Goal: Transaction & Acquisition: Purchase product/service

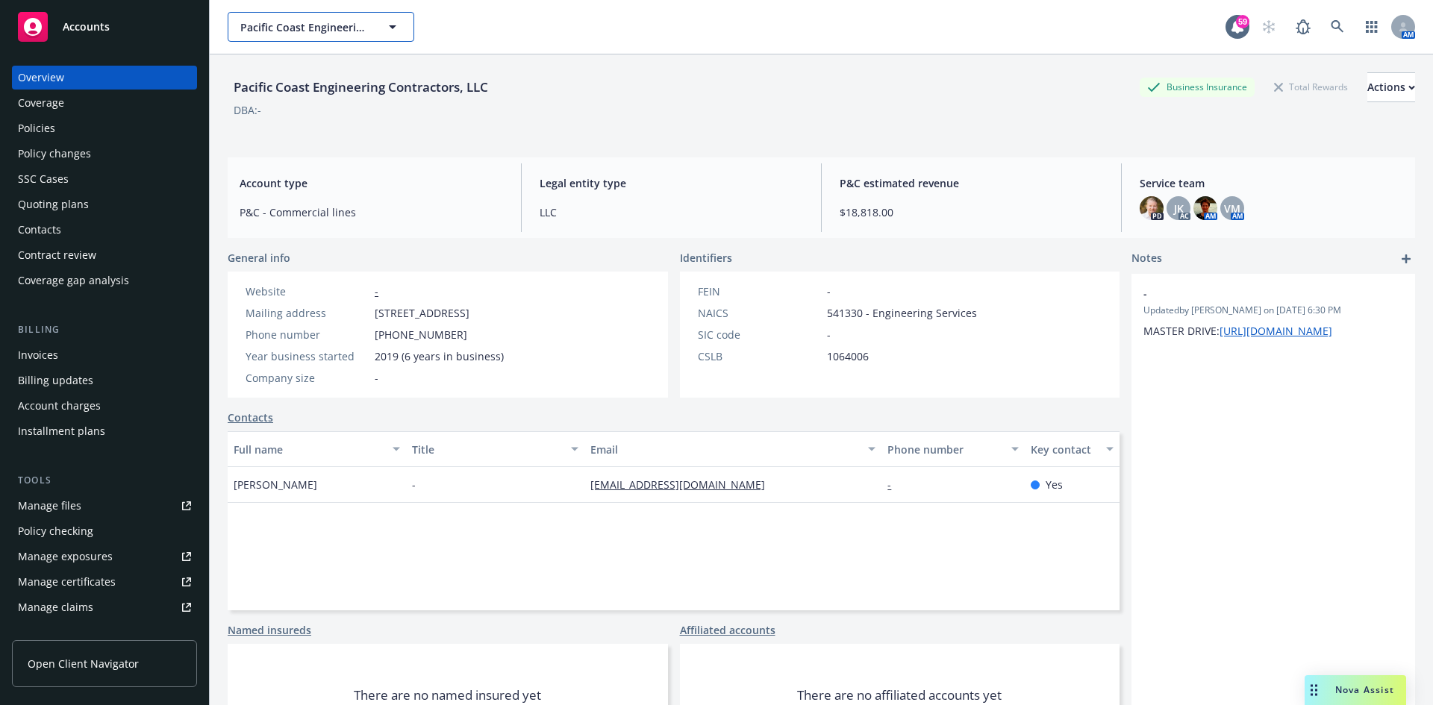
click at [316, 23] on span "Pacific Coast Engineering Contractors, LLC" at bounding box center [304, 27] width 129 height 16
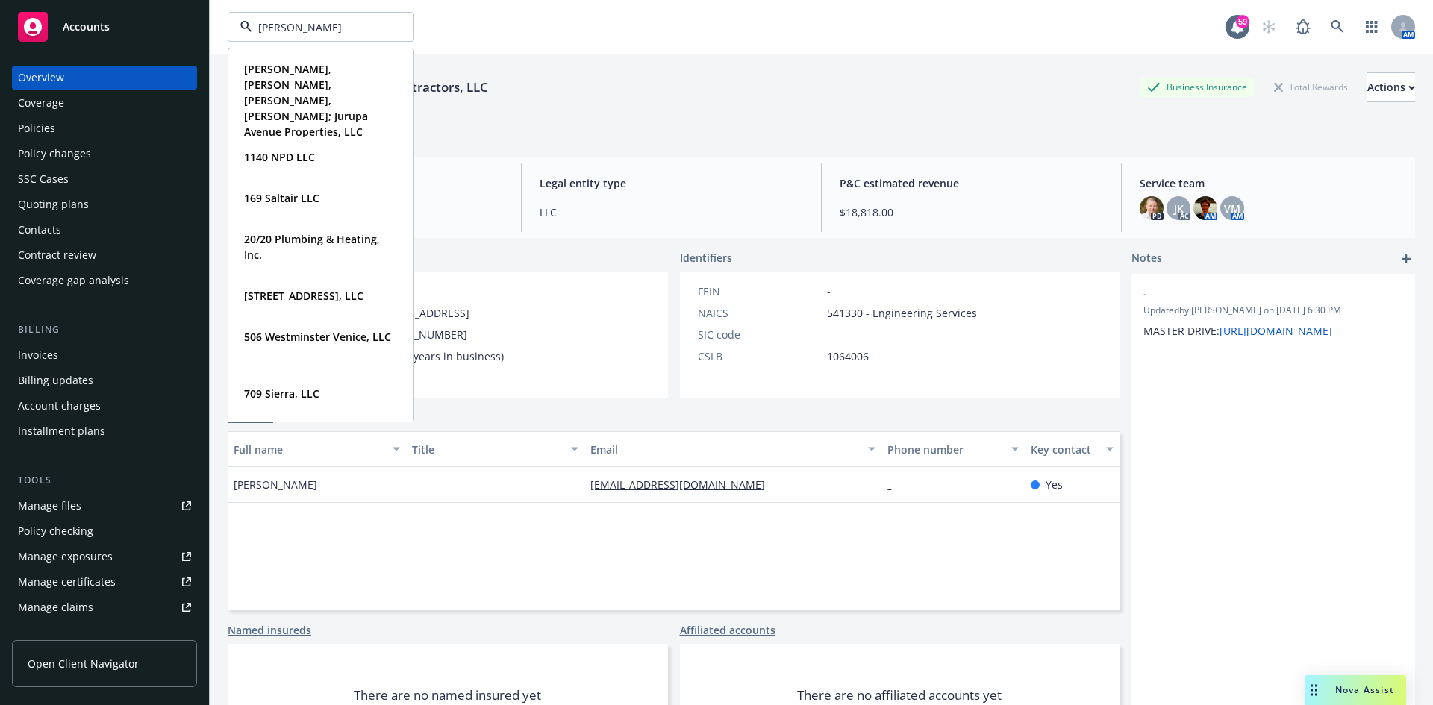
type input "[PERSON_NAME]"
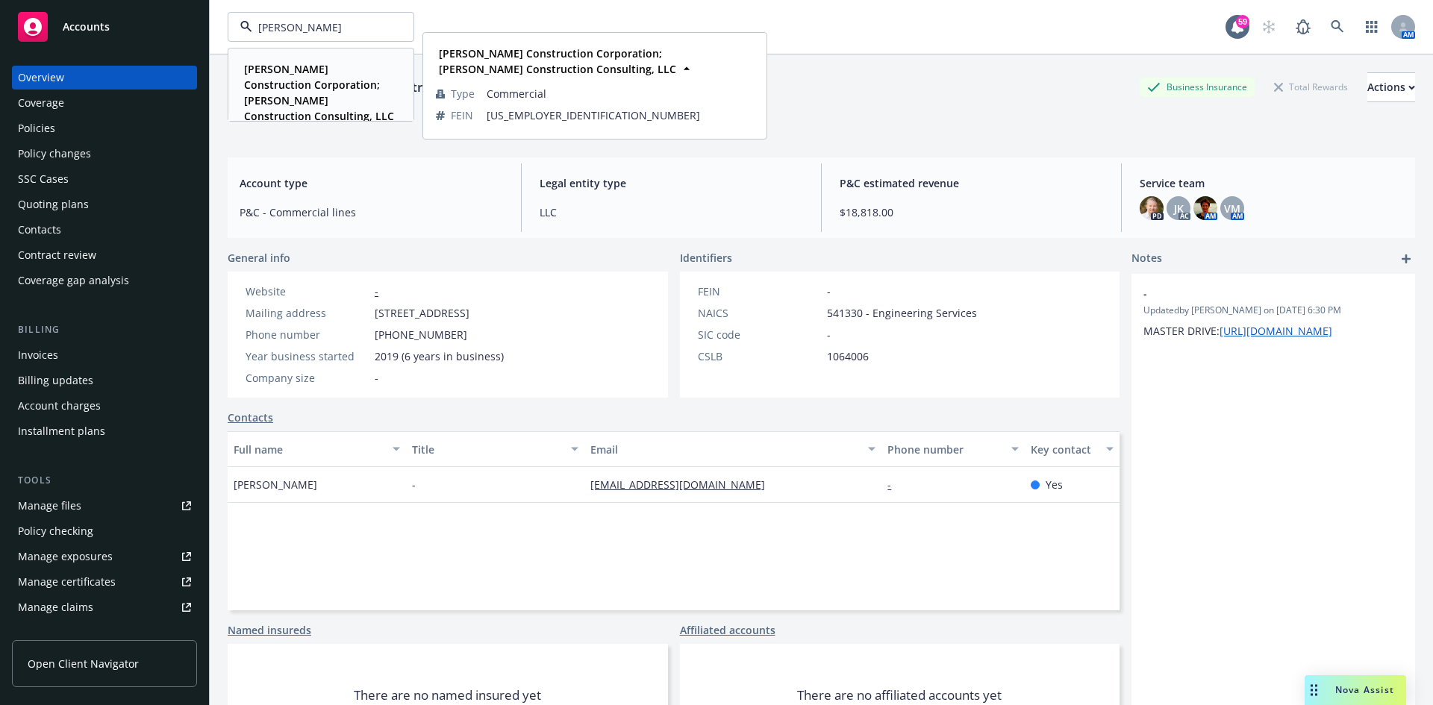
click at [325, 84] on strong "[PERSON_NAME] Construction Corporation; [PERSON_NAME] Construction Consulting, …" at bounding box center [319, 92] width 150 height 61
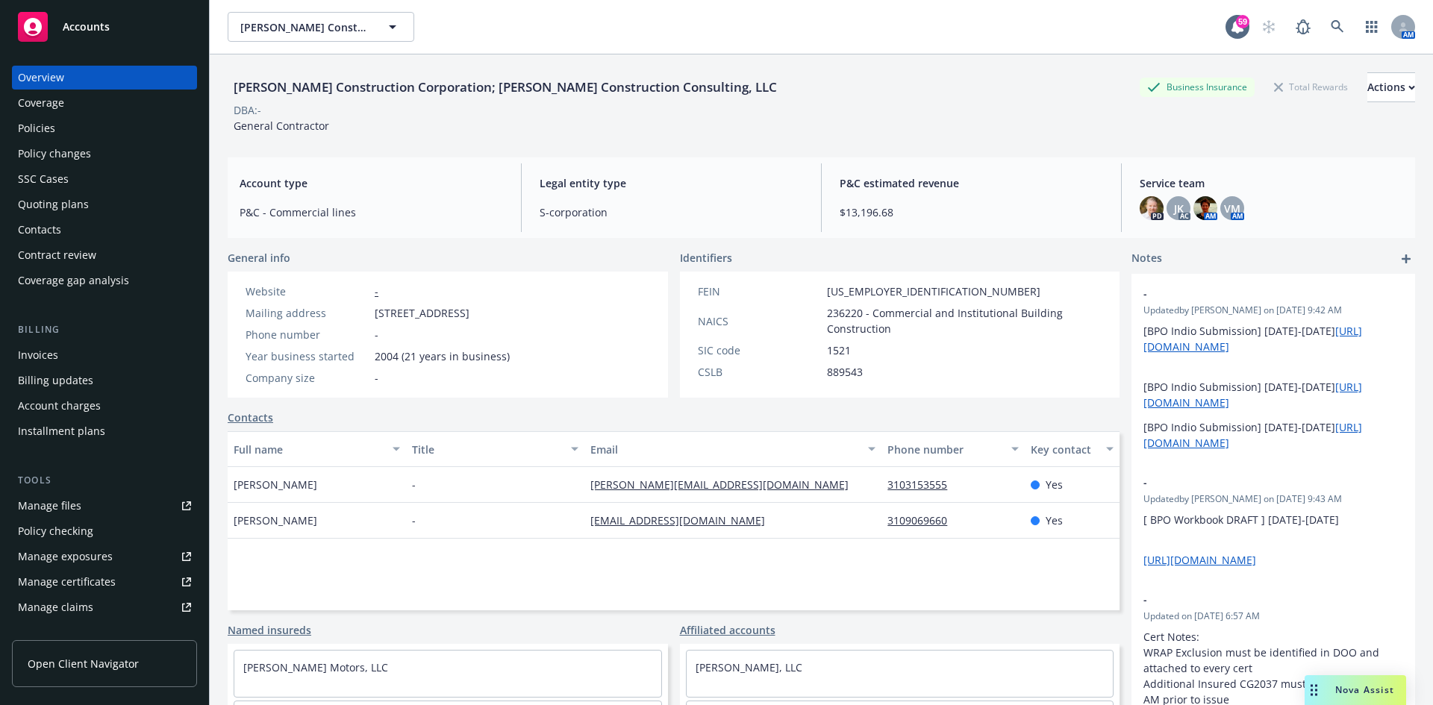
click at [69, 132] on div "Policies" at bounding box center [104, 128] width 173 height 24
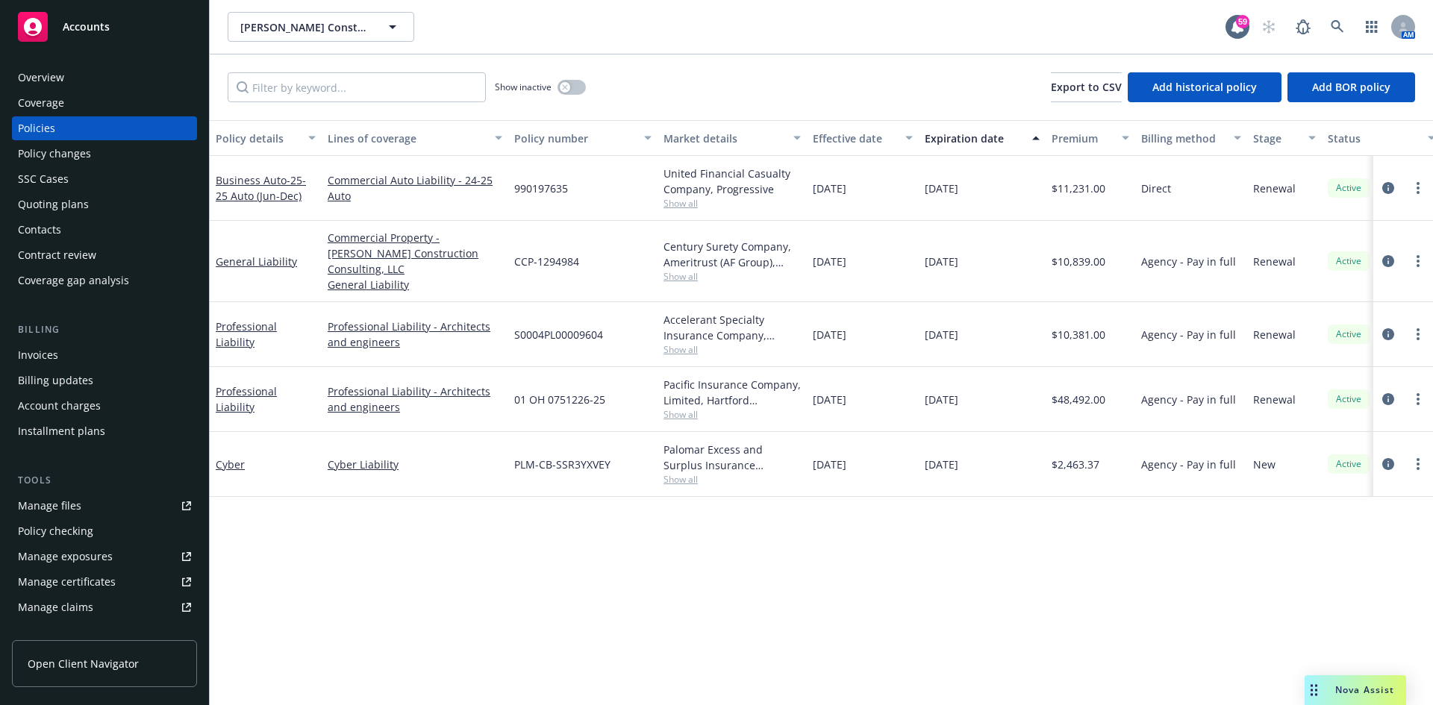
drag, startPoint x: 74, startPoint y: 210, endPoint x: 85, endPoint y: 206, distance: 12.1
click at [74, 210] on div "Quoting plans" at bounding box center [53, 205] width 71 height 24
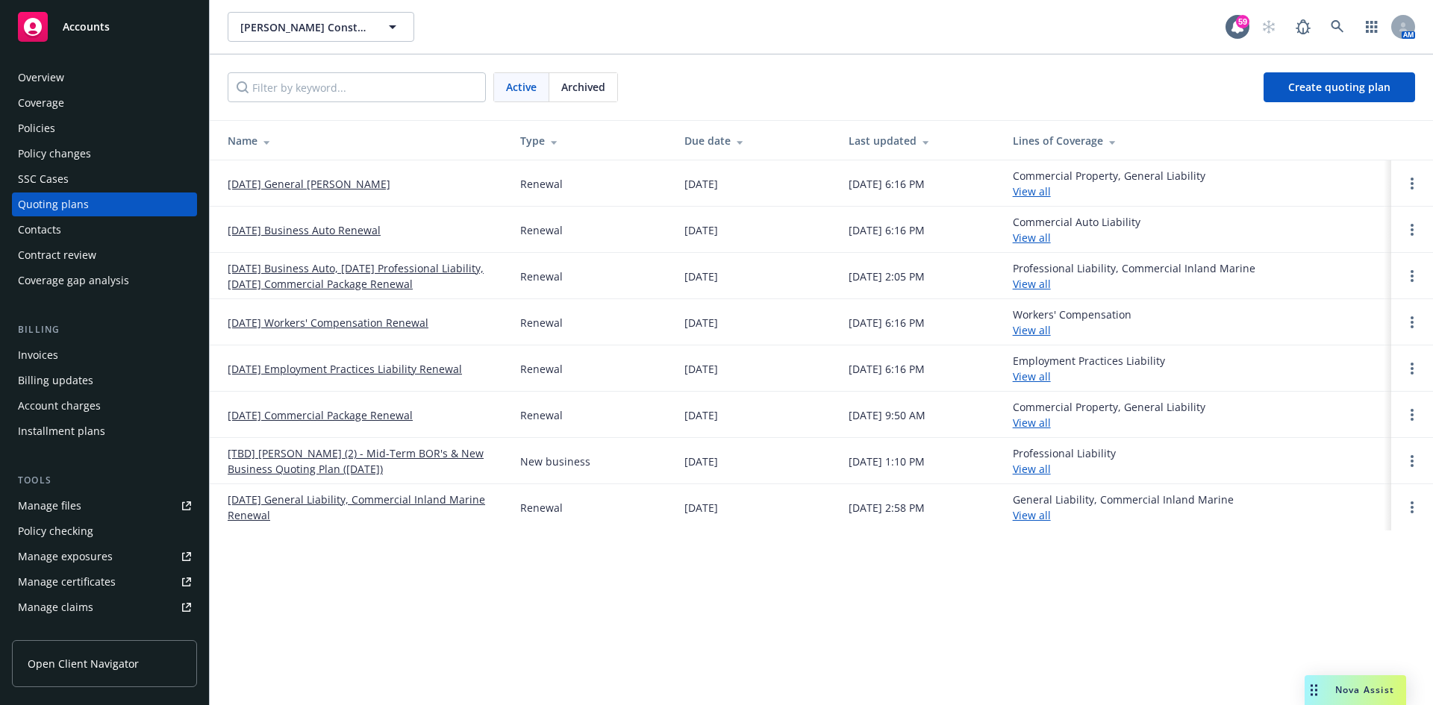
click at [405, 326] on link "[DATE] Workers' Compensation Renewal" at bounding box center [328, 323] width 201 height 16
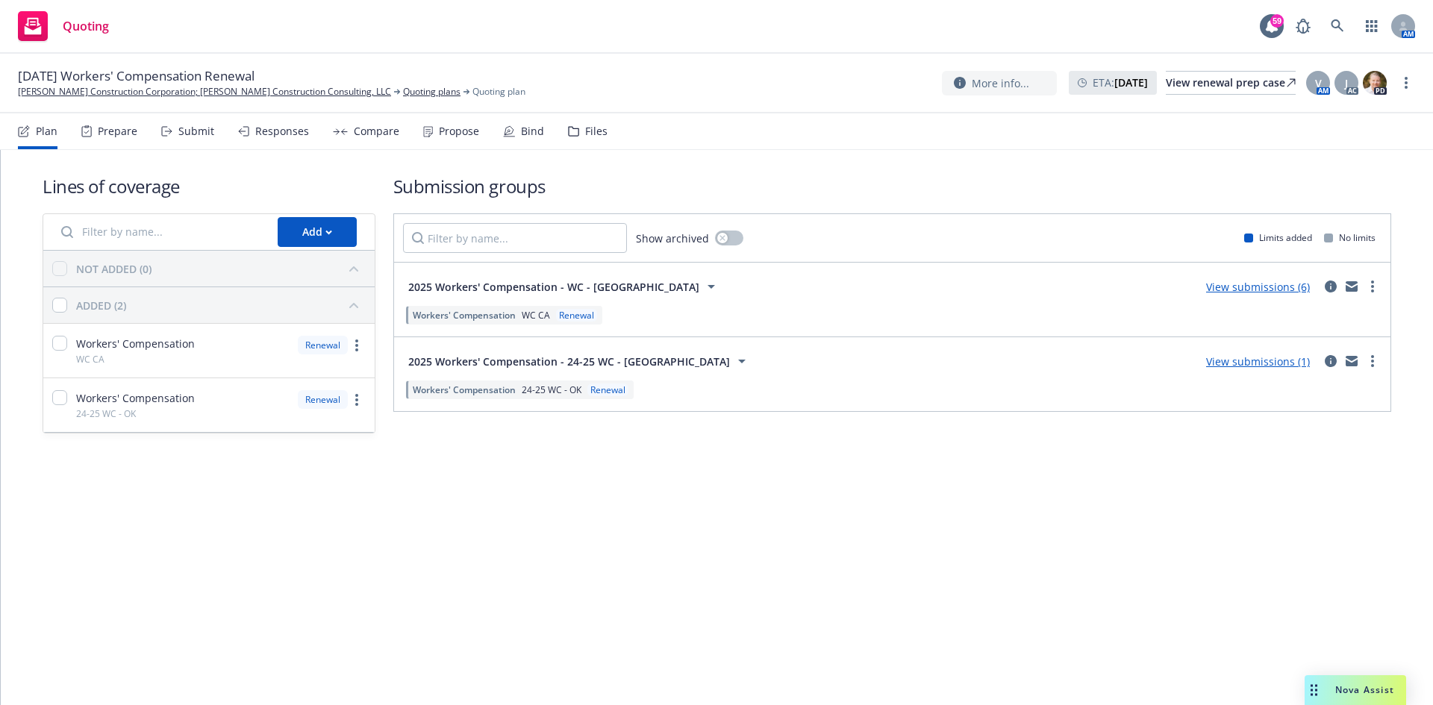
click at [1297, 365] on link "View submissions (1)" at bounding box center [1258, 362] width 104 height 14
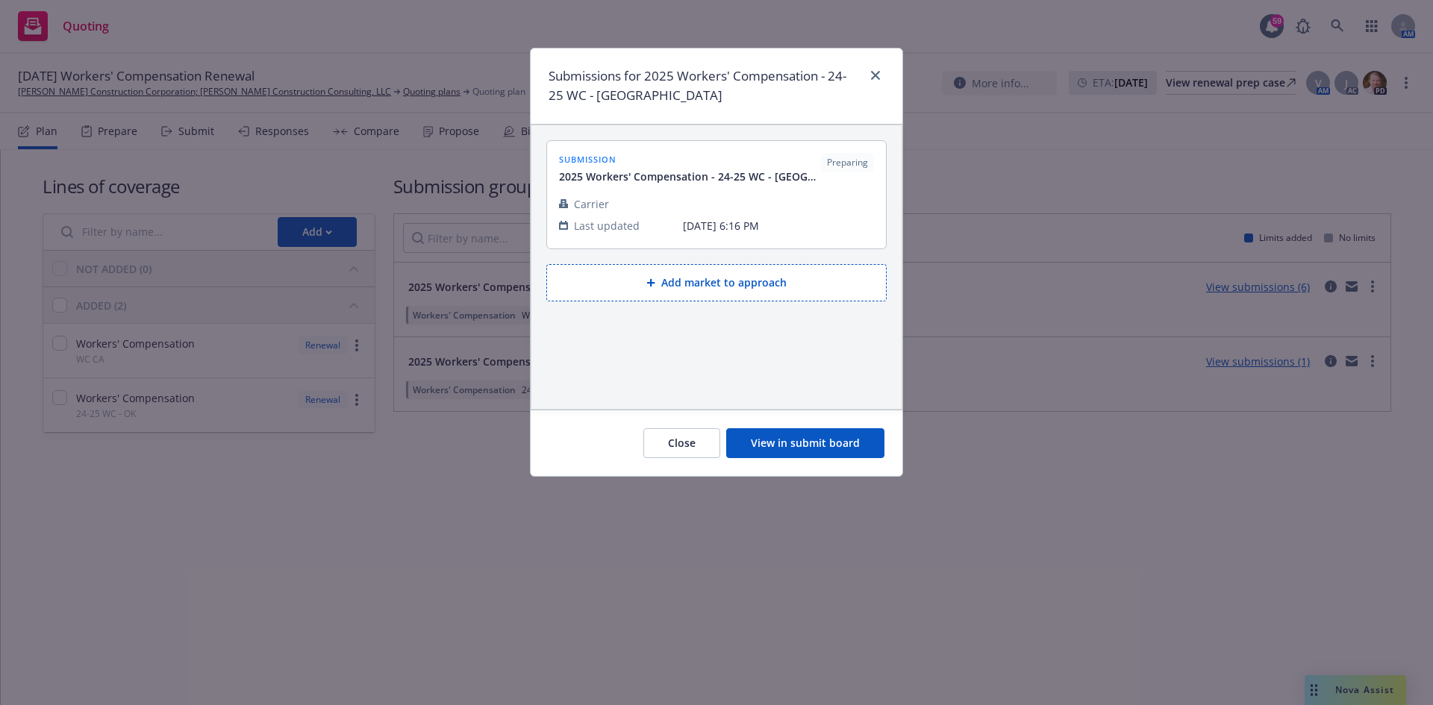
click at [885, 79] on div "Submissions for 2025 Workers' Compensation - 24-25 WC - Oaklahoma" at bounding box center [717, 87] width 372 height 76
click at [879, 78] on icon "close" at bounding box center [875, 75] width 9 height 9
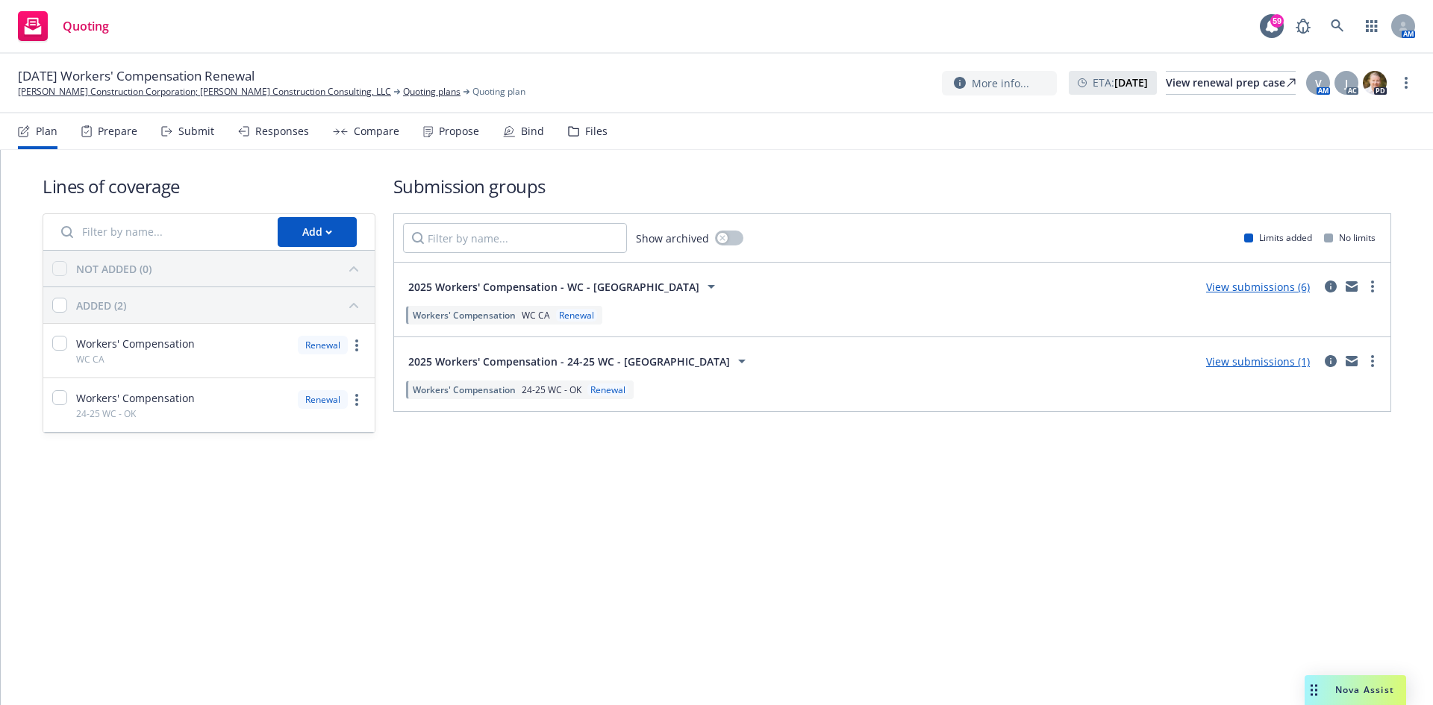
click at [1276, 285] on link "View submissions (6)" at bounding box center [1258, 287] width 104 height 14
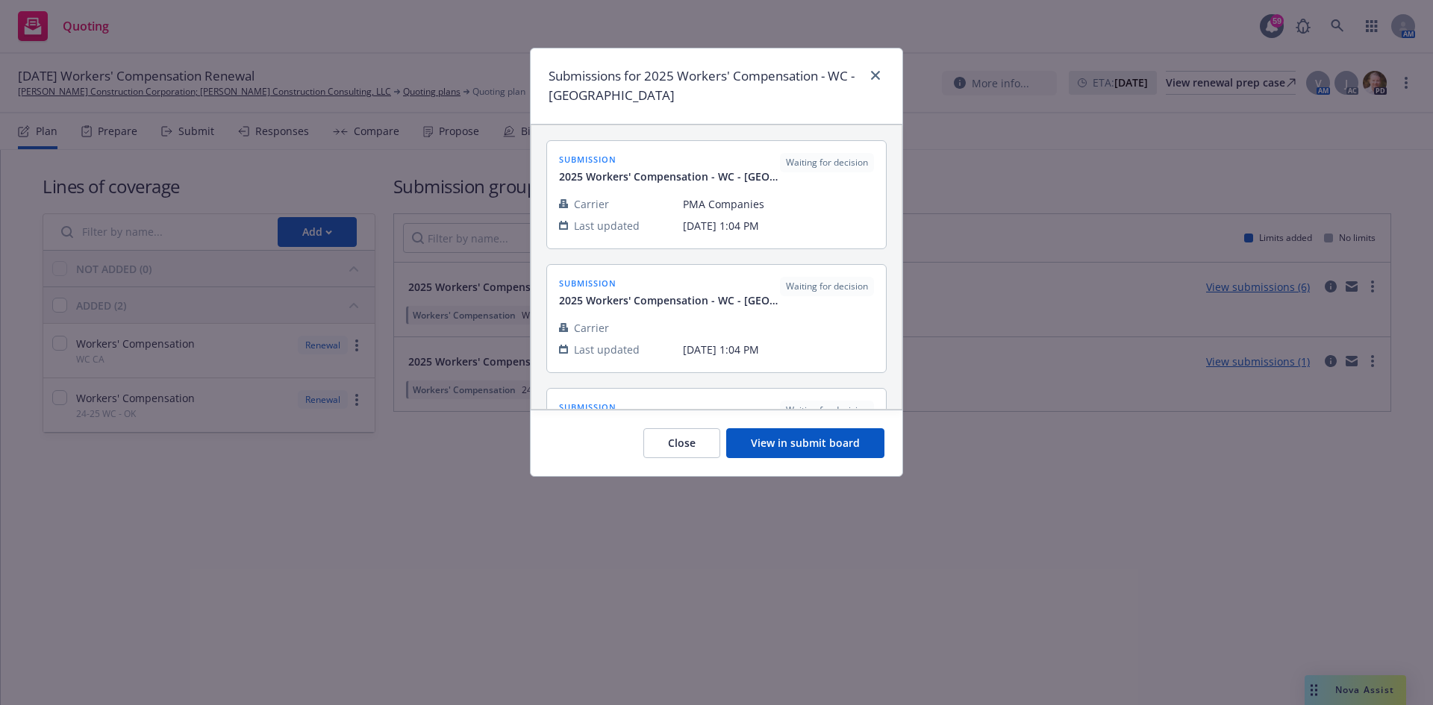
click at [847, 441] on button "View in submit board" at bounding box center [805, 443] width 158 height 30
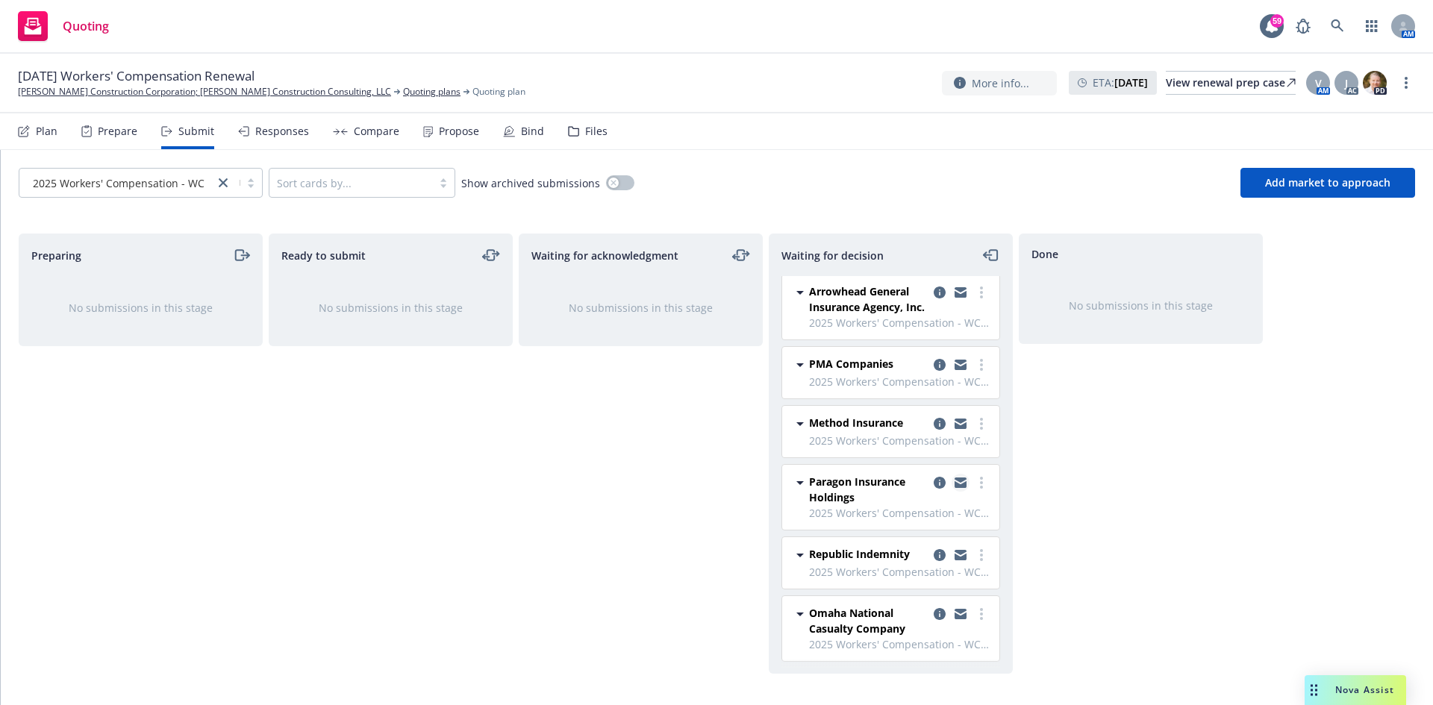
scroll to position [3, 0]
click at [295, 131] on div "Responses" at bounding box center [282, 131] width 54 height 12
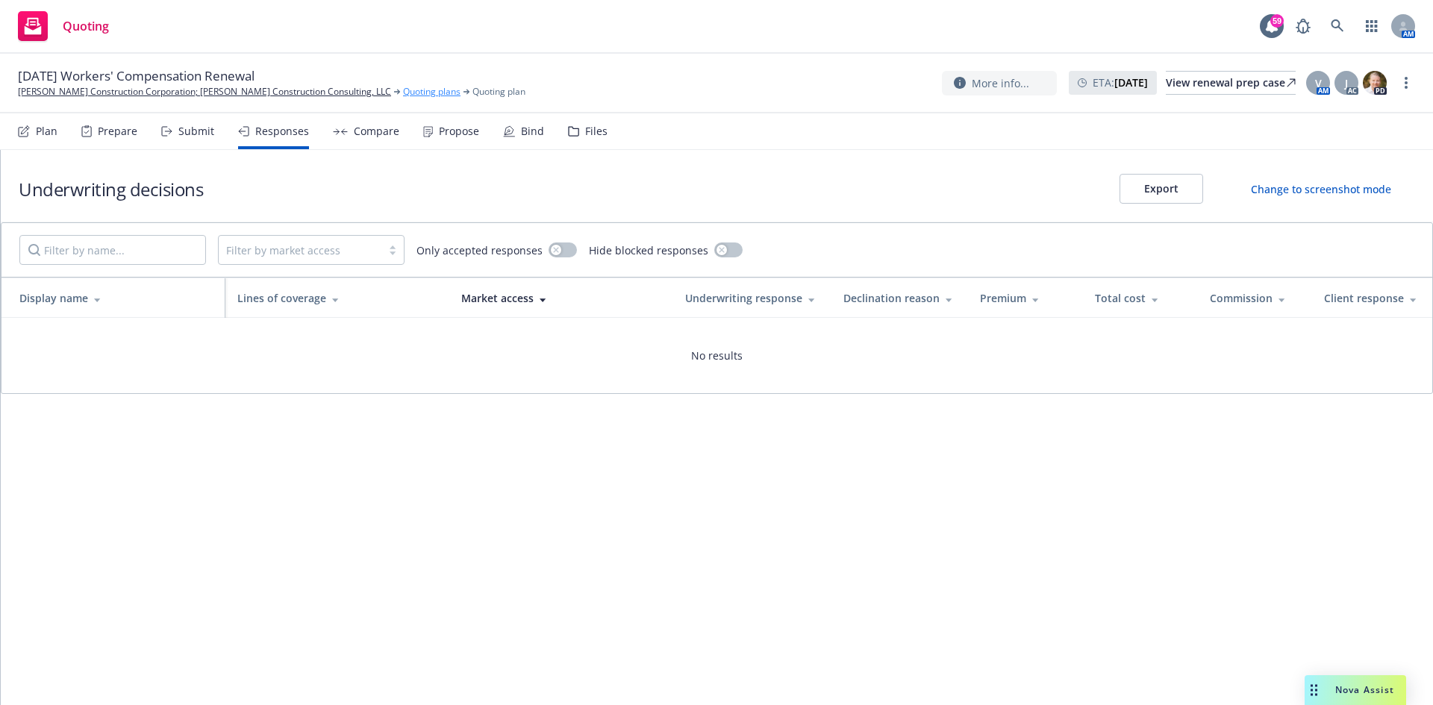
click at [403, 88] on link "Quoting plans" at bounding box center [431, 91] width 57 height 13
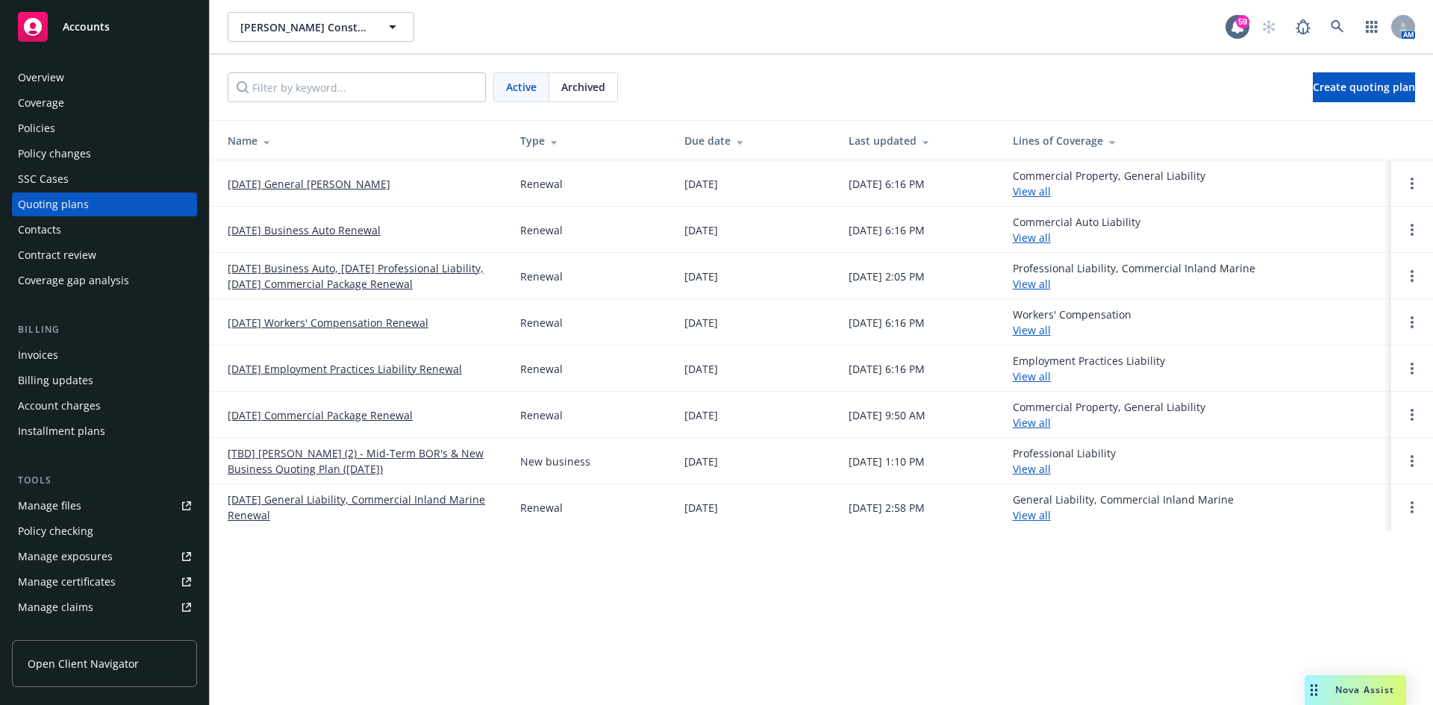
click at [381, 318] on link "[DATE] Workers' Compensation Renewal" at bounding box center [328, 323] width 201 height 16
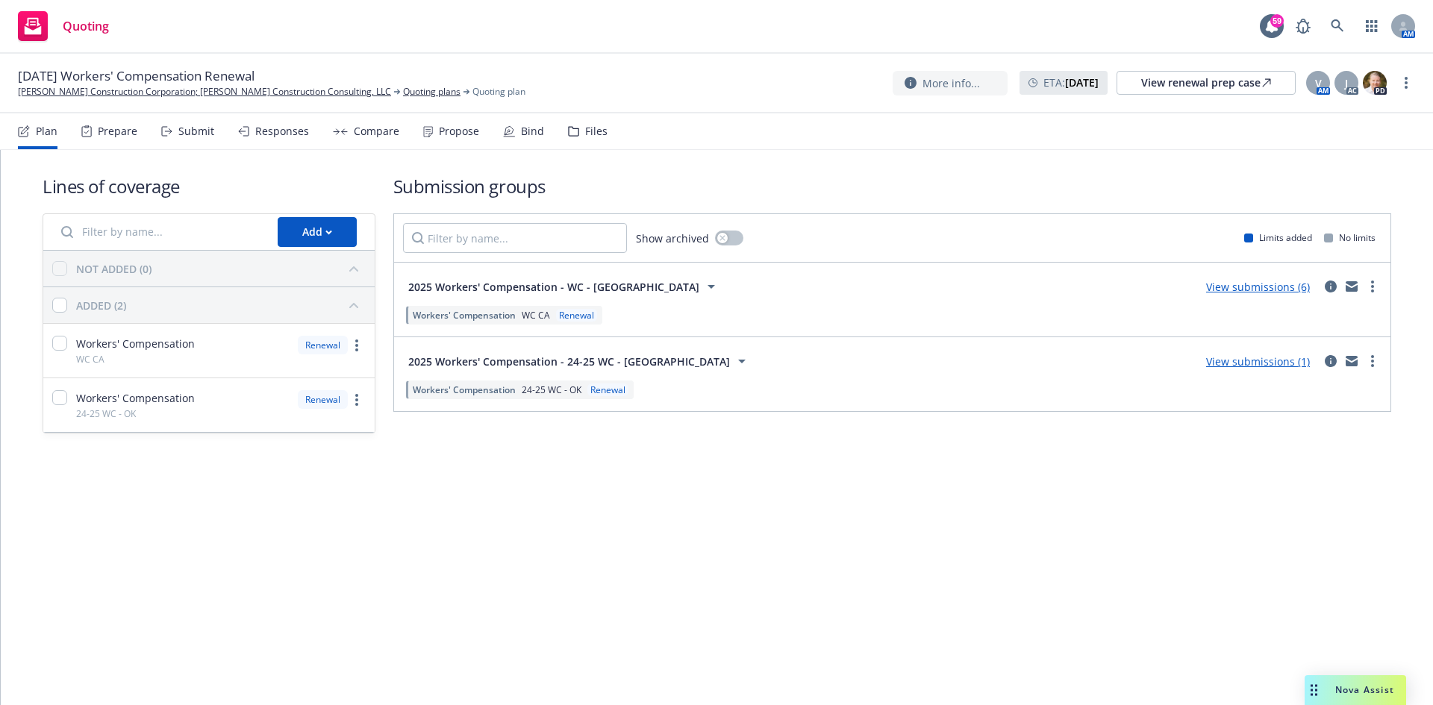
click at [1269, 286] on link "View submissions (6)" at bounding box center [1258, 287] width 104 height 14
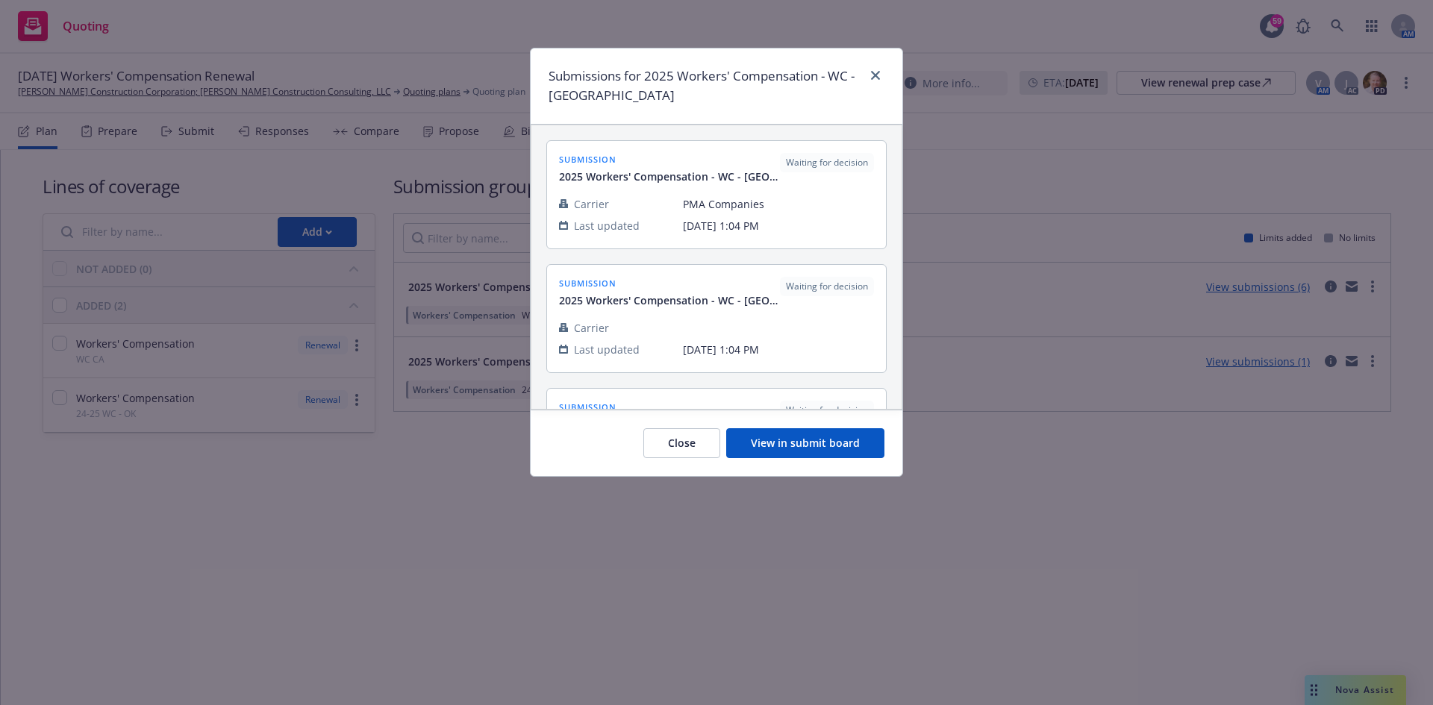
click at [835, 451] on button "View in submit board" at bounding box center [805, 443] width 158 height 30
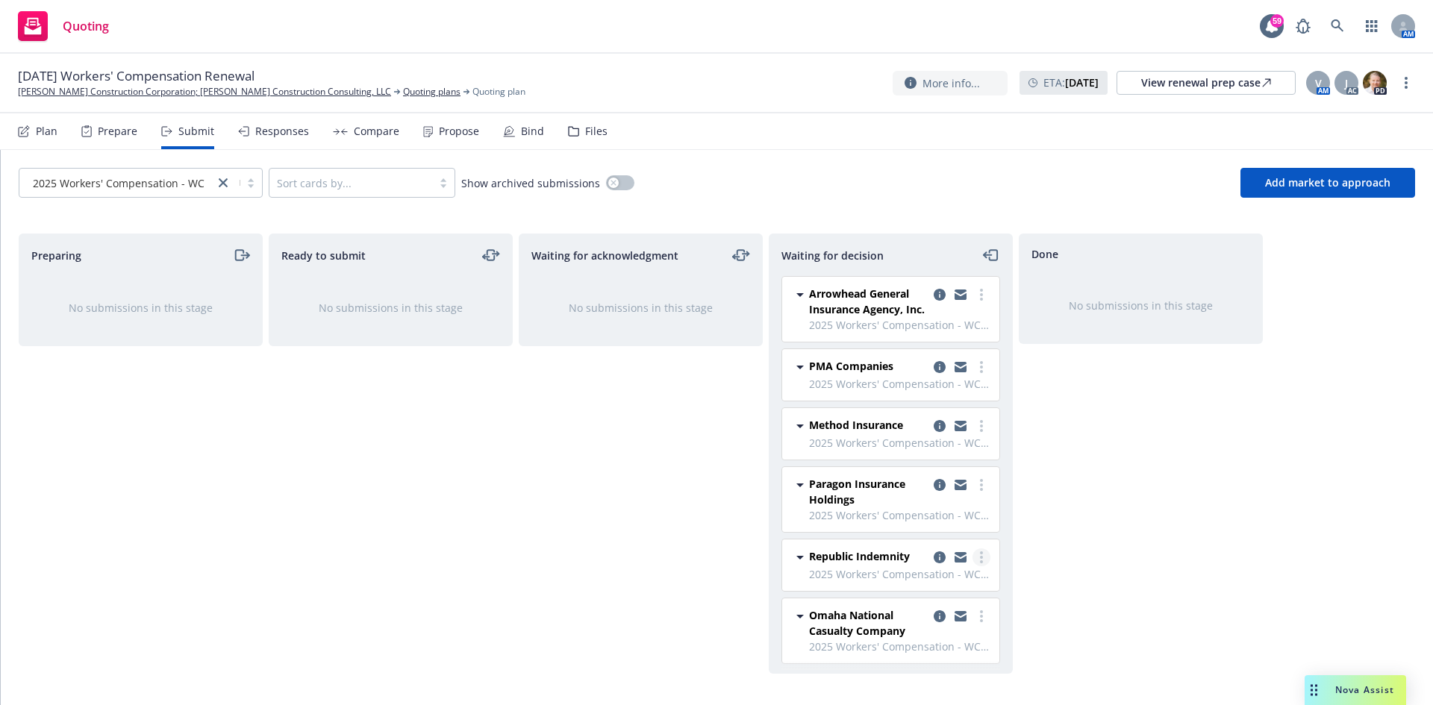
click at [973, 558] on link "more" at bounding box center [982, 558] width 18 height 18
click at [907, 433] on span "Add accepted decision" at bounding box center [903, 437] width 149 height 14
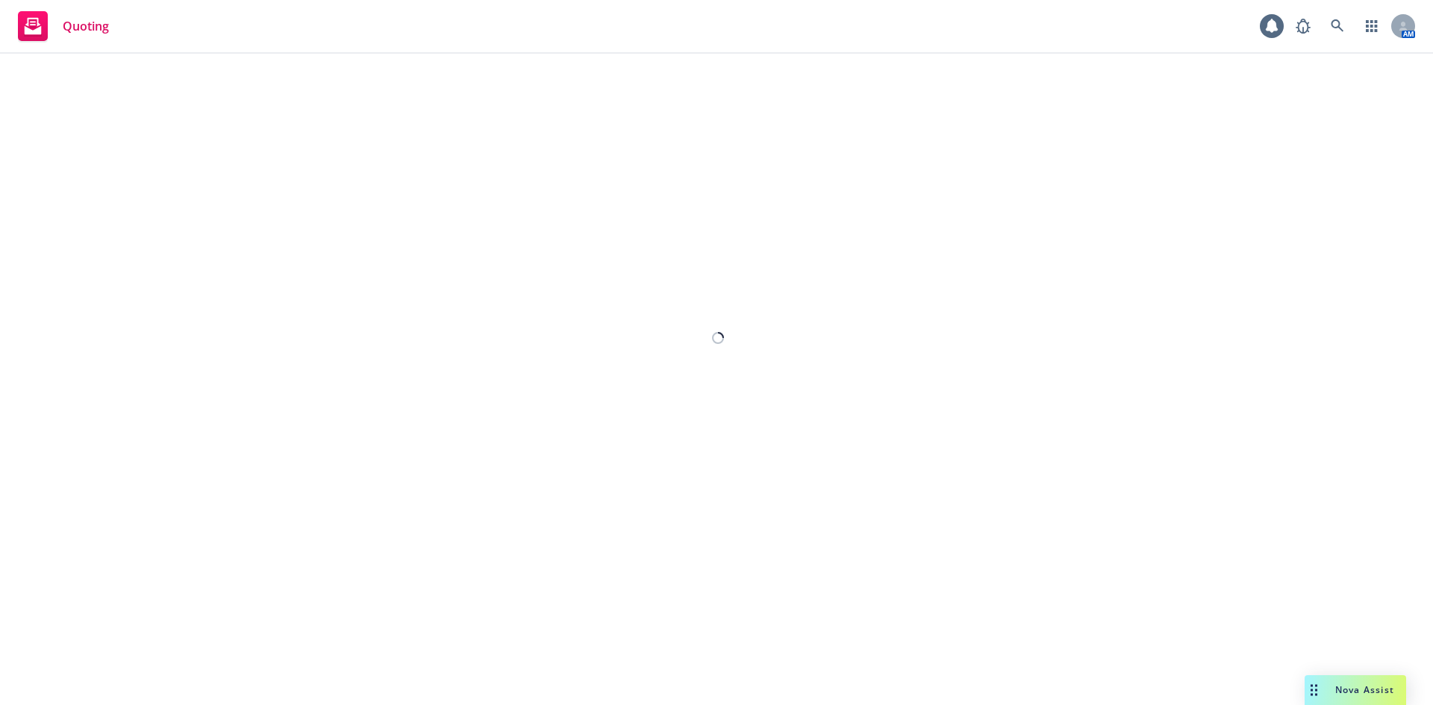
select select "12"
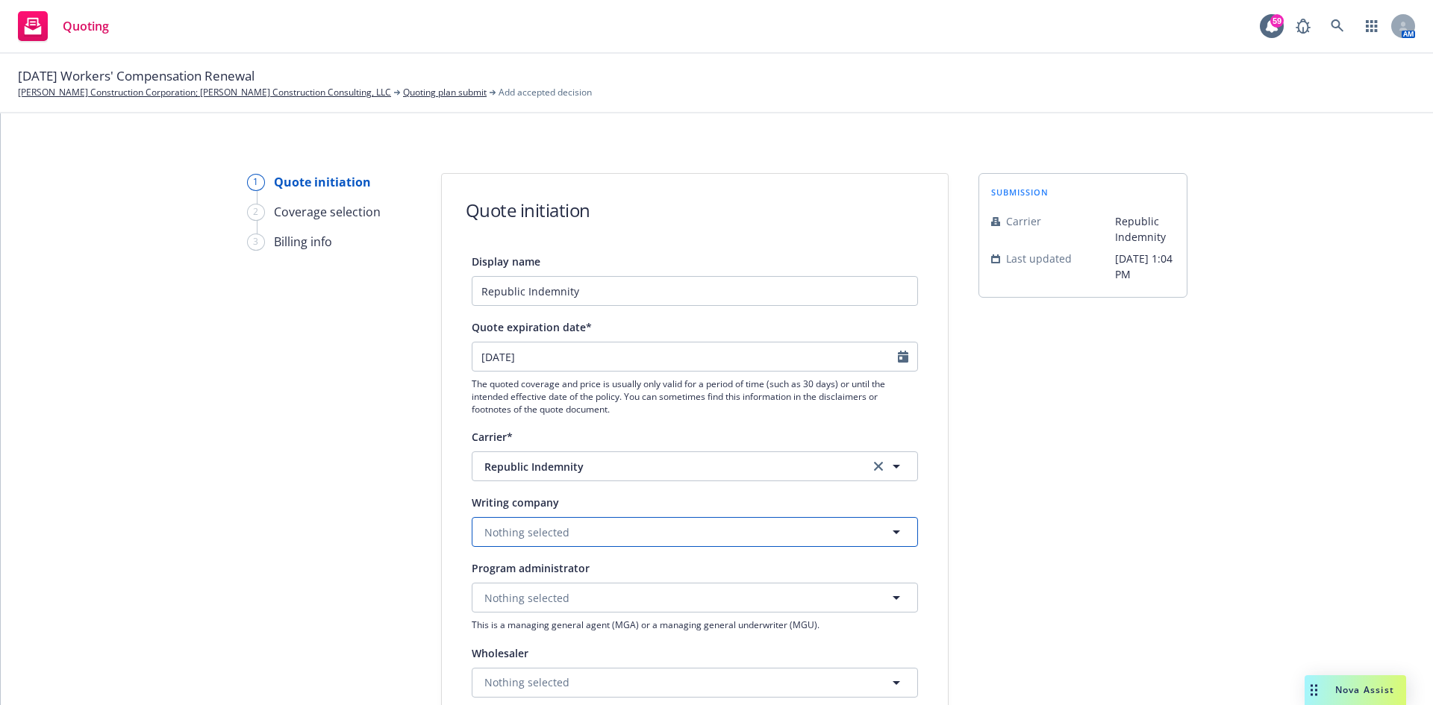
click at [585, 534] on button "Nothing selected" at bounding box center [695, 532] width 446 height 30
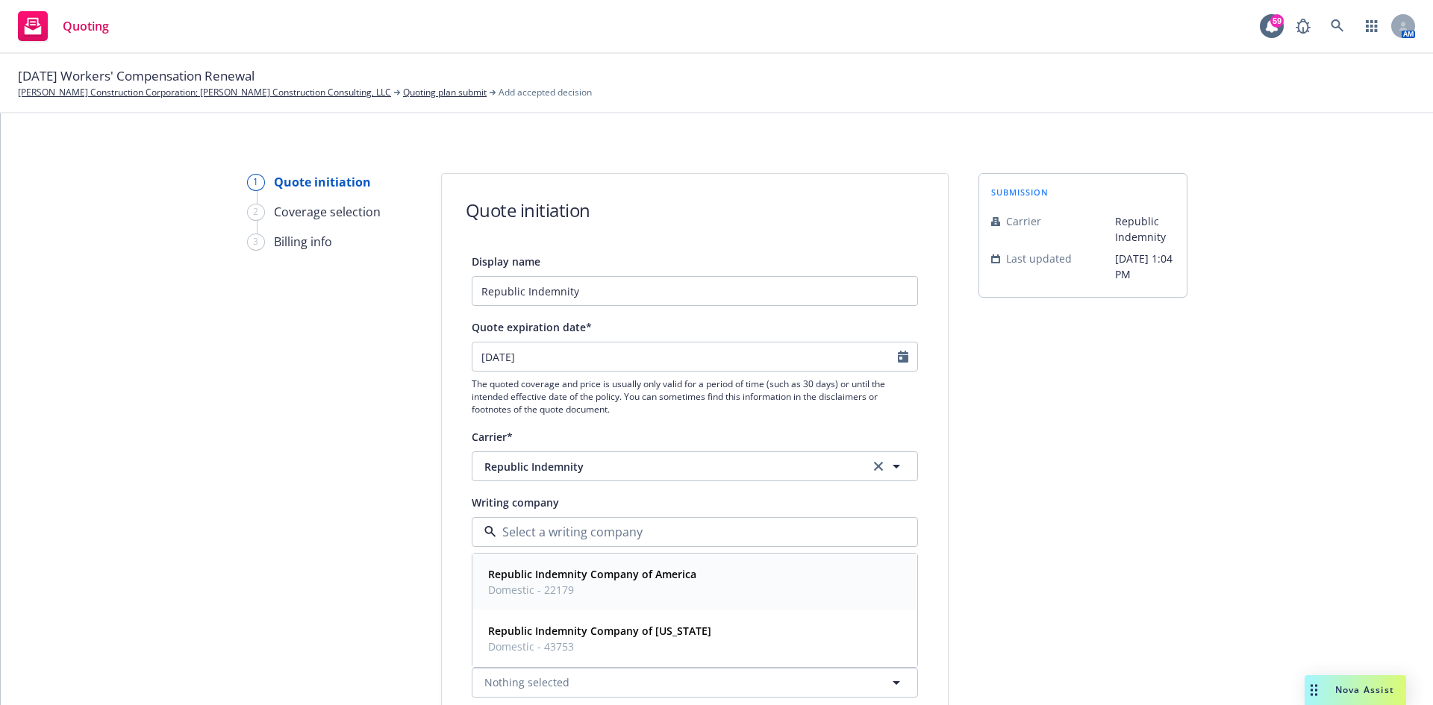
click at [590, 572] on strong "Republic Indemnity Company of America" at bounding box center [592, 574] width 208 height 14
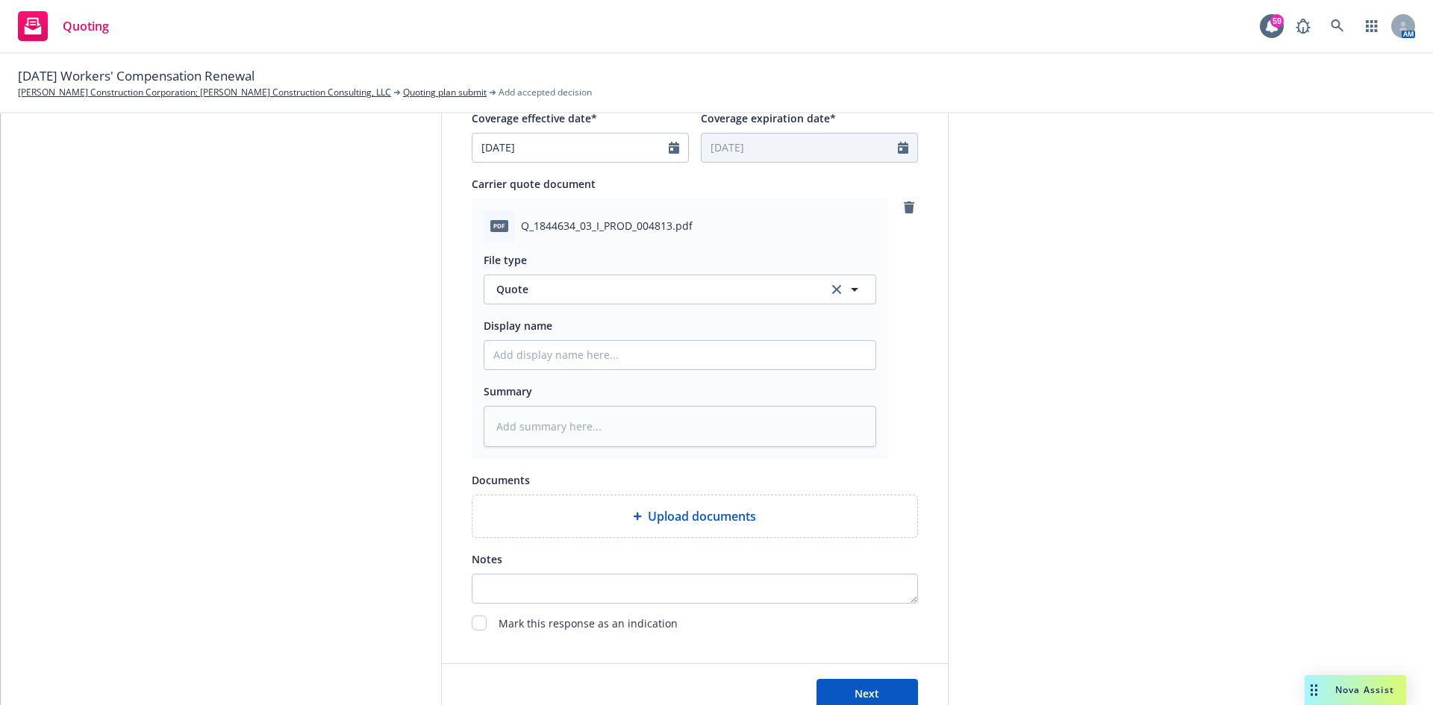
scroll to position [672, 0]
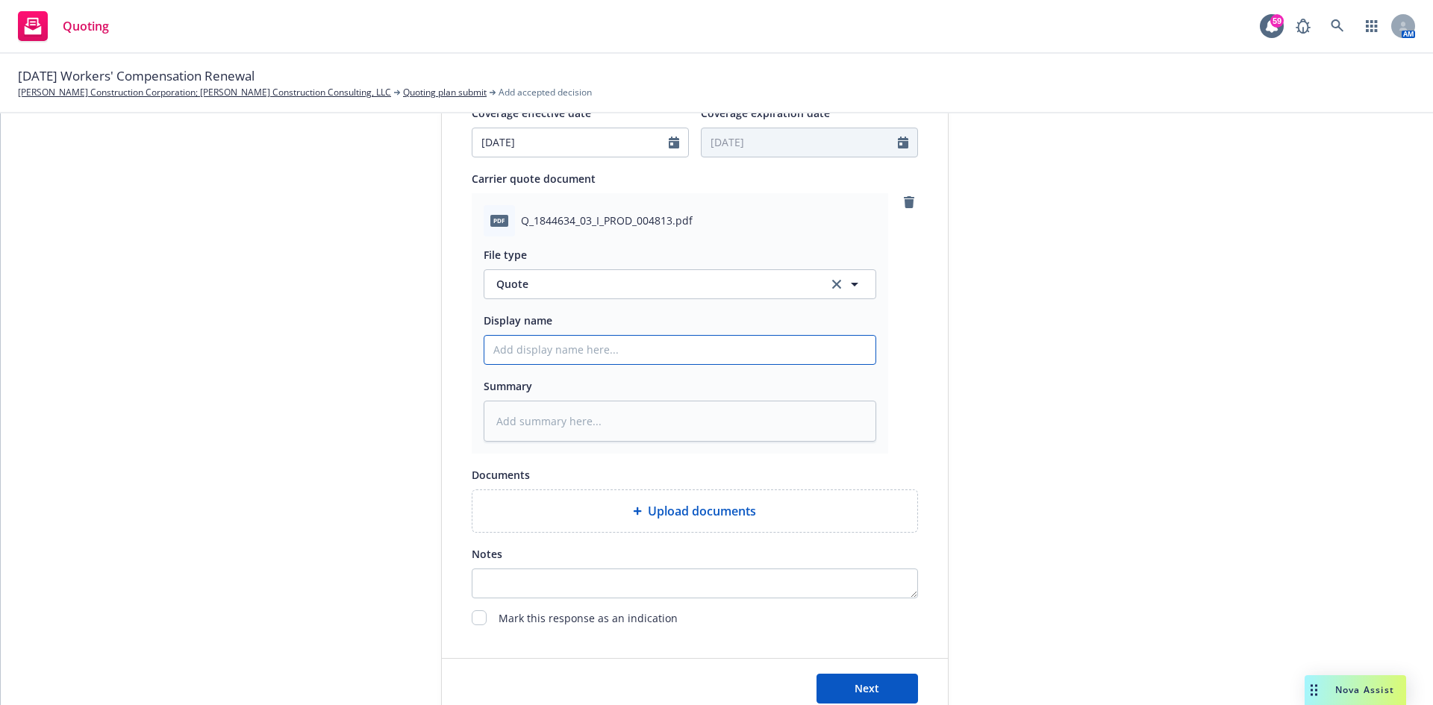
click at [584, 348] on input "Display name" at bounding box center [679, 350] width 391 height 28
type textarea "x"
type input "2"
type textarea "x"
type input "25"
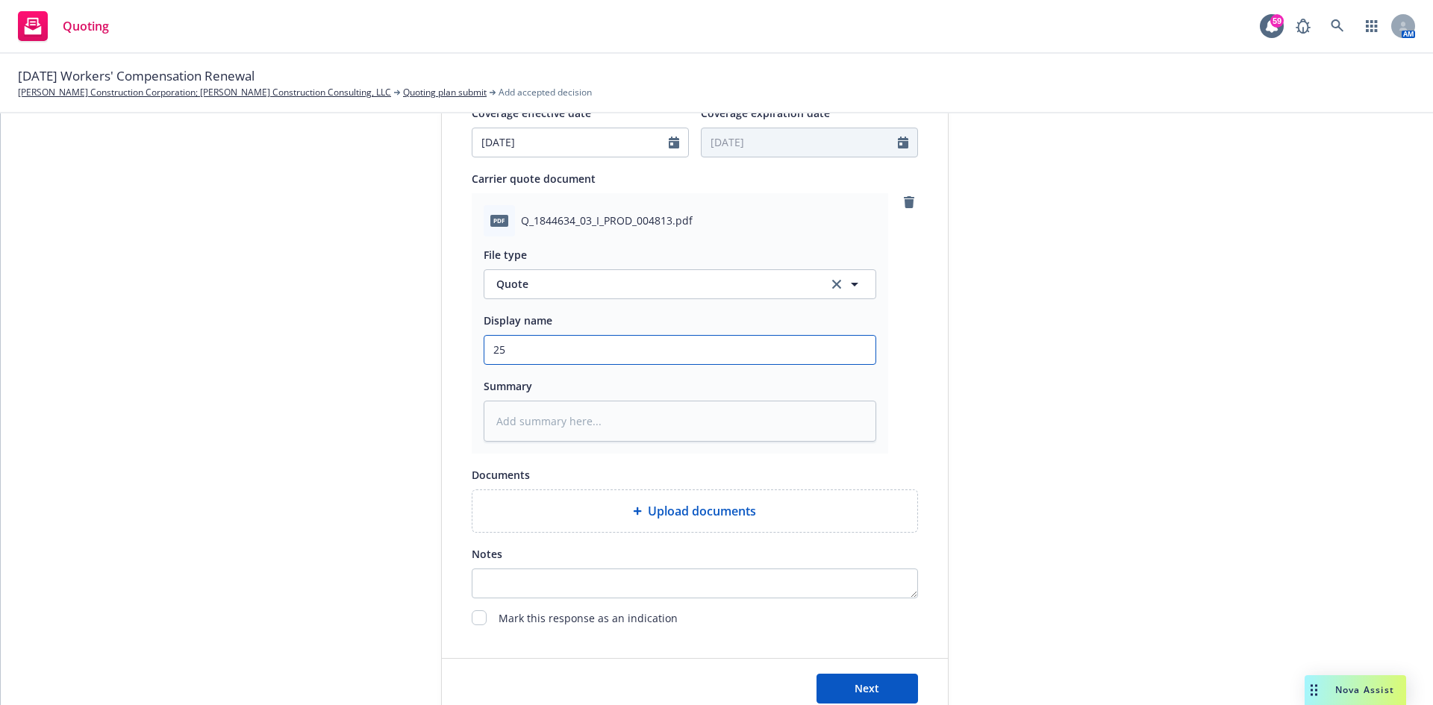
type textarea "x"
type input "25-"
type textarea "x"
type input "25-2"
type textarea "x"
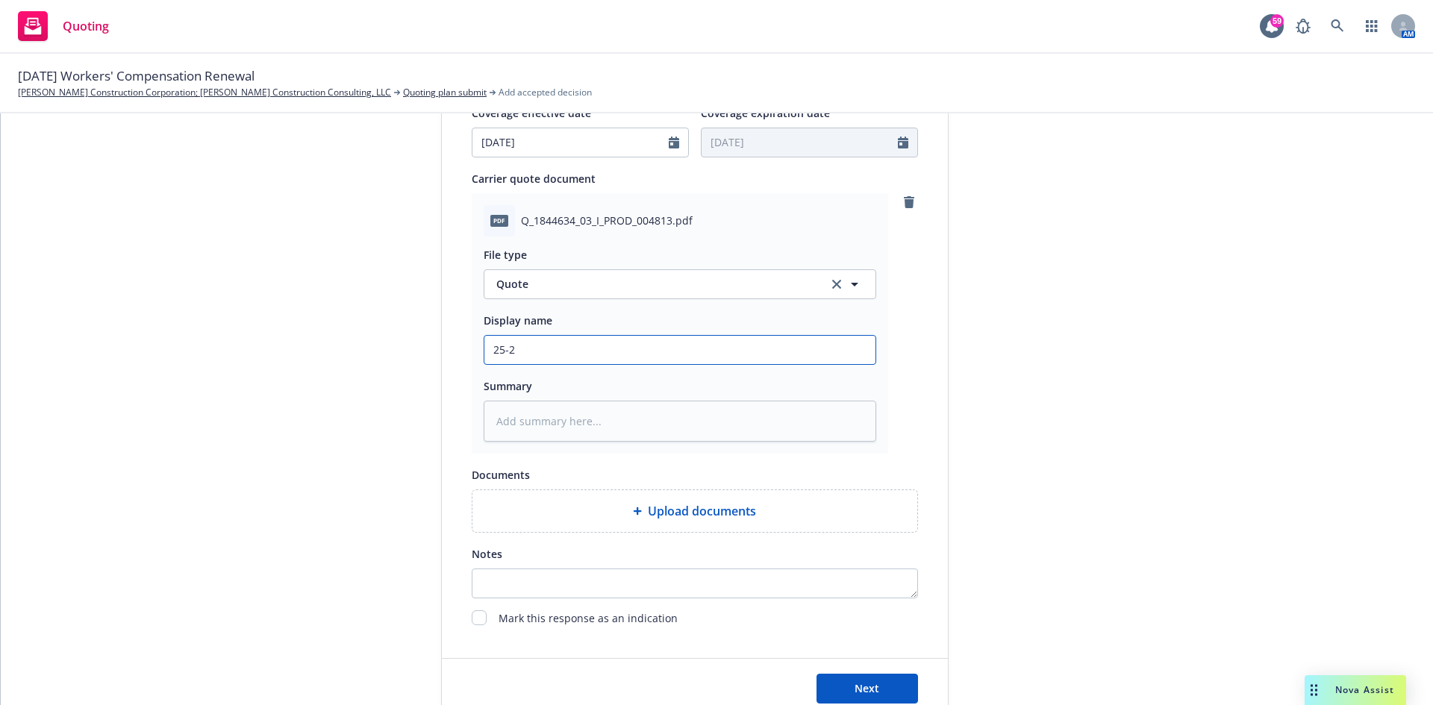
type input "25-26"
type textarea "x"
type input "25-26"
type textarea "x"
type input "25-26 W"
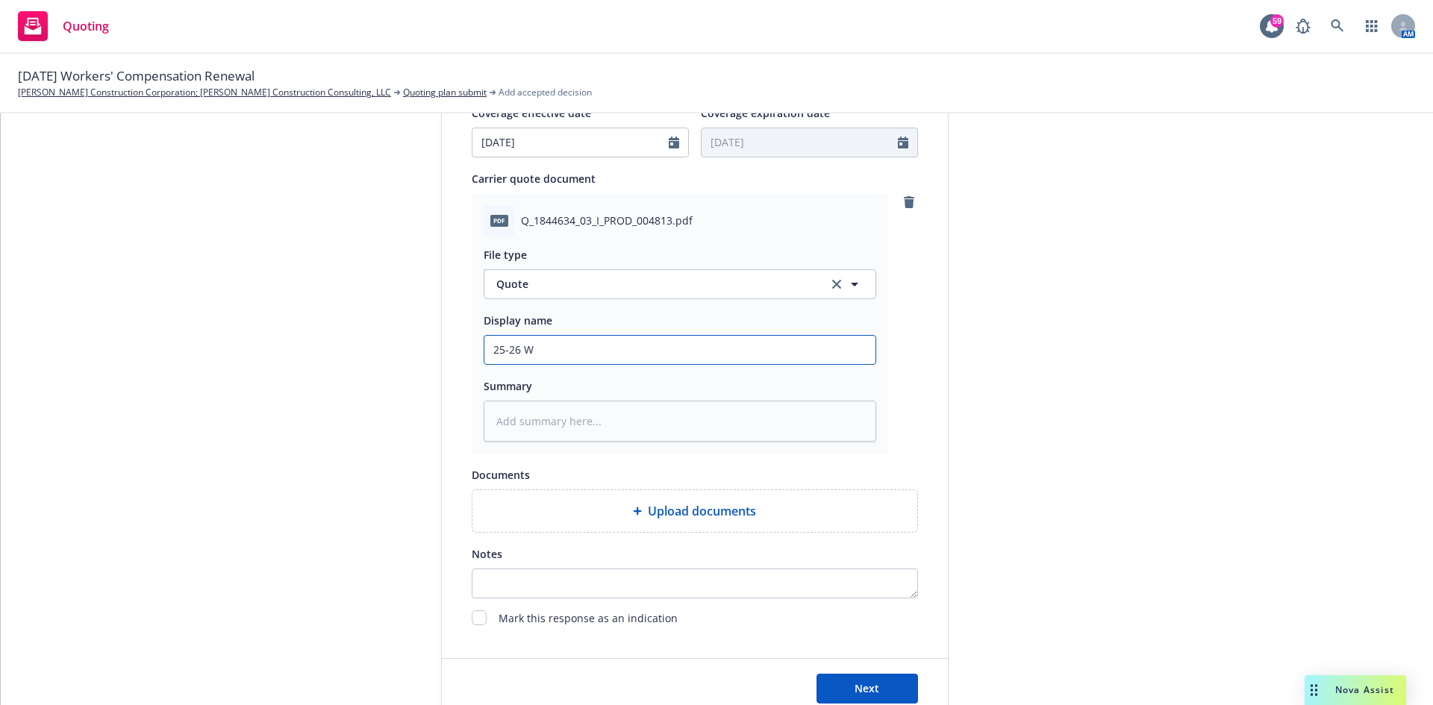
type textarea "x"
type input "25-26 WC"
type textarea "x"
type input "25-26 WC"
type textarea "x"
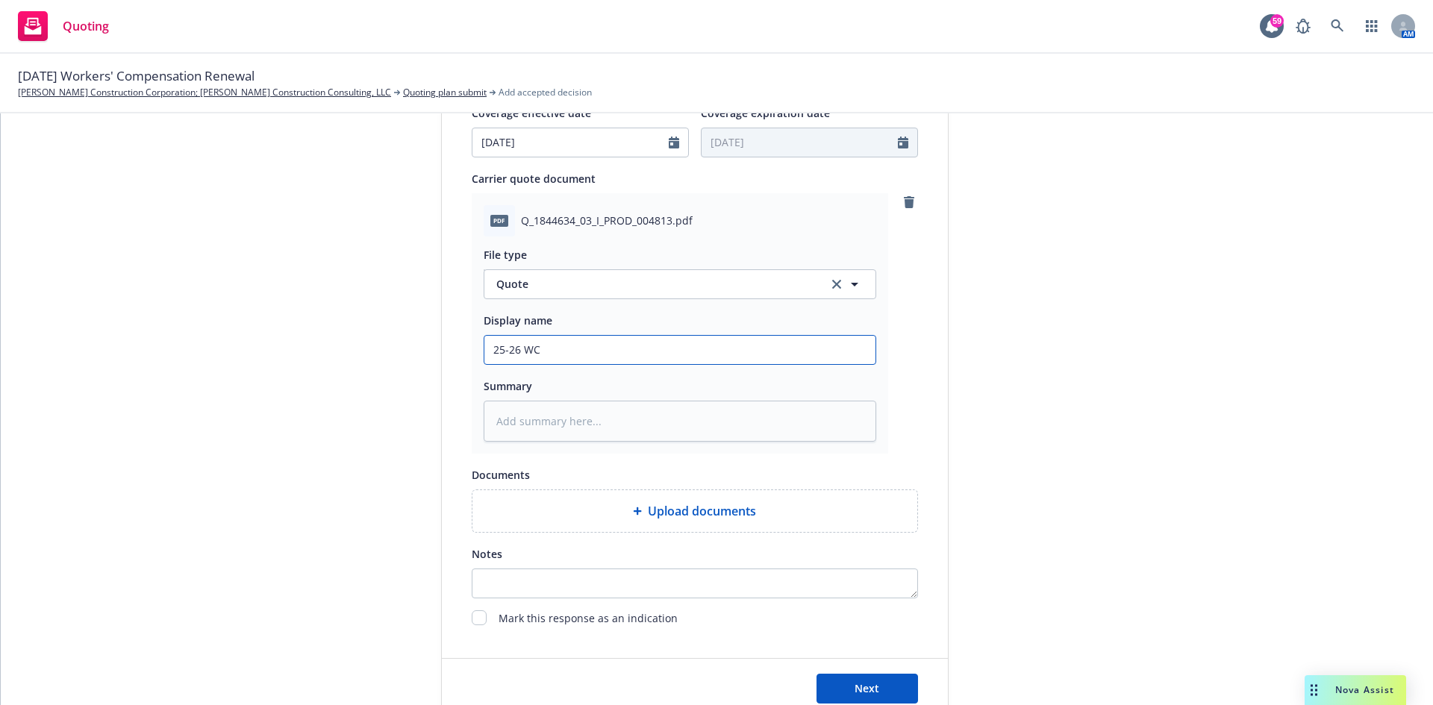
type input "25-26 WC -"
type textarea "x"
type input "25-26 WC -"
type textarea "x"
type input "25-26 WC - C"
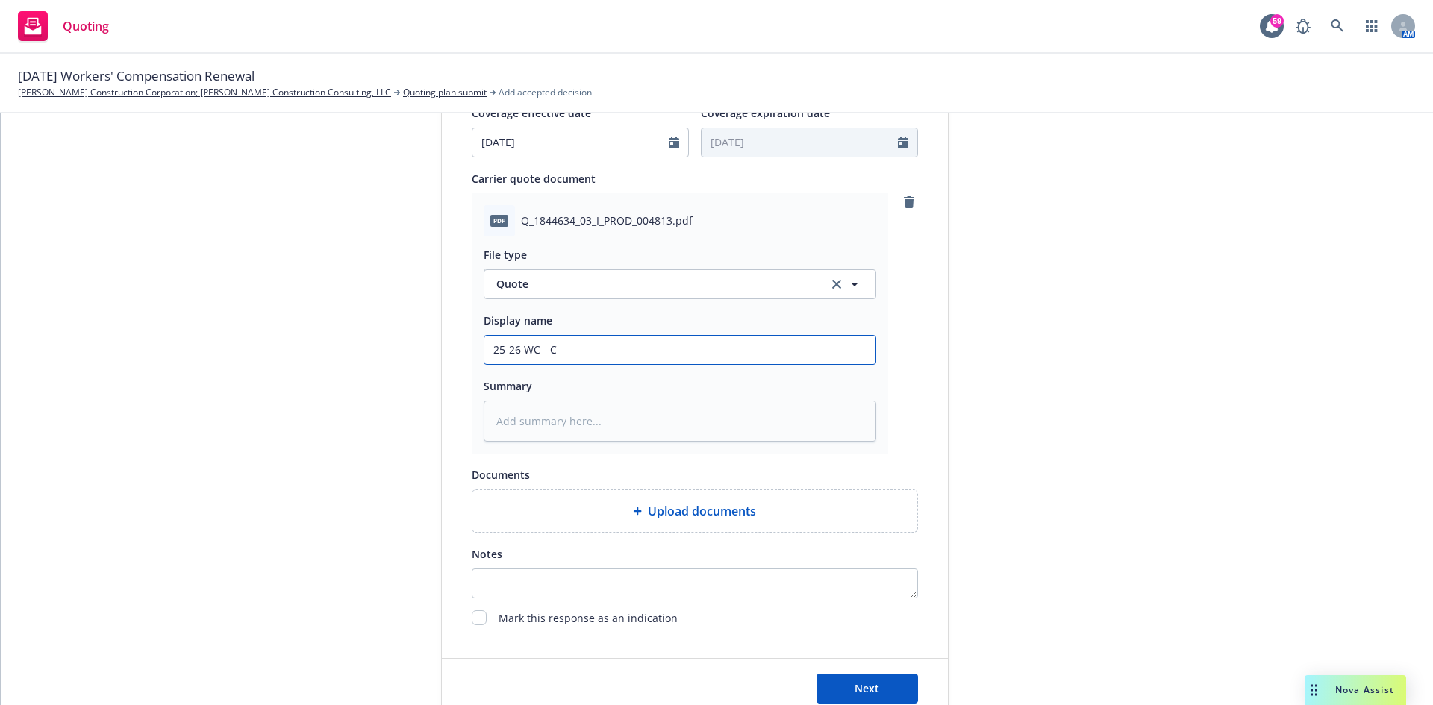
type textarea "x"
type input "25-26 WC - CA"
type textarea "x"
type input "25-26 WC - CA R"
type textarea "x"
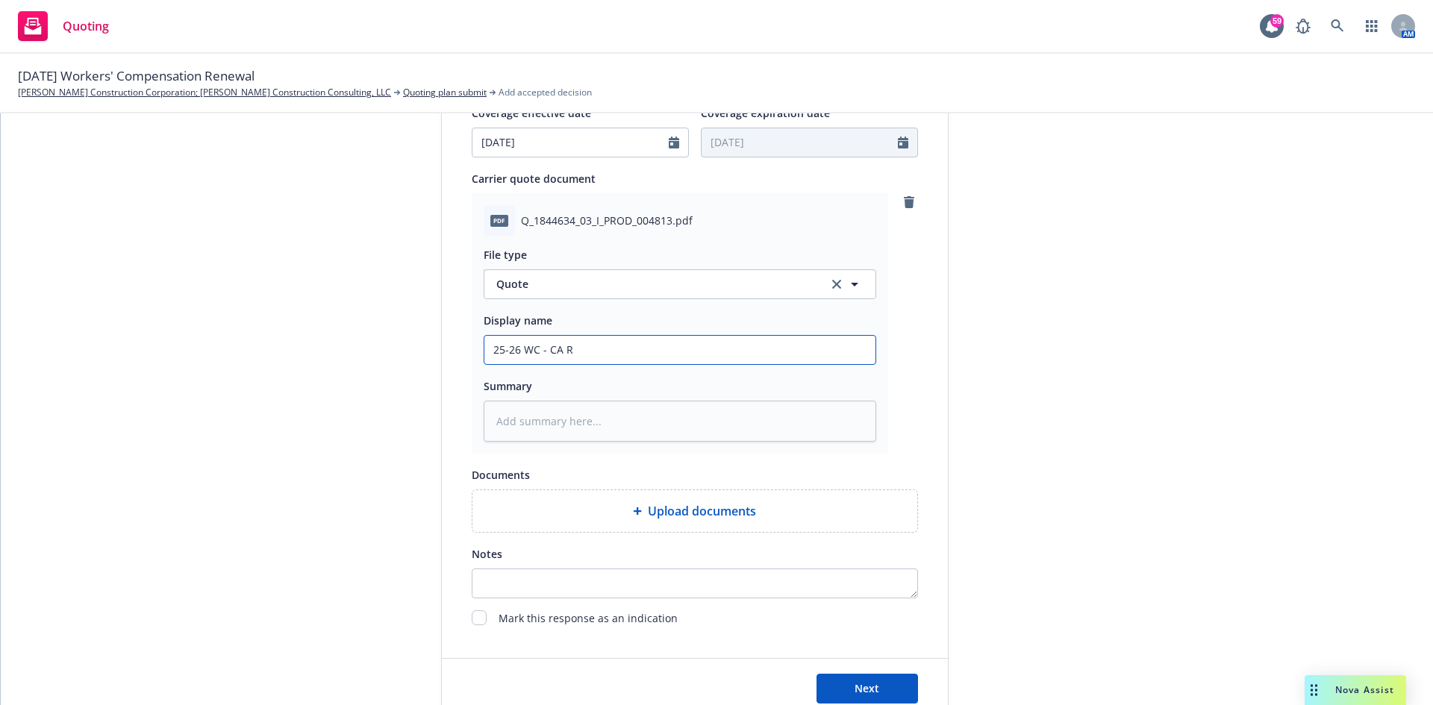
type input "25-26 WC - CA Re"
type textarea "x"
type input "25-26 WC - CA Rep"
type textarea "x"
type input "25-26 WC - CA Repu"
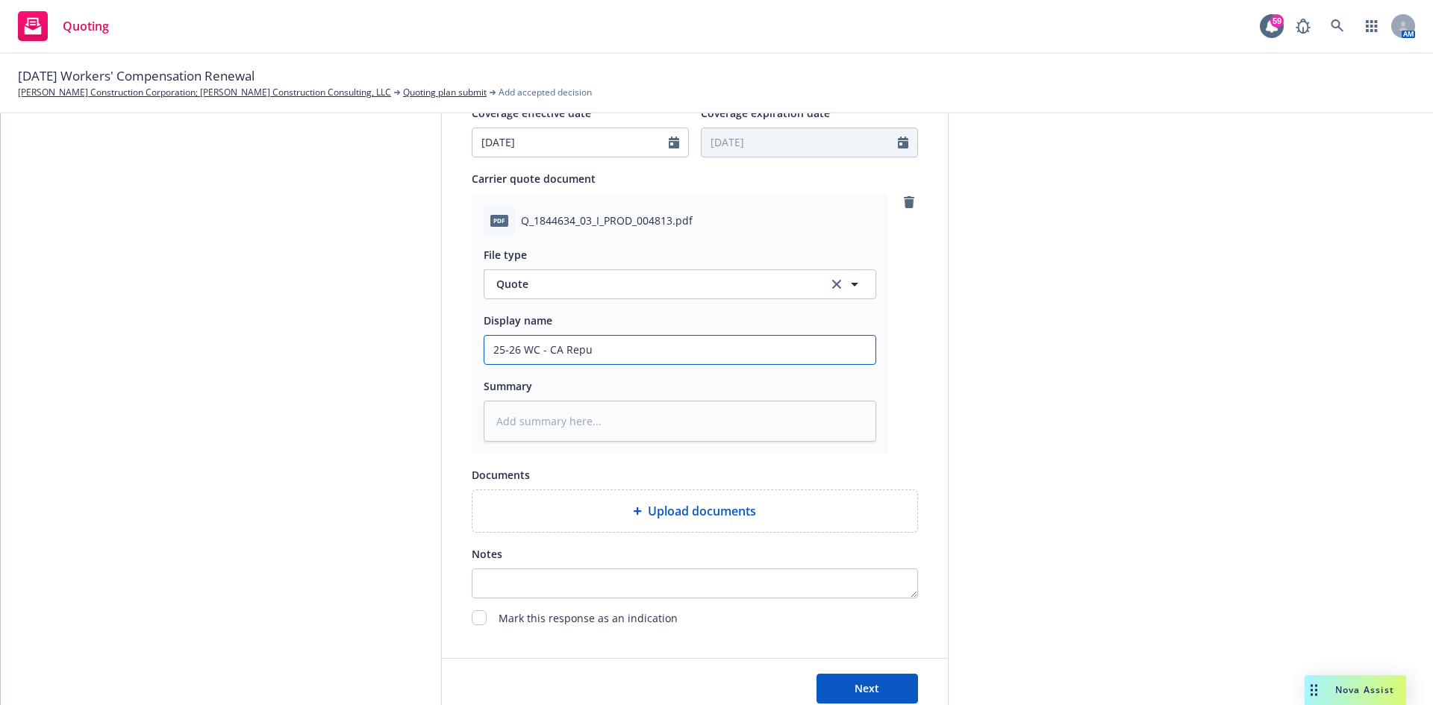
type textarea "x"
type input "25-26 WC - CA Repub"
type textarea "x"
type input "25-26 WC - CA Republ"
type textarea "x"
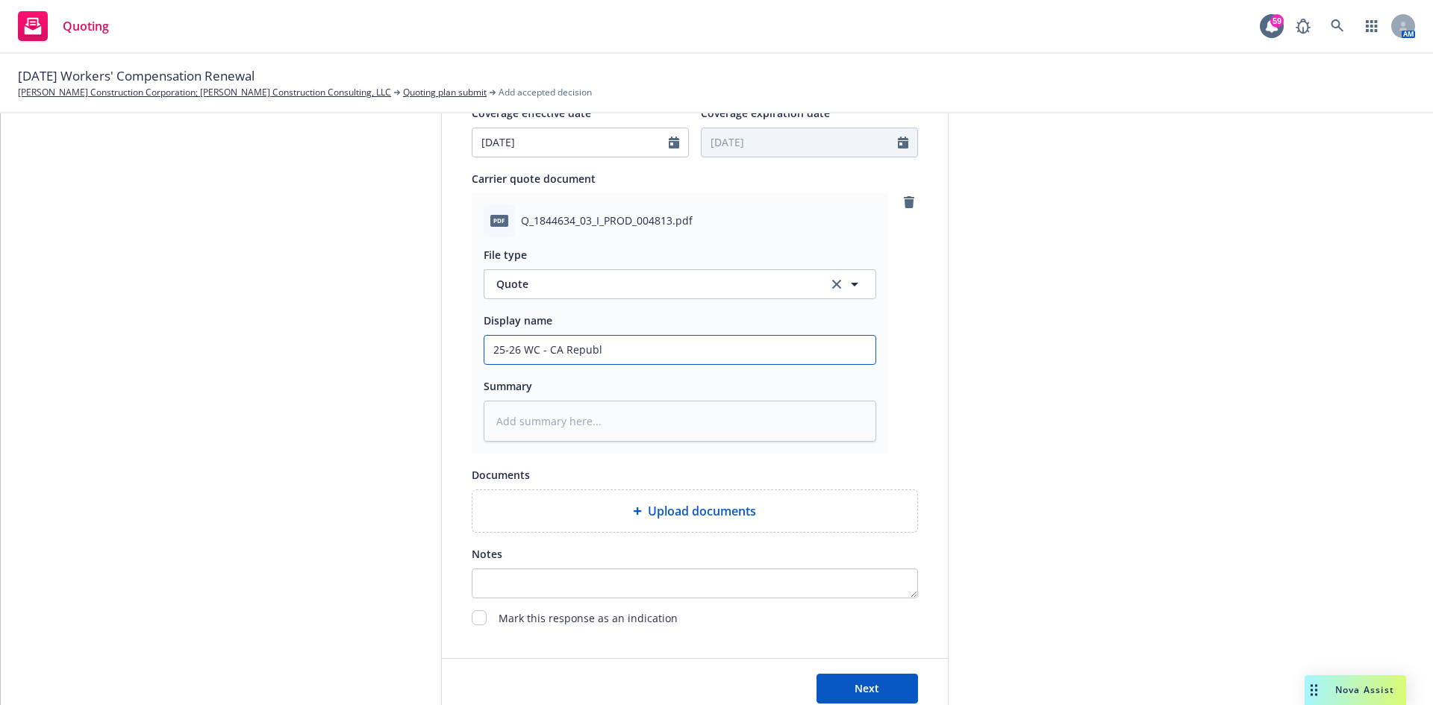
type input "25-26 WC - CA Republi"
type textarea "x"
type input "25-26 WC - CA Republic"
type textarea "x"
type input "25-26 WC - CA Republic"
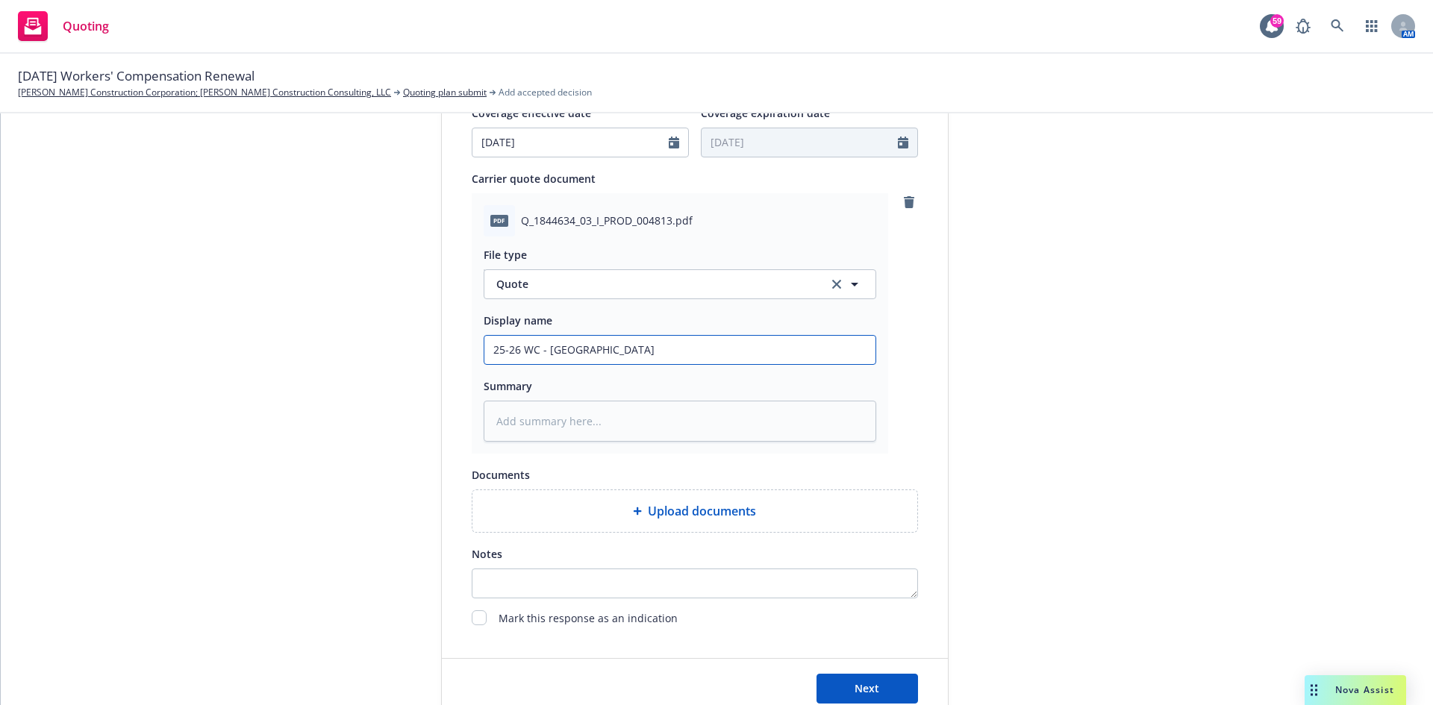
type textarea "x"
type input "25-26 WC - CA Republic I"
type textarea "x"
type input "25-26 WC - CA Republic In"
type textarea "x"
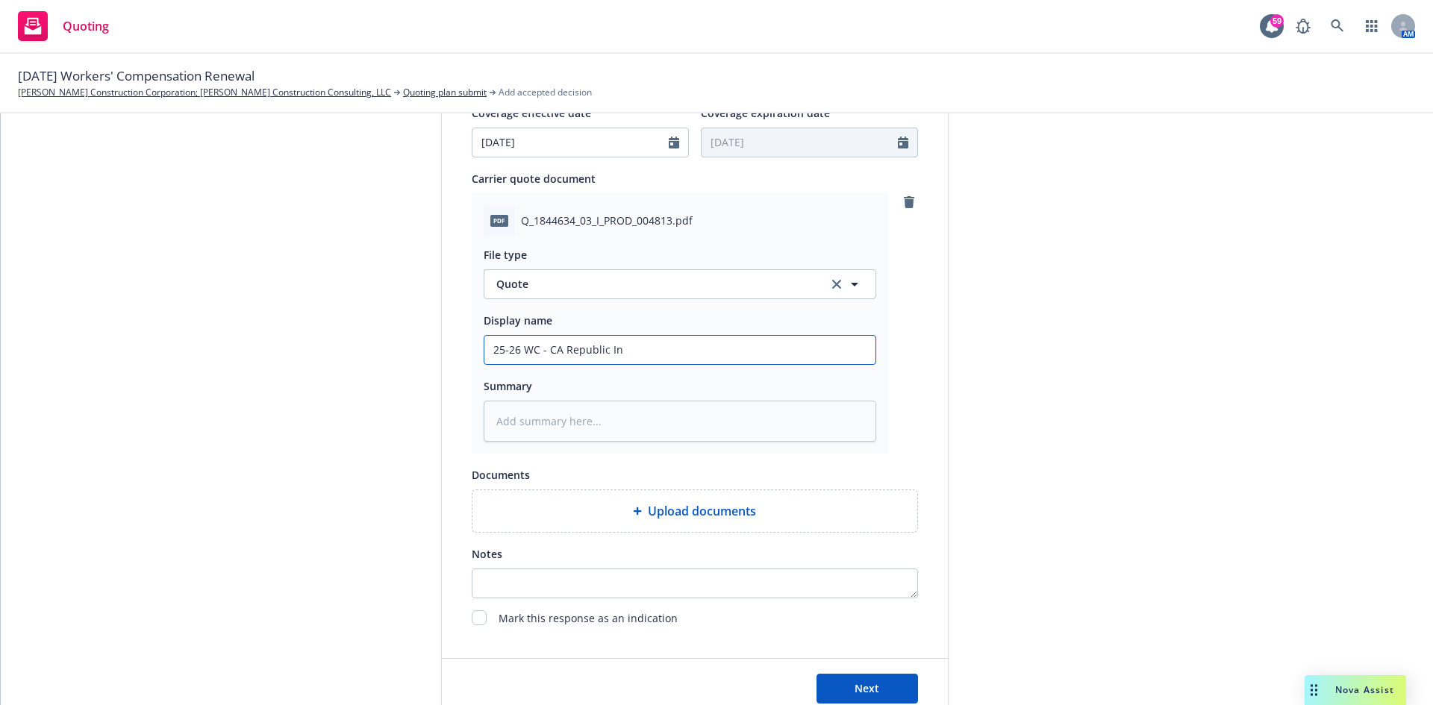
type input "25-26 WC - CA Republic Ind"
type textarea "x"
type input "25-26 WC - CA Republic Inde"
type textarea "x"
type input "25-26 WC - CA Republic Indem"
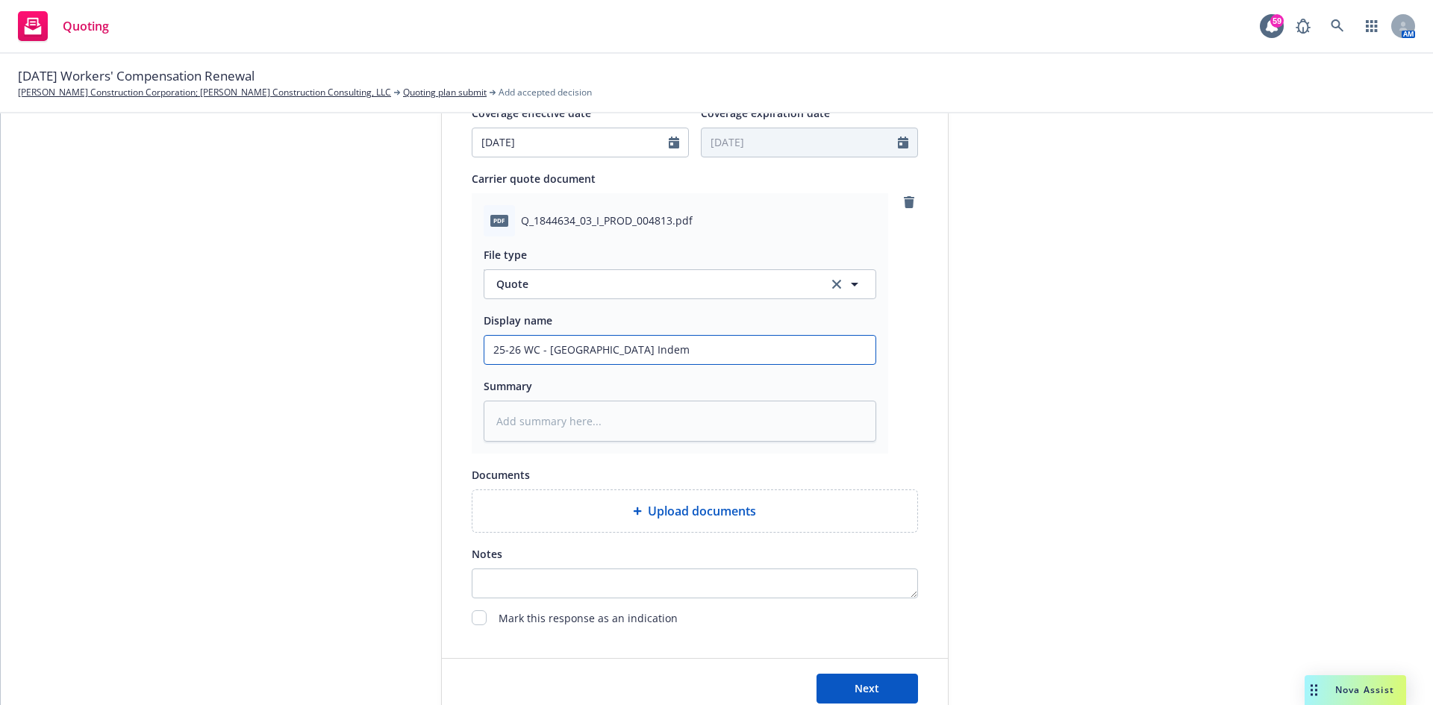
type textarea "x"
type input "25-26 WC - CA Republic Indemn"
type textarea "x"
type input "25-26 WC - CA Republic Indemni"
type textarea "x"
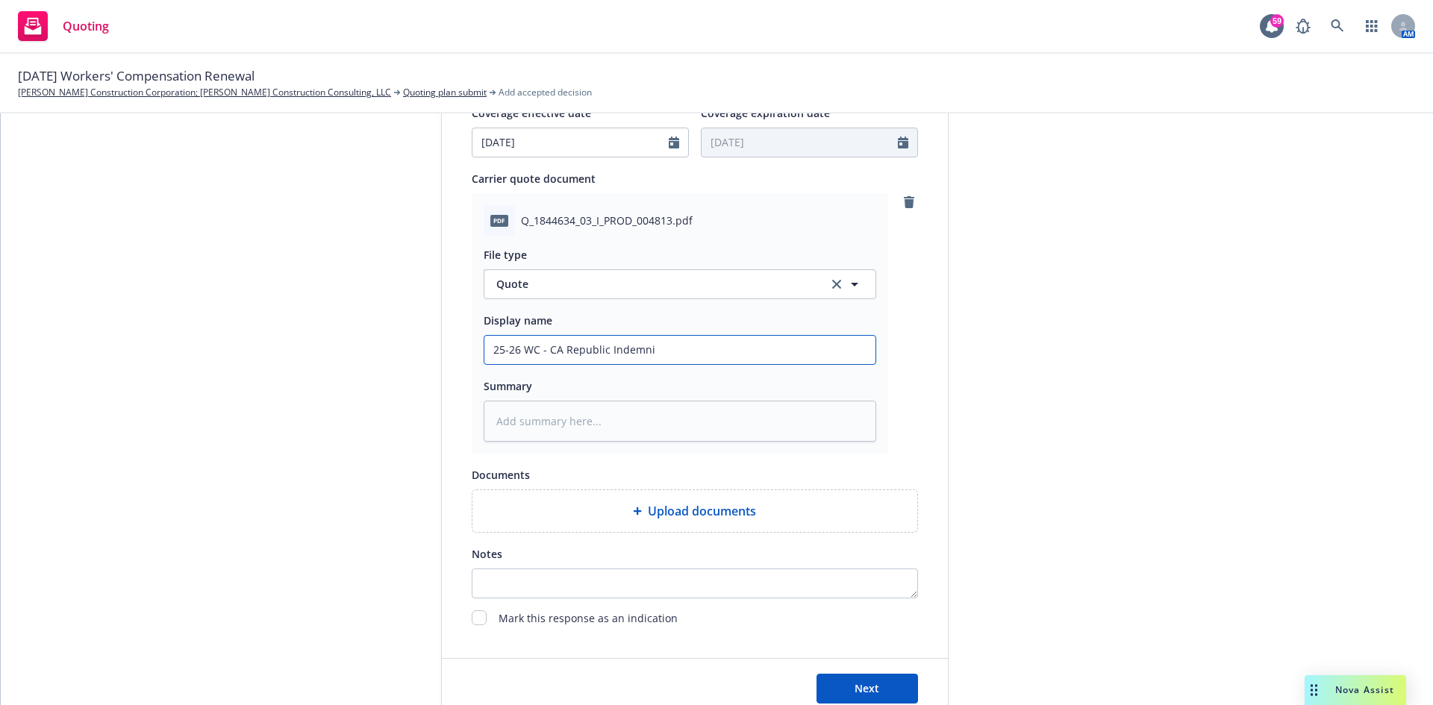
type input "25-26 WC - CA Republic Indemnit"
type textarea "x"
type input "25-26 WC - CA Republic Indemnity"
type textarea "x"
type input "25-26 WC - CA Republic Indemnity"
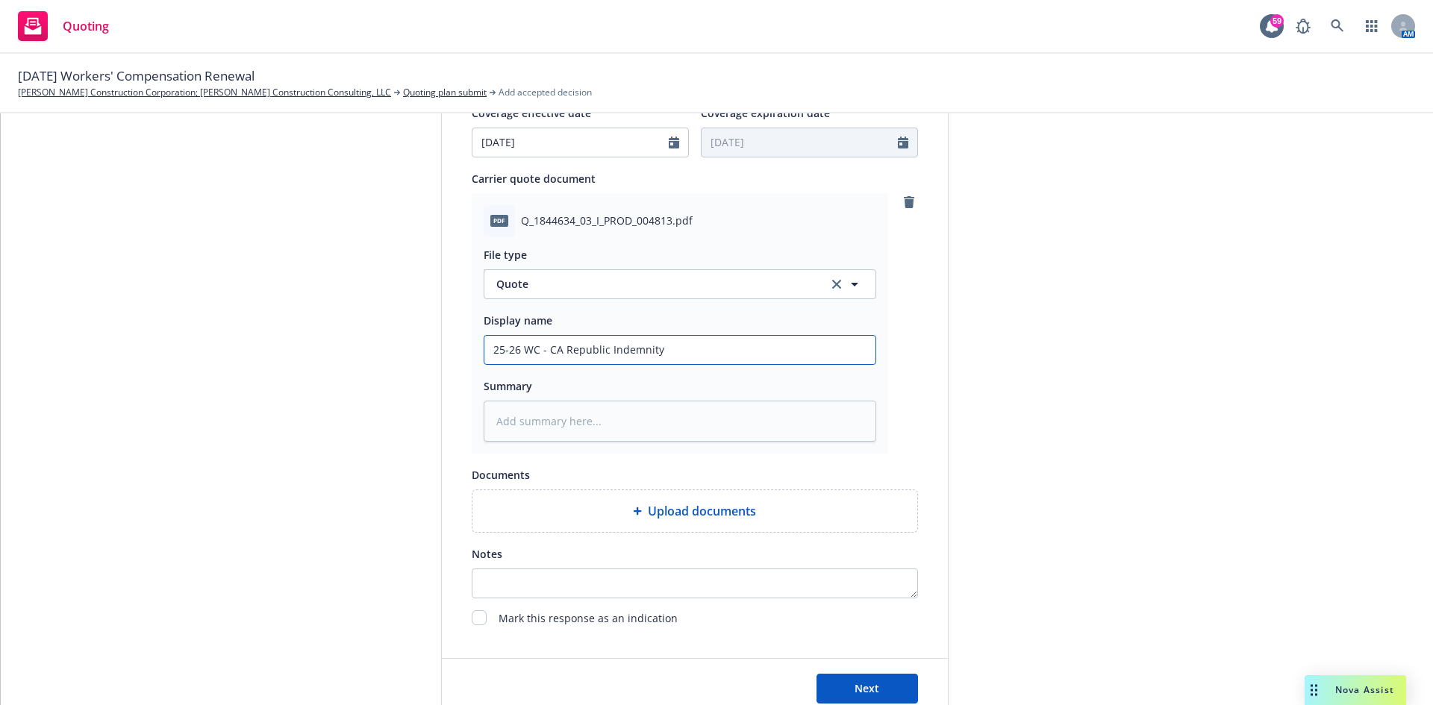
type textarea "x"
type input "25-26 WC - CA Republic Indemnity Q"
type textarea "x"
type input "25-26 WC - CA Republic Indemnity Qu"
type textarea "x"
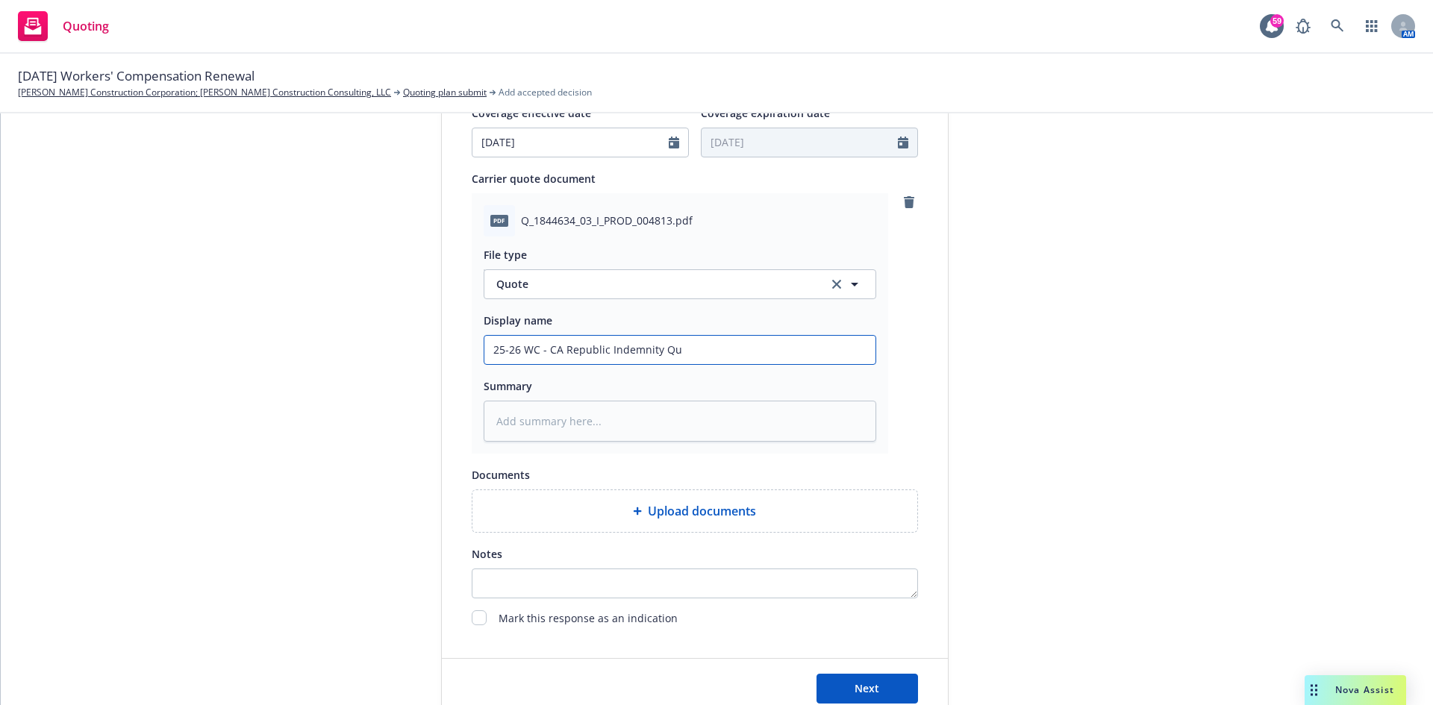
type input "25-26 WC - CA Republic Indemnity Quo"
type textarea "x"
type input "25-26 WC - CA Republic Indemnity Quot"
type textarea "x"
type input "25-26 WC - CA Republic Indemnity Quote"
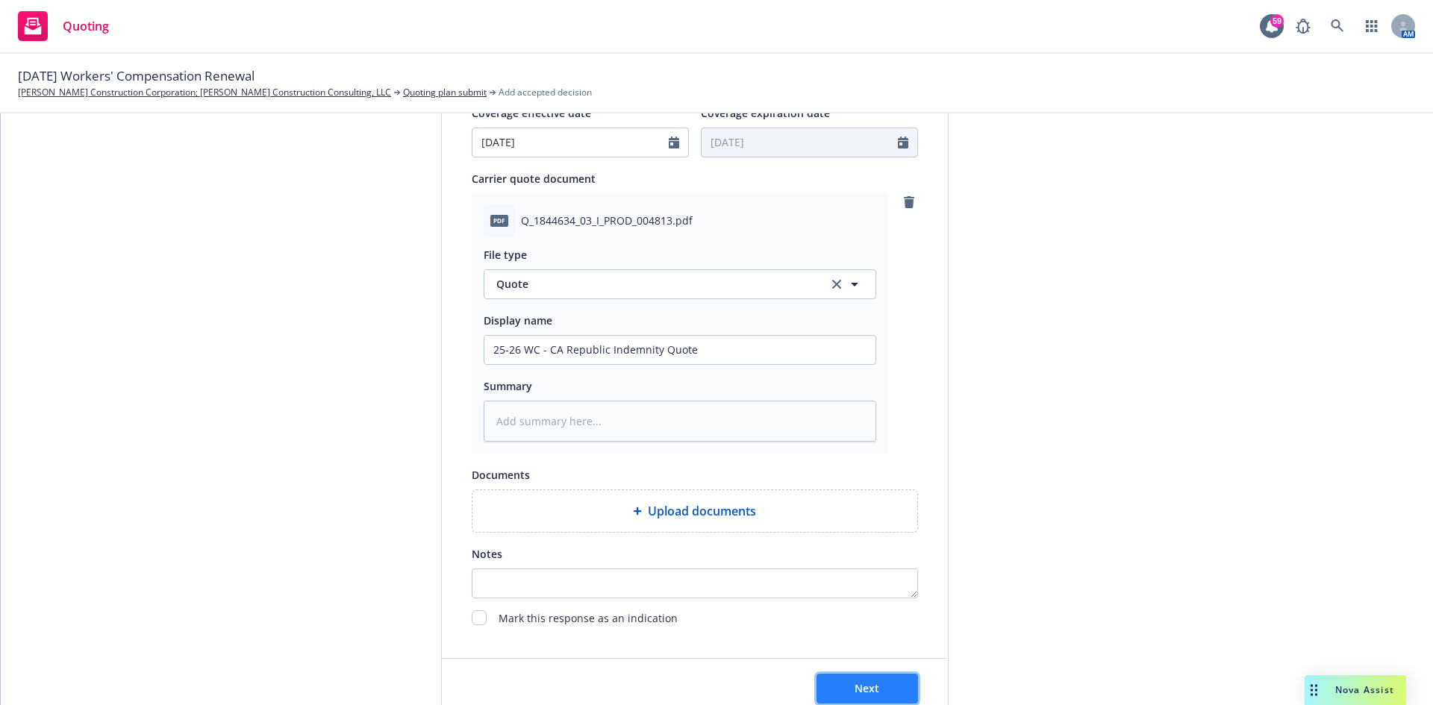
click at [908, 692] on button "Next" at bounding box center [868, 689] width 102 height 30
type textarea "x"
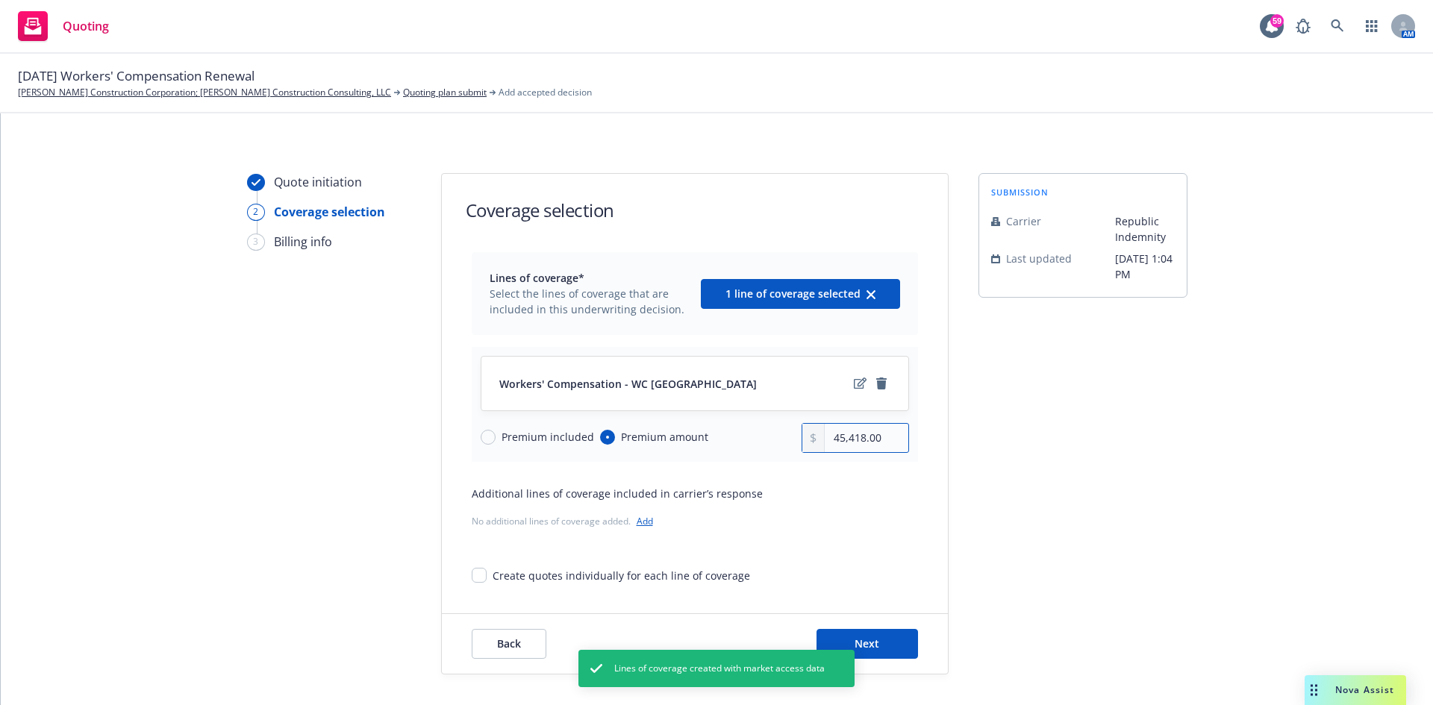
click at [854, 428] on input "45,418.00" at bounding box center [866, 438] width 83 height 28
click at [881, 432] on input "45,418.00" at bounding box center [866, 438] width 83 height 28
drag, startPoint x: 892, startPoint y: 437, endPoint x: 688, endPoint y: 423, distance: 204.2
click at [696, 427] on div "Premium included Premium amount 45,418.00" at bounding box center [695, 438] width 428 height 30
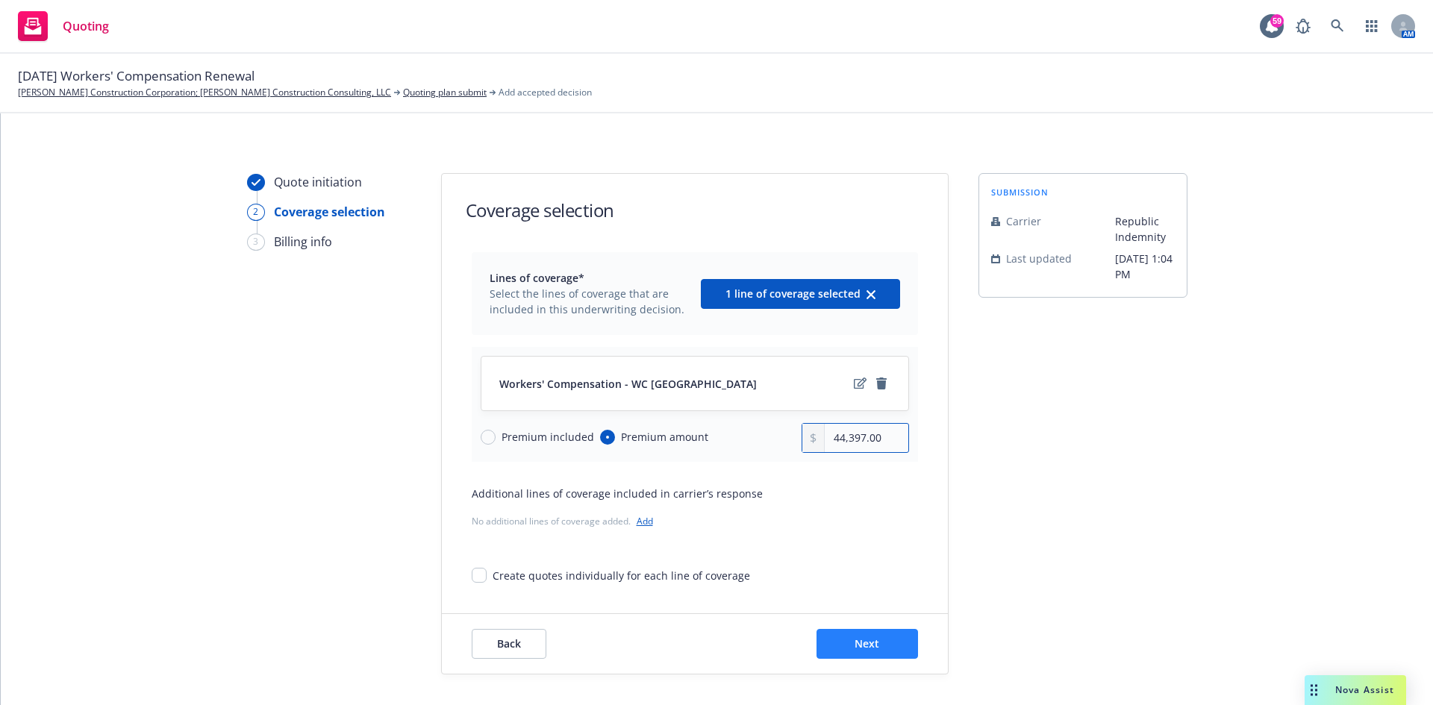
type input "44,397.00"
click at [897, 648] on button "Next" at bounding box center [868, 644] width 102 height 30
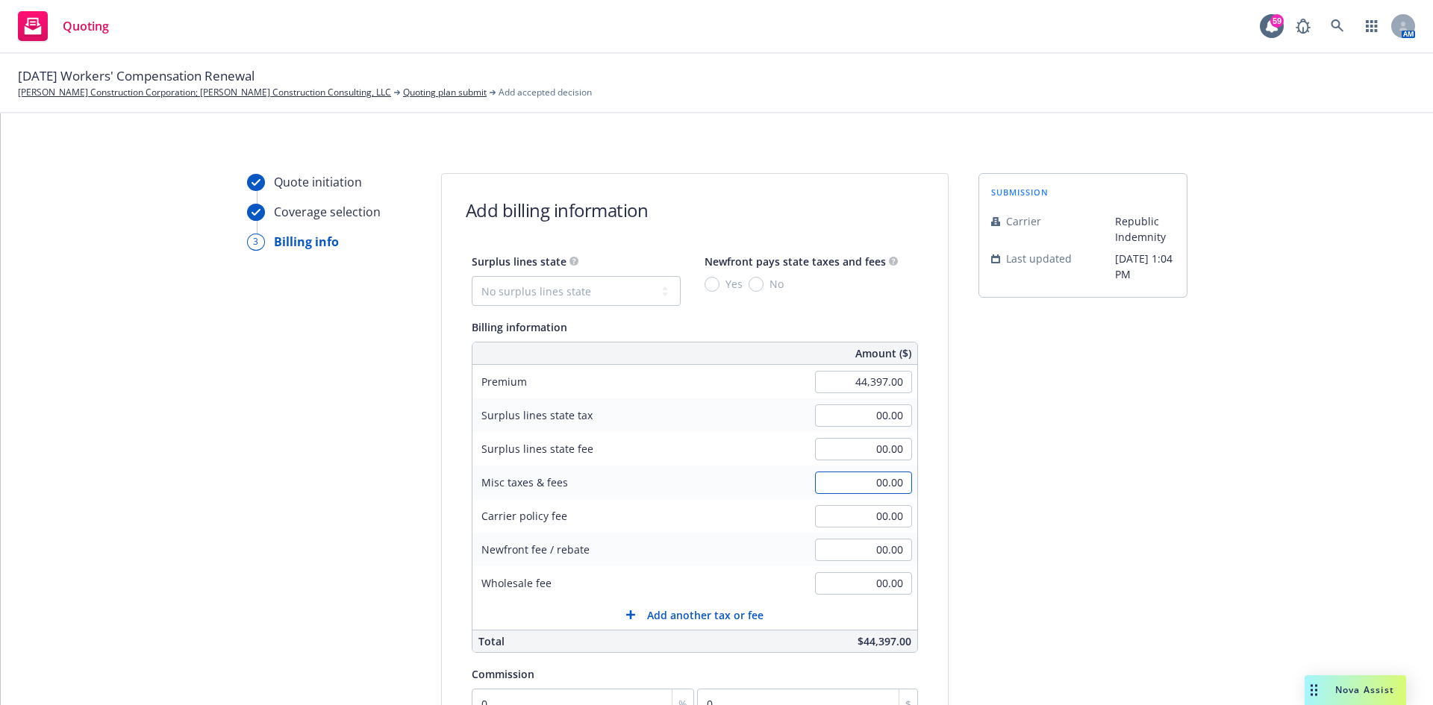
click at [893, 485] on input "00.00" at bounding box center [863, 483] width 97 height 22
type input "2,236.00"
click at [1099, 533] on div "submission Carrier Republic Indemnity Last updated 8/22, 1:04 PM" at bounding box center [1083, 555] width 209 height 764
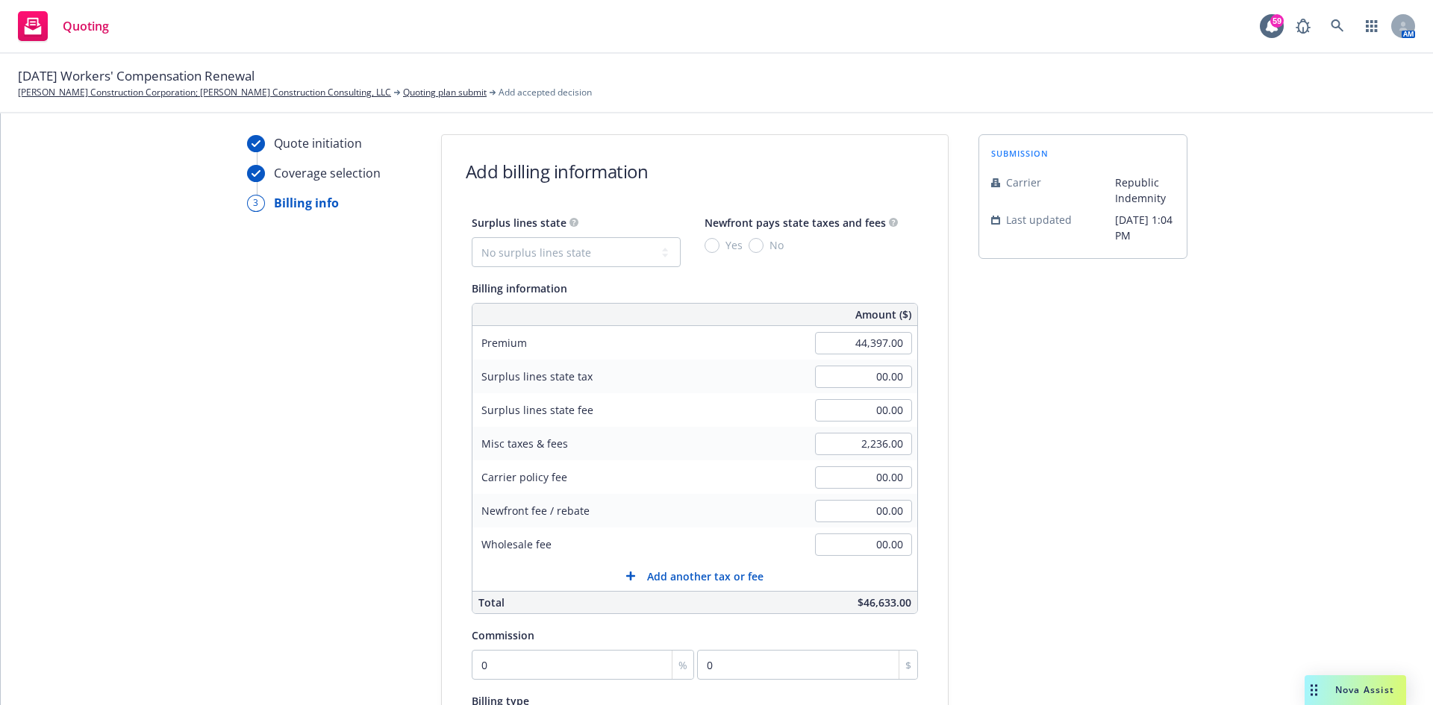
scroll to position [75, 0]
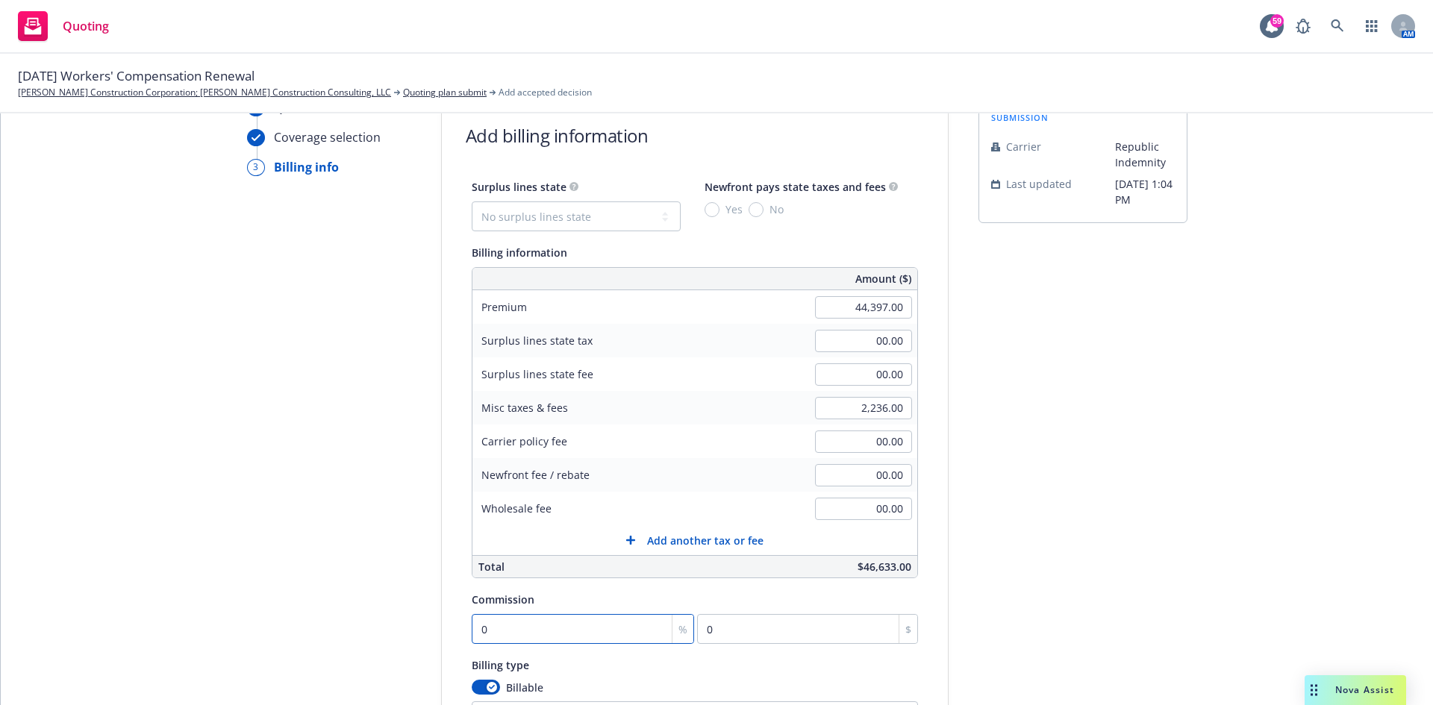
click at [526, 623] on input "0" at bounding box center [583, 629] width 223 height 30
type input "1"
type input "443.97"
type input "13"
type input "5771.61"
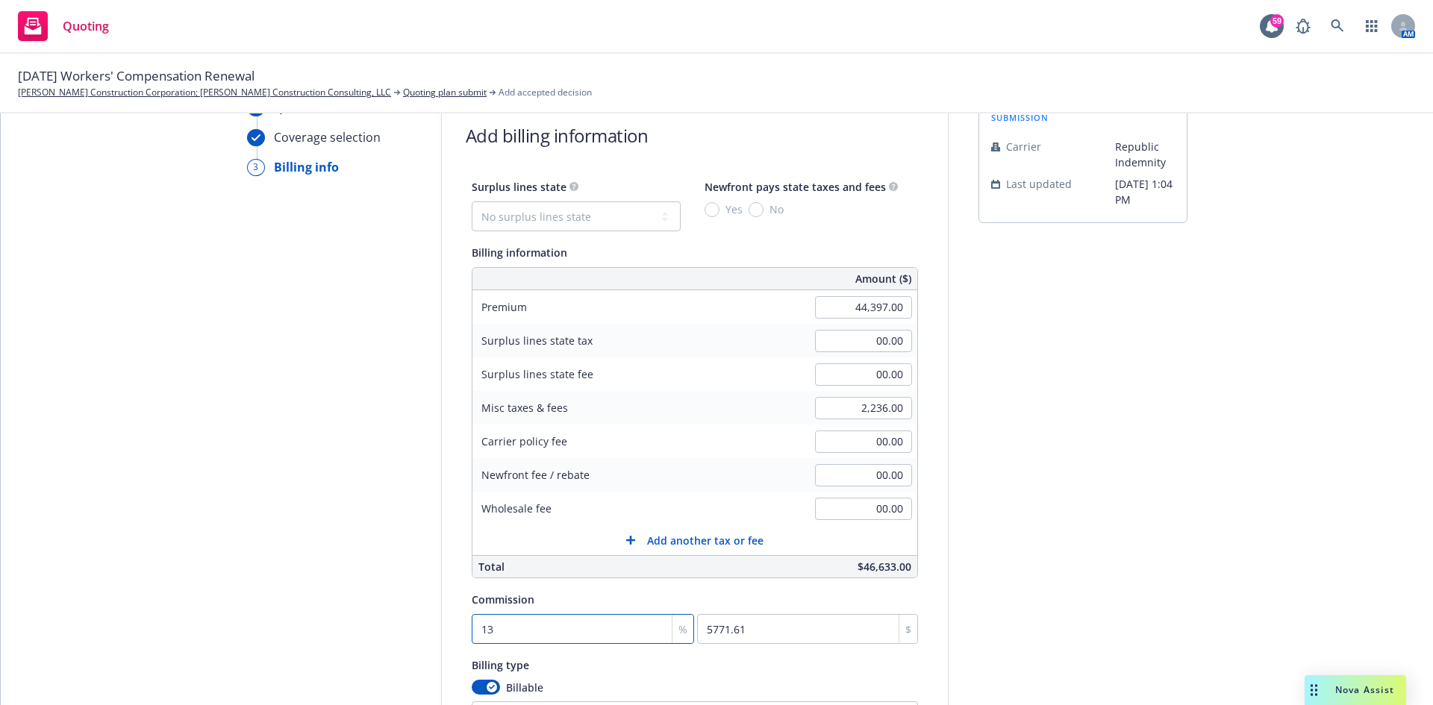
type input "13"
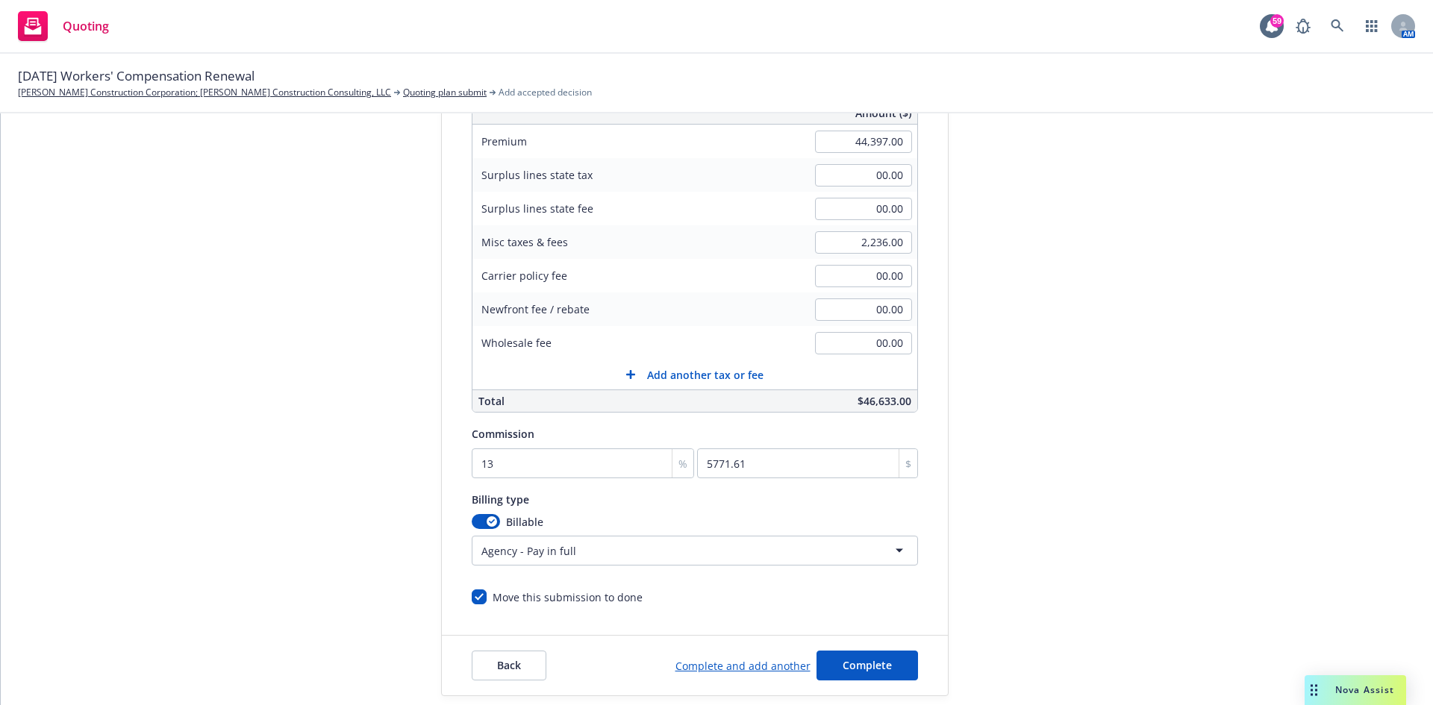
scroll to position [291, 0]
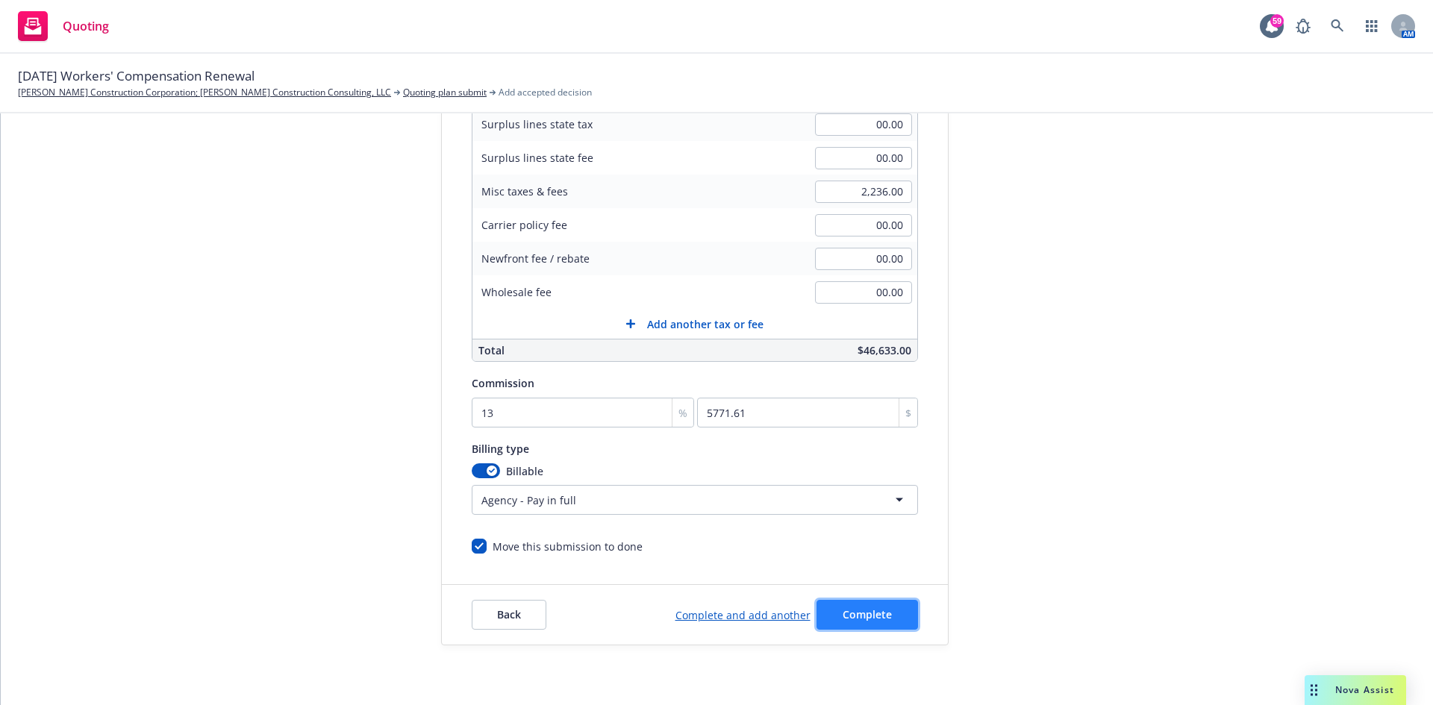
click at [886, 608] on button "Complete" at bounding box center [868, 615] width 102 height 30
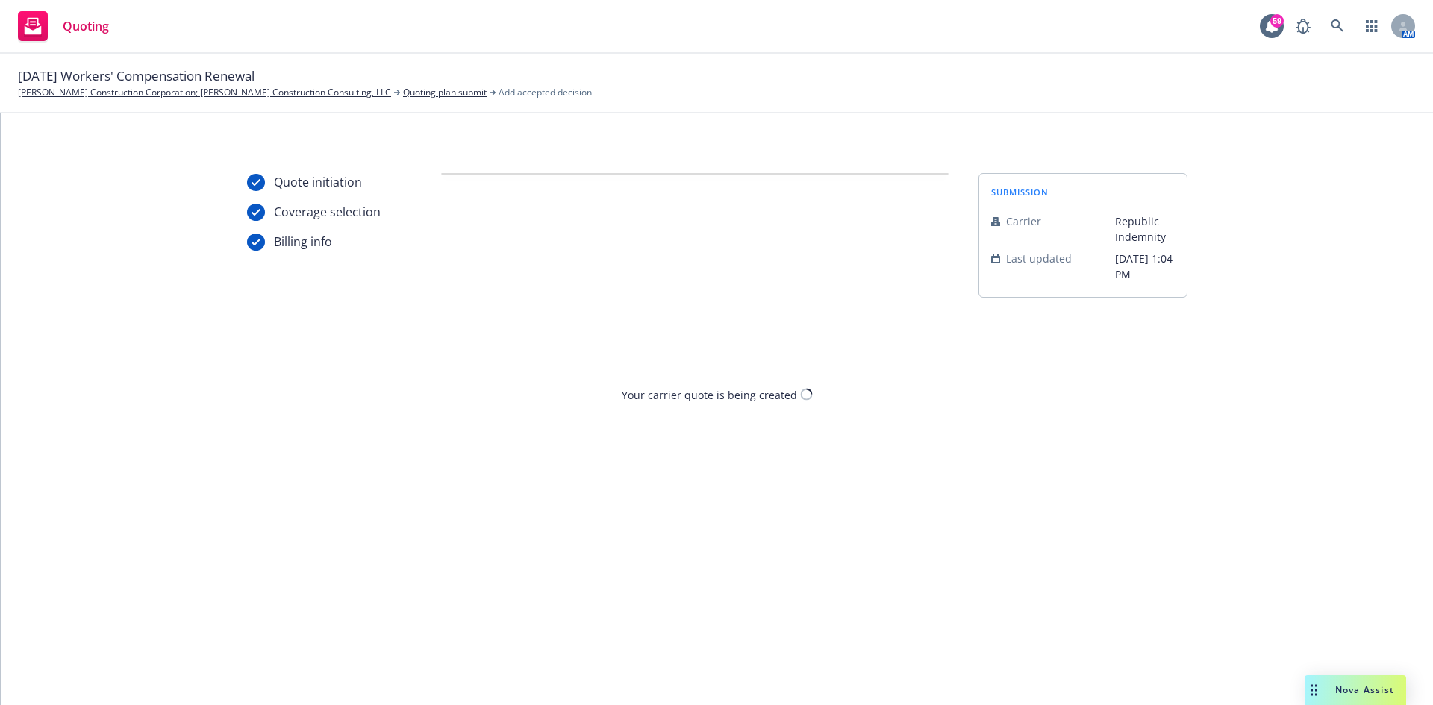
scroll to position [0, 0]
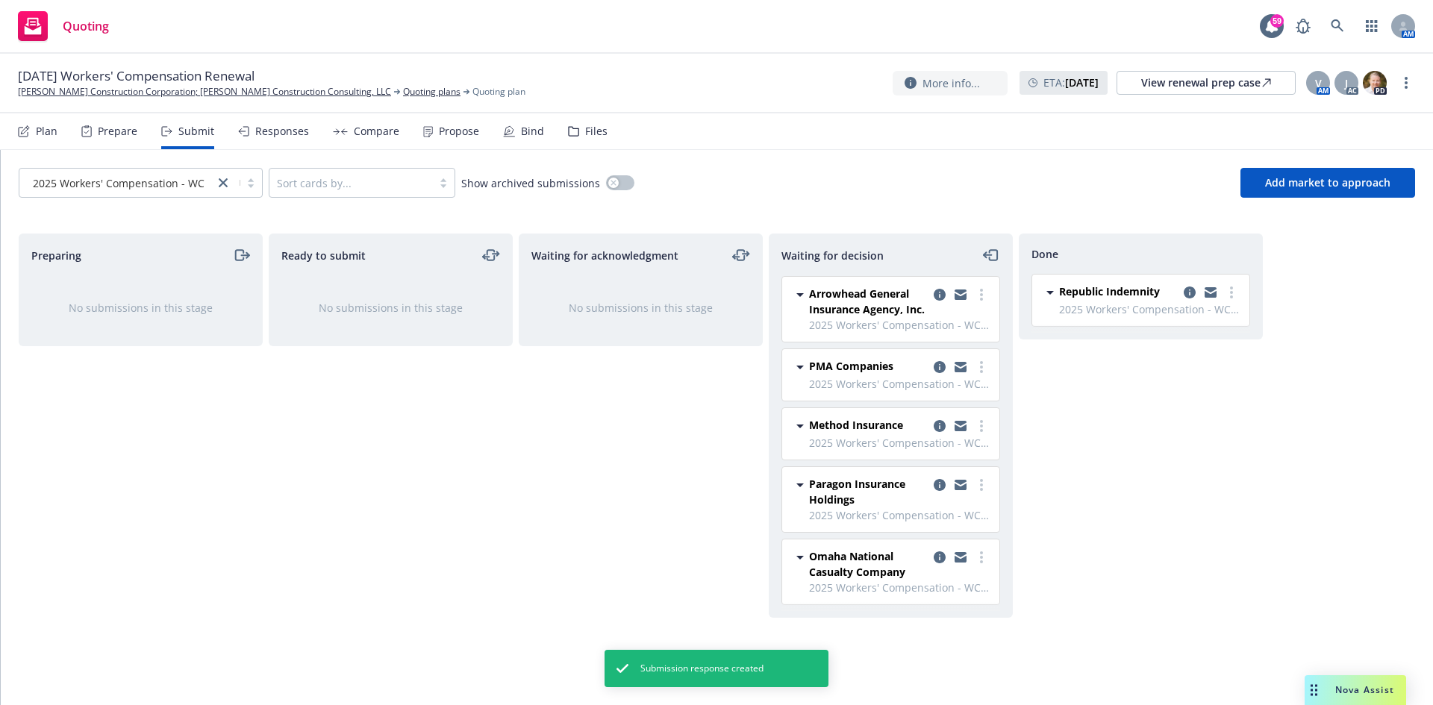
click at [289, 141] on div "Responses" at bounding box center [273, 131] width 71 height 36
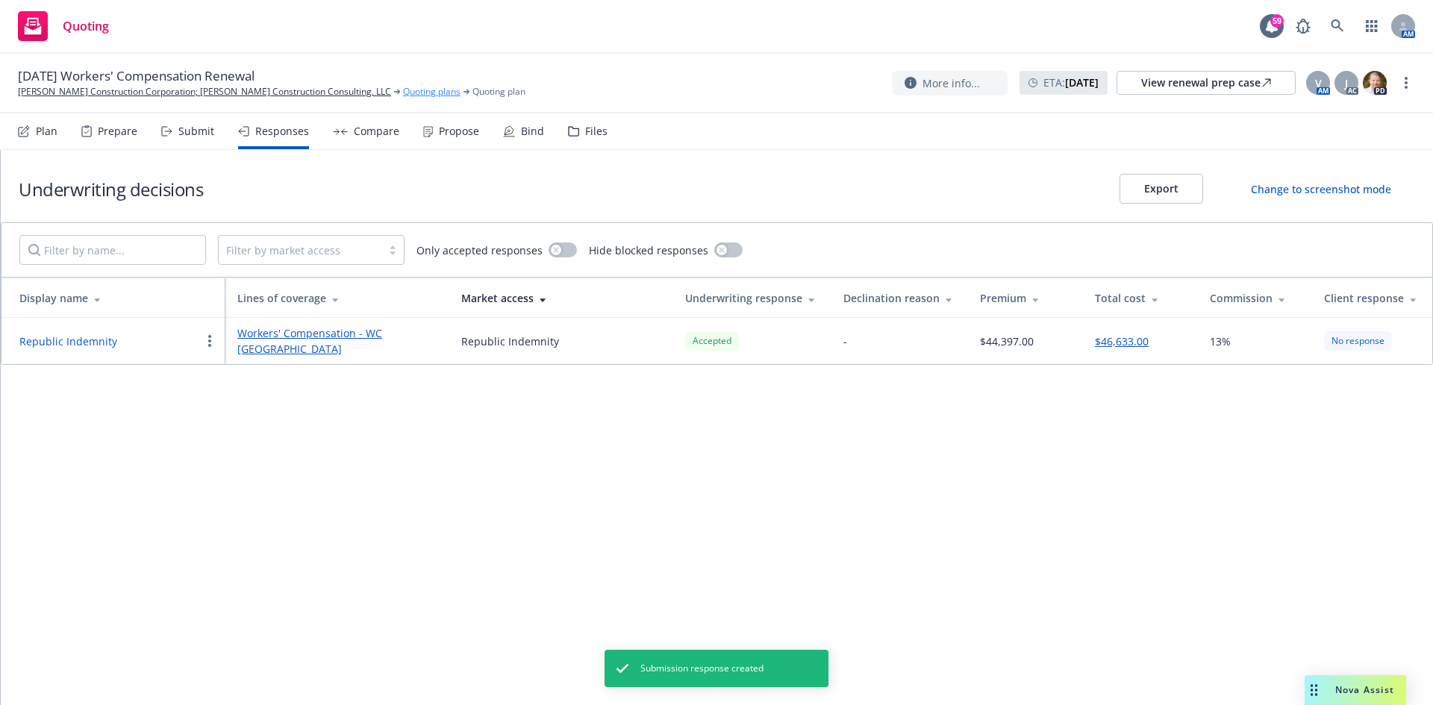
click at [403, 93] on link "Quoting plans" at bounding box center [431, 91] width 57 height 13
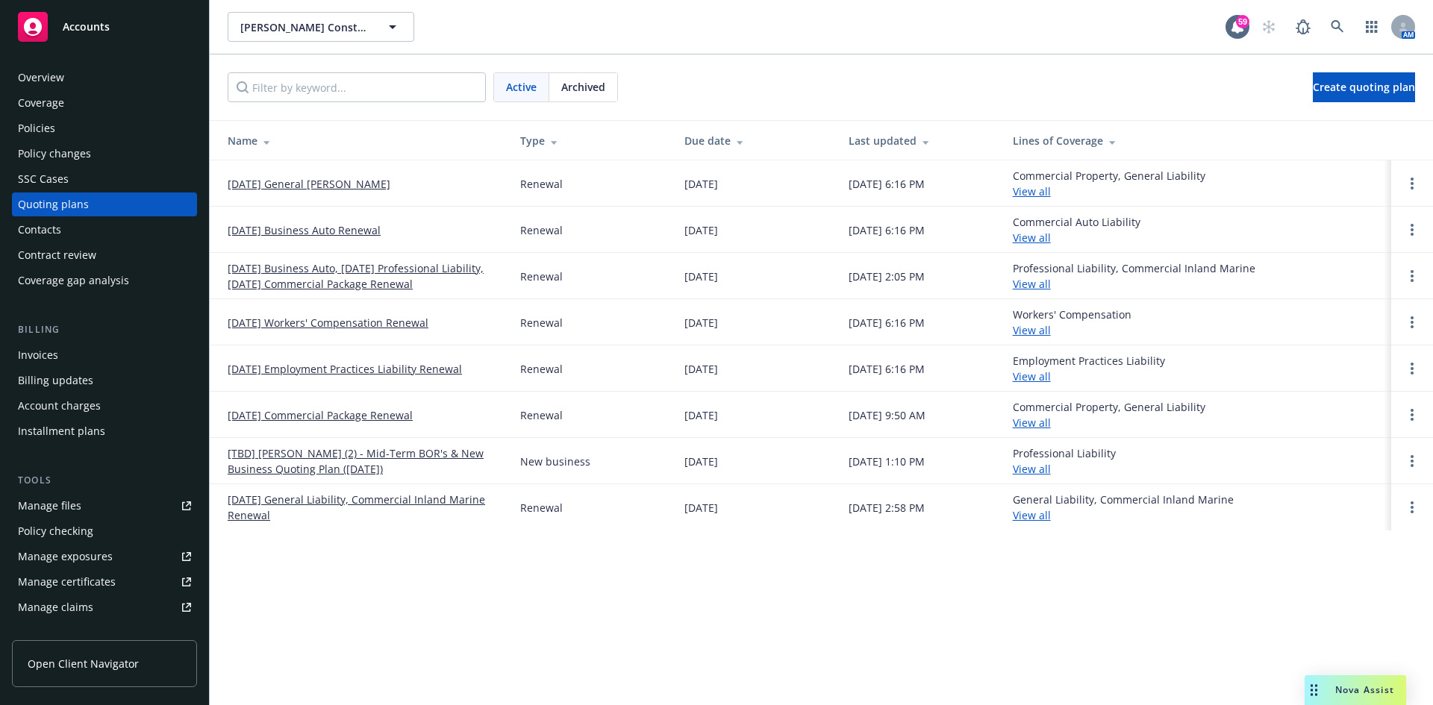
click at [361, 325] on link "[DATE] Workers' Compensation Renewal" at bounding box center [328, 323] width 201 height 16
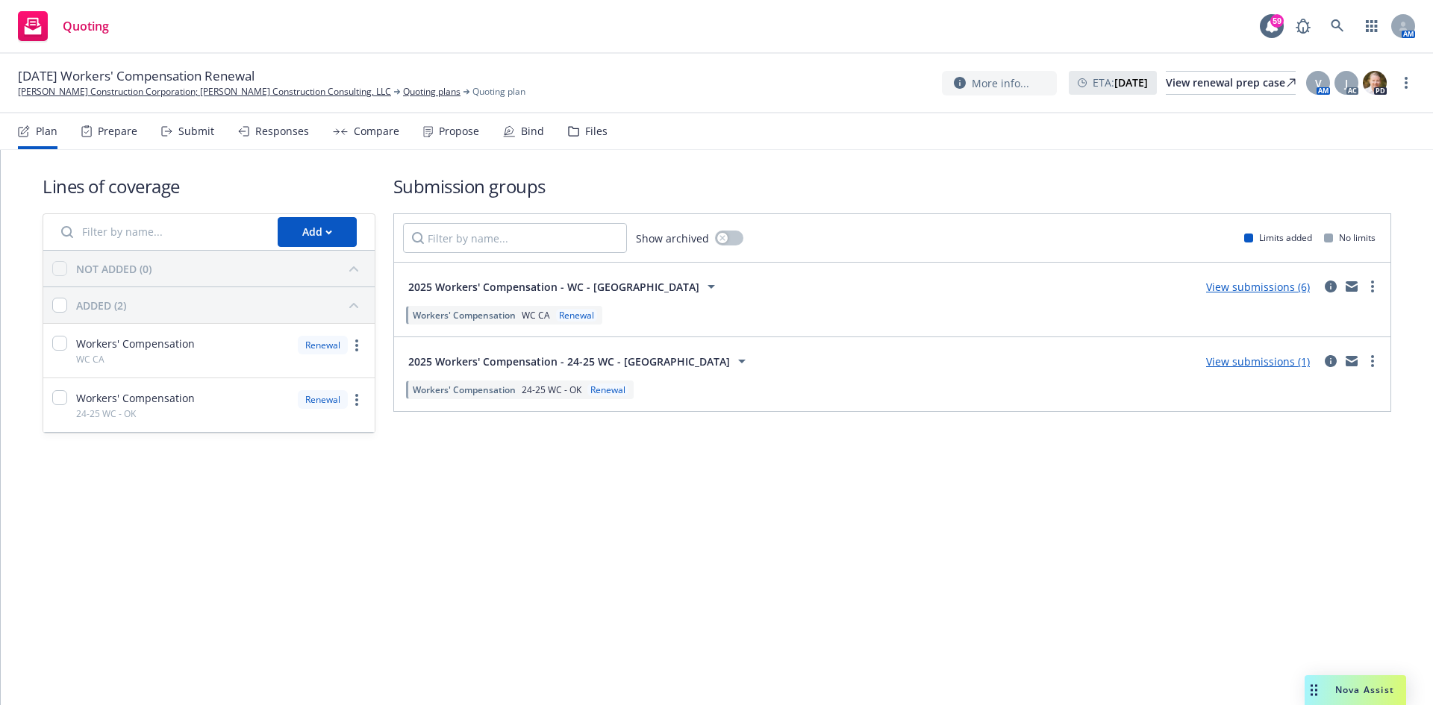
click at [1297, 365] on link "View submissions (1)" at bounding box center [1258, 362] width 104 height 14
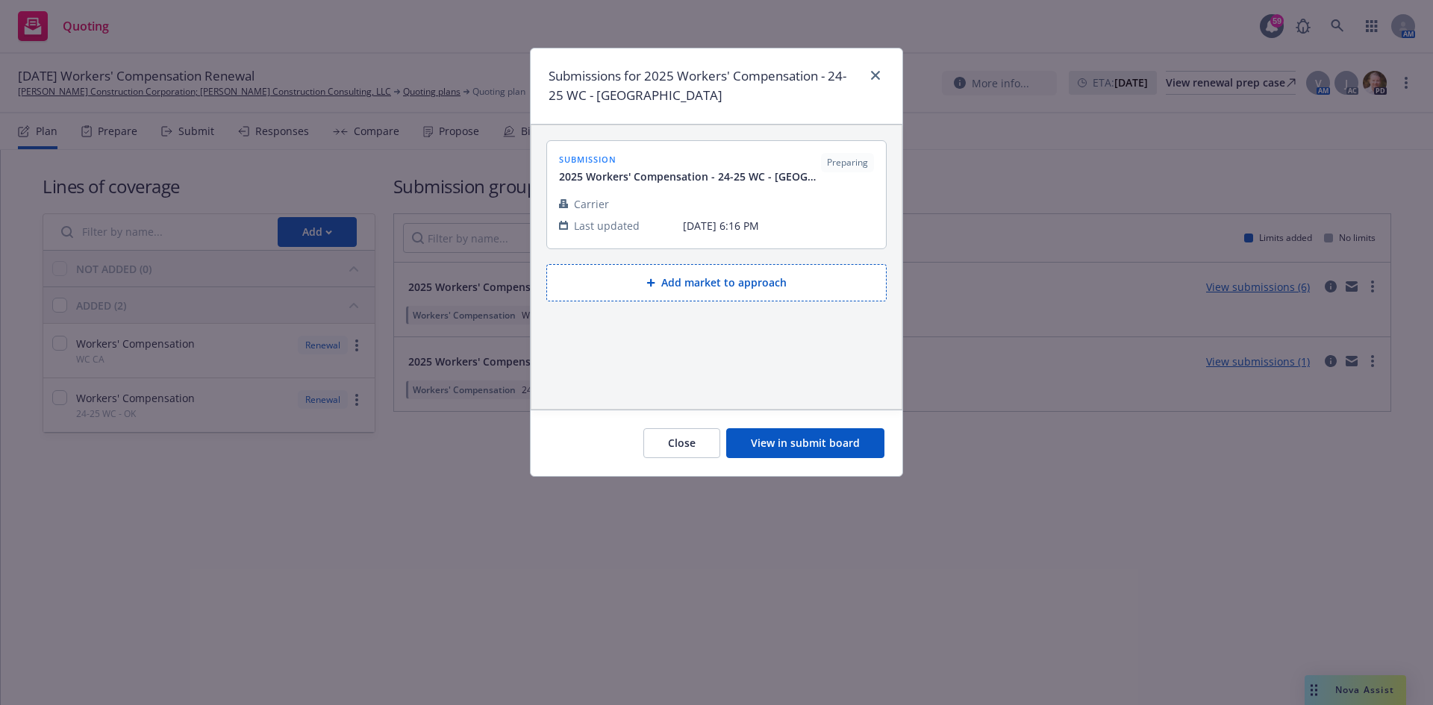
click at [846, 441] on button "View in submit board" at bounding box center [805, 443] width 158 height 30
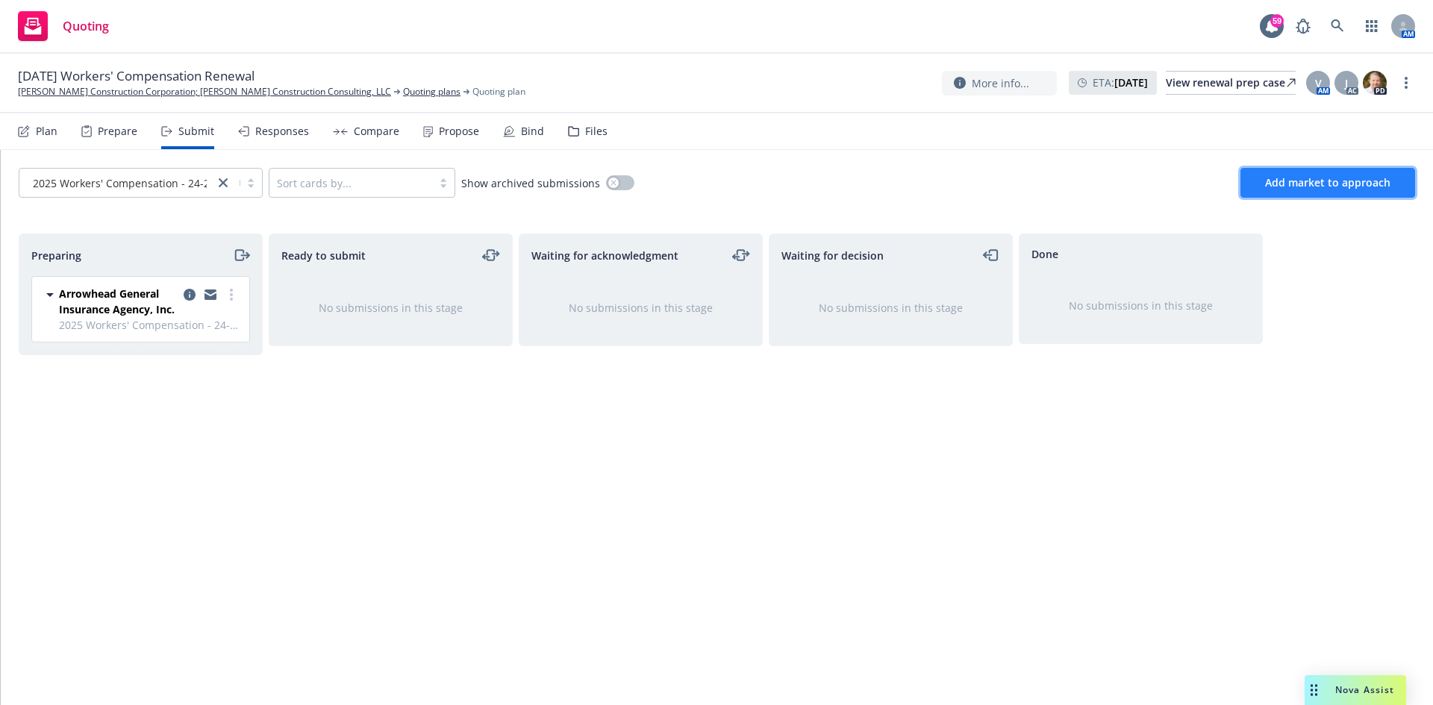
click at [1287, 186] on span "Add market to approach" at bounding box center [1327, 182] width 125 height 14
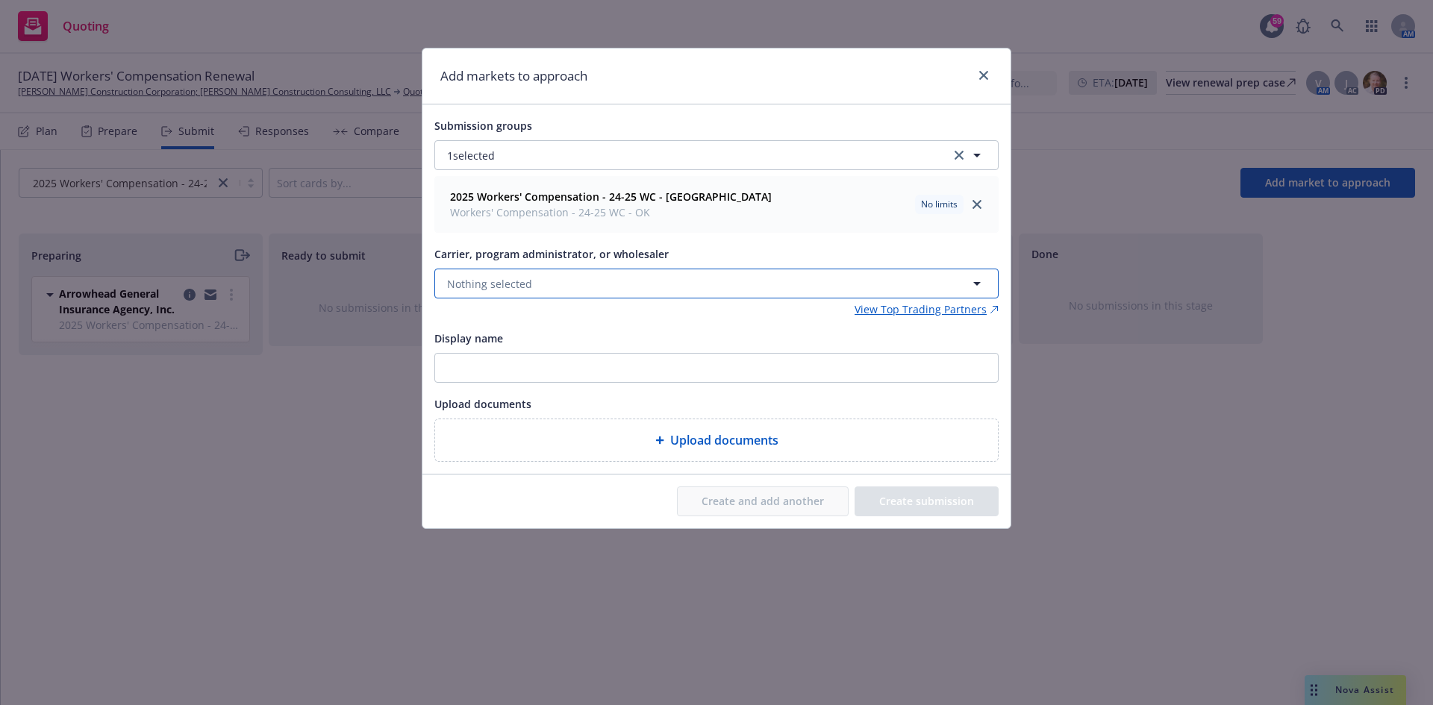
click at [605, 281] on button "Nothing selected" at bounding box center [716, 284] width 564 height 30
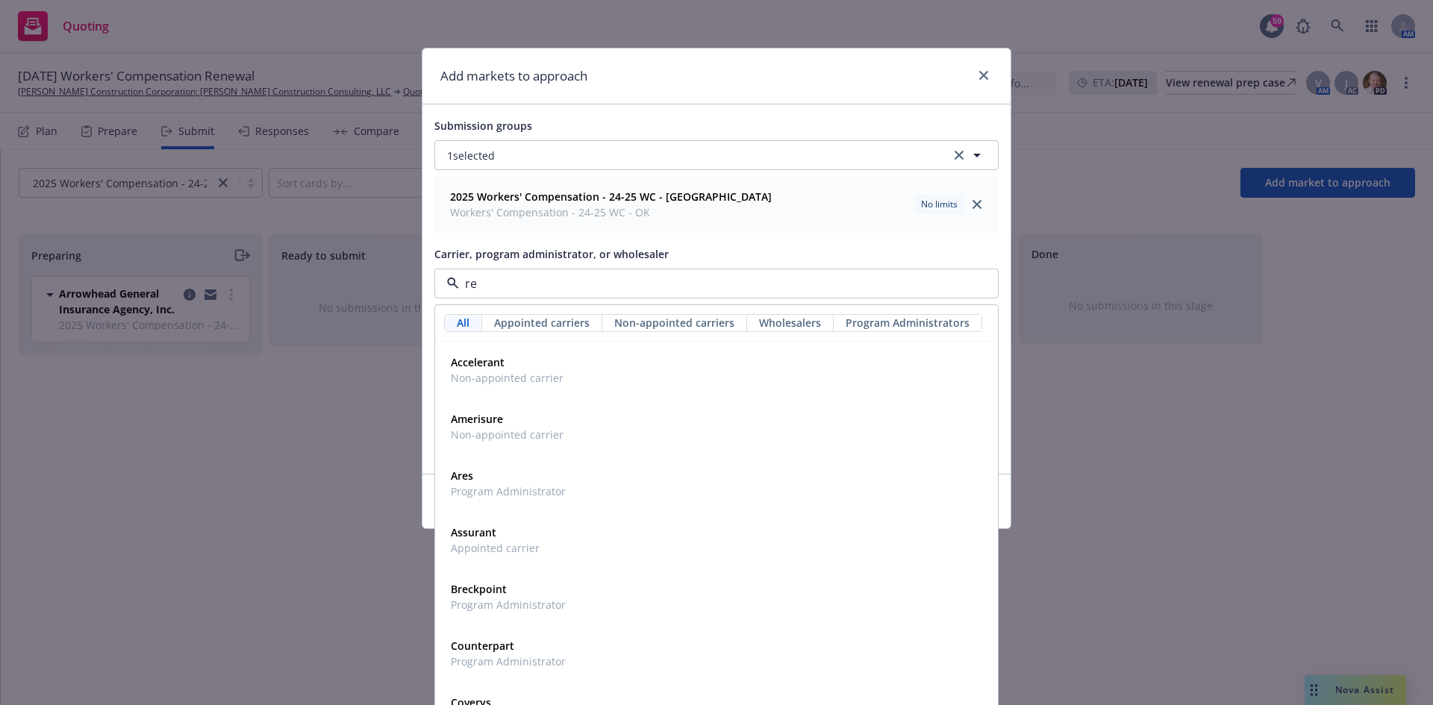
type input "rep"
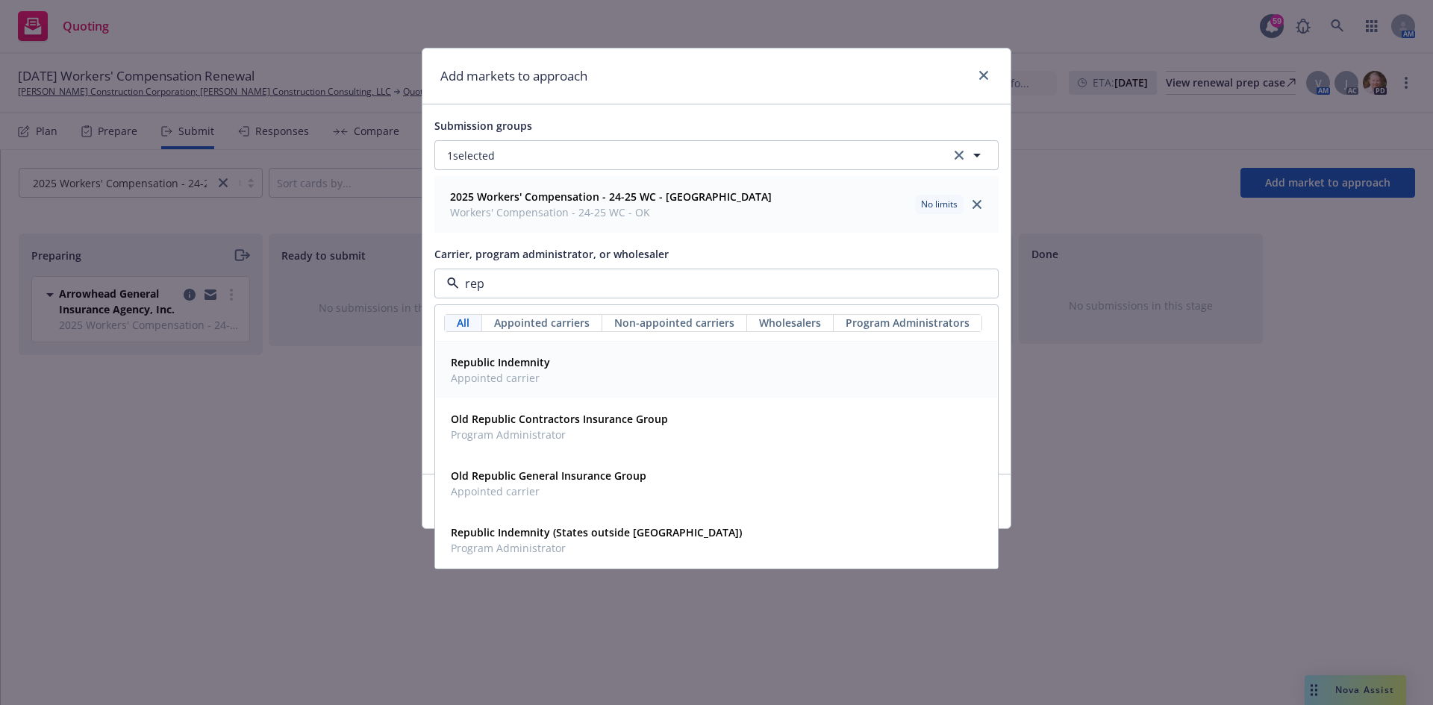
click at [550, 366] on div "Republic Indemnity Appointed carrier" at bounding box center [499, 370] width 108 height 37
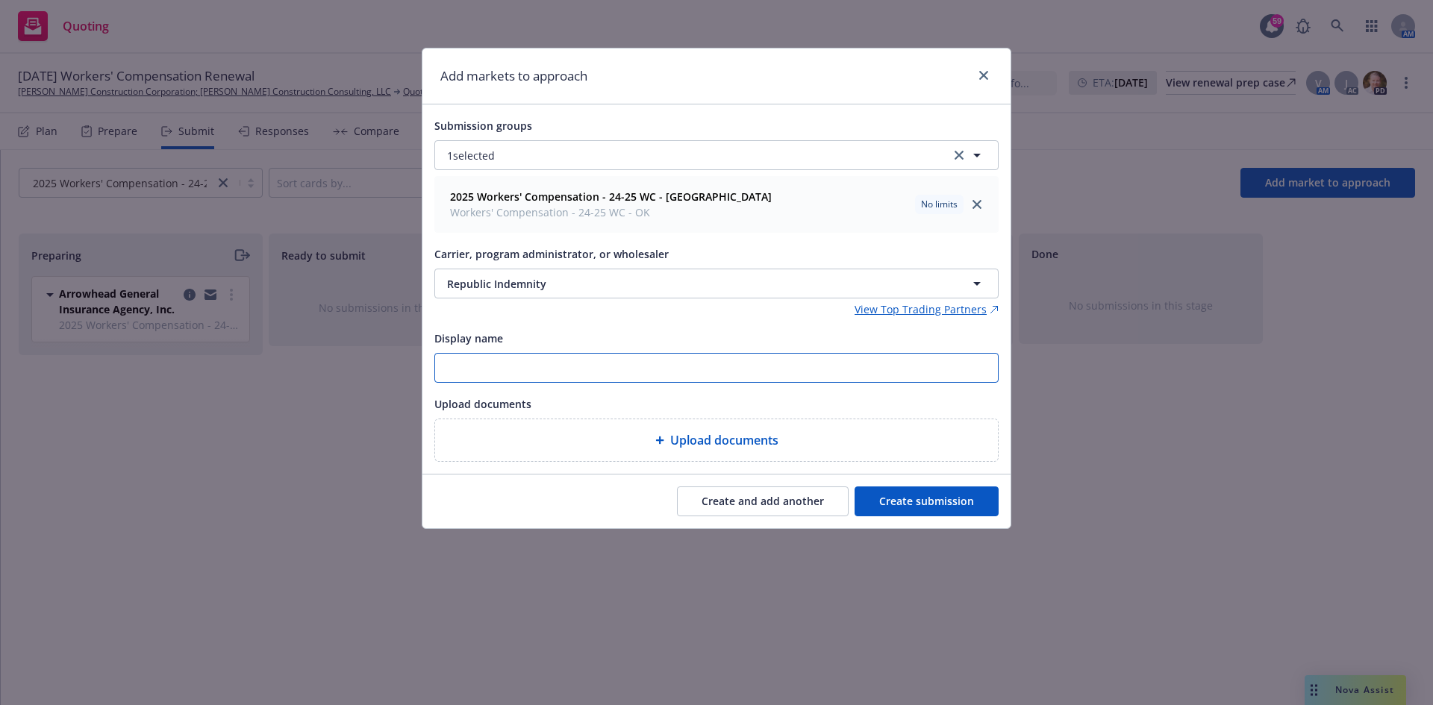
click at [558, 363] on input "Display name" at bounding box center [716, 368] width 563 height 28
click at [571, 282] on span "Republic Indemnity" at bounding box center [681, 284] width 469 height 16
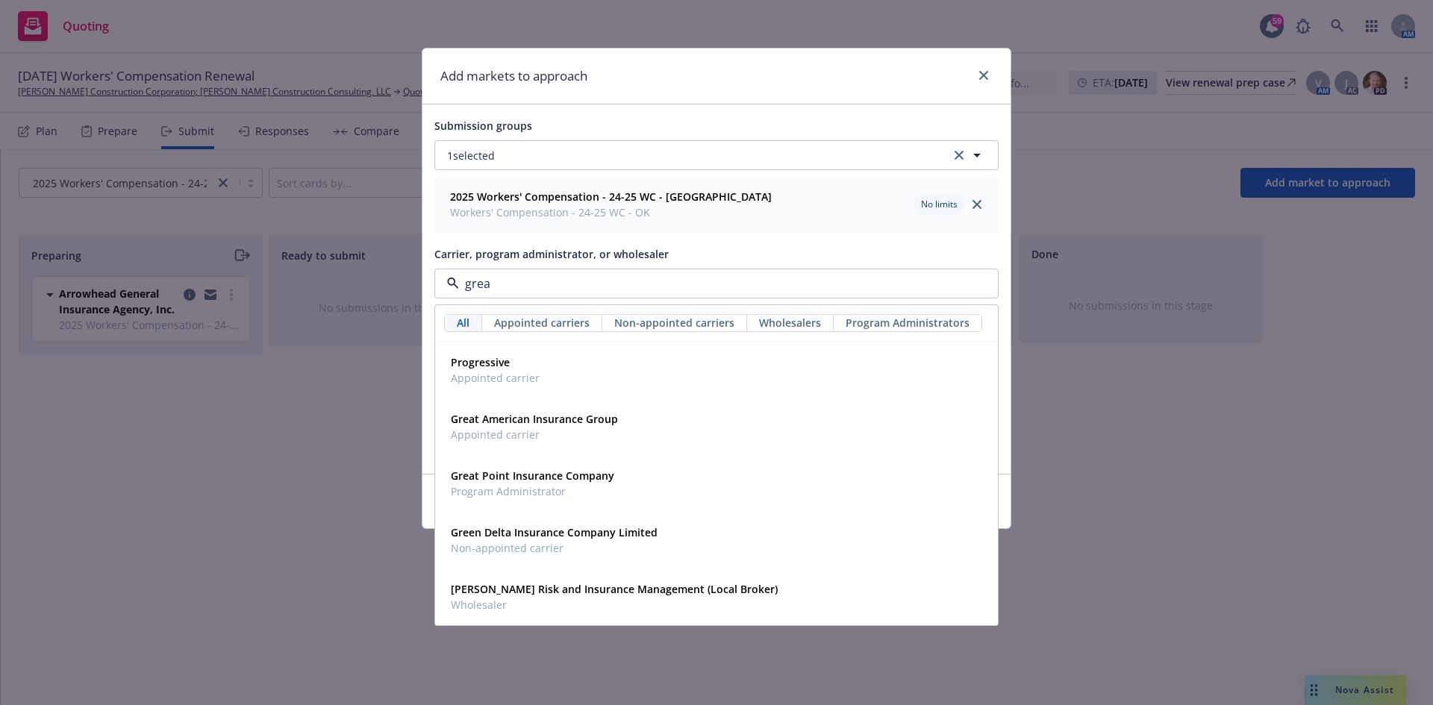
type input "great"
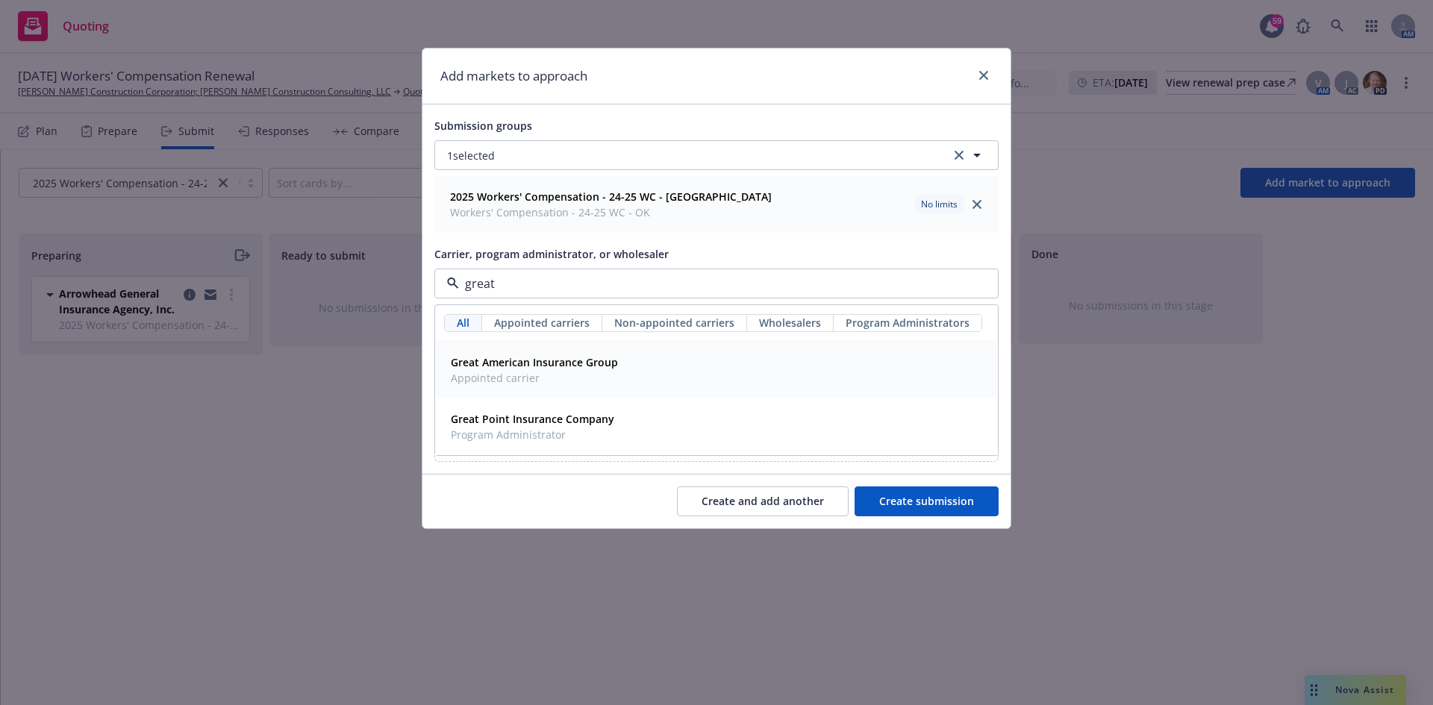
click at [549, 370] on span "Great American Insurance Group" at bounding box center [534, 363] width 167 height 16
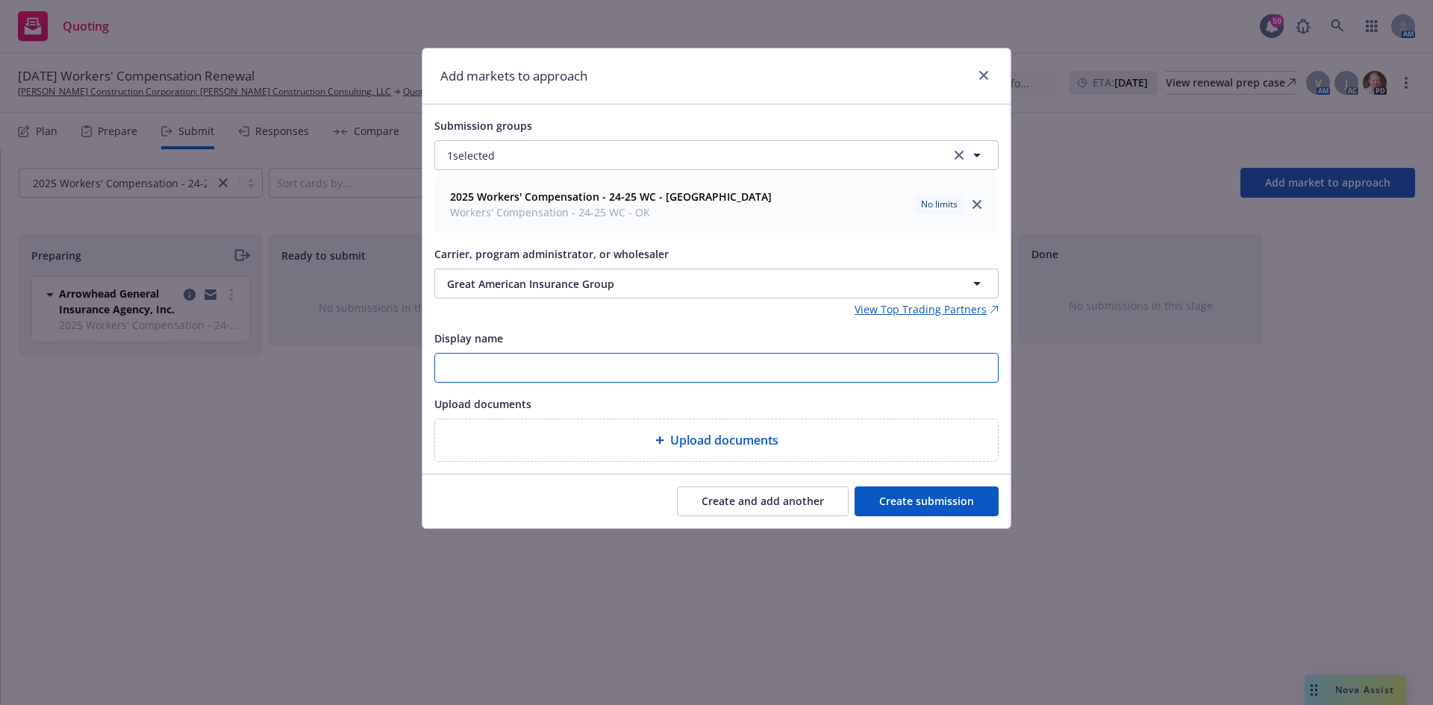
click at [650, 364] on input "Display name" at bounding box center [716, 368] width 563 height 28
type input "Republic Indemnity / Great American"
click at [949, 498] on button "Create submission" at bounding box center [927, 502] width 144 height 30
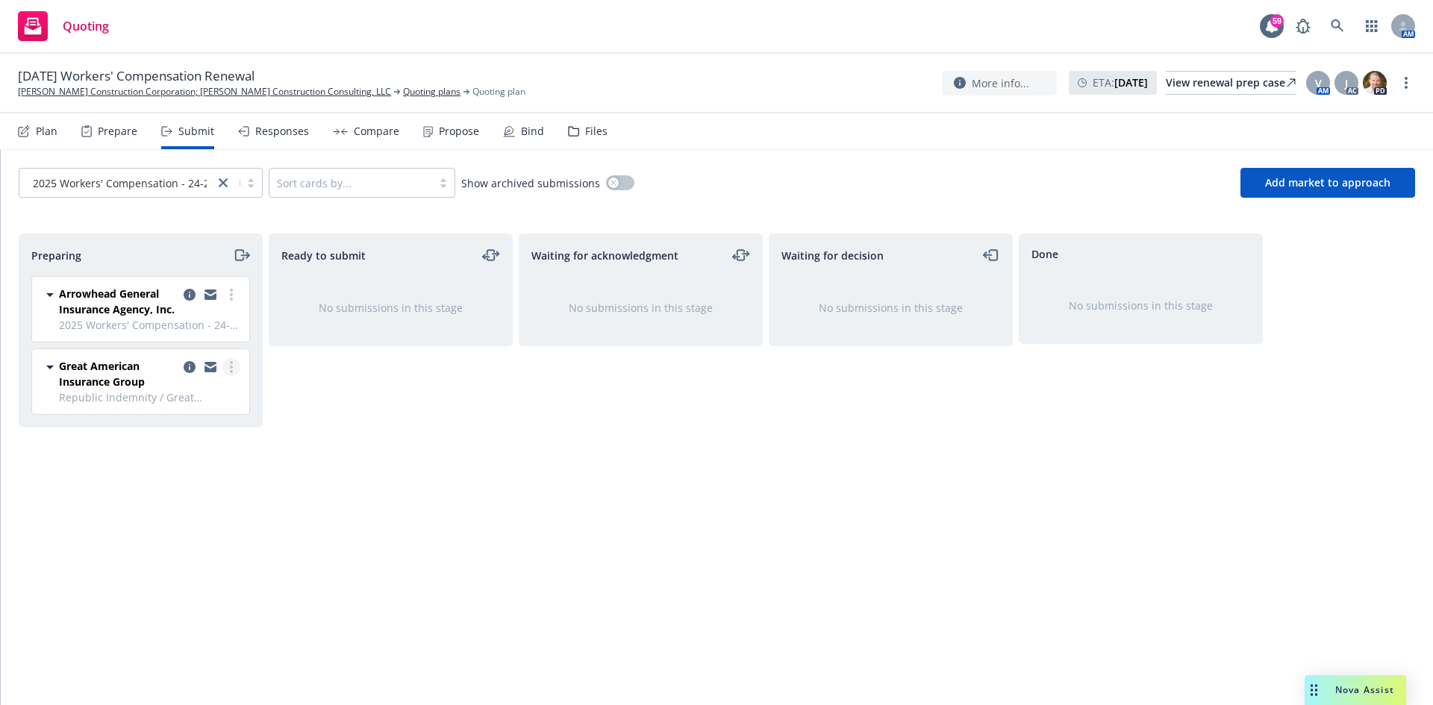
click at [231, 363] on circle "more" at bounding box center [231, 362] width 3 height 3
click at [187, 495] on link "Add accepted decision" at bounding box center [164, 487] width 149 height 30
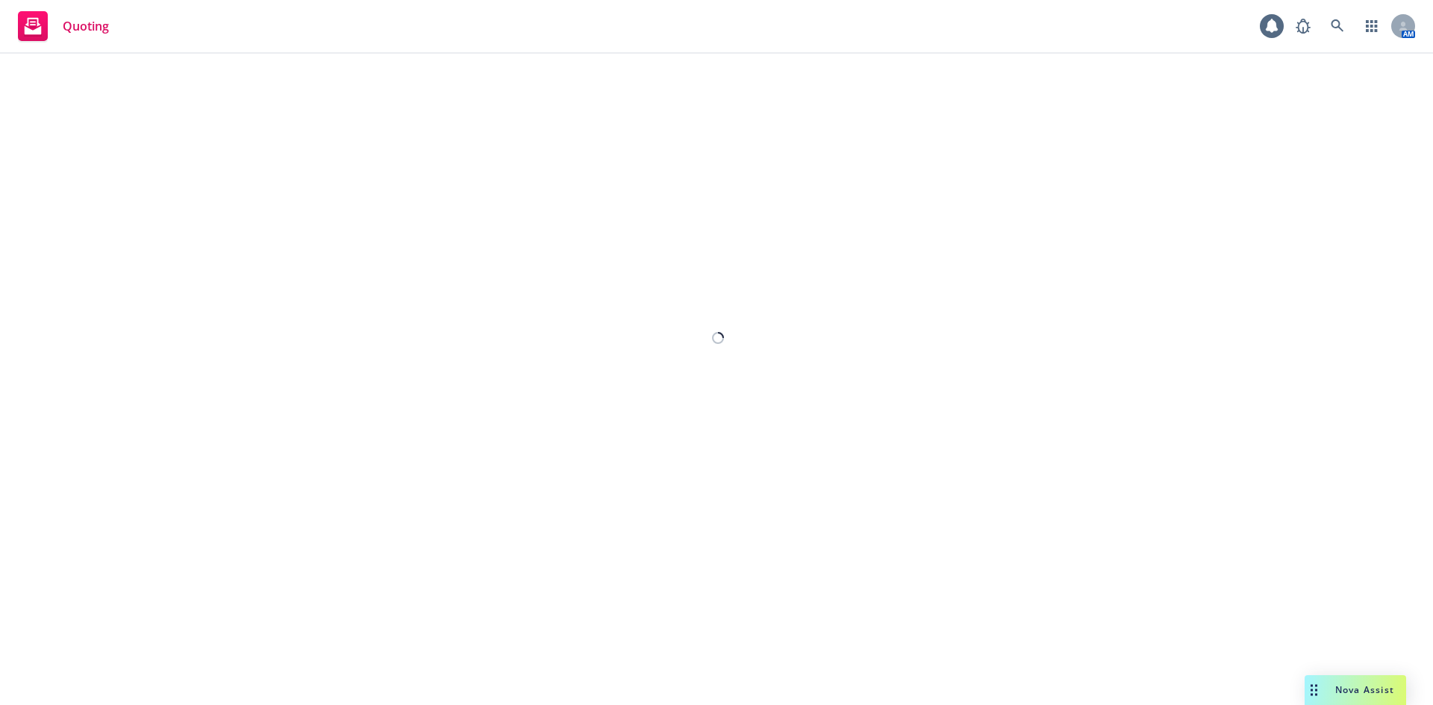
select select "12"
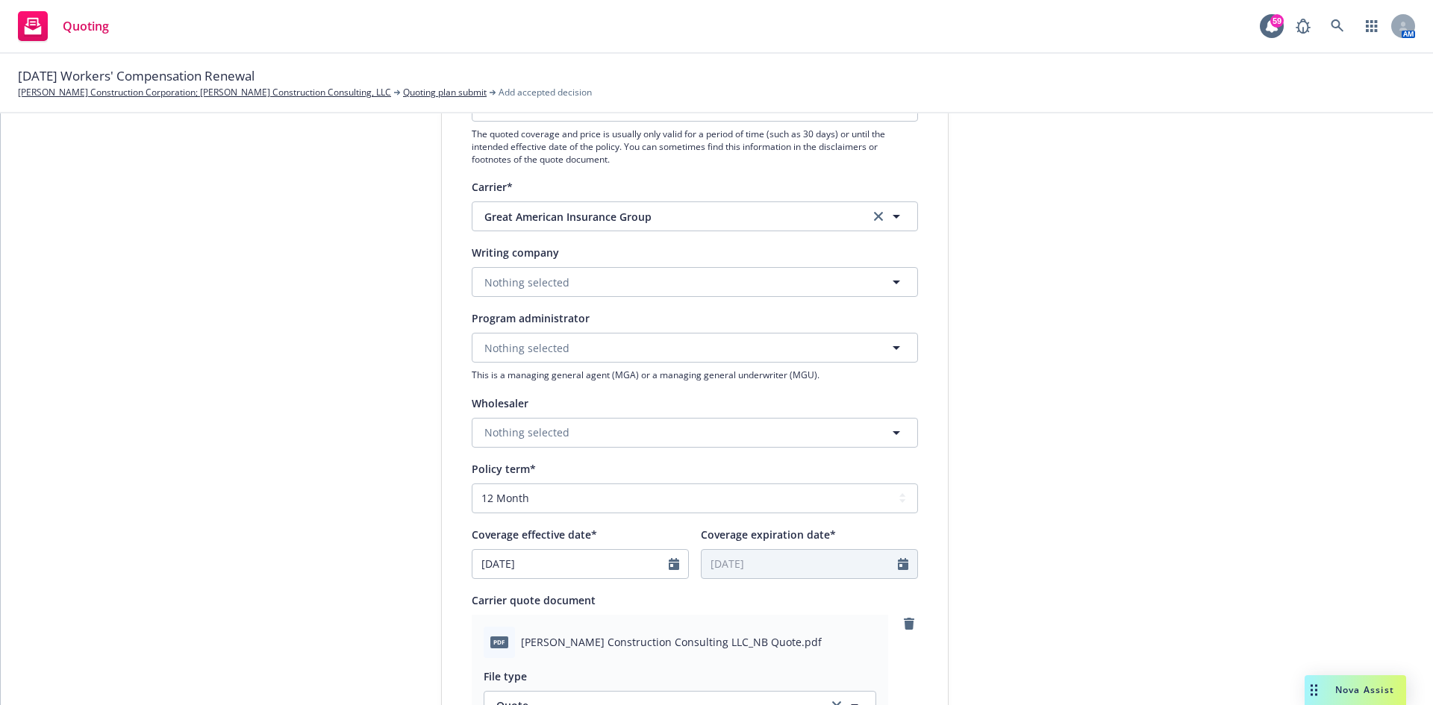
scroll to position [224, 0]
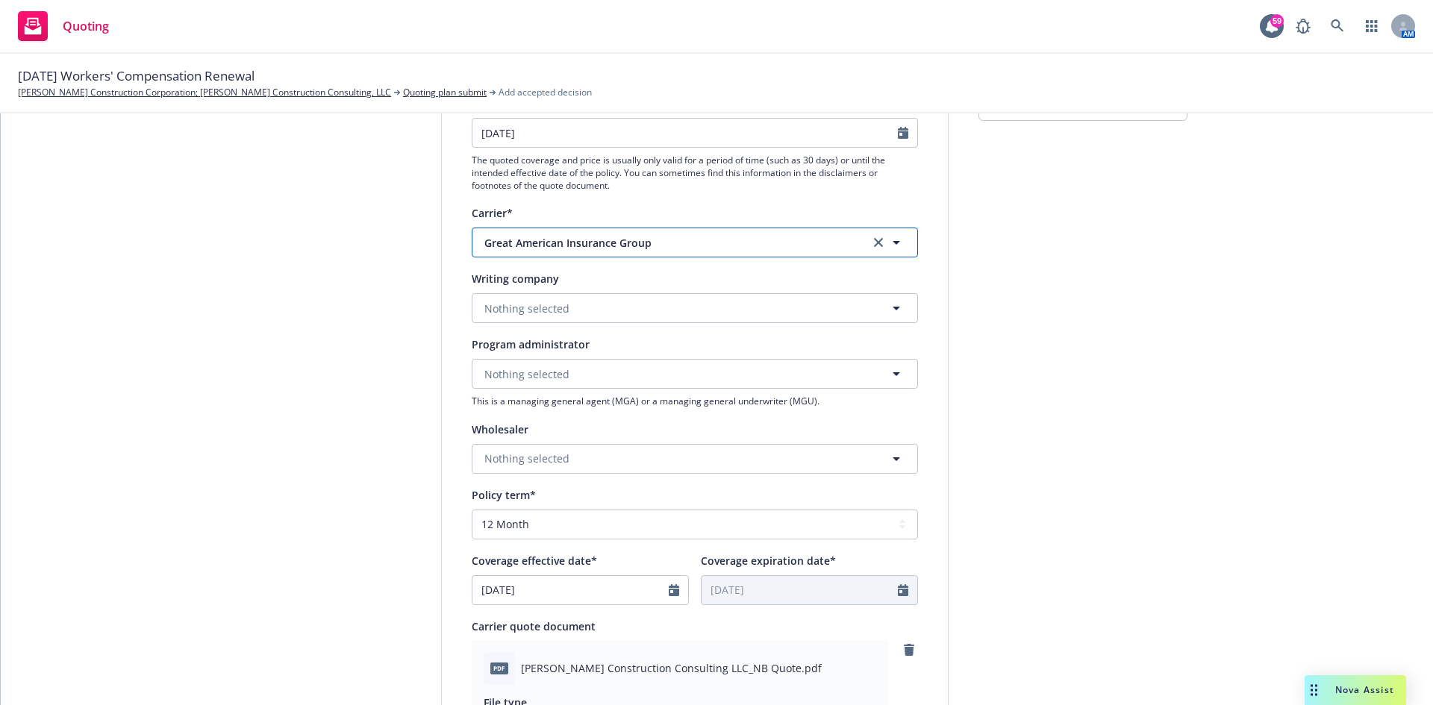
click at [561, 229] on button "Great American Insurance Group" at bounding box center [695, 243] width 446 height 30
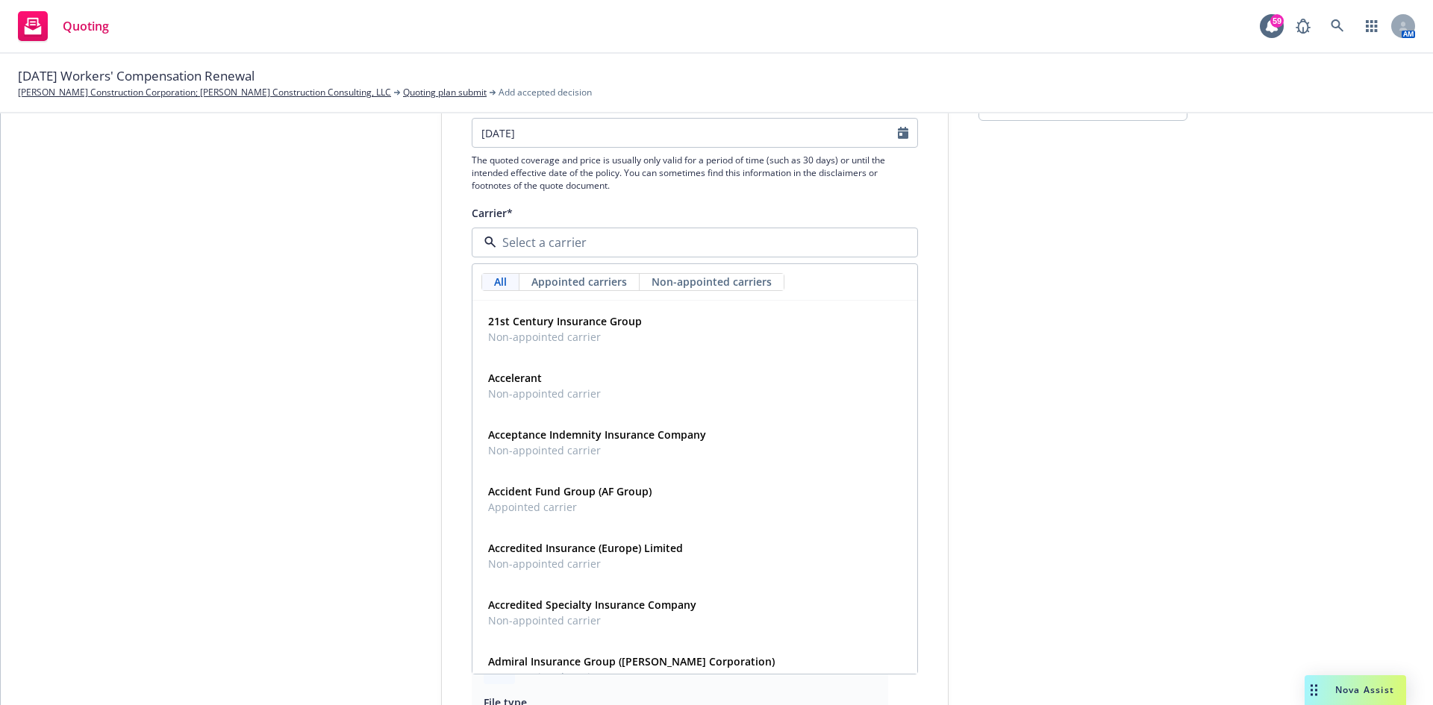
drag, startPoint x: 1036, startPoint y: 373, endPoint x: 1024, endPoint y: 368, distance: 13.0
click at [1037, 373] on div "submission Republic Indemnity / Great American Carrier Great American Insurance…" at bounding box center [1083, 558] width 209 height 1218
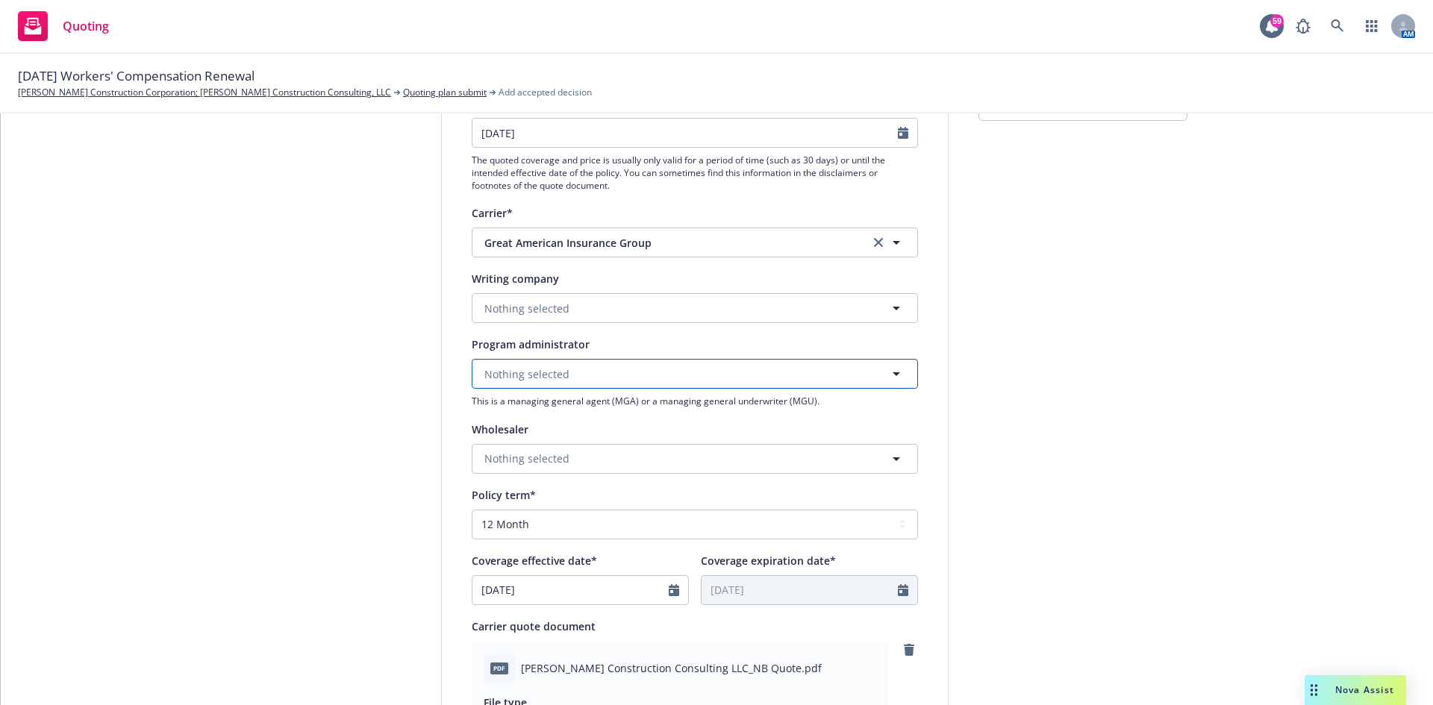
click at [552, 361] on button "Nothing selected" at bounding box center [695, 374] width 446 height 30
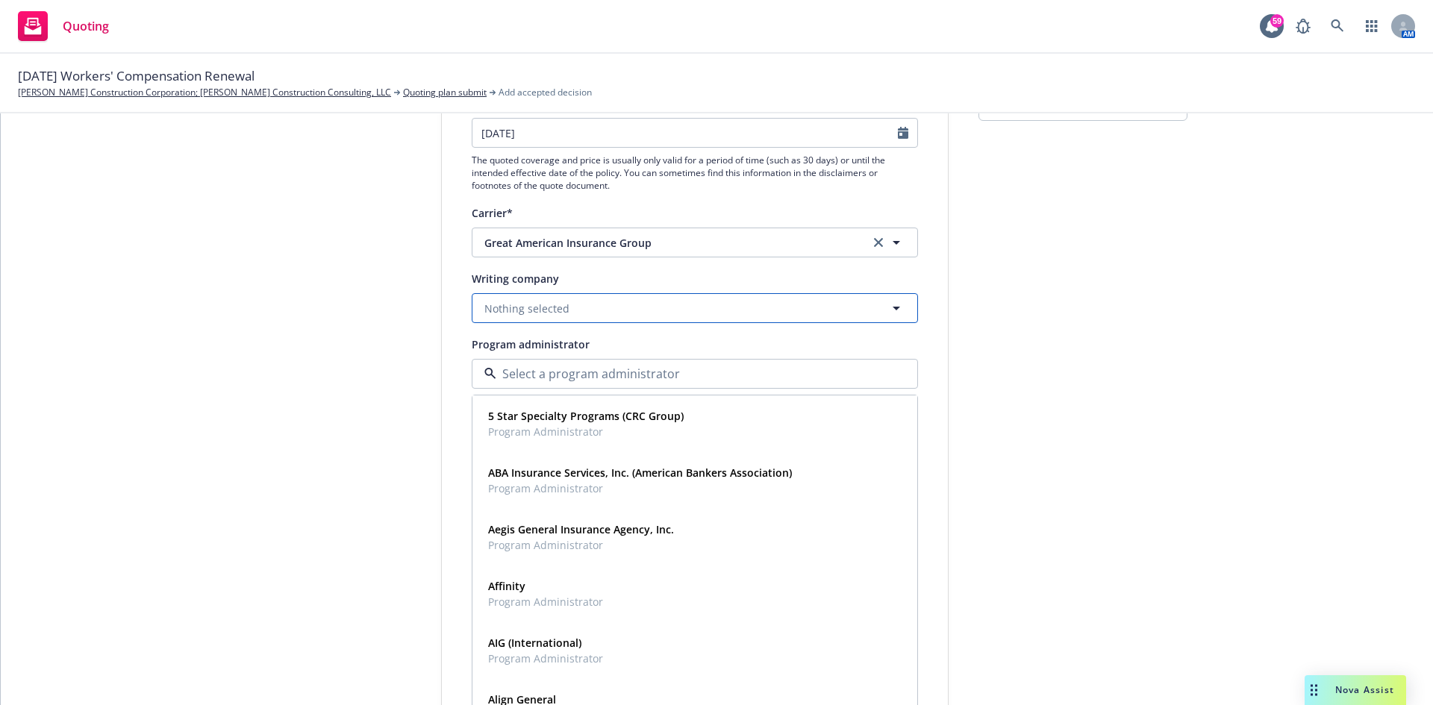
click at [559, 316] on button "Nothing selected" at bounding box center [695, 308] width 446 height 30
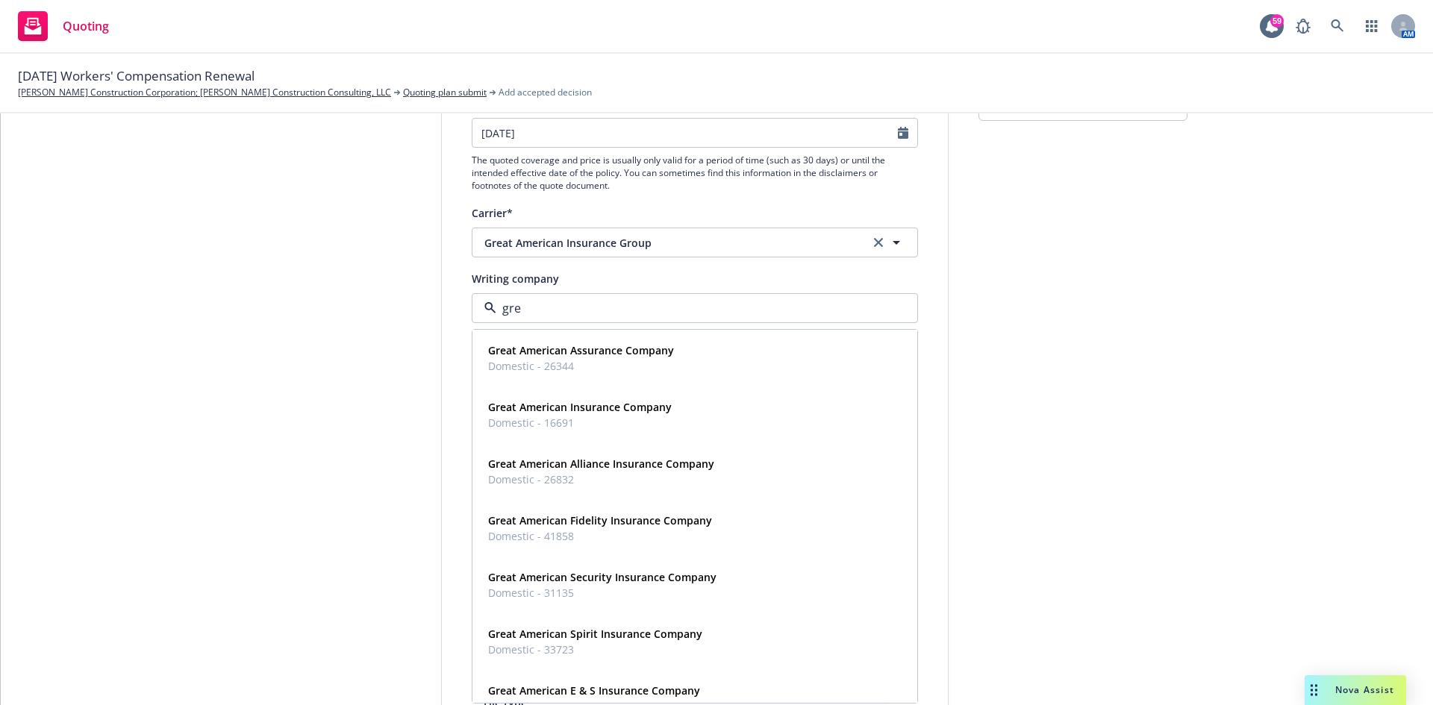
type input "grea"
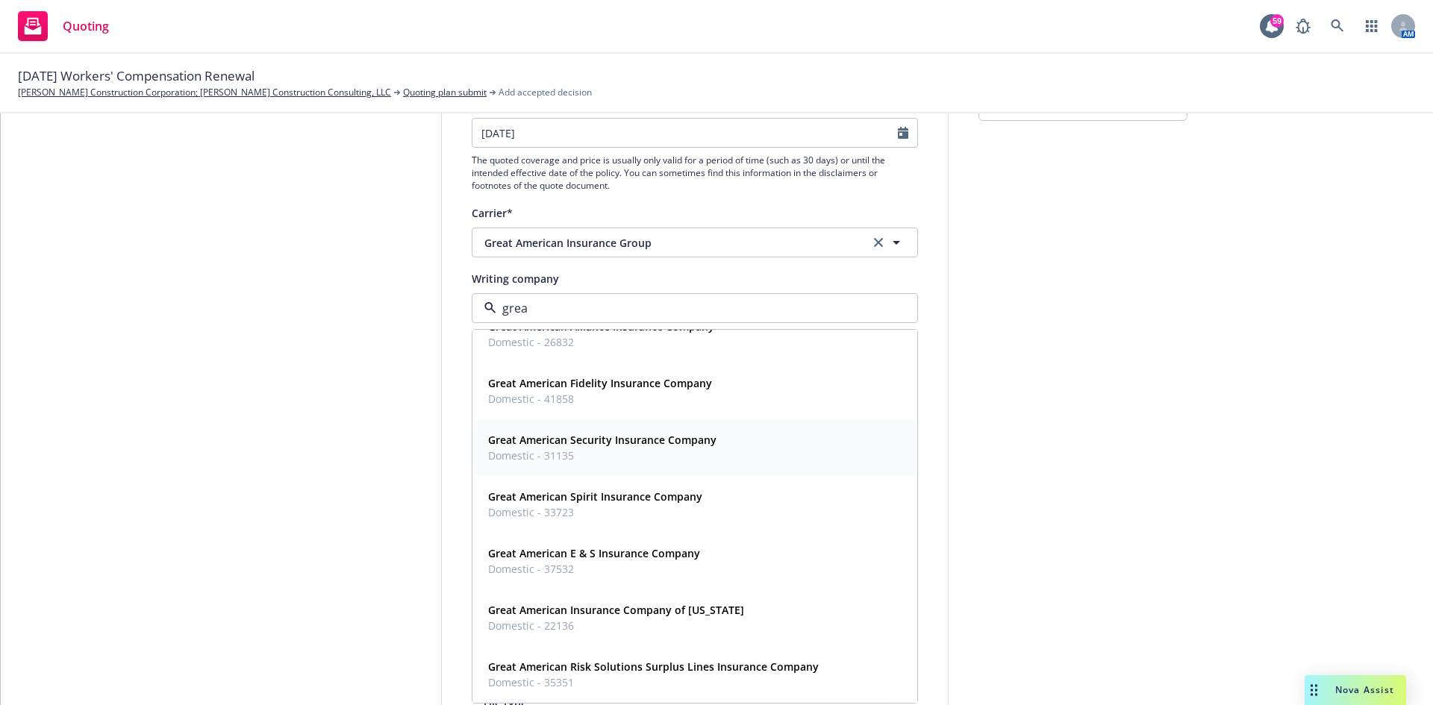
scroll to position [0, 0]
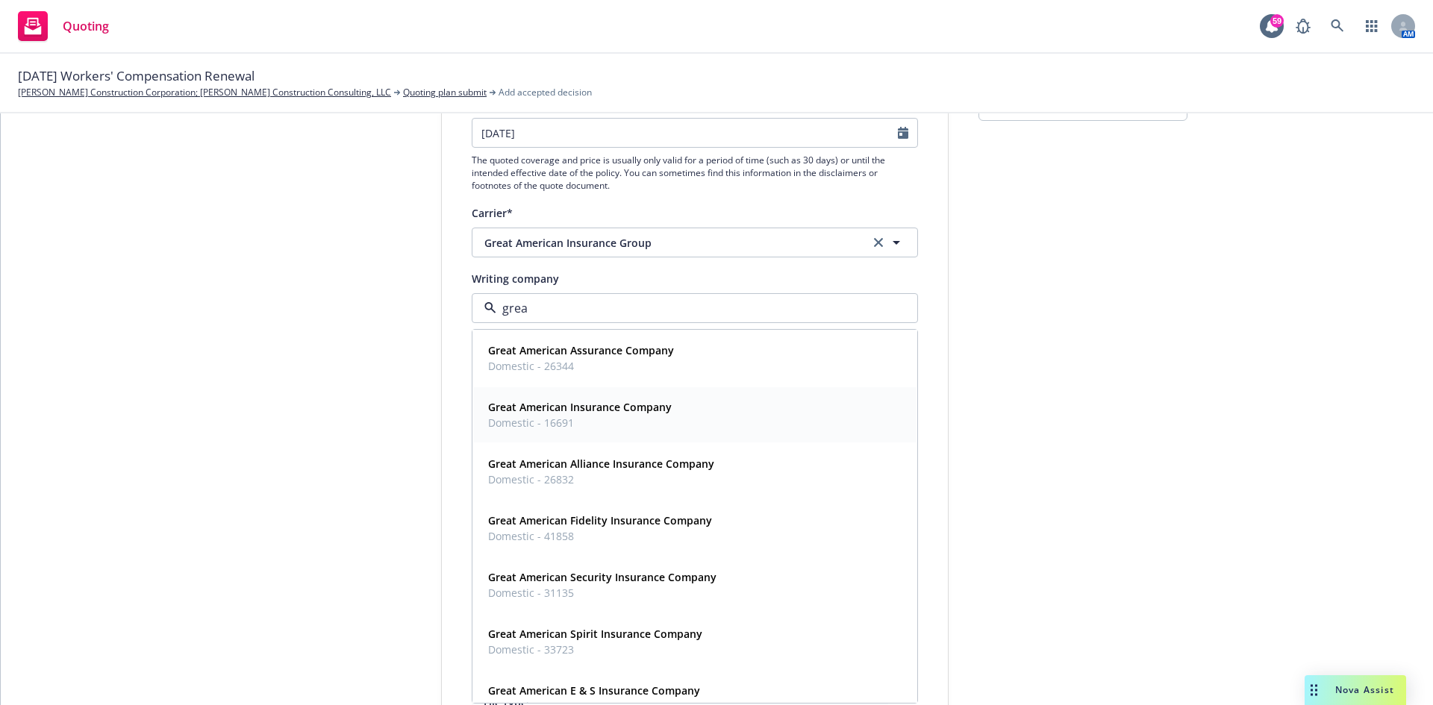
click at [605, 414] on strong "Great American Insurance Company" at bounding box center [580, 407] width 184 height 14
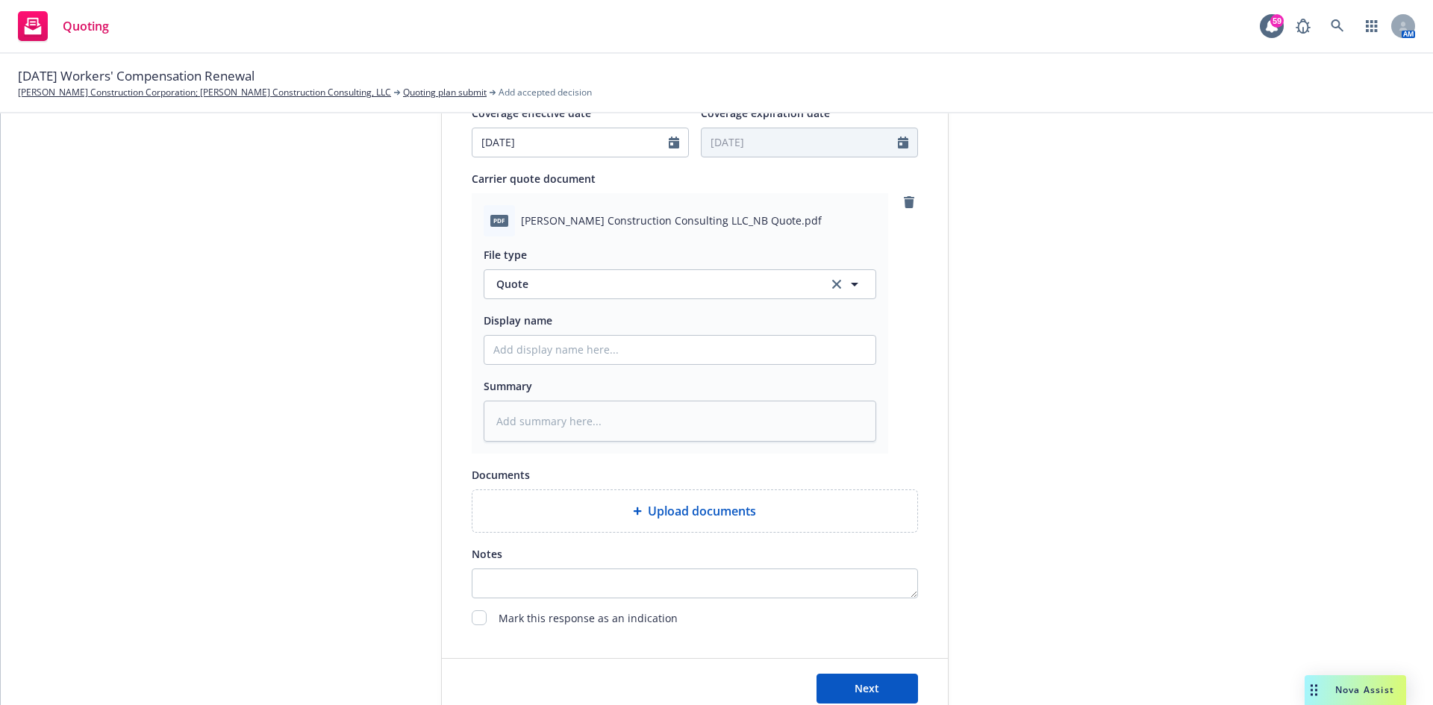
scroll to position [746, 0]
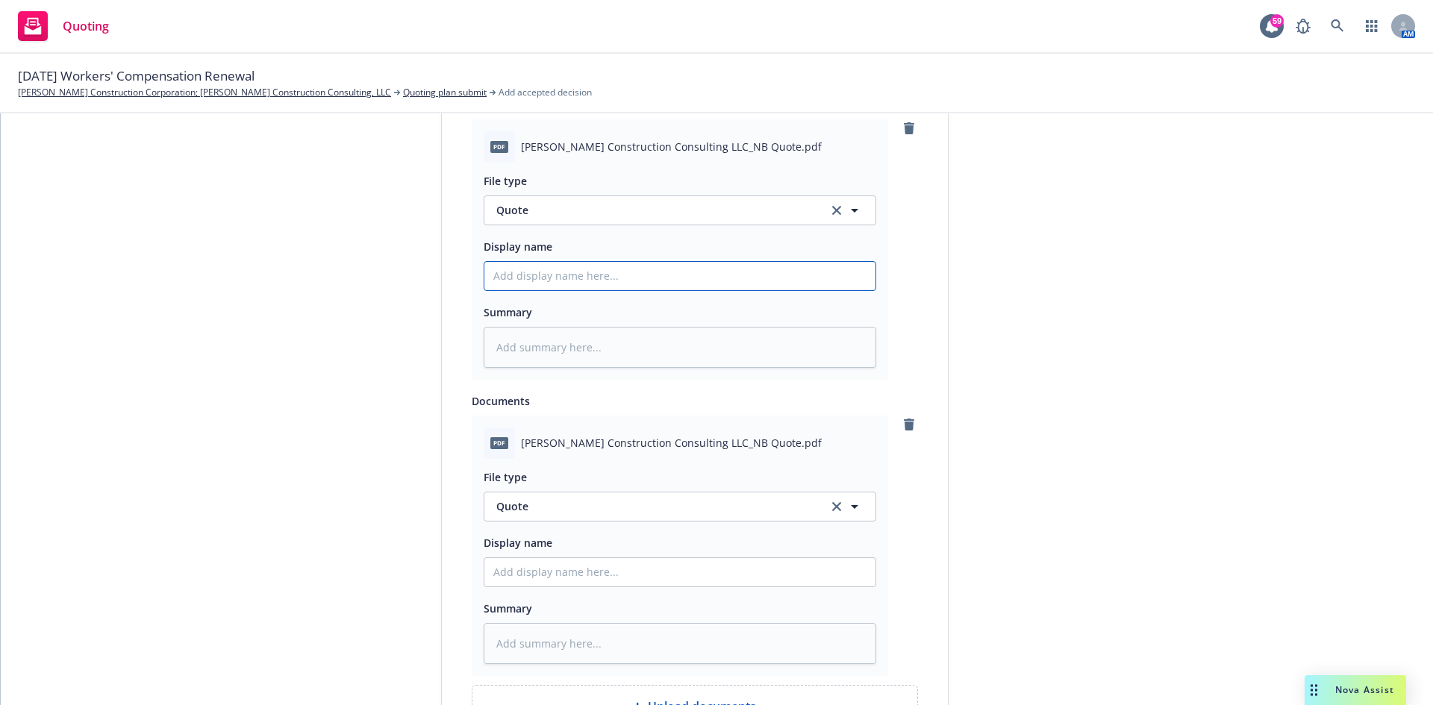
click at [628, 279] on input "Display name" at bounding box center [679, 276] width 391 height 28
type textarea "x"
type input "2"
type textarea "x"
type input "25"
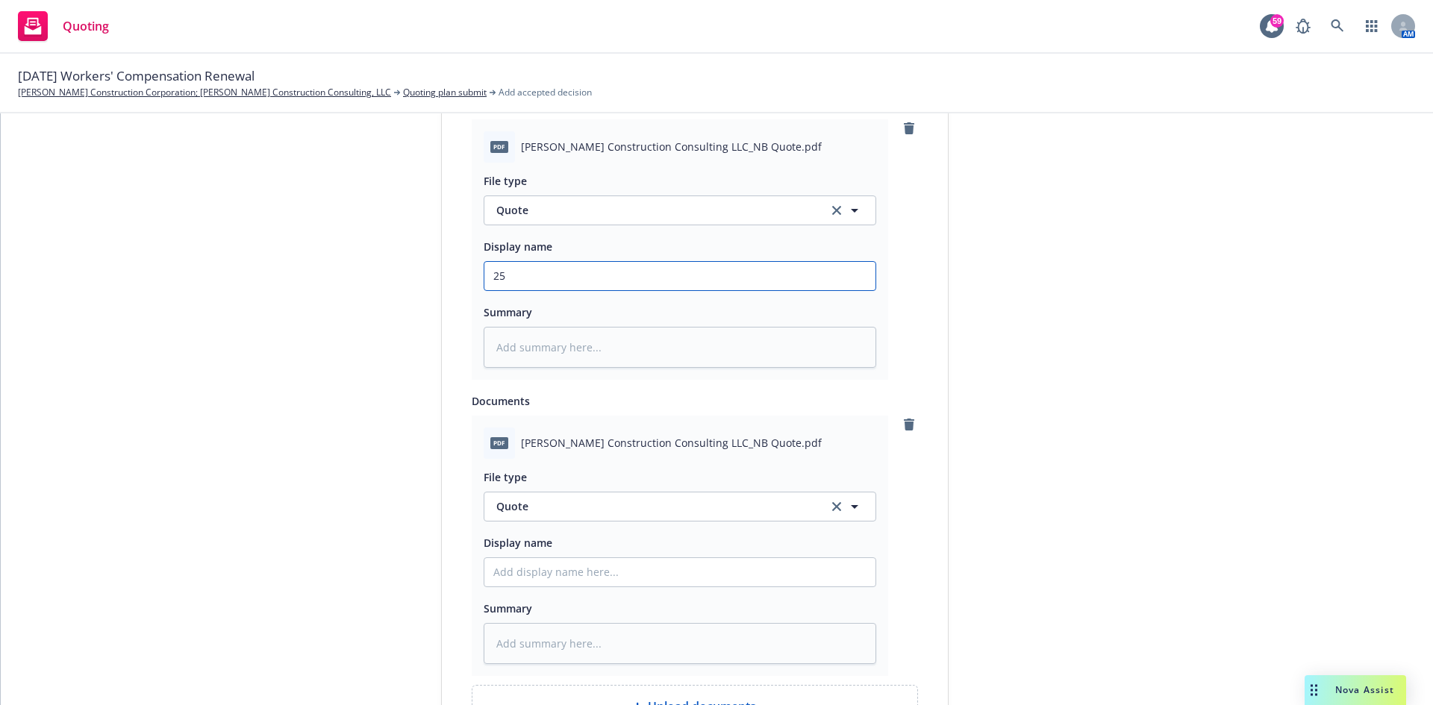
type textarea "x"
type input "25-"
type textarea "x"
type input "25-2"
type textarea "x"
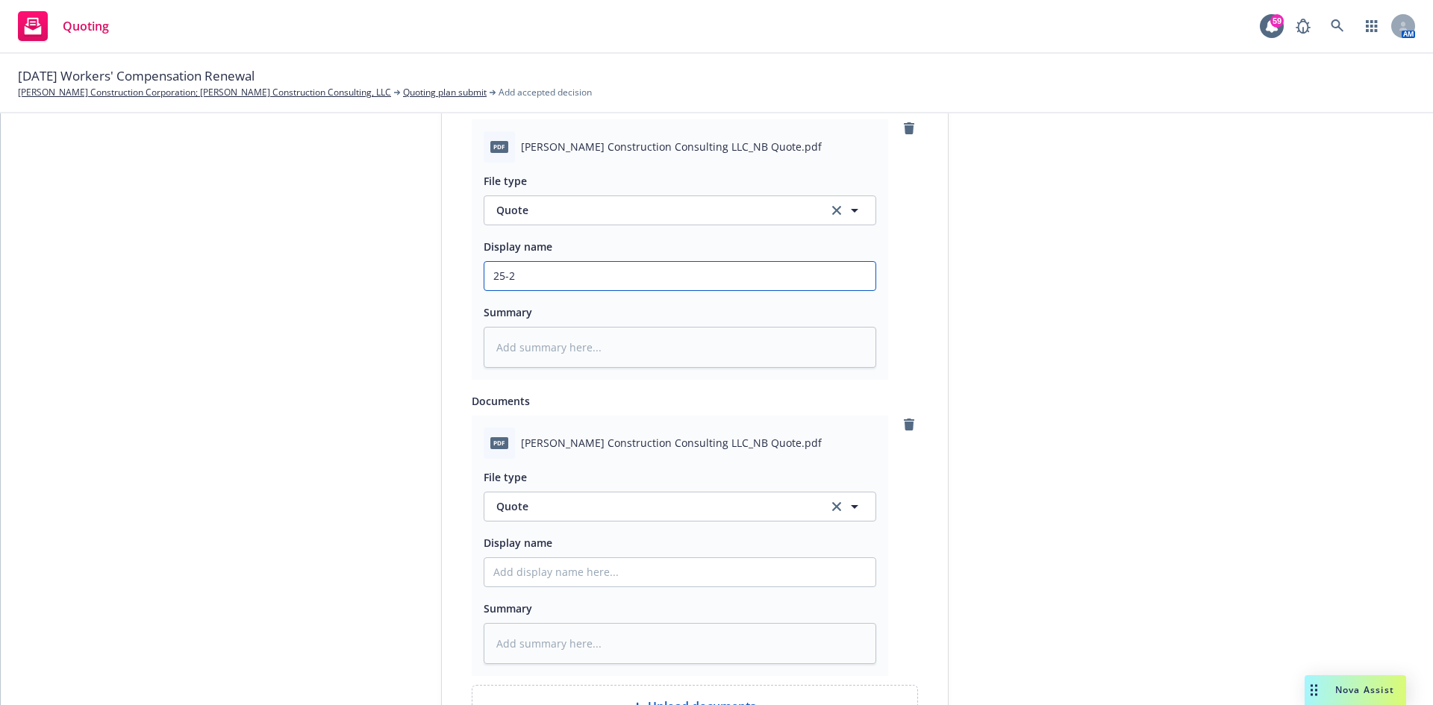
type input "25-26"
type textarea "x"
type input "25-26"
type textarea "x"
type input "25-26 W"
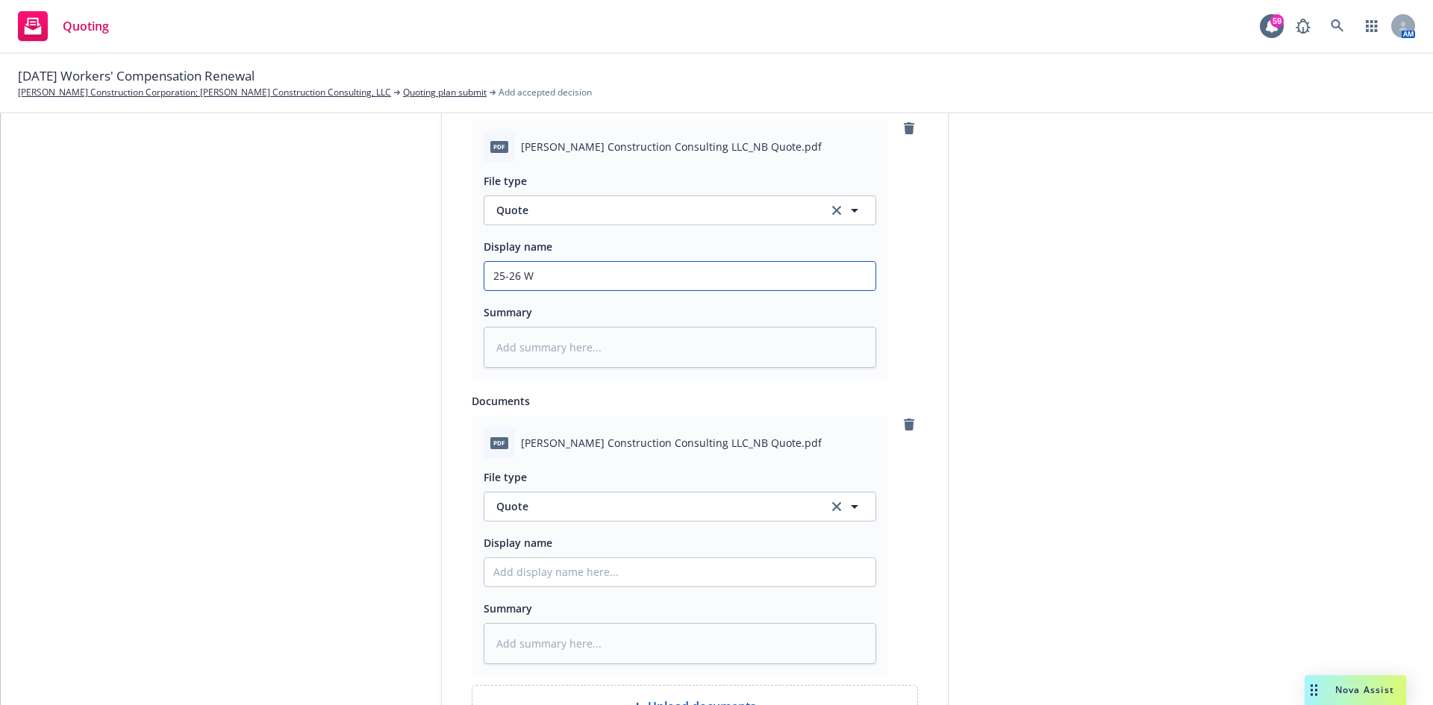
type textarea "x"
type input "25-26 WC"
type textarea "x"
type input "25-26 WC"
type textarea "x"
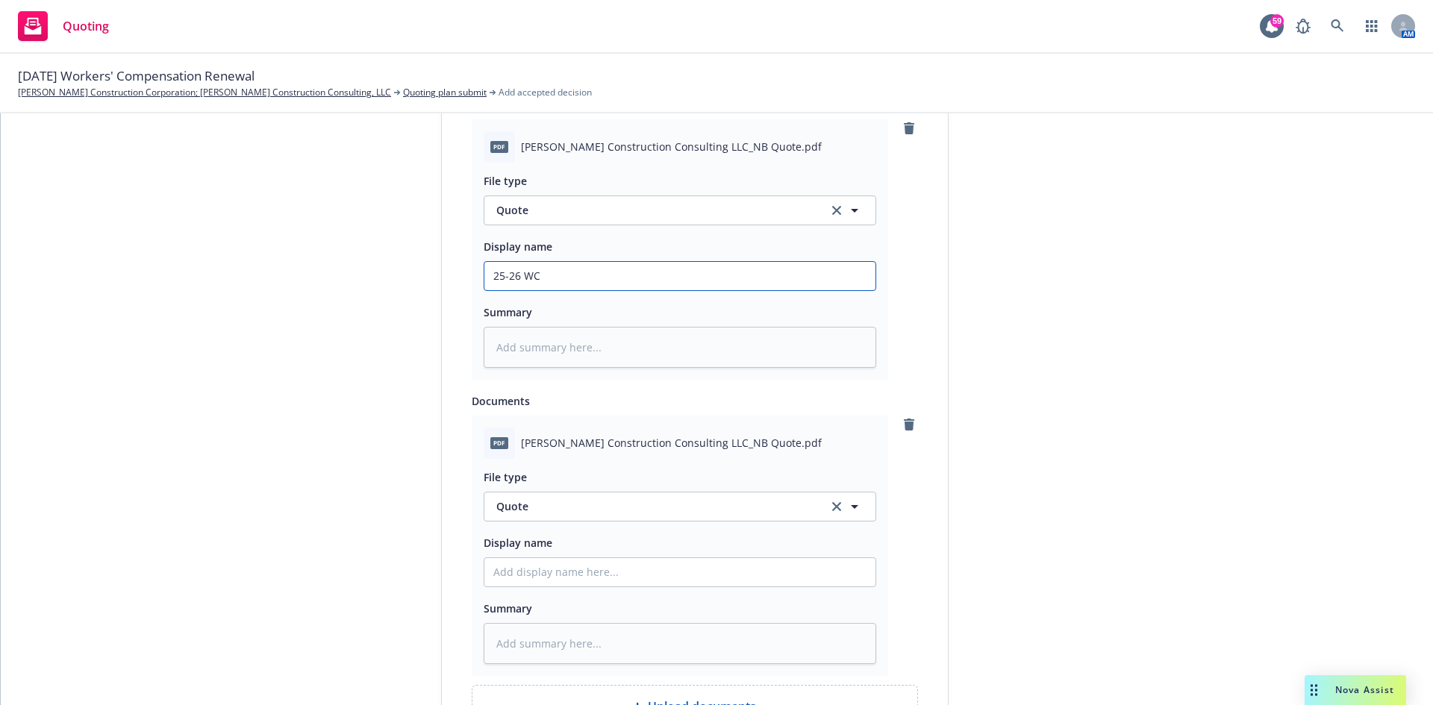
type input "25-26 WC -"
type textarea "x"
type input "25-26 WC -"
type textarea "x"
type input "25-26 WC - O"
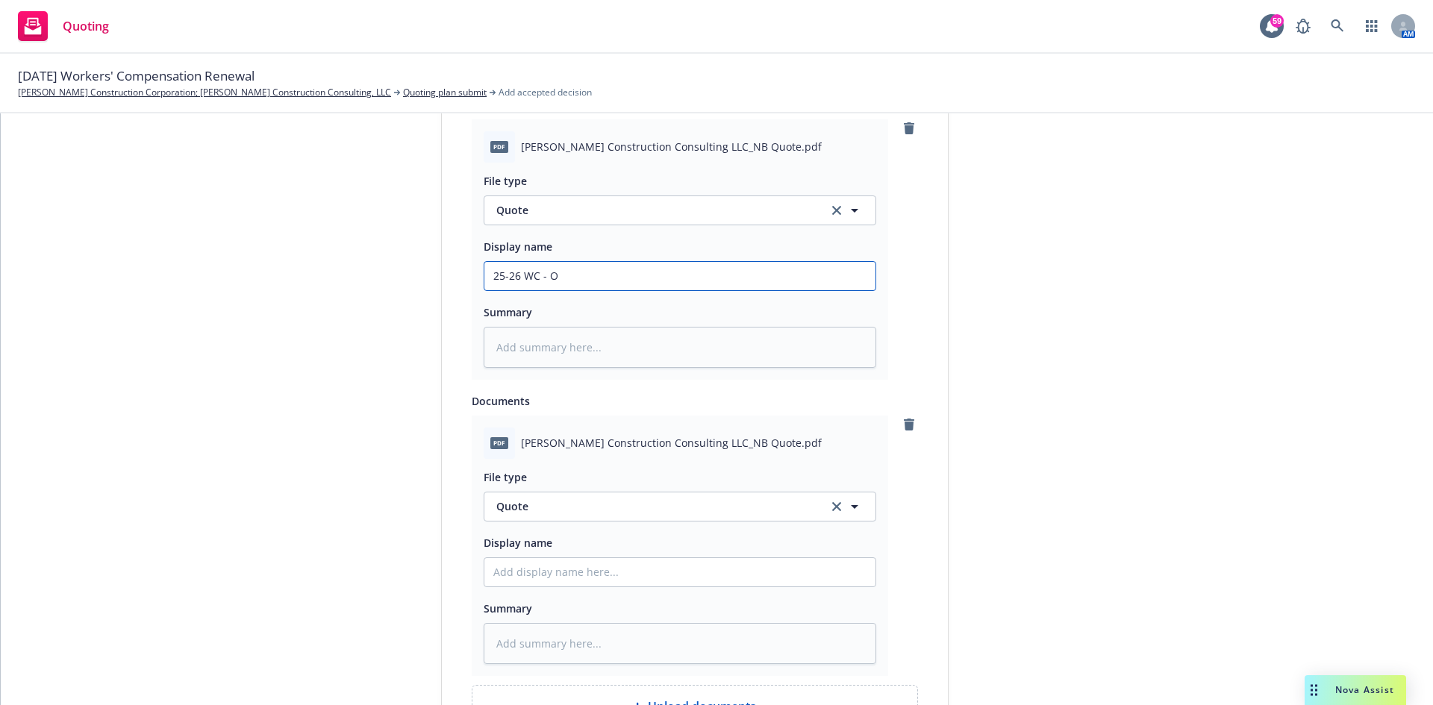
type textarea "x"
type input "25-26 WC - OK"
type textarea "x"
type input "25-26 WC - OK"
type textarea "x"
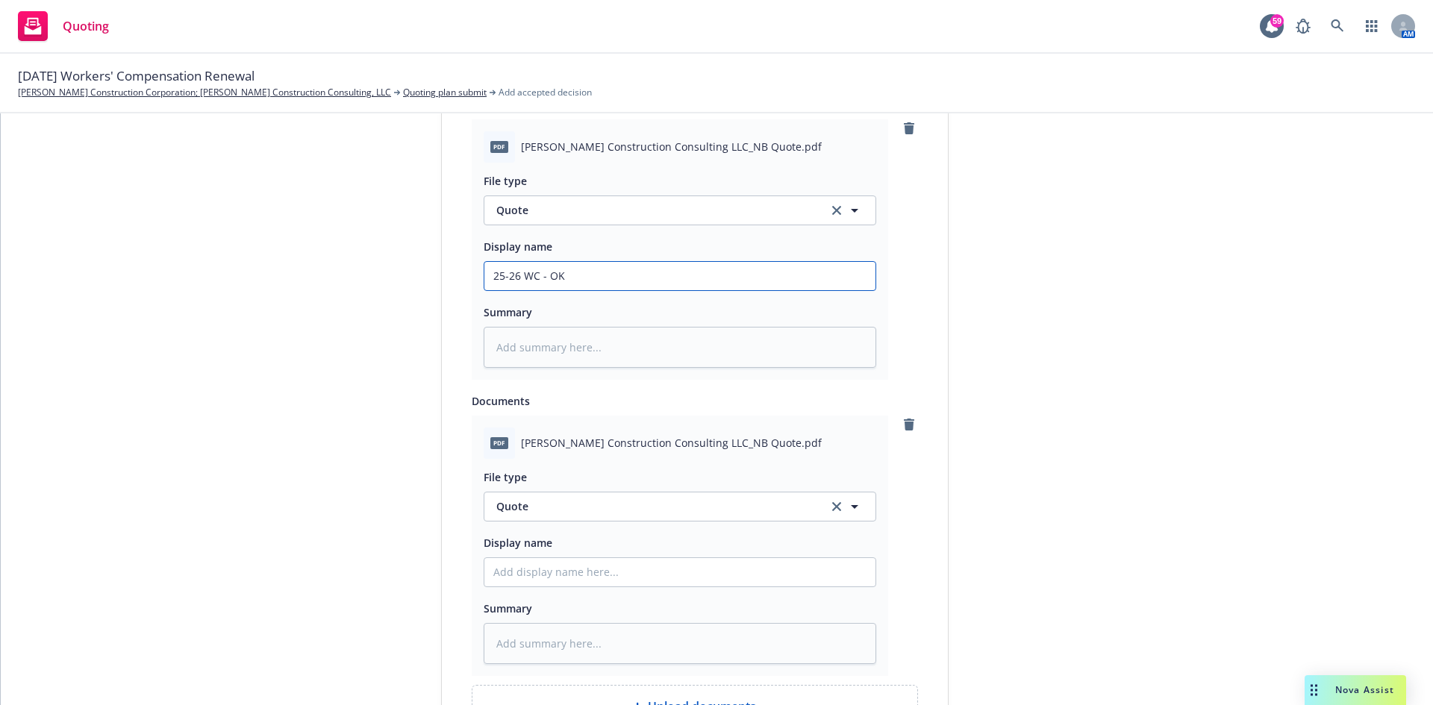
type input "25-26 WC - OK G"
type textarea "x"
type input "25-26 WC - OK Gr"
type textarea "x"
type input "25-26 WC - OK Gre"
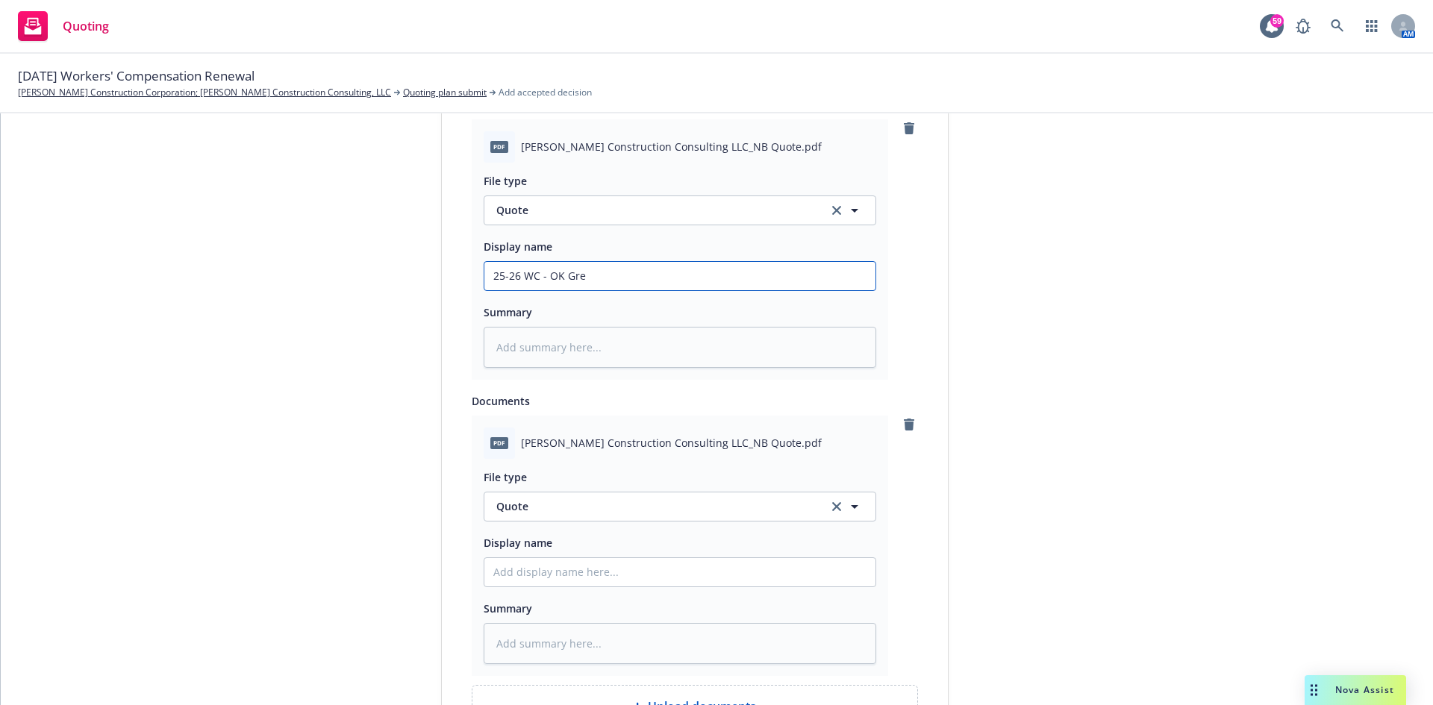
type textarea "x"
type input "25-26 WC - OK Grea"
type textarea "x"
type input "25-26 WC - OK Great"
type textarea "x"
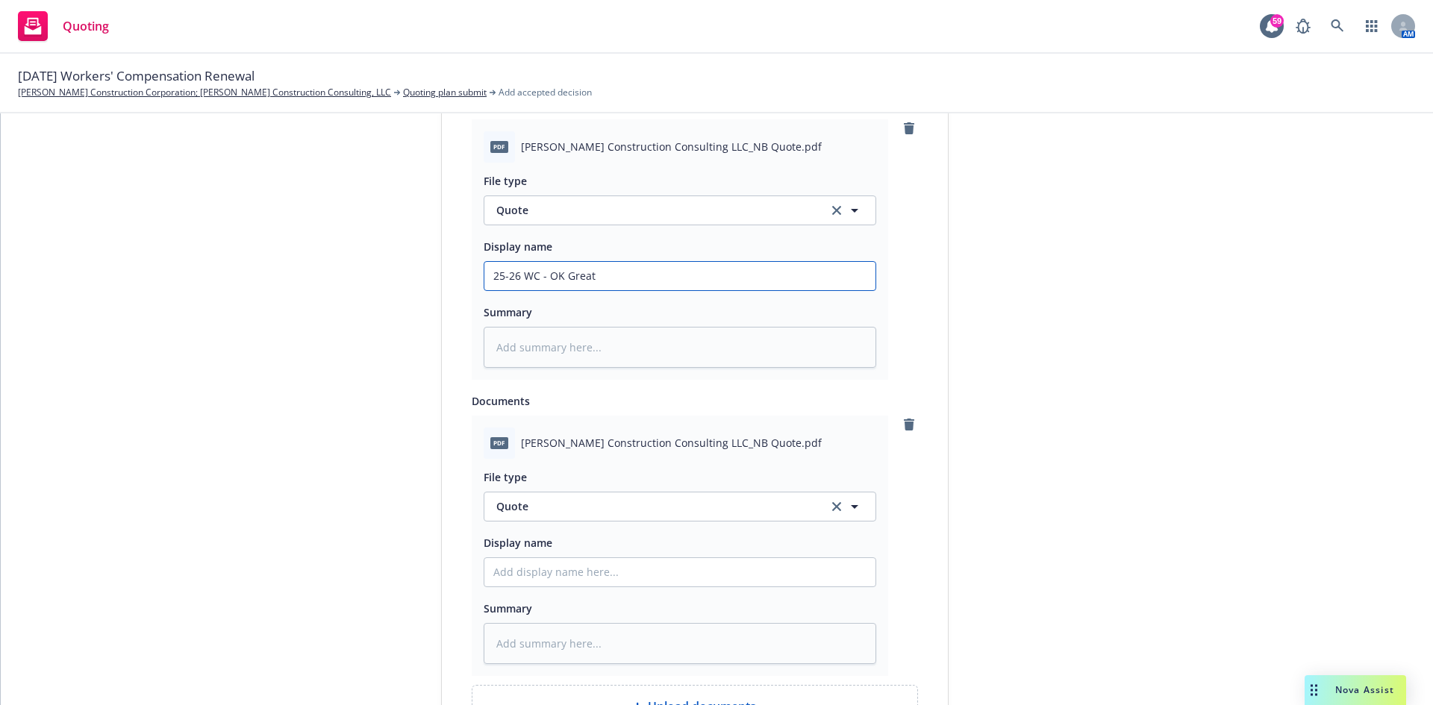
type input "25-26 WC - OK Great"
type textarea "x"
type input "25-26 WC - OK Great A"
type textarea "x"
type input "25-26 WC - OK Great Am"
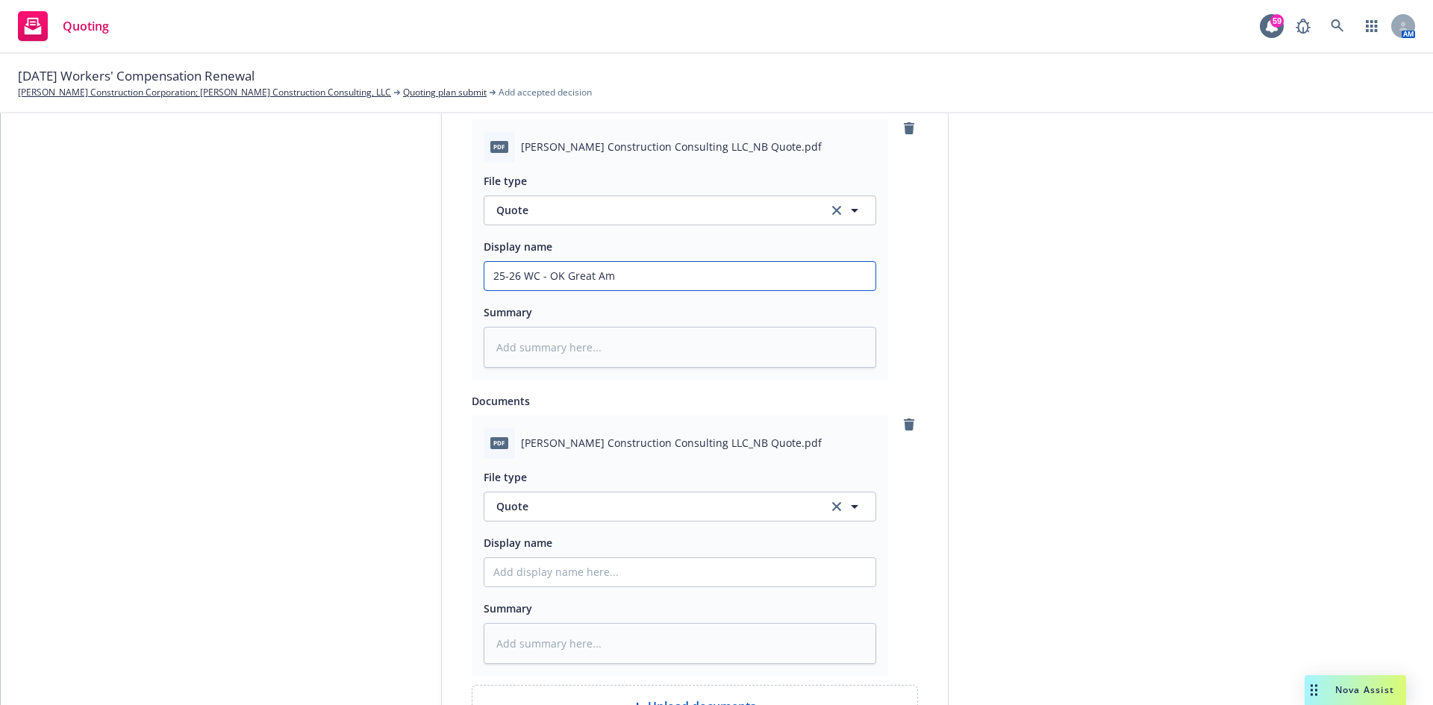
type textarea "x"
type input "25-26 WC - OK Great Ame"
type textarea "x"
type input "25-26 WC - OK Great Amer"
type textarea "x"
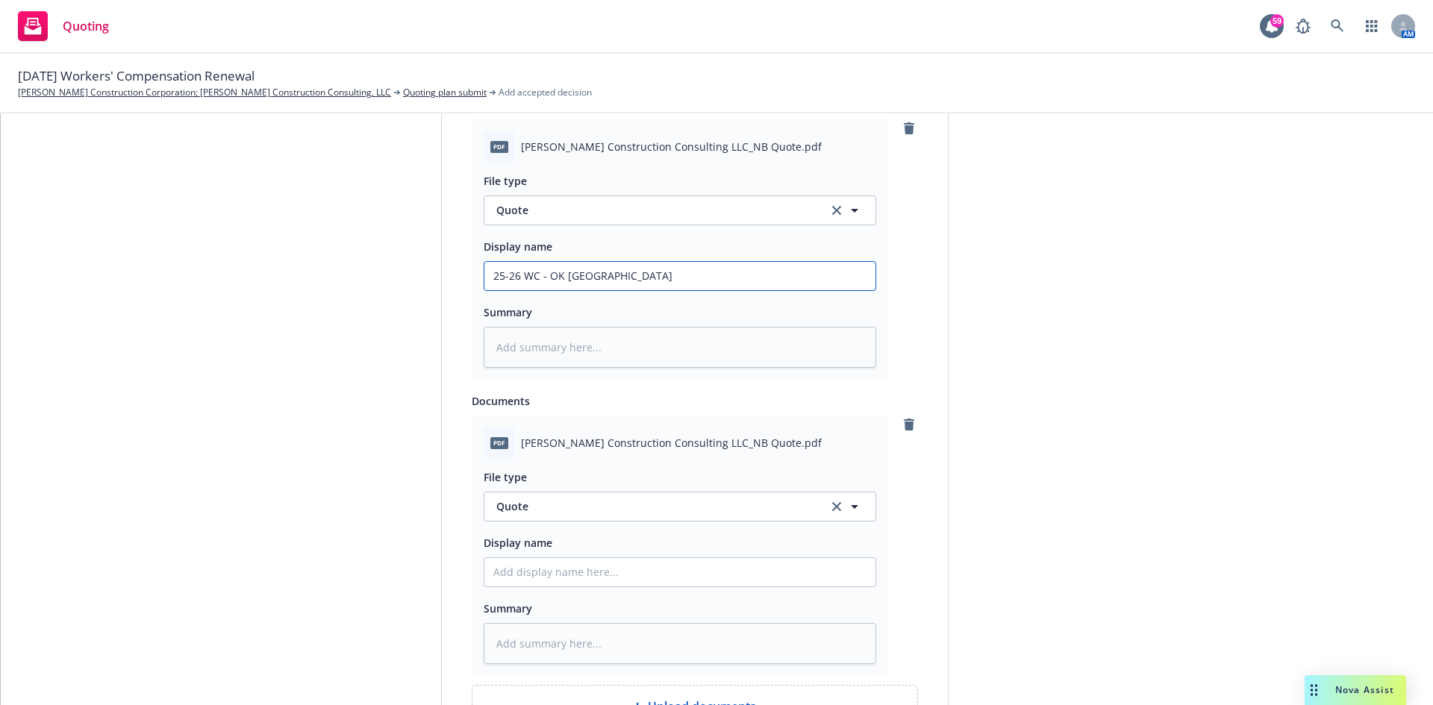
type input "25-26 WC - OK Great Ameri"
type textarea "x"
type input "25-26 WC - OK Great Americ"
type textarea "x"
type input "25-26 WC - OK Great America"
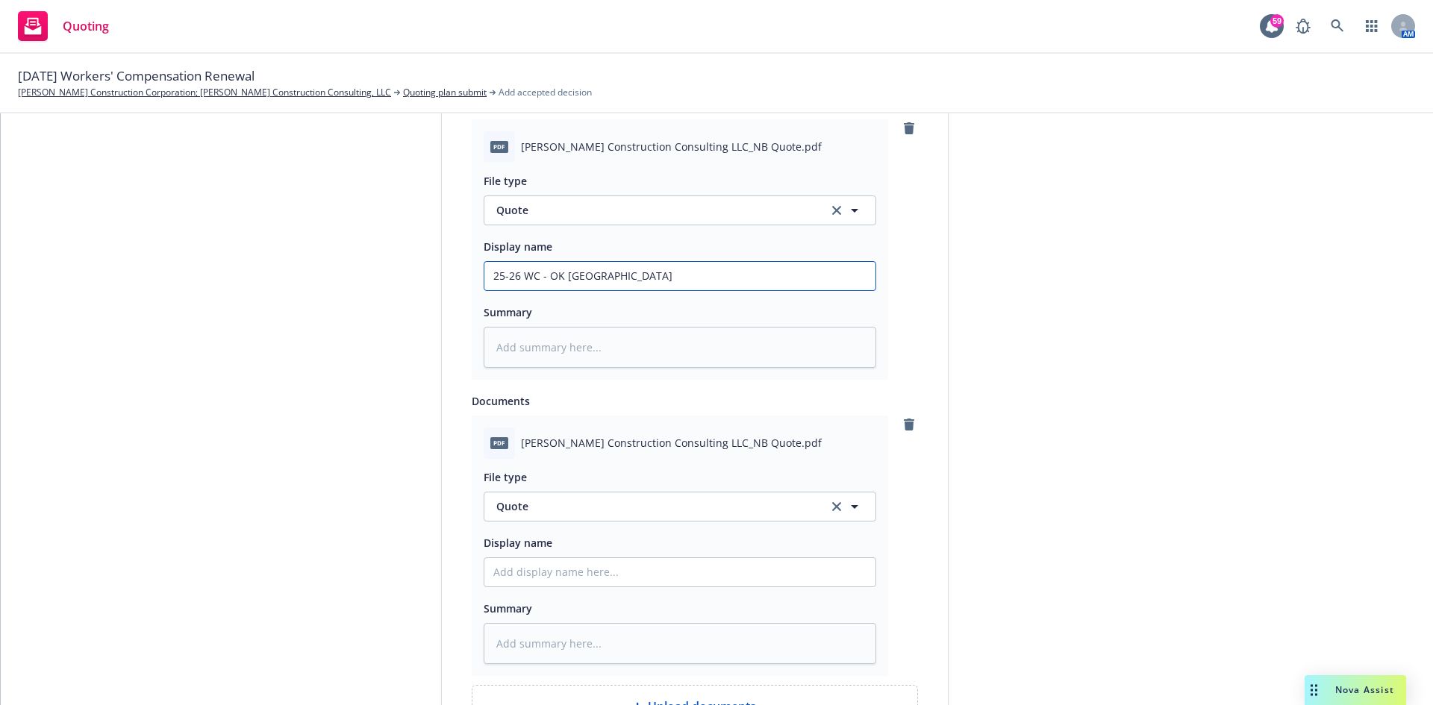
type textarea "x"
type input "25-26 WC - OK Great American"
type textarea "x"
type input "25-26 WC - OK Great American"
type textarea "x"
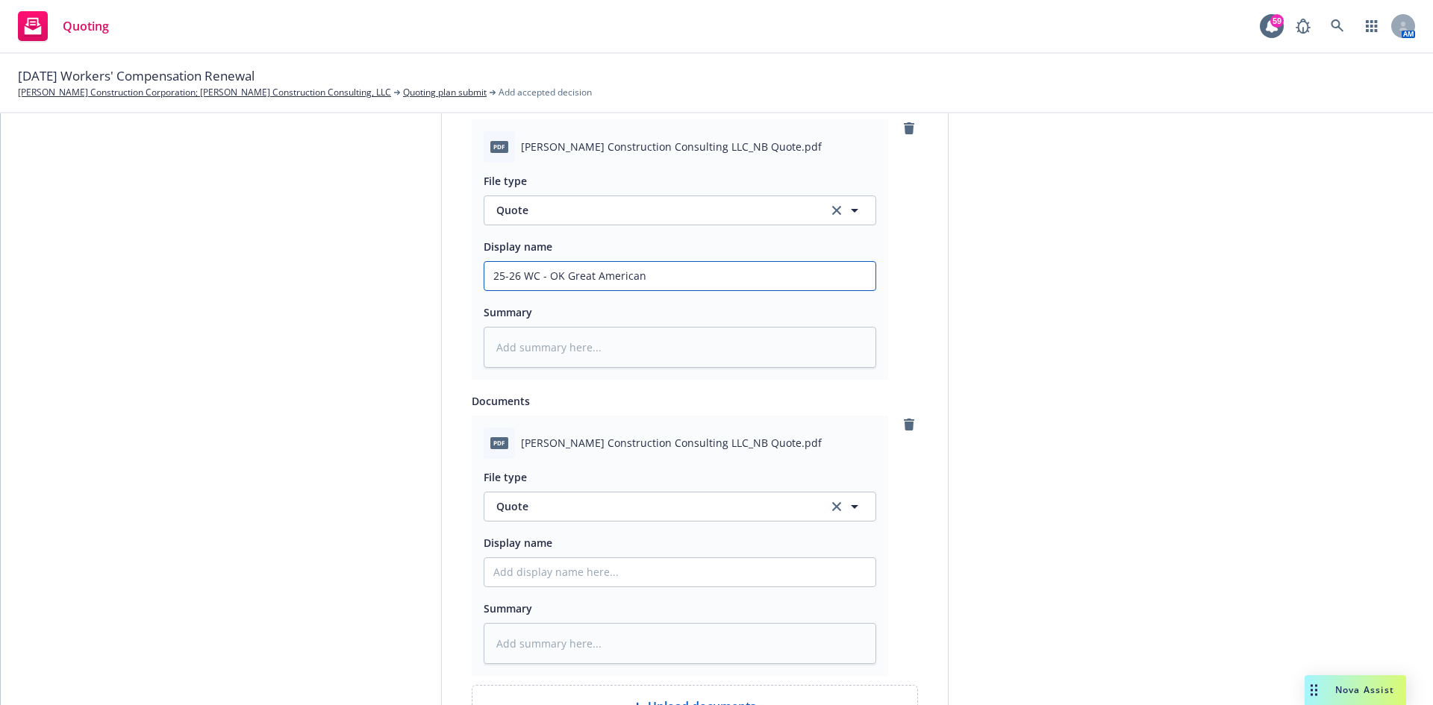
type input "25-26 WC - OK Great American Q"
type textarea "x"
type input "25-26 WC - OK Great American Qu"
type textarea "x"
type input "25-26 WC - OK Great American Quo"
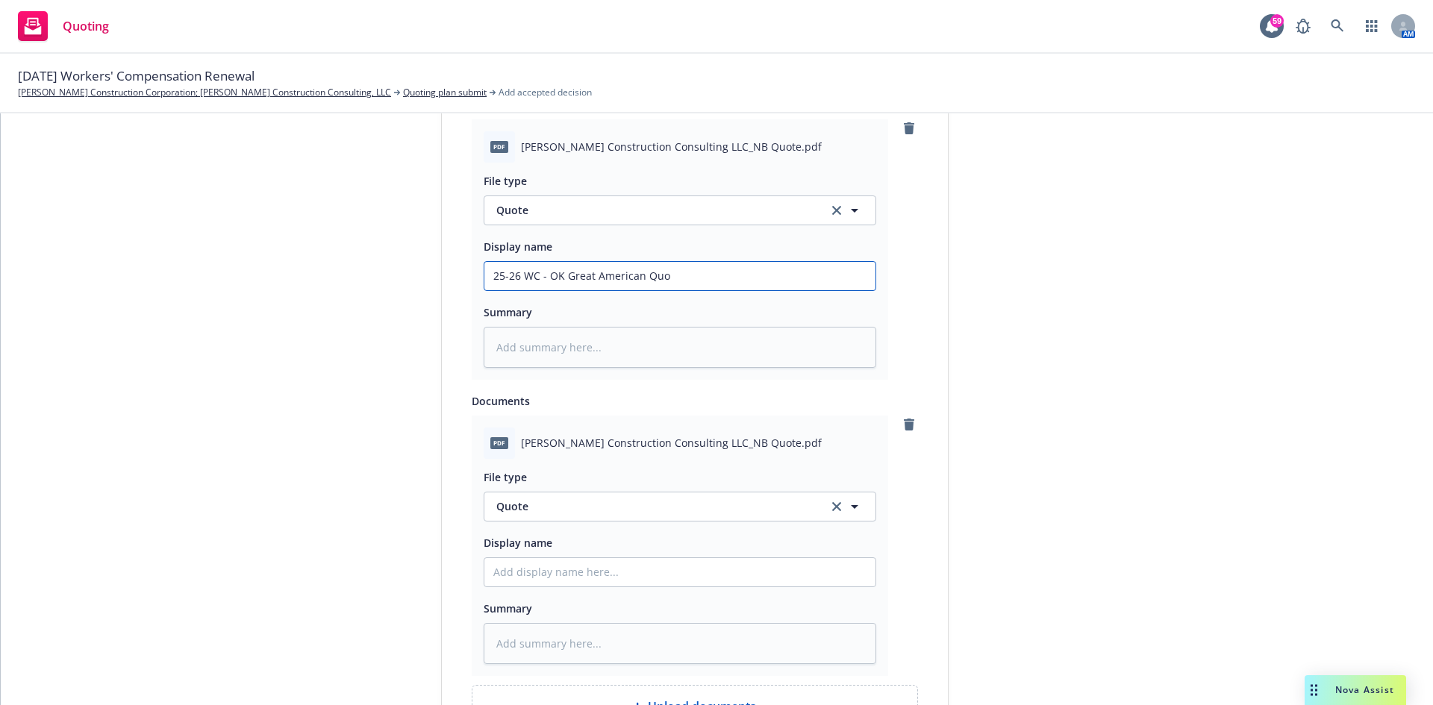
type textarea "x"
type input "25-26 WC - OK Great American Quot"
type textarea "x"
type input "25-26 WC - OK Great American Quote"
type textarea "x"
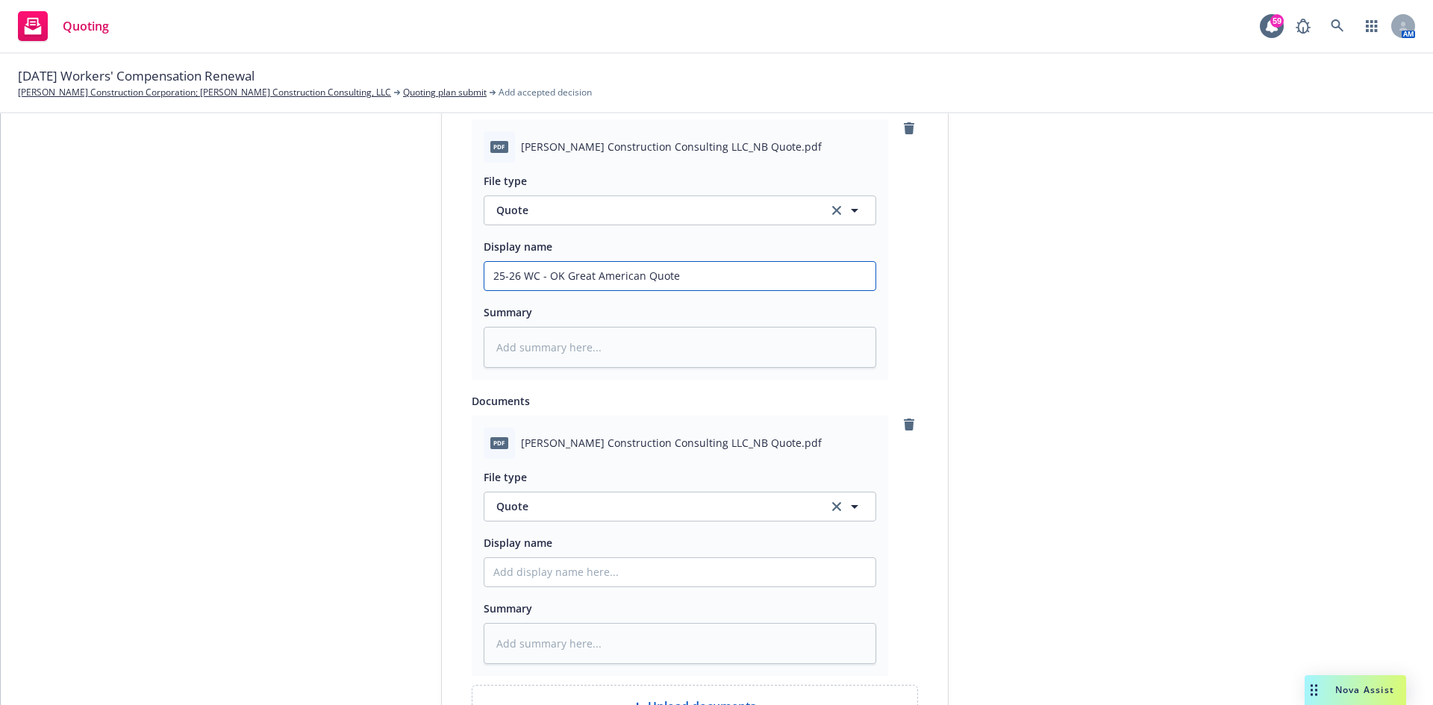
type input "25-26 WC - OK Great American Quote /"
type textarea "x"
type input "25-26 WC - OK Great American Quote /R"
type textarea "x"
type input "25-26 WC - OK Great American Quote /RE"
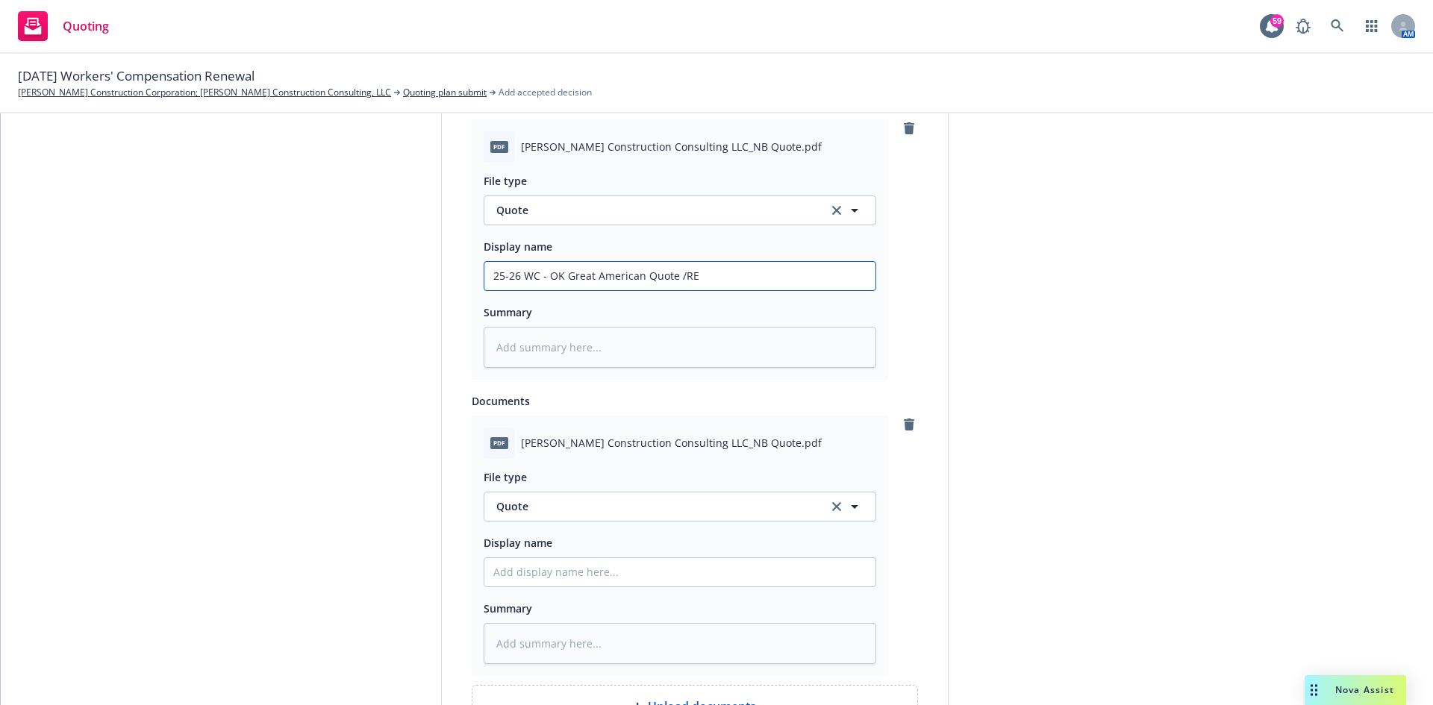
type textarea "x"
type input "25-26 WC - OK Great American Quote /REp"
type textarea "x"
type input "25-26 WC - OK Great American Quote /REp"
type textarea "x"
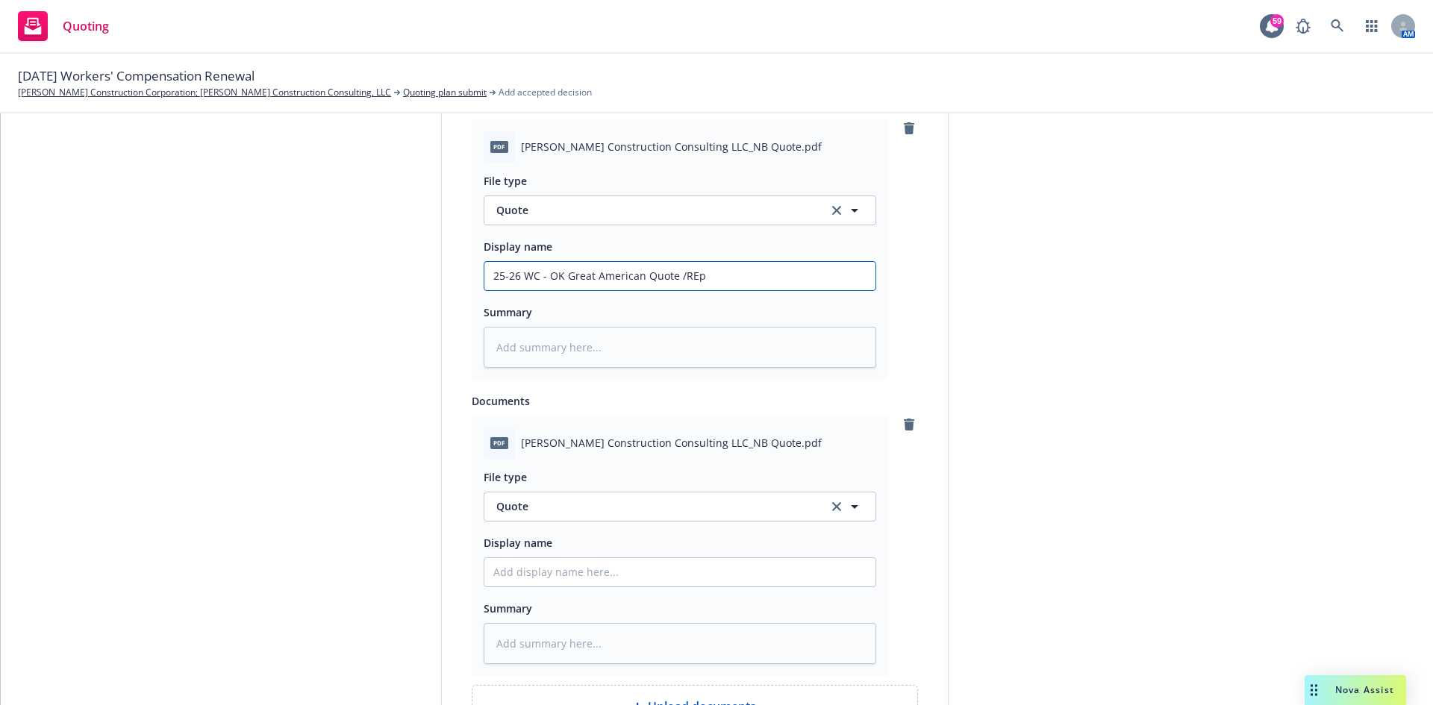
type input "25-26 WC - OK Great American Quote /REp"
type textarea "x"
type input "25-26 WC - OK Great American Quote /RE"
type textarea "x"
type input "25-26 WC - OK Great American Quote /R"
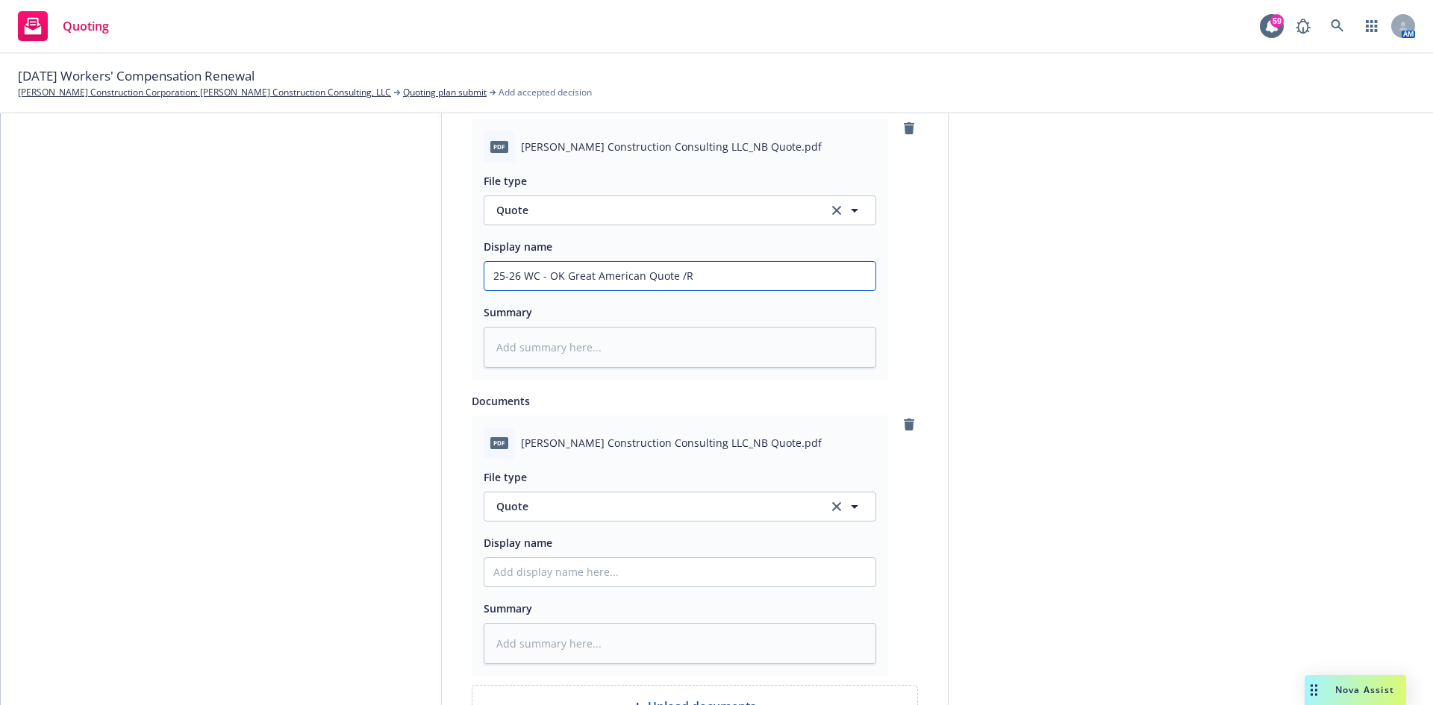
type textarea "x"
type input "25-26 WC - OK Great American Quote /Re"
type textarea "x"
type input "25-26 WC - OK Great American Quote /Rep"
type textarea "x"
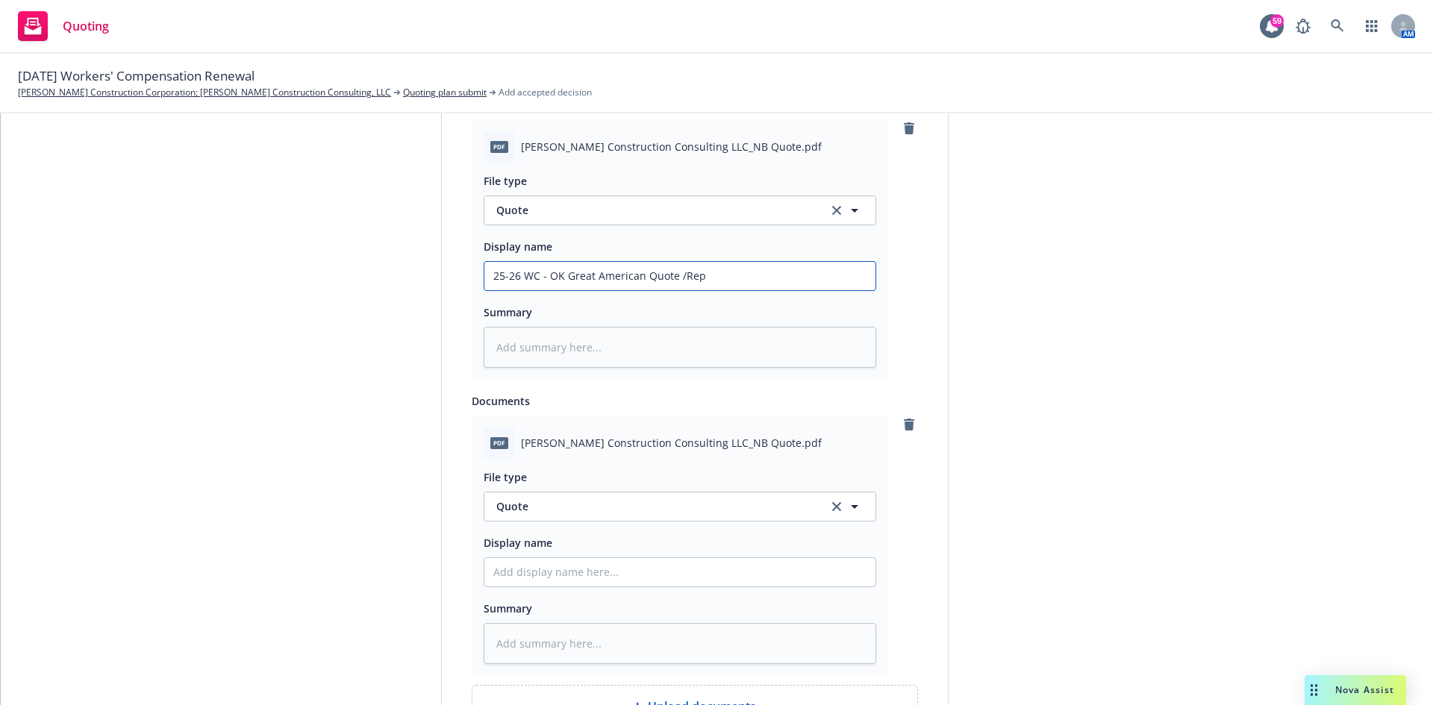
type input "25-26 WC - OK Great American Quote /Repu"
type textarea "x"
type input "25-26 WC - OK Great American Quote /Repub"
type textarea "x"
type input "25-26 WC - OK Great American Quote /Republ"
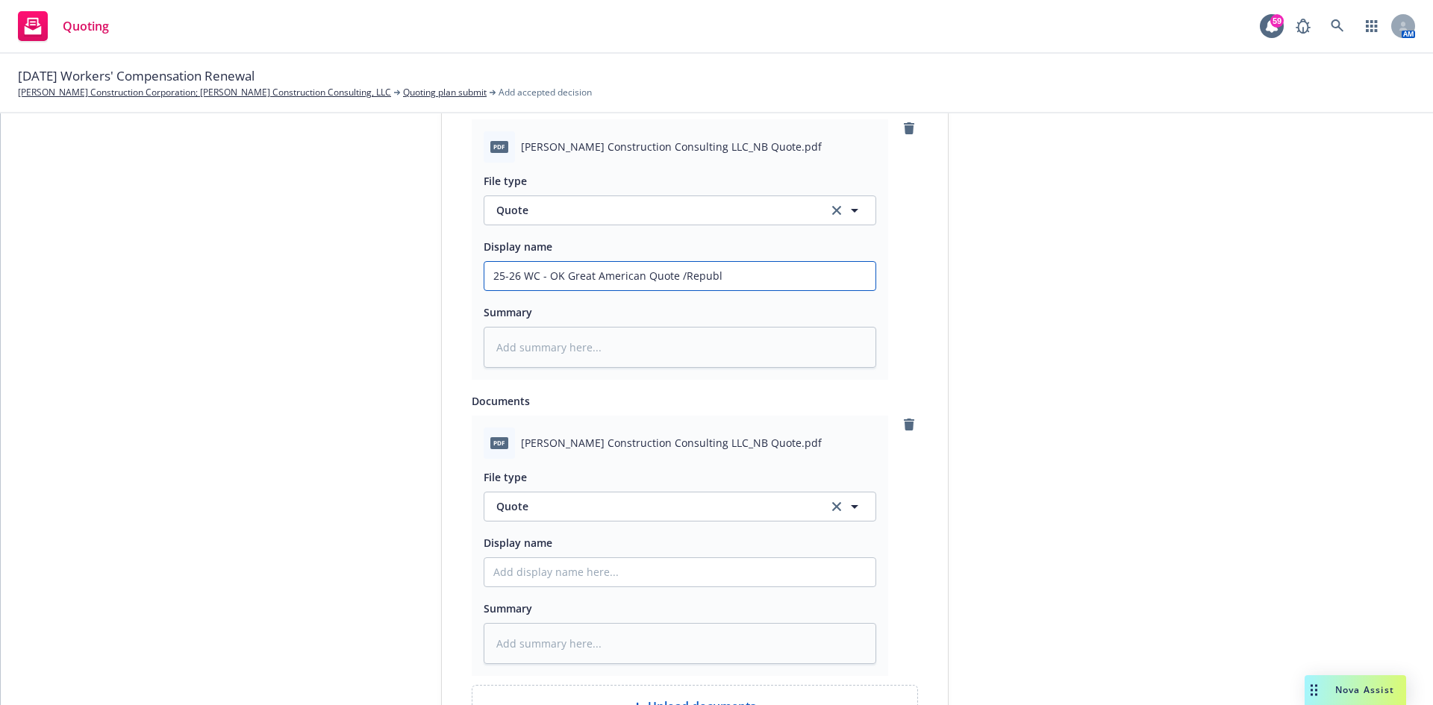
type textarea "x"
type input "25-26 WC - OK Great American Quote /Republi"
type textarea "x"
type input "25-26 WC - OK Great American Quote /Republic"
type textarea "x"
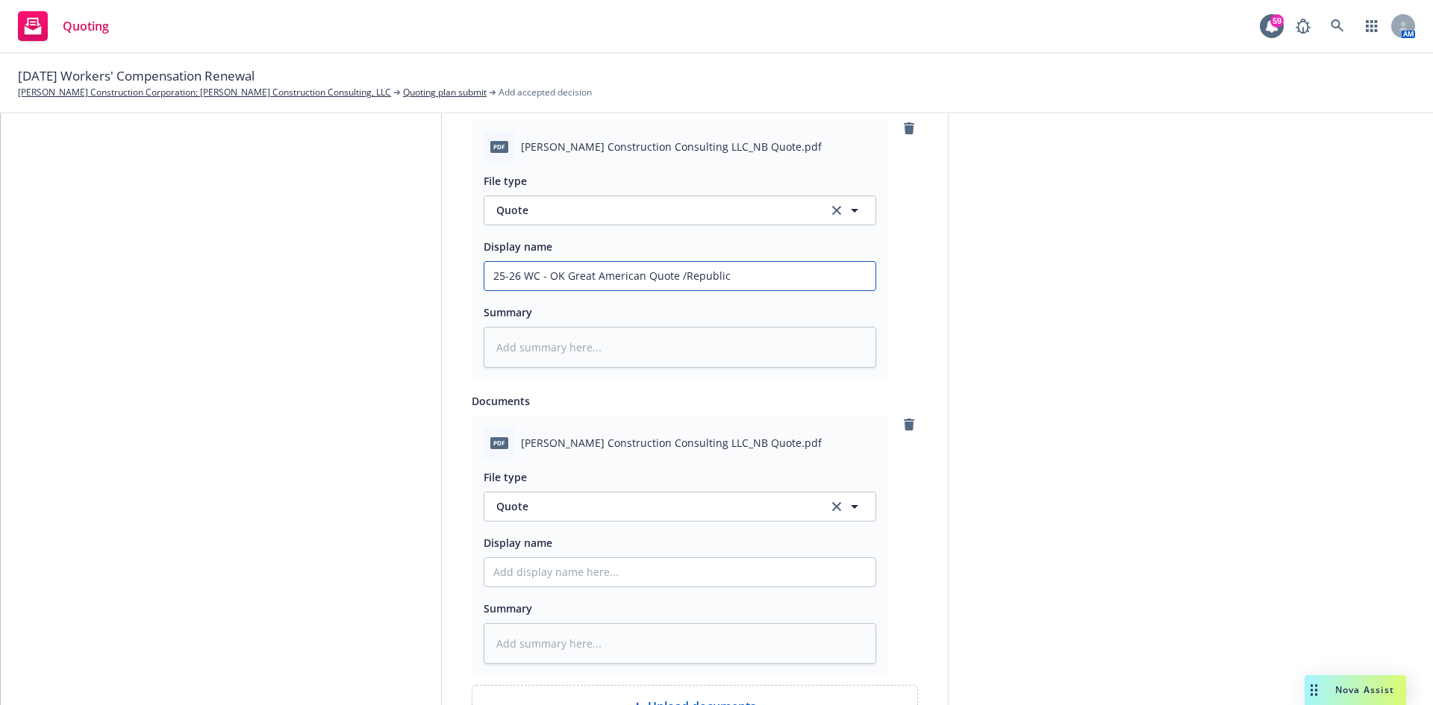
type input "25-26 WC - OK Great American Quote /Republic"
type textarea "x"
type input "25-26 WC - OK Great American Quote /Republic I"
type textarea "x"
type input "25-26 WC - OK Great American Quote /Republic In"
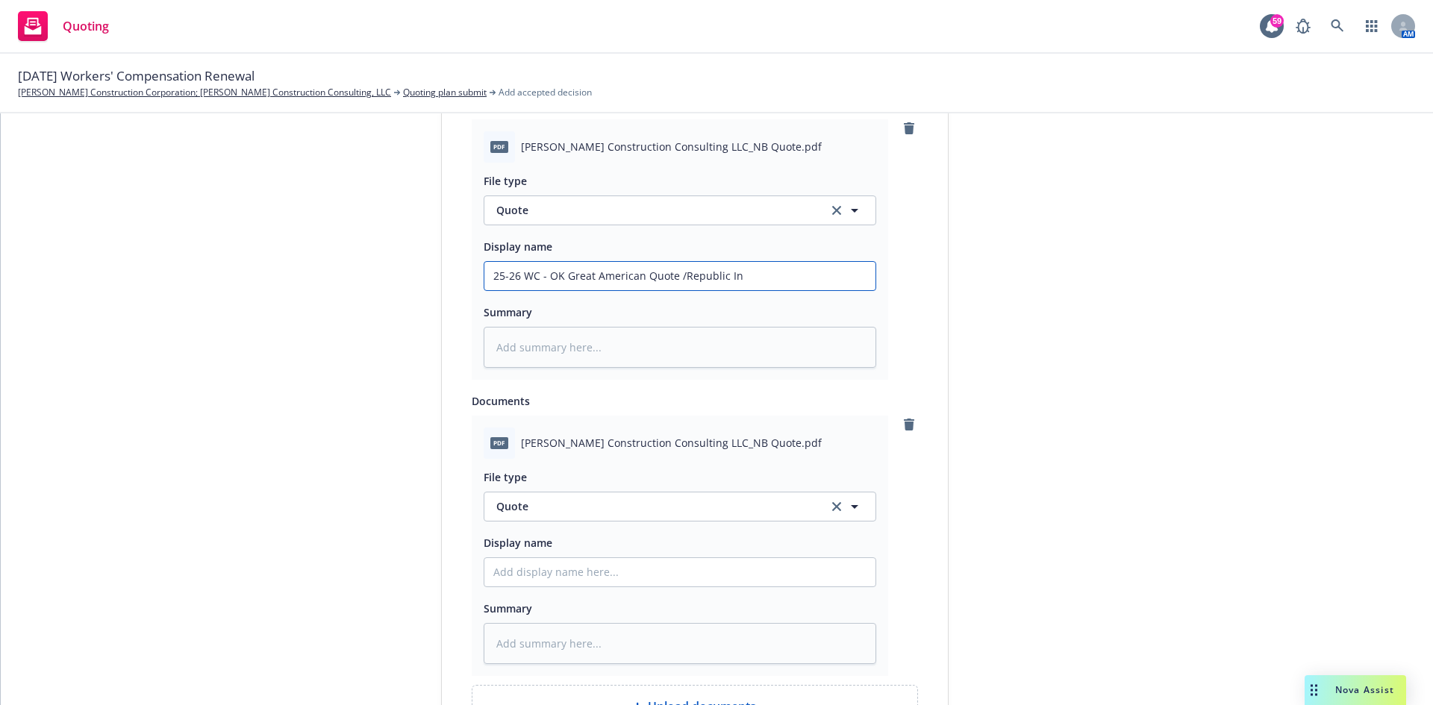
type textarea "x"
type input "25-26 WC - OK Great American Quote /Republic Ind"
type textarea "x"
type input "25-26 WC - OK Great American Quote /Republic Indm"
type textarea "x"
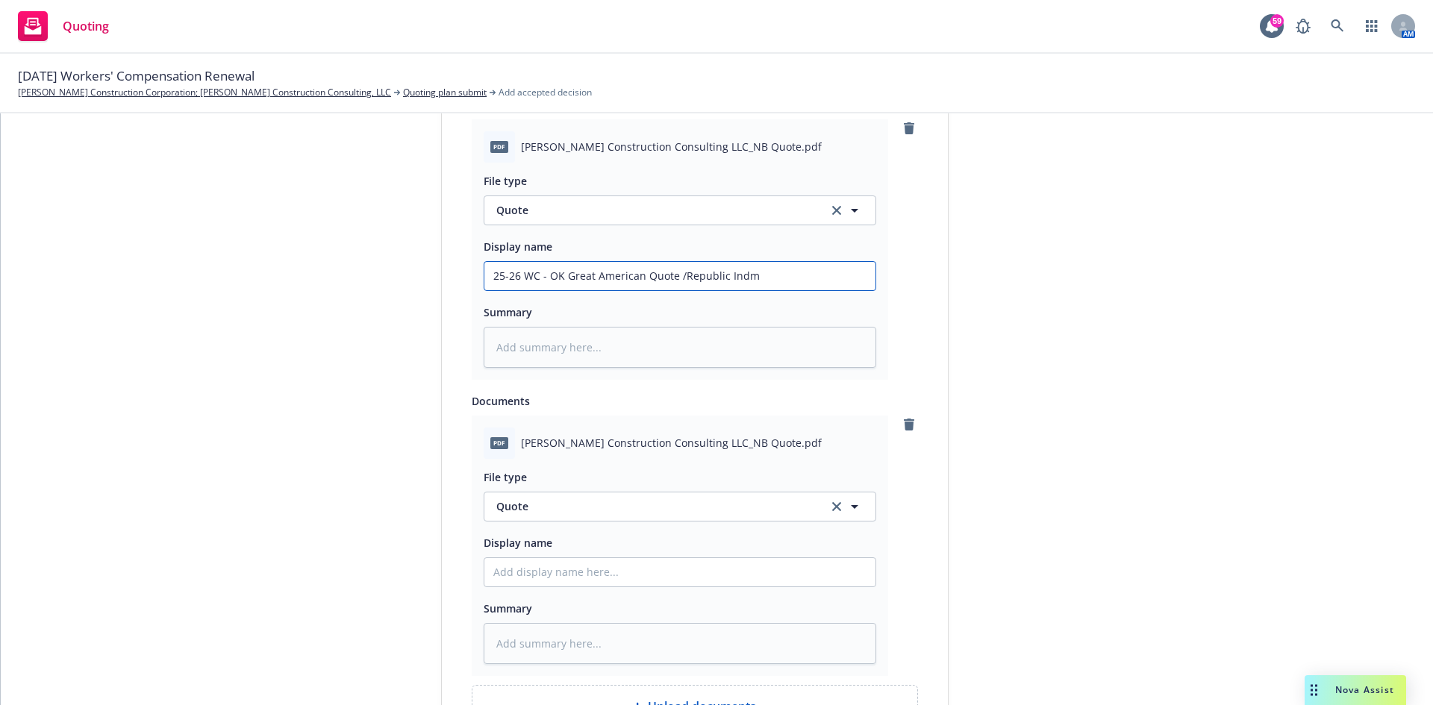
type input "25-26 WC - OK Great American Quote /Republic Indm]"
type textarea "x"
type input "25-26 WC - OK Great American Quote /Republic Indm"
type textarea "x"
drag, startPoint x: 784, startPoint y: 274, endPoint x: 5, endPoint y: 301, distance: 779.0
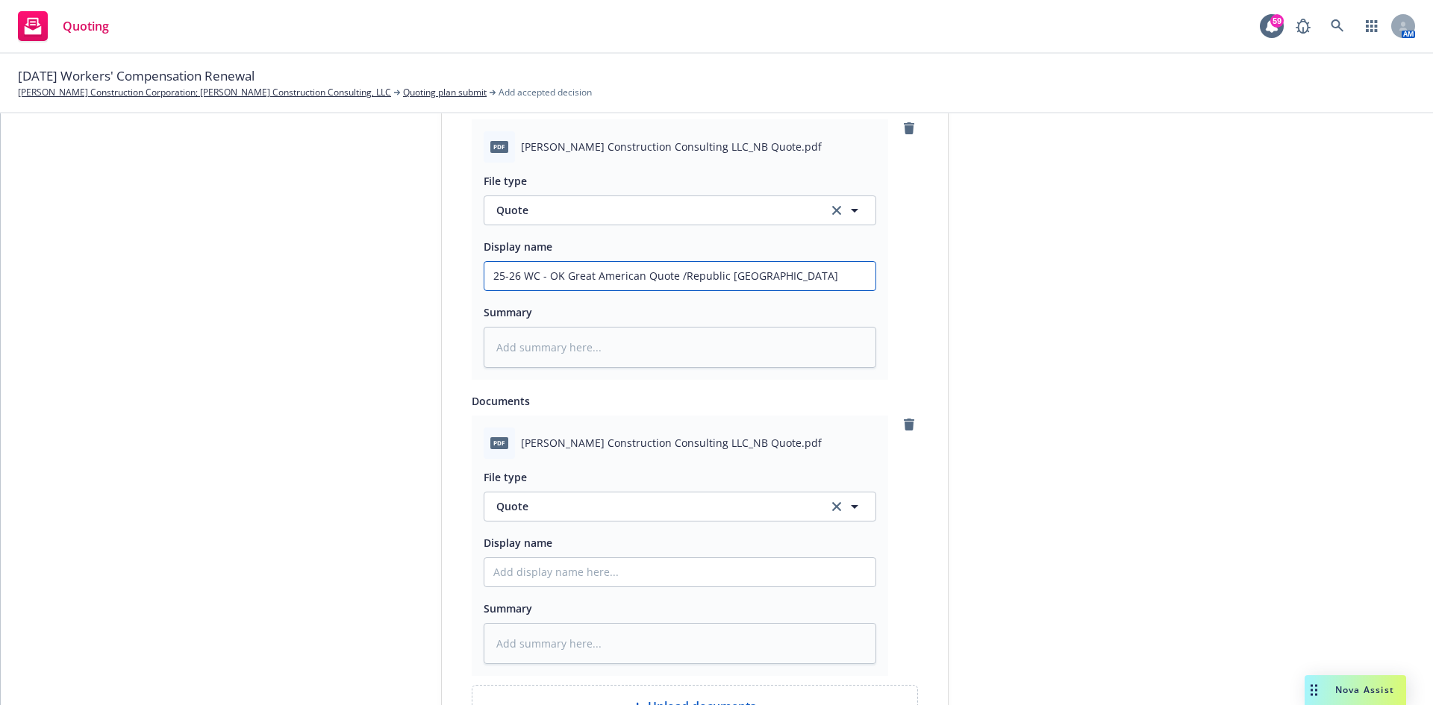
click at [5, 304] on div "1 Quote initiation 2 Coverage selection 3 Billing info Quote initiation Display…" at bounding box center [717, 409] width 1432 height 592
type input "25-26 WC - OK Great American Quote /Republic Ind"
click at [543, 575] on input "Display name" at bounding box center [679, 572] width 391 height 28
paste input "25-26 WC - OK Great American Quote /Republic Ind"
type textarea "x"
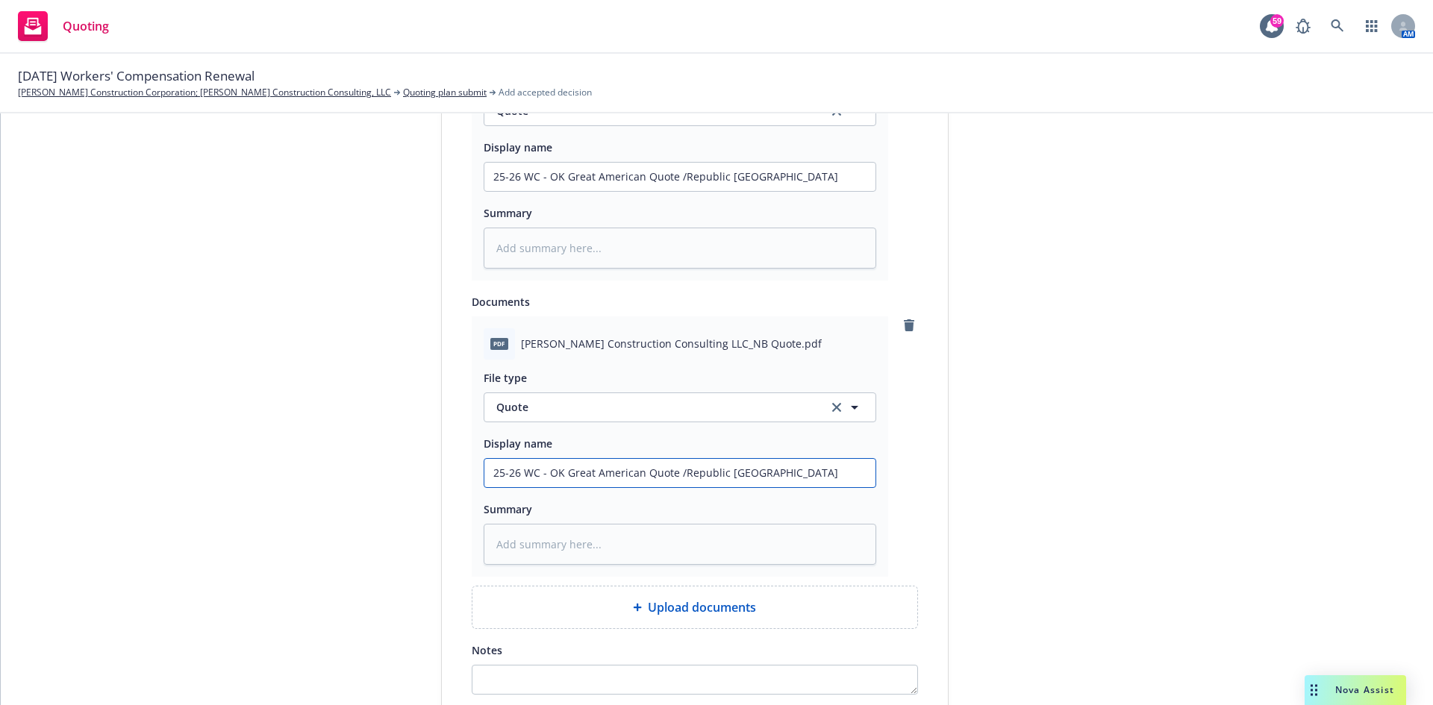
scroll to position [1015, 0]
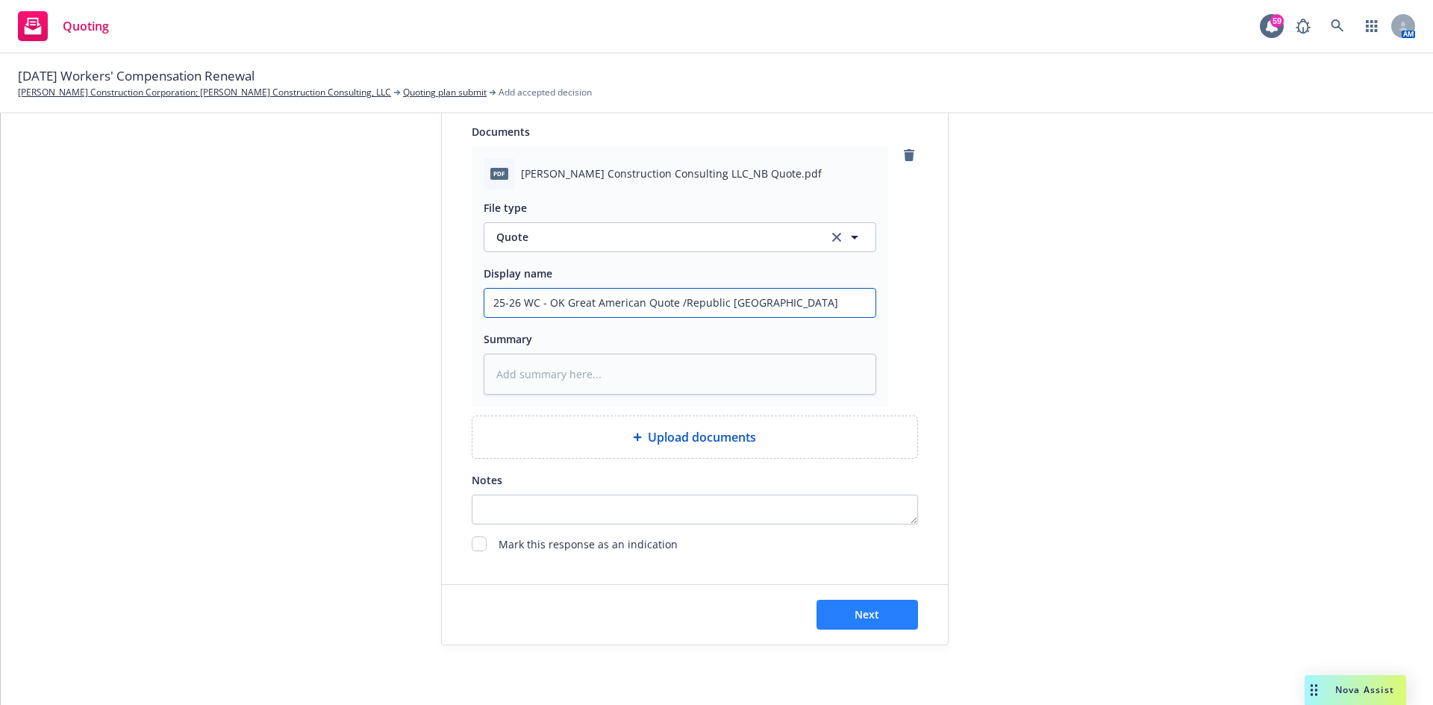
type input "25-26 WC - OK Great American Quote /Republic Ind"
click at [858, 611] on span "Next" at bounding box center [867, 615] width 25 height 14
type textarea "x"
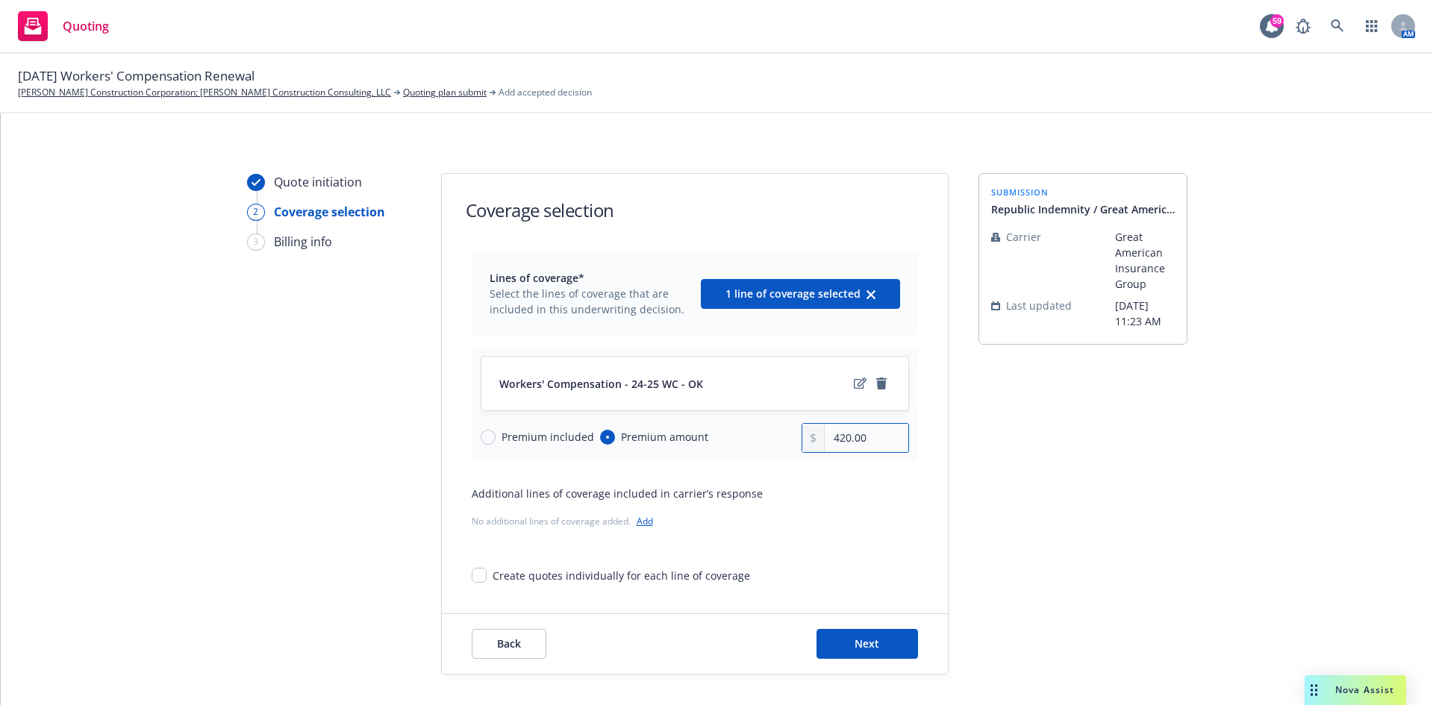
click at [875, 436] on input "420.00" at bounding box center [866, 438] width 83 height 28
click at [828, 440] on input "420.00" at bounding box center [866, 438] width 83 height 28
drag, startPoint x: 828, startPoint y: 440, endPoint x: 923, endPoint y: 426, distance: 95.8
click at [923, 426] on div "Lines of coverage* Select the lines of coverage that are included in this under…" at bounding box center [695, 417] width 506 height 331
type input "369.00"
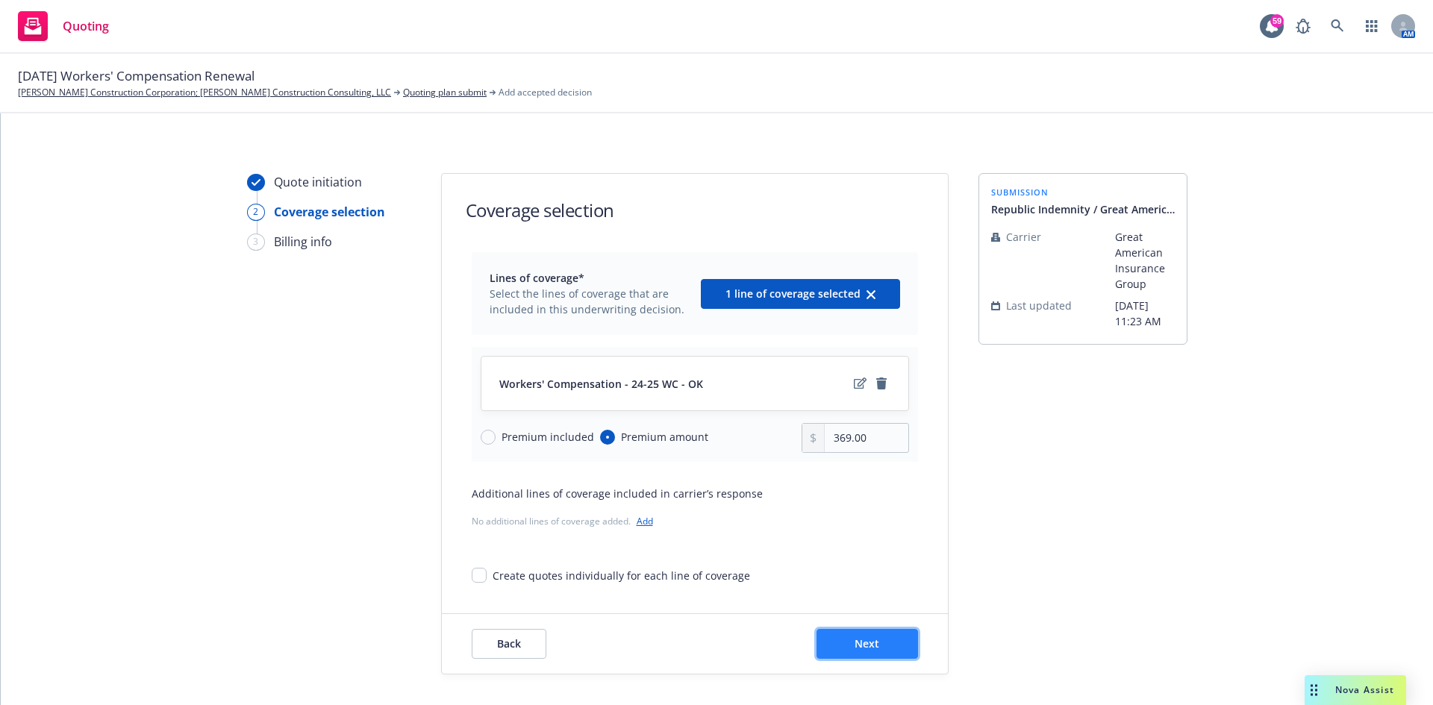
click at [855, 640] on span "Next" at bounding box center [867, 644] width 25 height 14
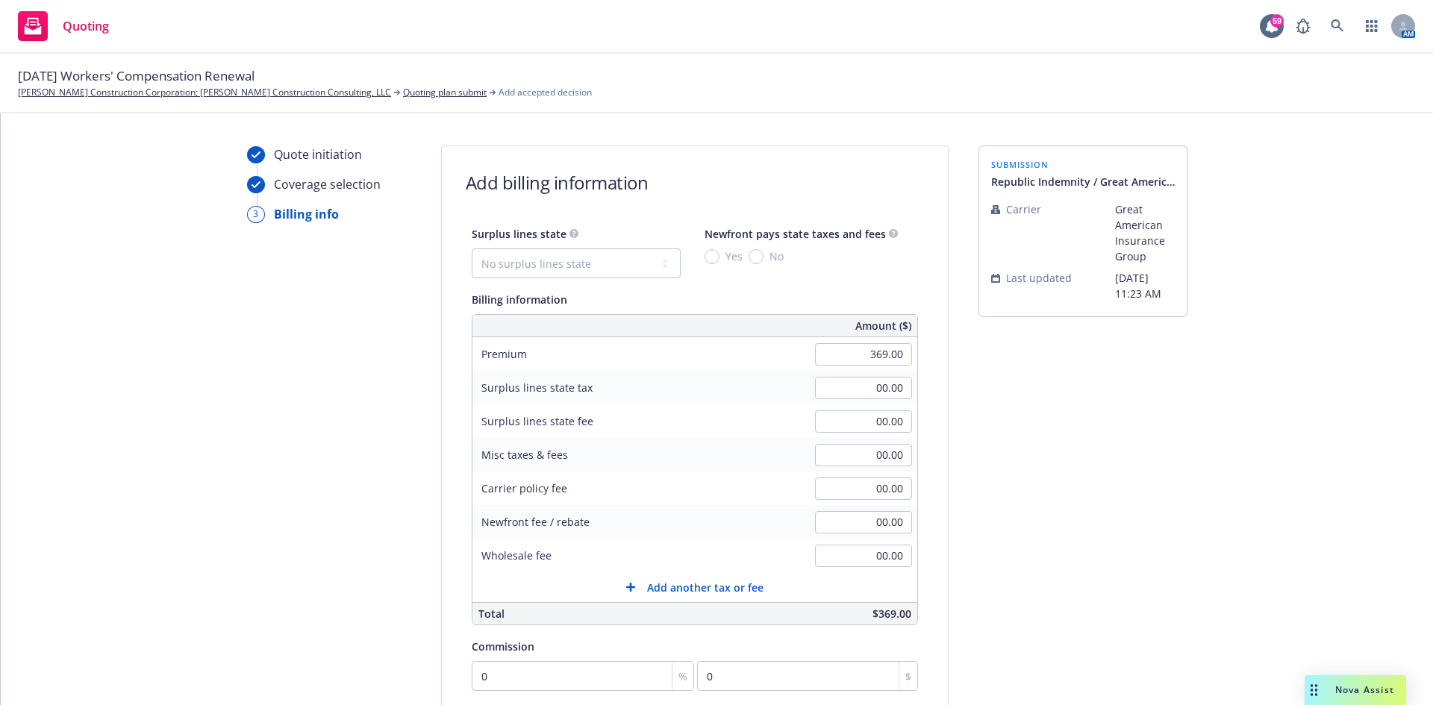
scroll to position [75, 0]
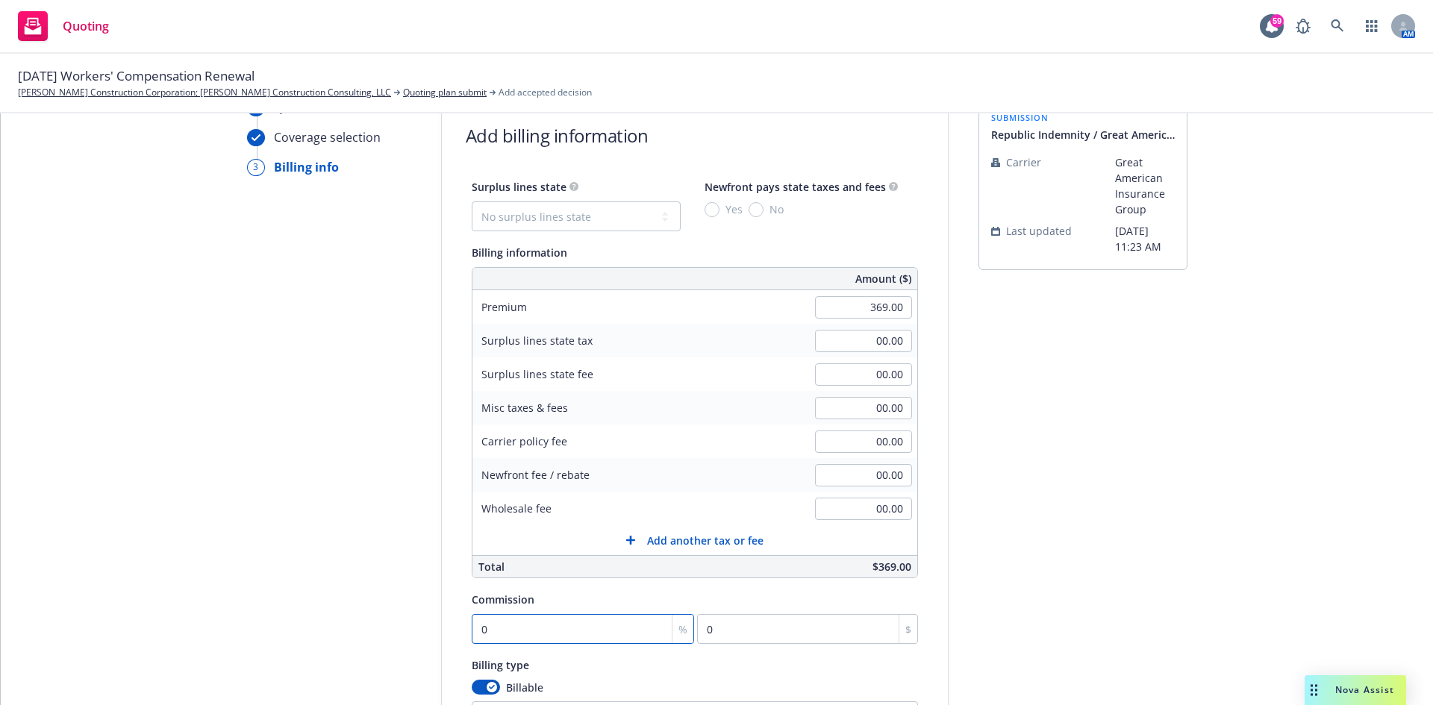
click at [505, 632] on input "0" at bounding box center [583, 629] width 223 height 30
type input "1"
type input "3.69"
type input "13"
type input "47.97"
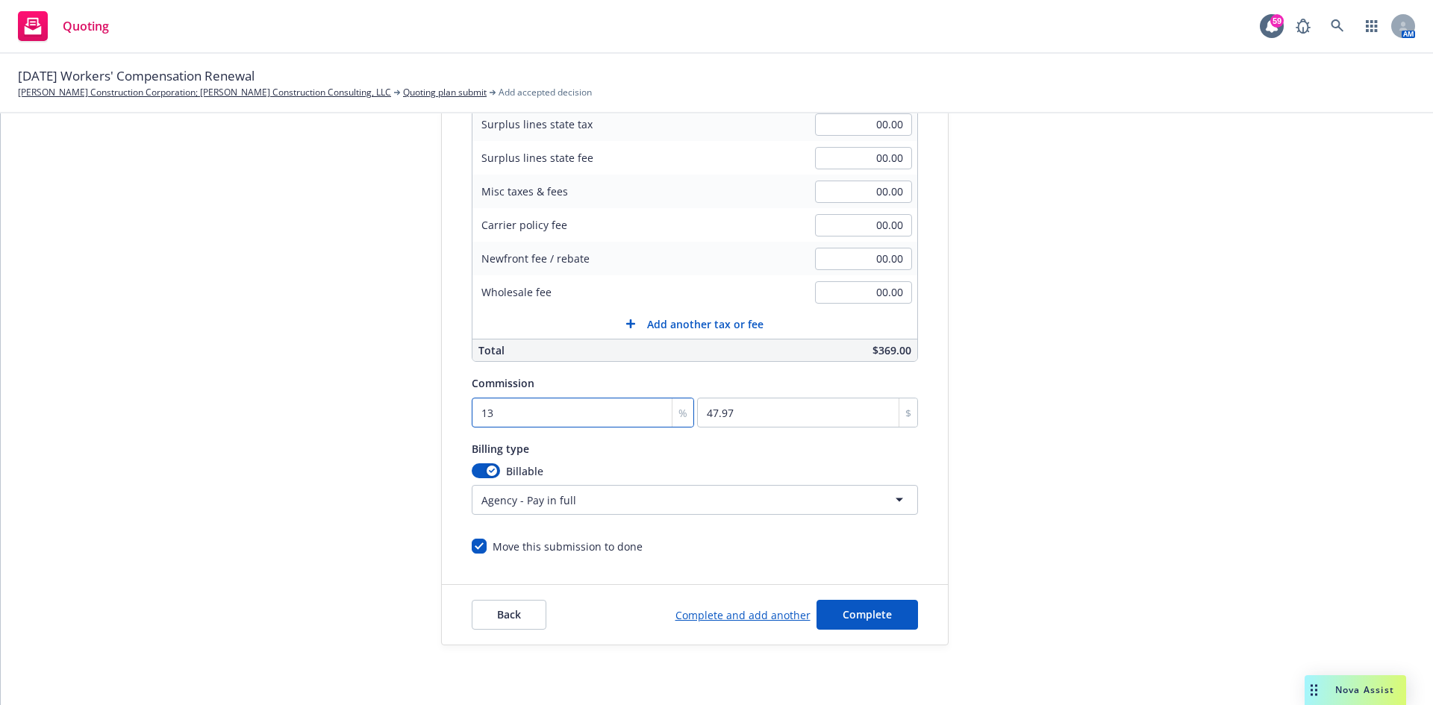
scroll to position [49, 0]
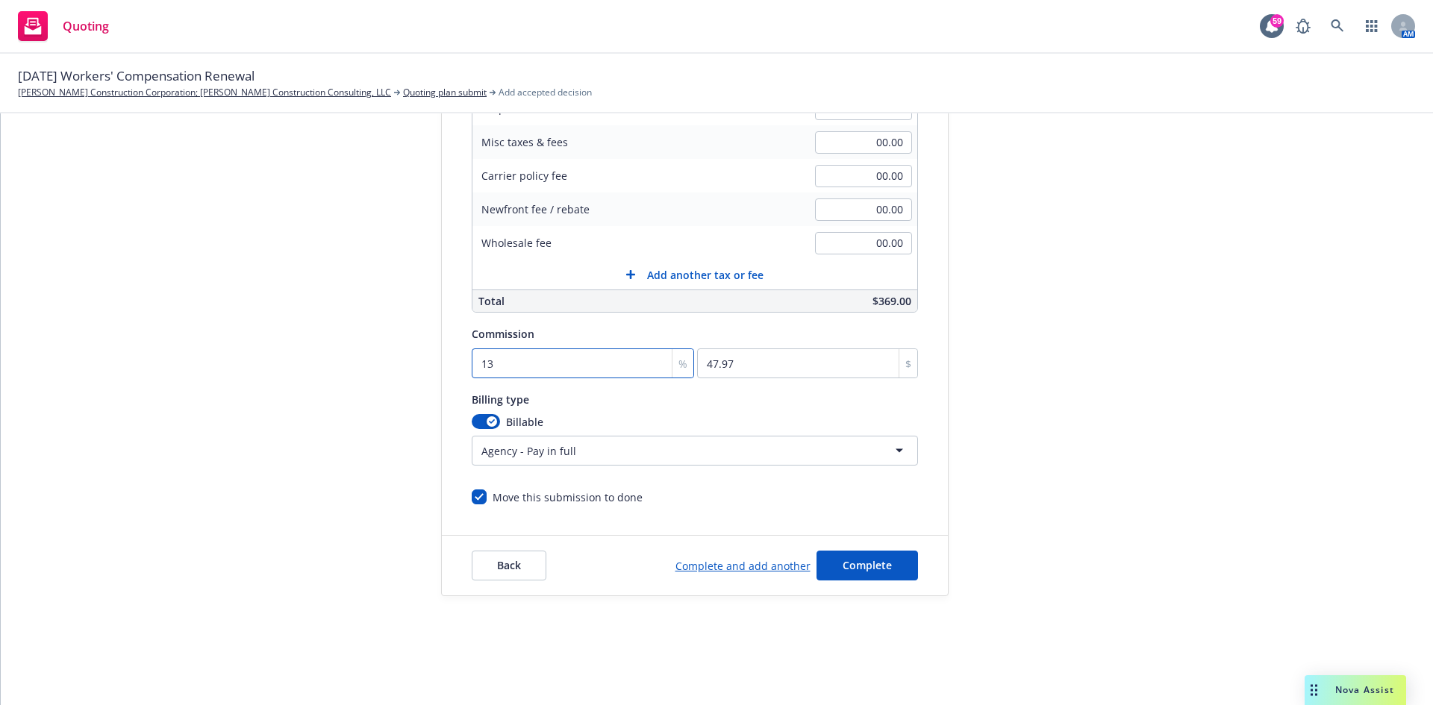
type input "13"
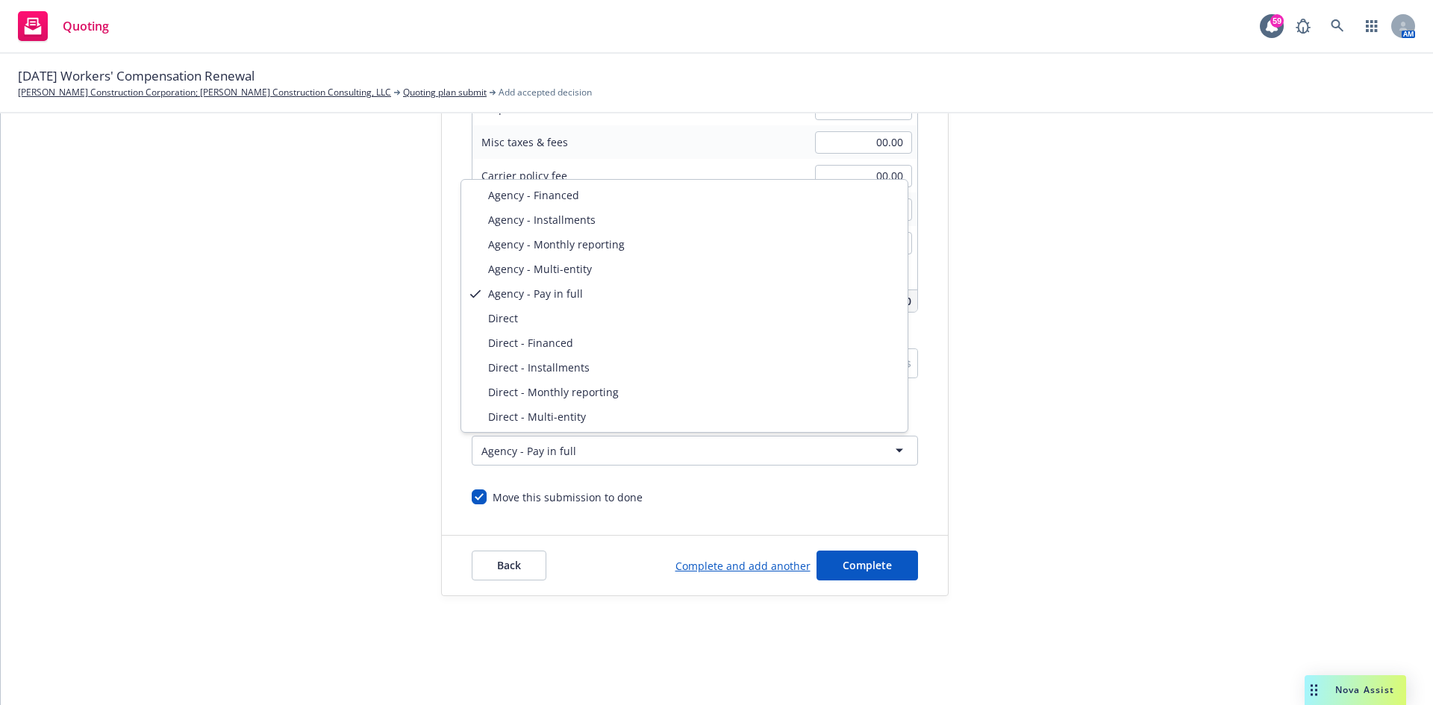
click at [602, 455] on html "Quoting 59 AM 09/22/25 Workers' Compensation Renewal Riehl Construction Corpora…" at bounding box center [716, 352] width 1433 height 705
select select "DIRECT"
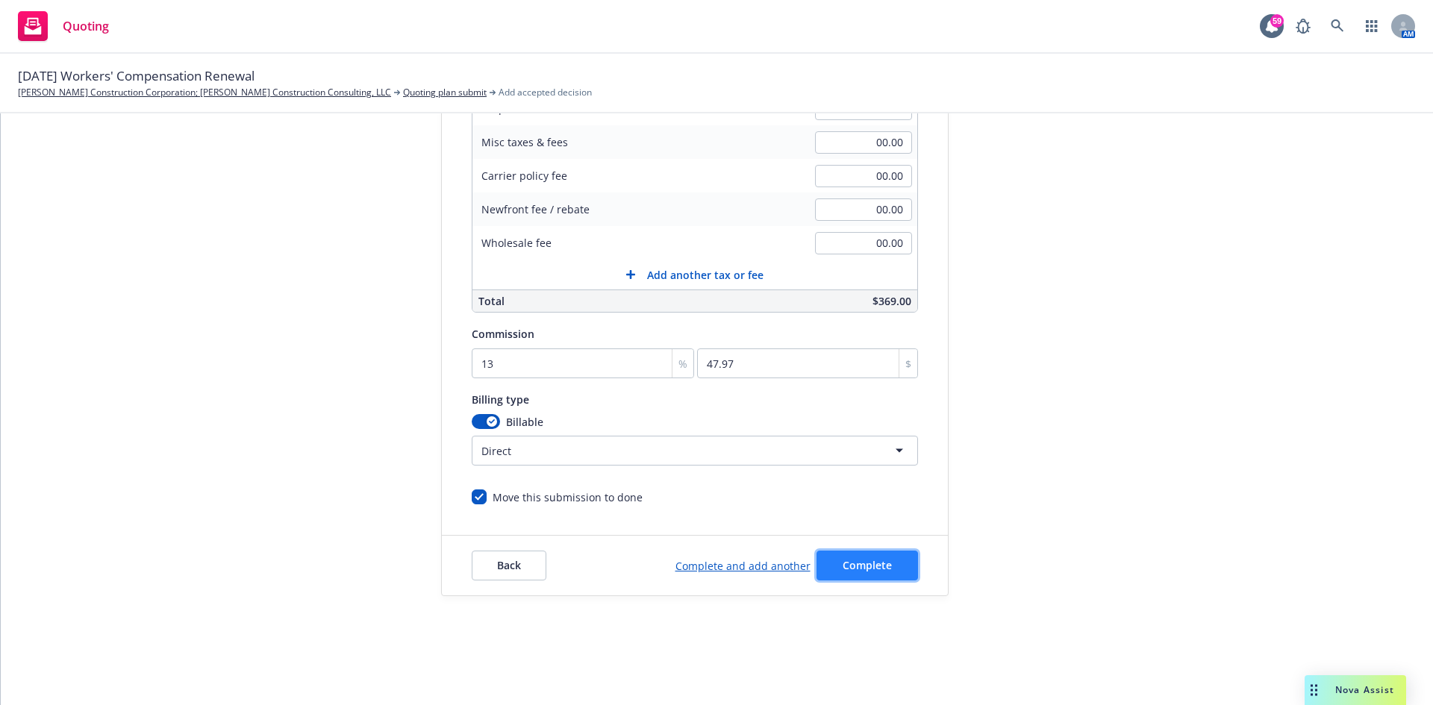
click at [843, 567] on span "Complete" at bounding box center [867, 565] width 49 height 14
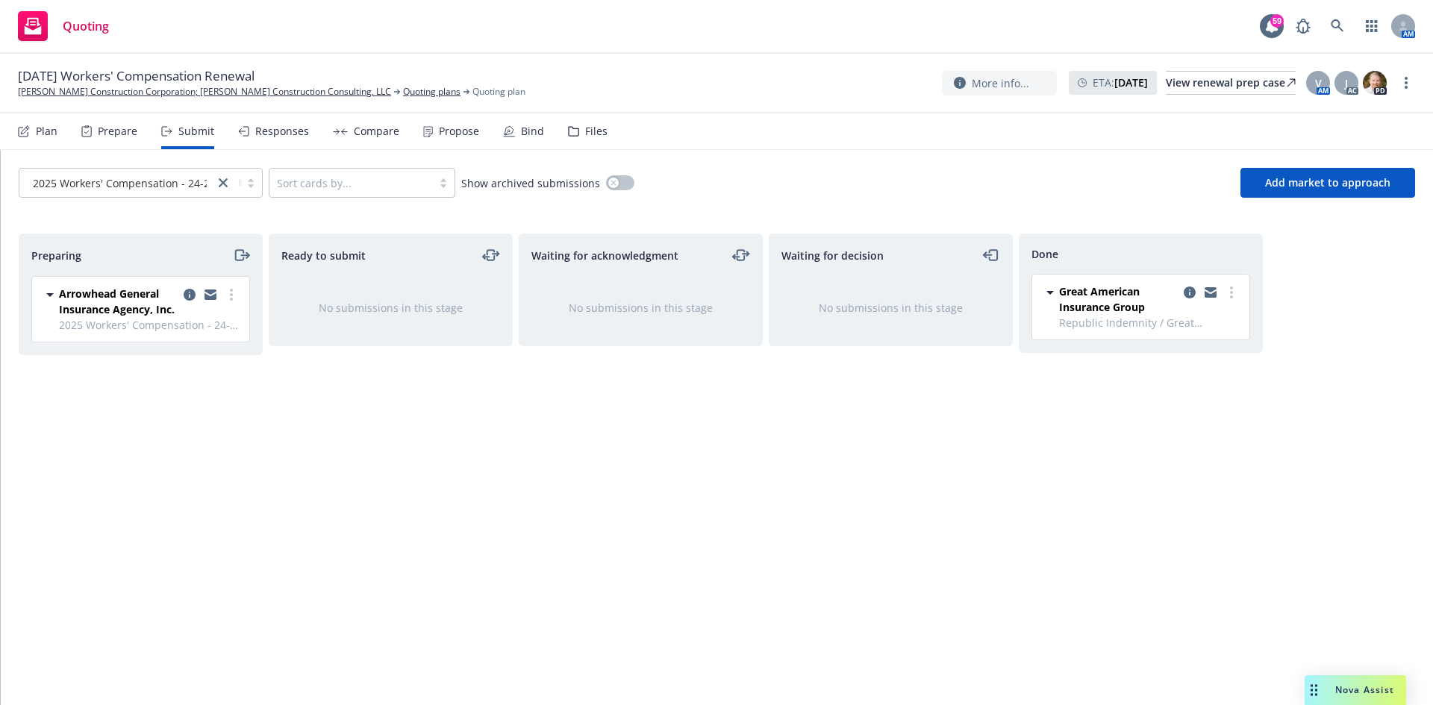
click at [439, 126] on div "Propose" at bounding box center [459, 131] width 40 height 12
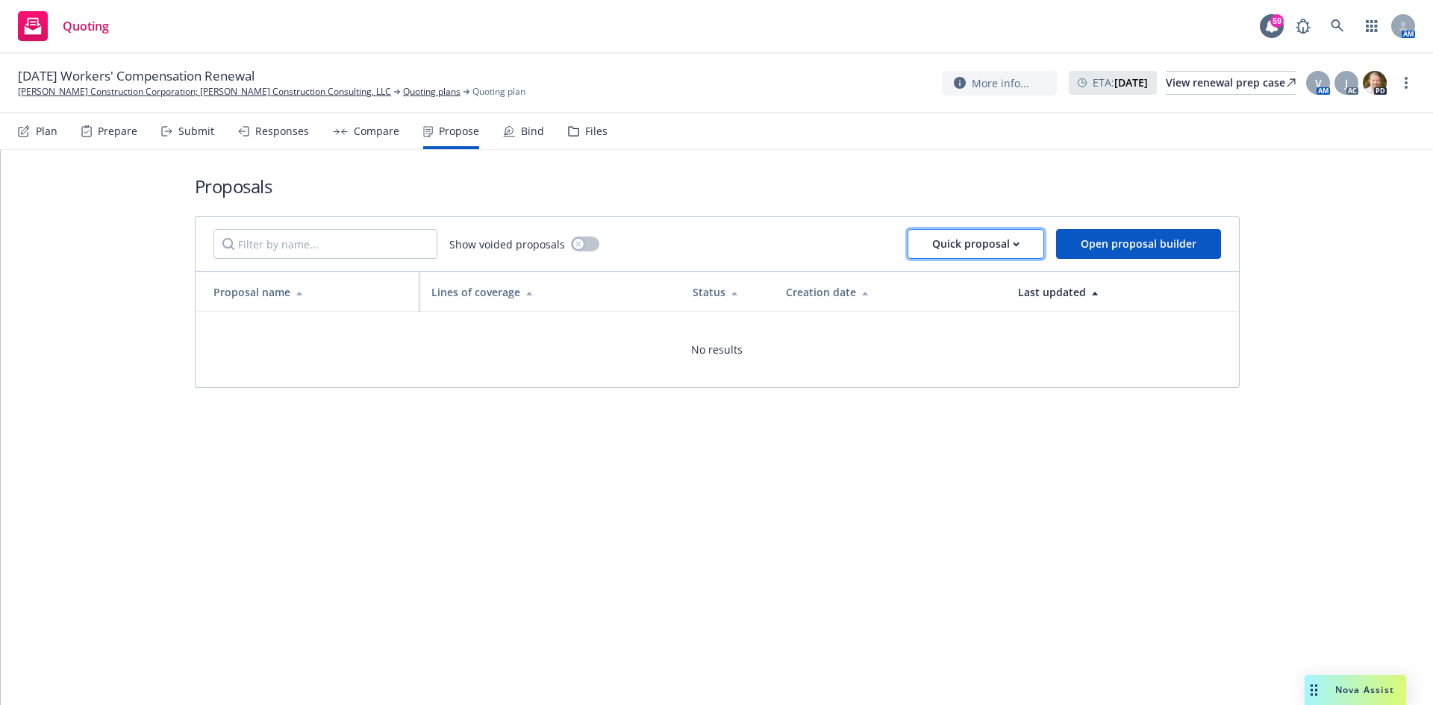
click at [990, 250] on div "Quick proposal" at bounding box center [975, 244] width 87 height 28
click at [983, 287] on span "Upload quick proposal" at bounding box center [986, 282] width 149 height 14
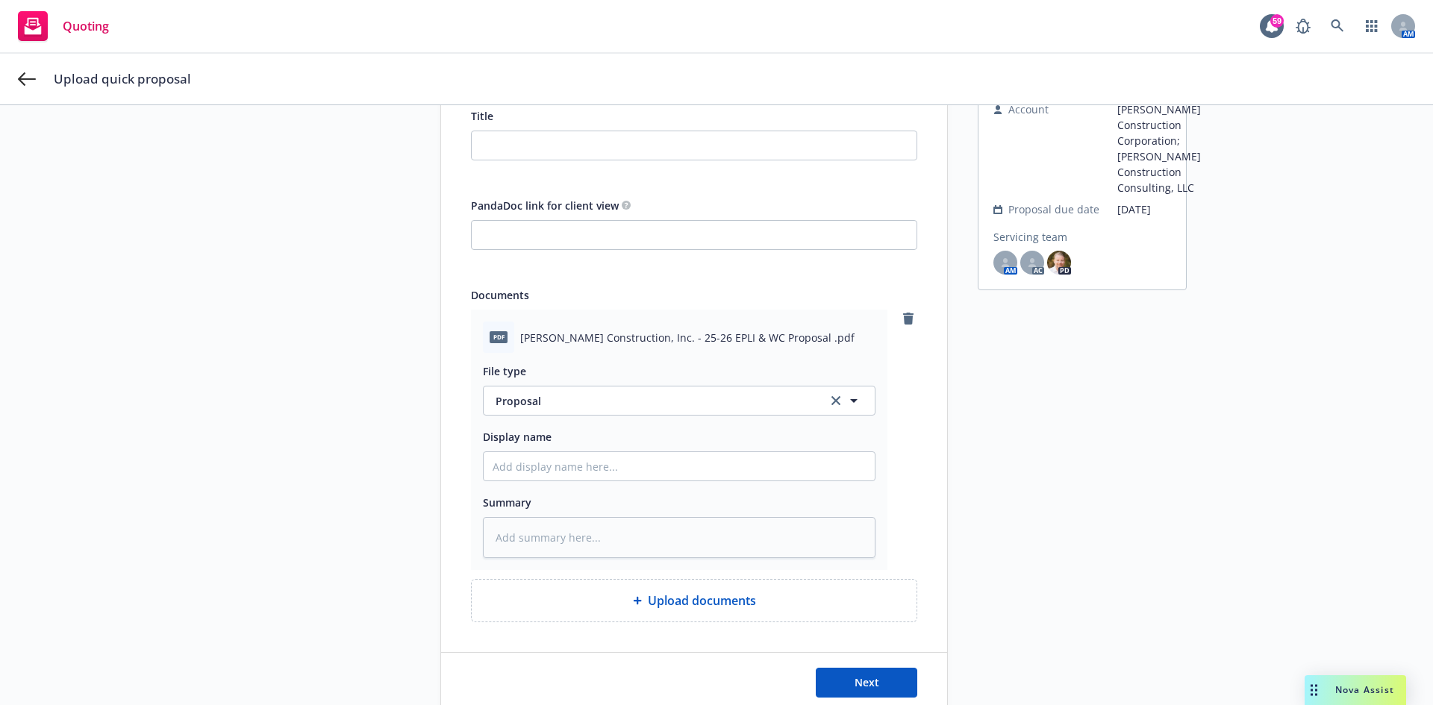
scroll to position [149, 0]
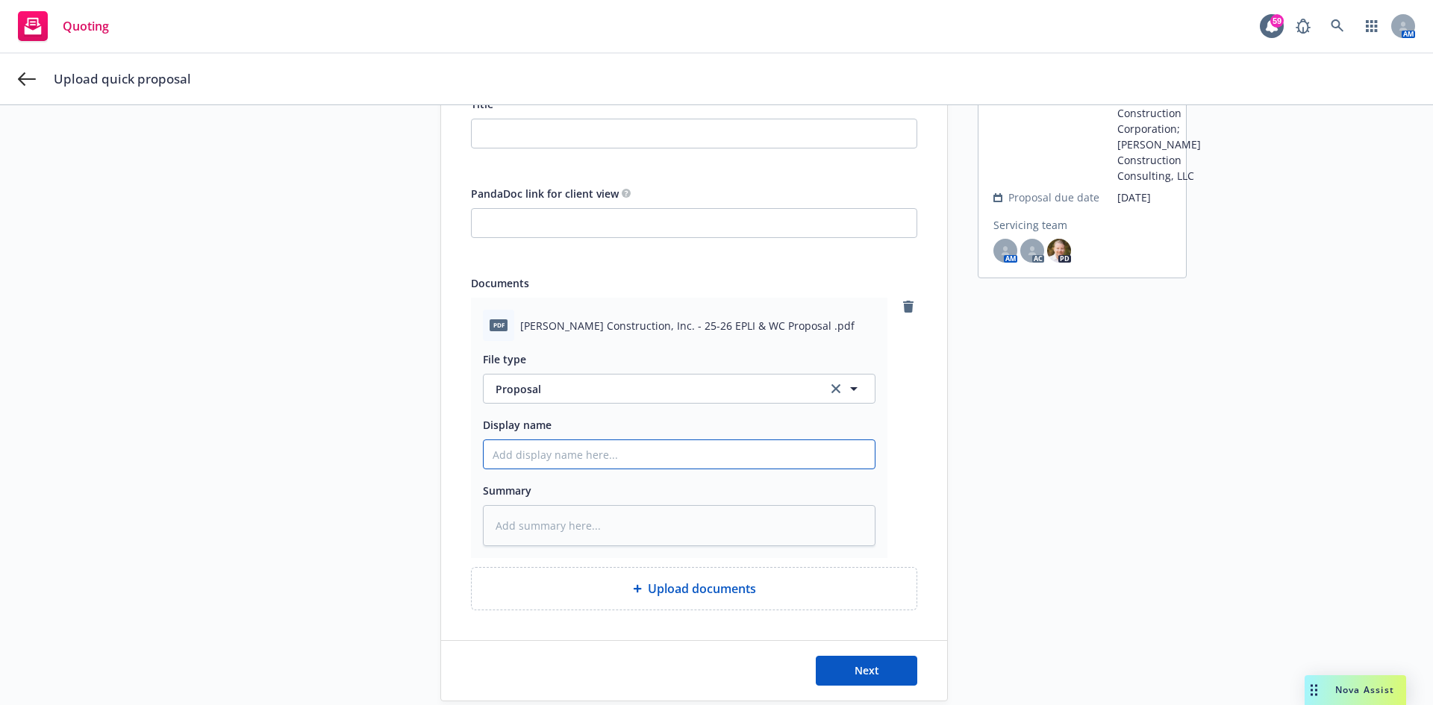
click at [549, 461] on input "Display name" at bounding box center [679, 454] width 391 height 28
drag, startPoint x: 765, startPoint y: 328, endPoint x: 631, endPoint y: 328, distance: 133.6
click at [631, 328] on span "Riehl Construction, Inc. - 25-26 EPLI & WC Proposal .pdf" at bounding box center [687, 326] width 334 height 16
copy span "25-26 EPLI & WC Proposal ."
click at [568, 456] on input "Display name" at bounding box center [679, 454] width 391 height 28
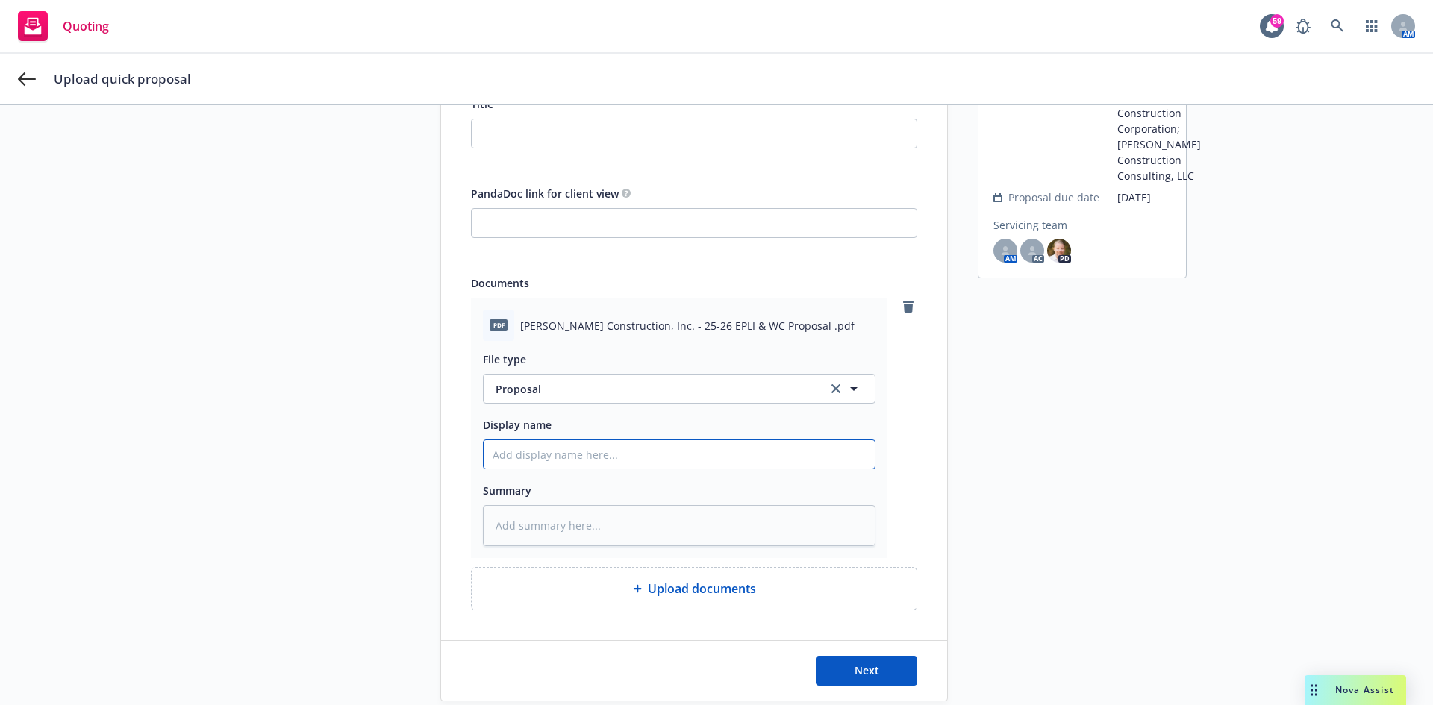
paste input "25-26 EPLI & WC Proposal ."
type textarea "x"
type input "25-26 EPLI & WC Proposal ."
type textarea "x"
type input "25-26 EPLI & WC Proposal"
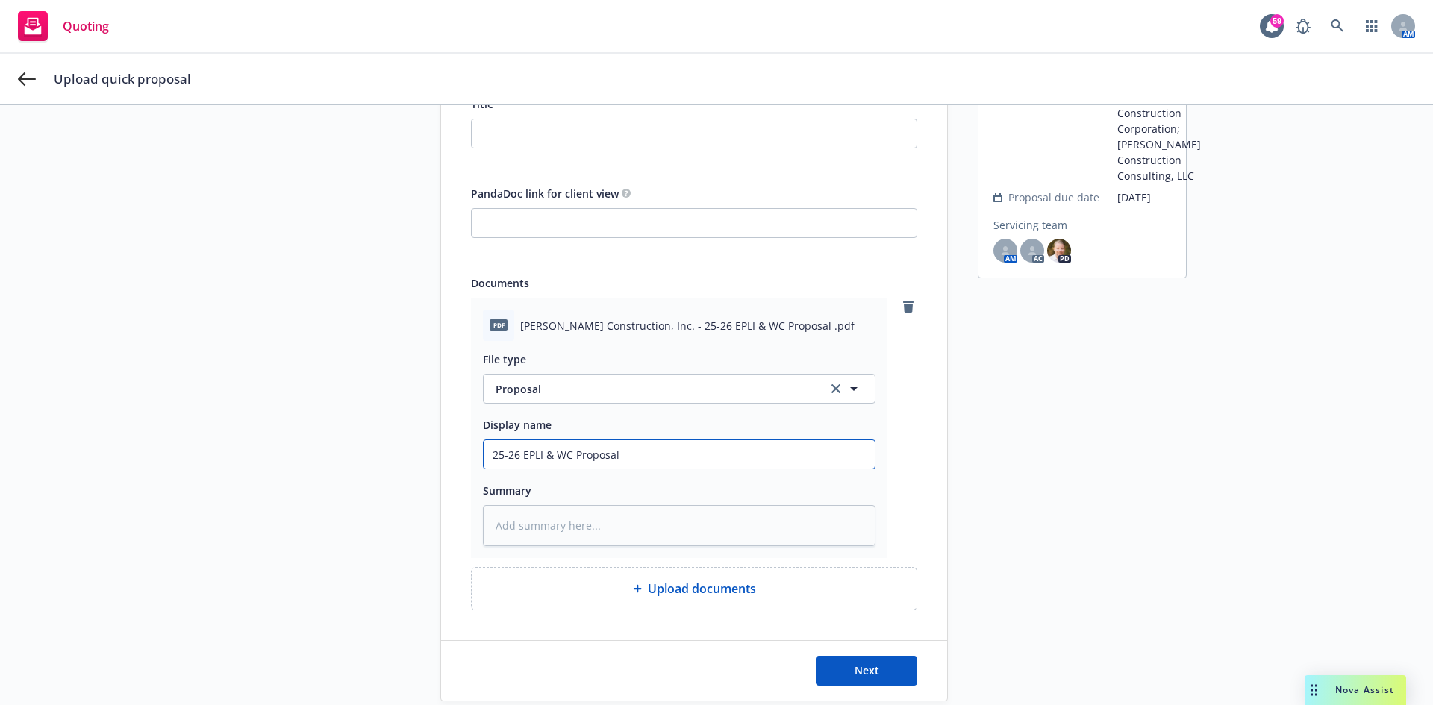
type textarea "x"
type input "25-26 EPLI & WC Proposal ("
type textarea "x"
type input "25-26 EPLI & WC Proposal (a"
type textarea "x"
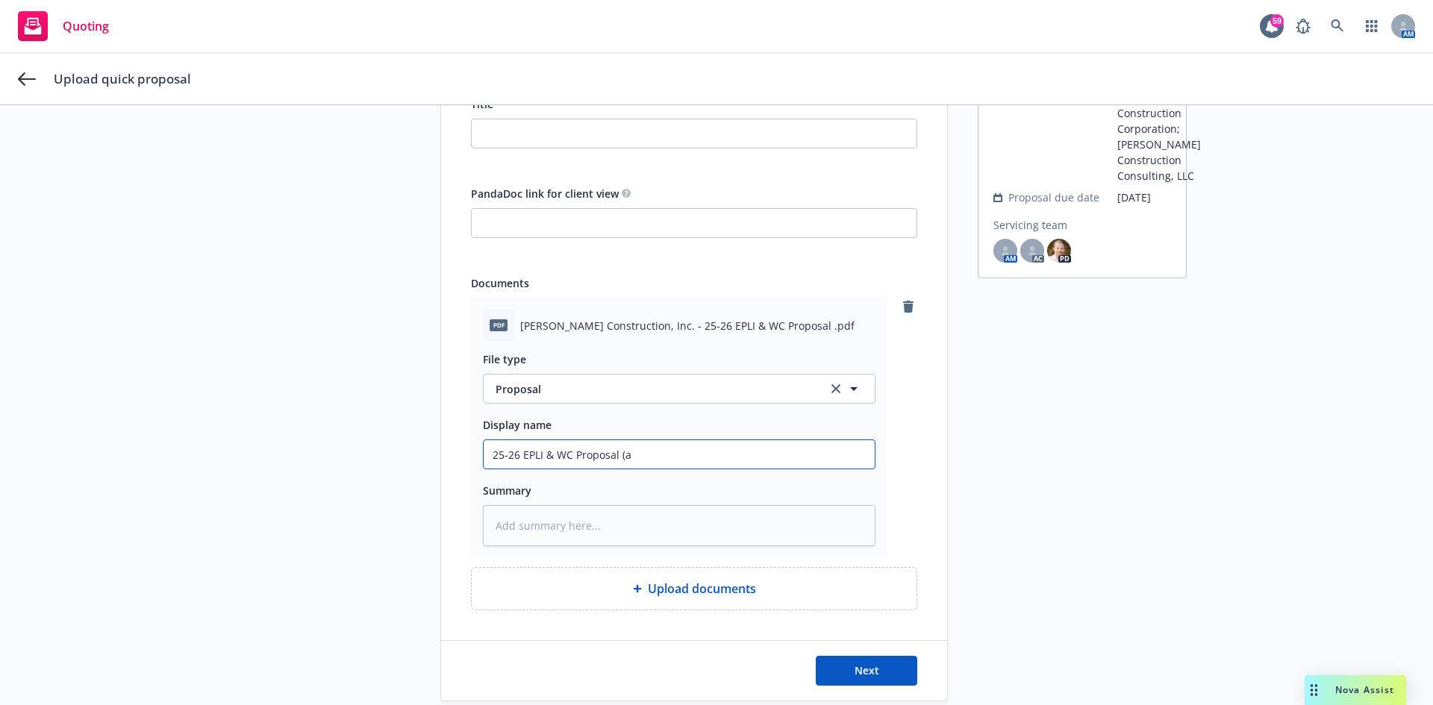
type input "25-26 EPLI & WC Proposal (ar"
type textarea "x"
type input "25-26 EPLI & WC Proposal (arr"
type textarea "x"
type input "25-26 EPLI & WC Proposal (arro"
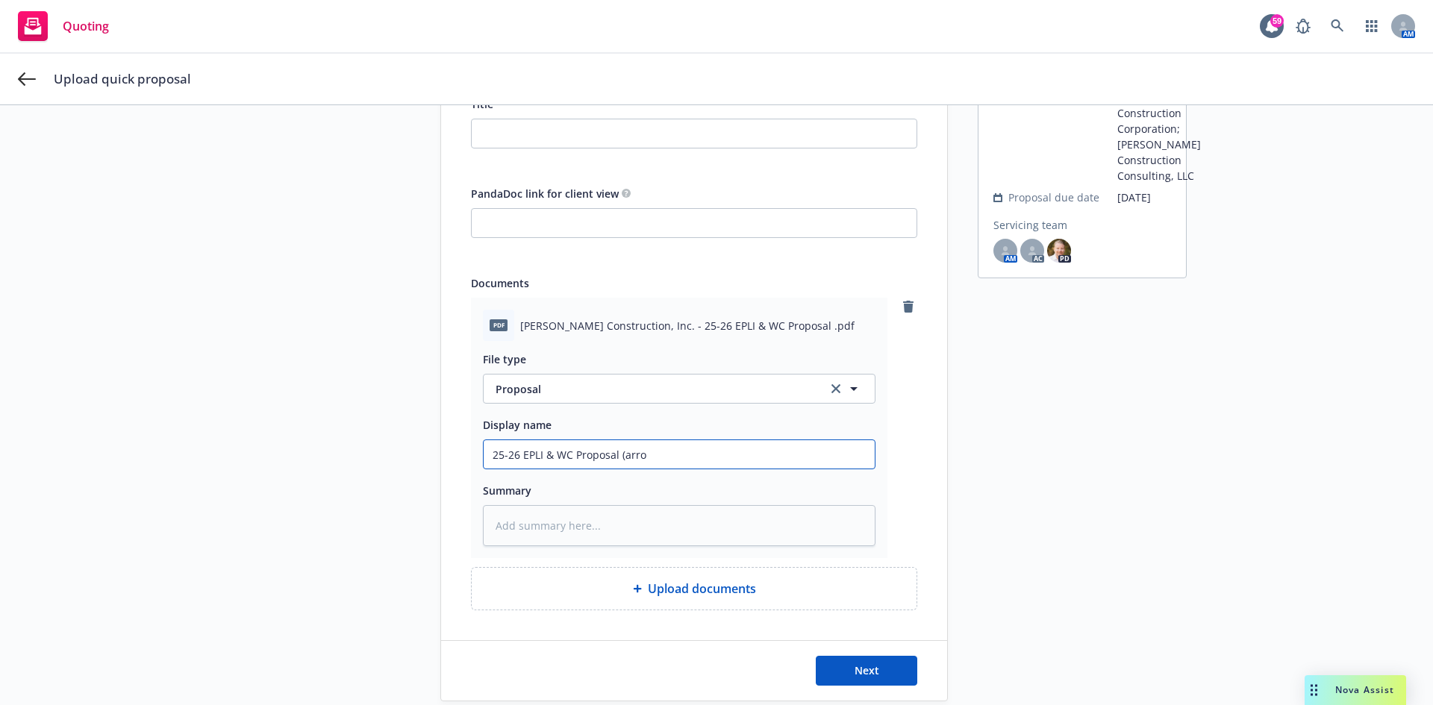
type textarea "x"
type input "25-26 EPLI & WC Proposal (arrow"
type textarea "x"
type input "25-26 EPLI & WC Proposal (arrowh"
type textarea "x"
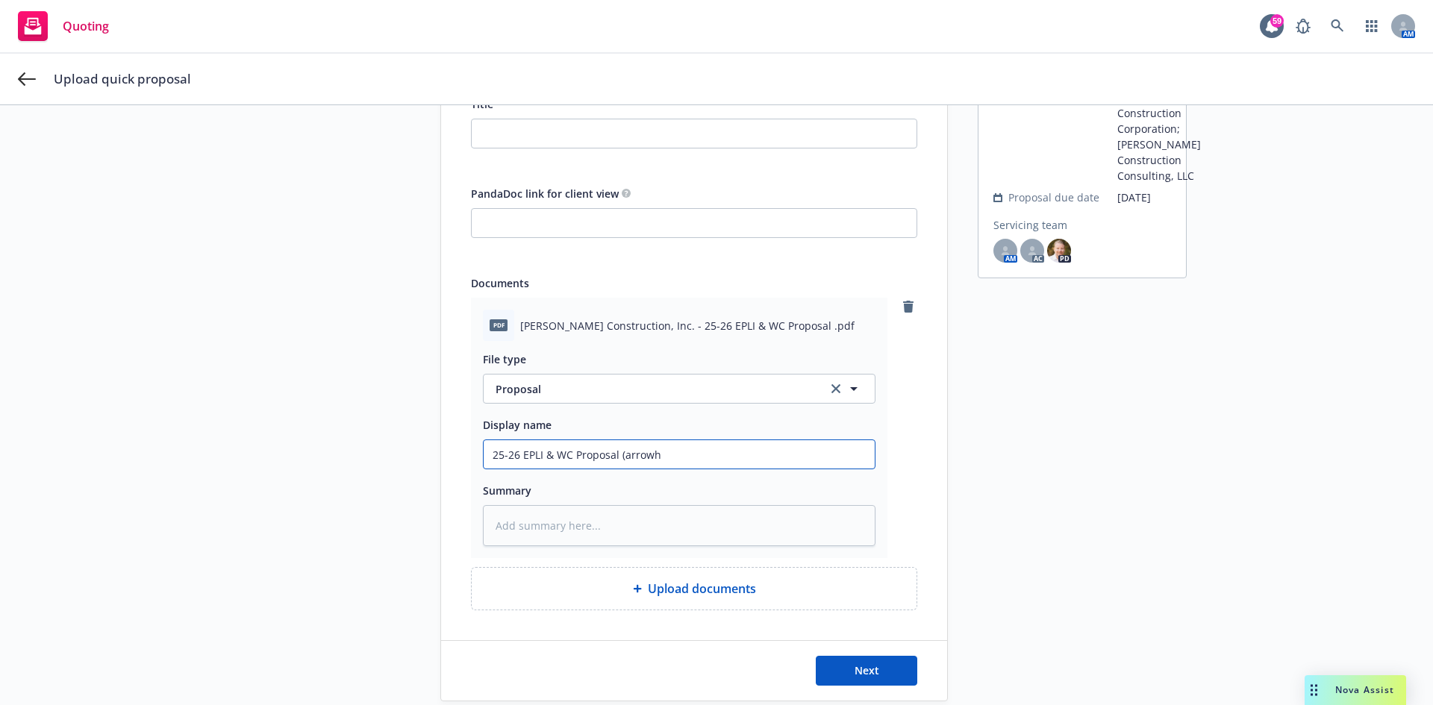
type input "25-26 EPLI & WC Proposal (arrowhe"
type textarea "x"
type input "25-26 EPLI & WC Proposal (arrowh"
type textarea "x"
type input "25-26 EPLI & WC Proposal (arrowhe"
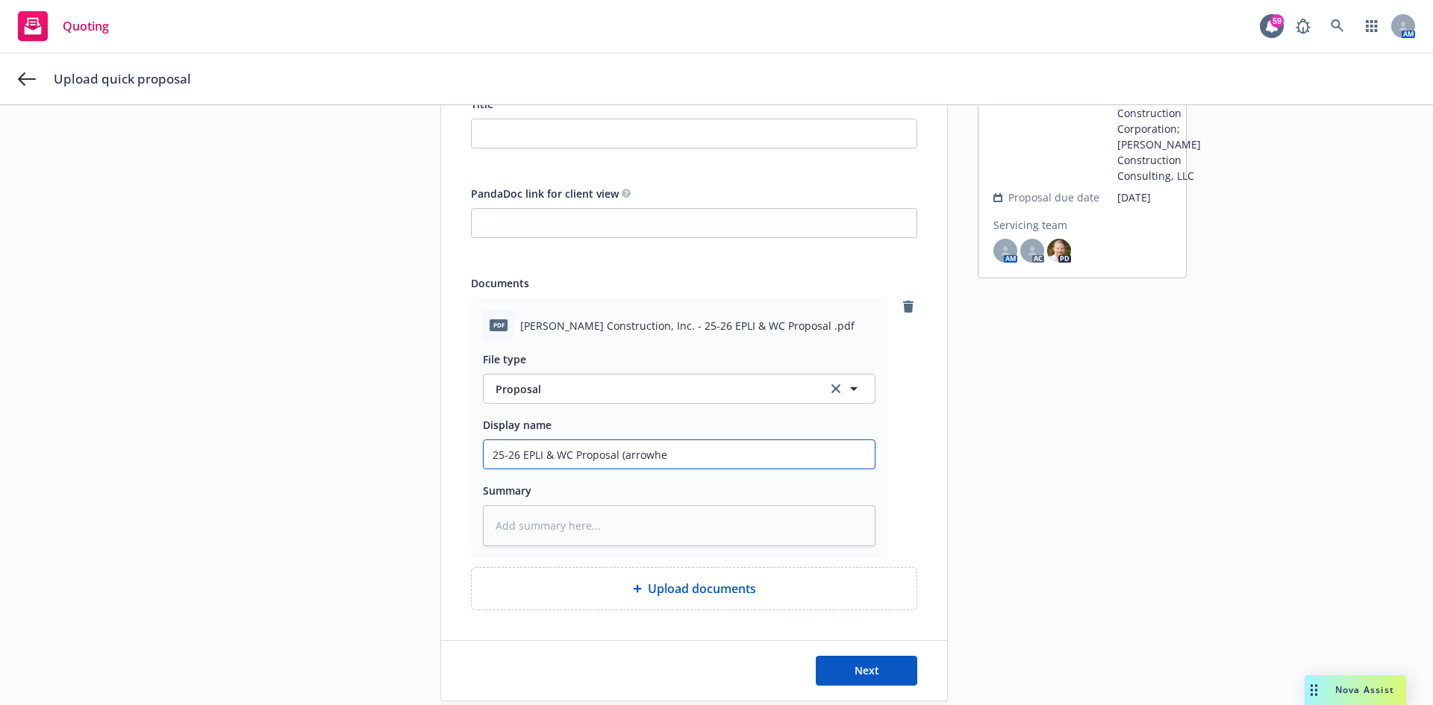
type textarea "x"
type input "25-26 EPLI & WC Proposal (arrowhea"
type textarea "x"
type input "25-26 EPLI & WC Proposal (arrowhead"
type textarea "x"
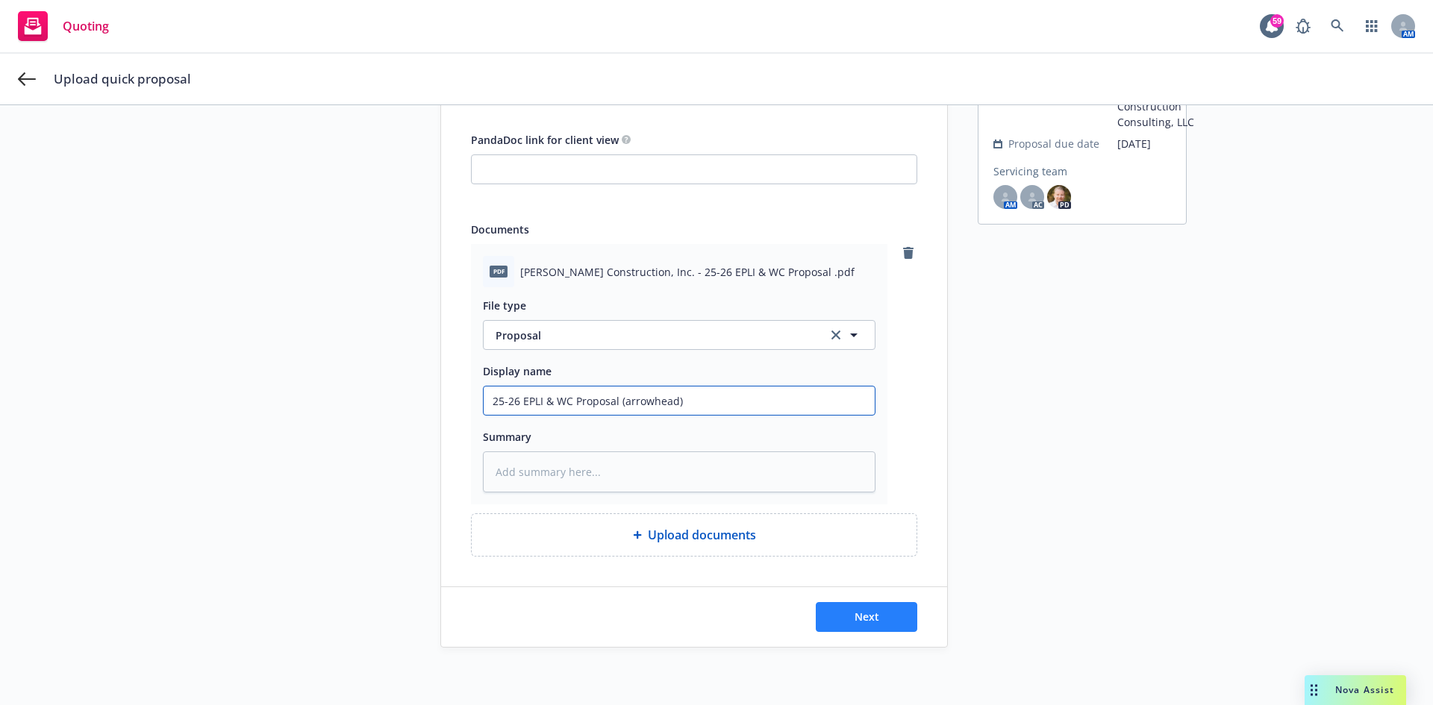
scroll to position [205, 0]
type input "25-26 EPLI & WC Proposal (arrowhead)"
click at [873, 608] on span "Next" at bounding box center [867, 615] width 25 height 14
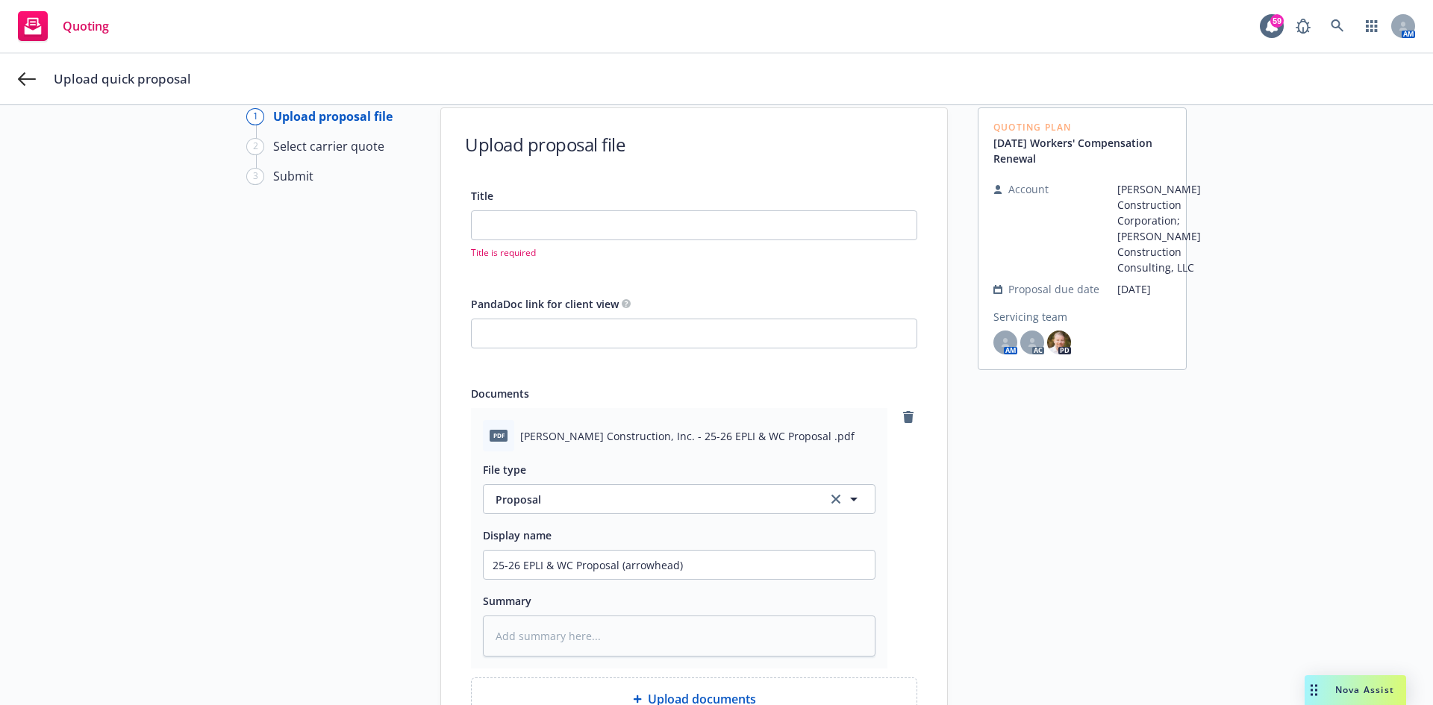
scroll to position [56, 0]
drag, startPoint x: 697, startPoint y: 556, endPoint x: 353, endPoint y: 558, distance: 344.1
click at [358, 558] on div "1 Upload proposal file 2 Select carrier quote 3 Submit Upload proposal file Tit…" at bounding box center [716, 461] width 1397 height 705
click at [508, 230] on input "Title" at bounding box center [694, 227] width 445 height 28
paste input "25-26 EPLI & WC Proposal (arrowhead)"
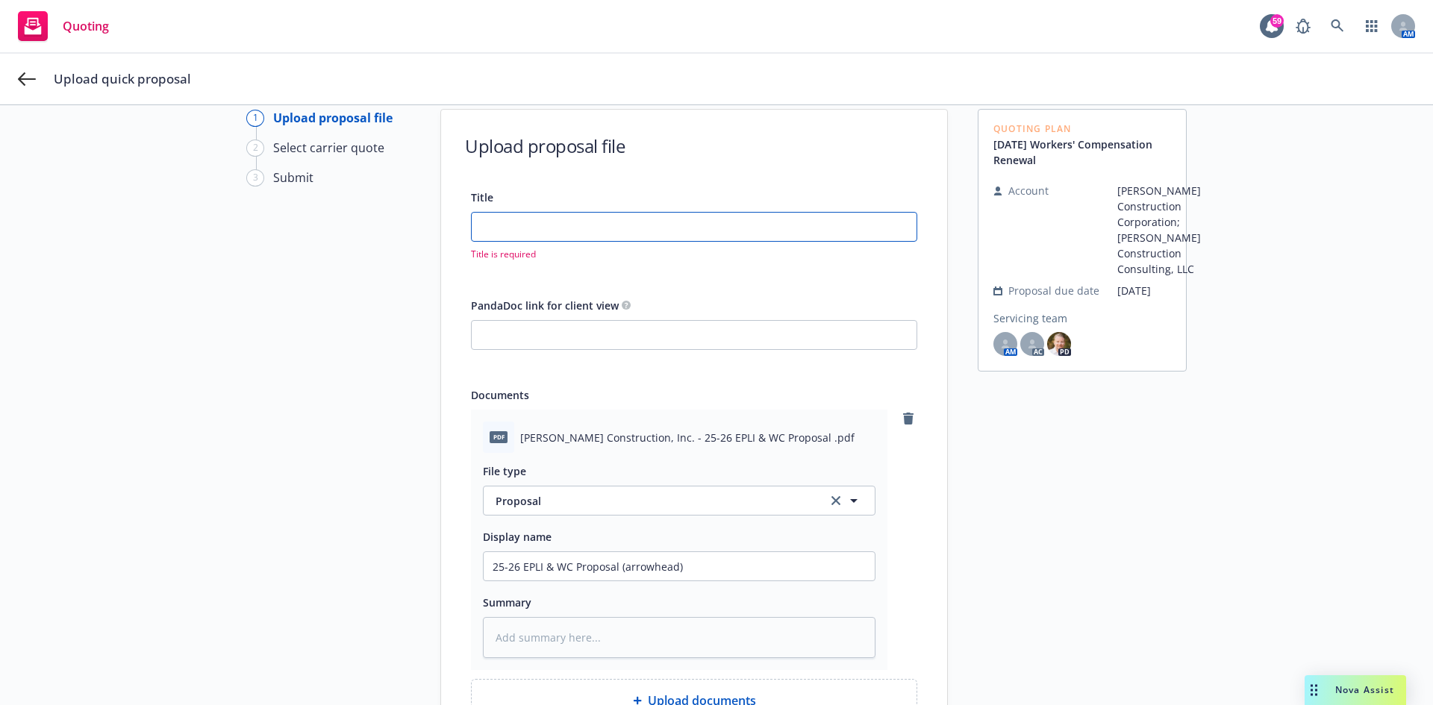
type textarea "x"
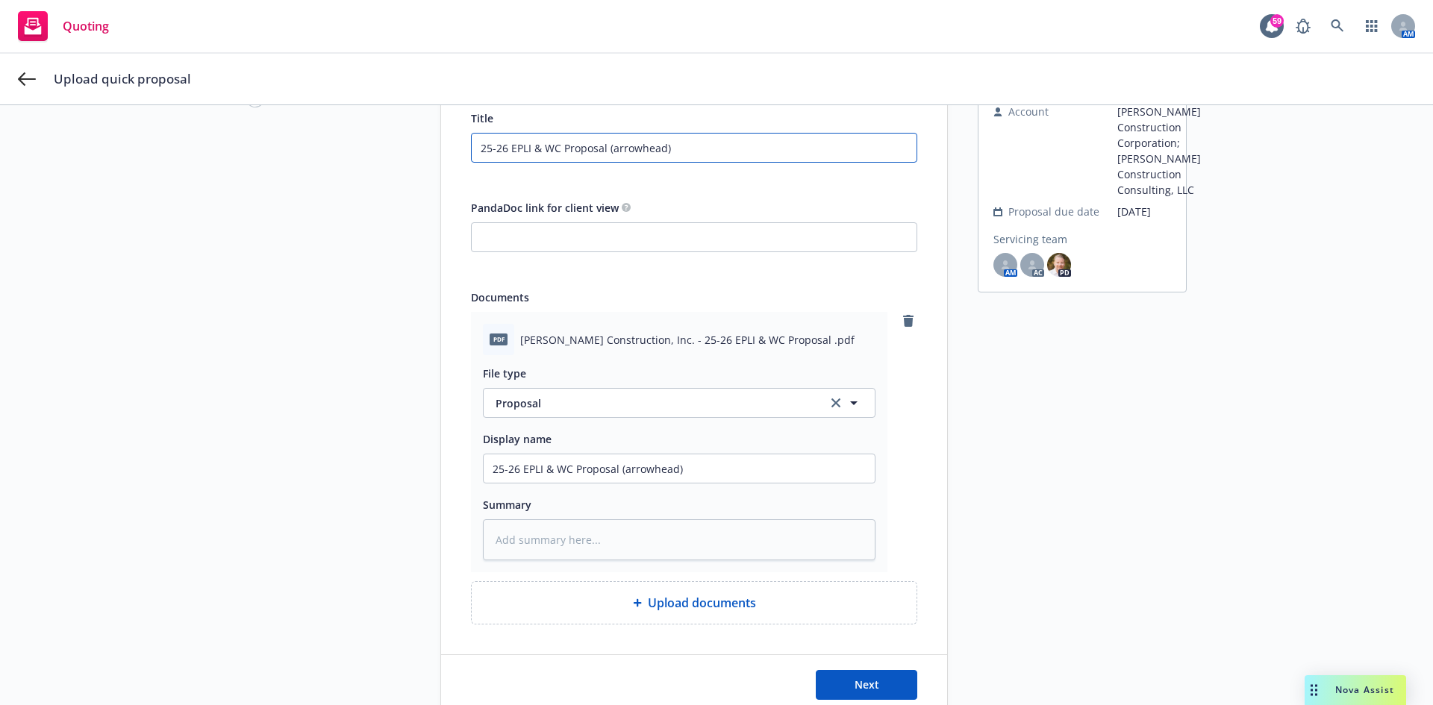
scroll to position [205, 0]
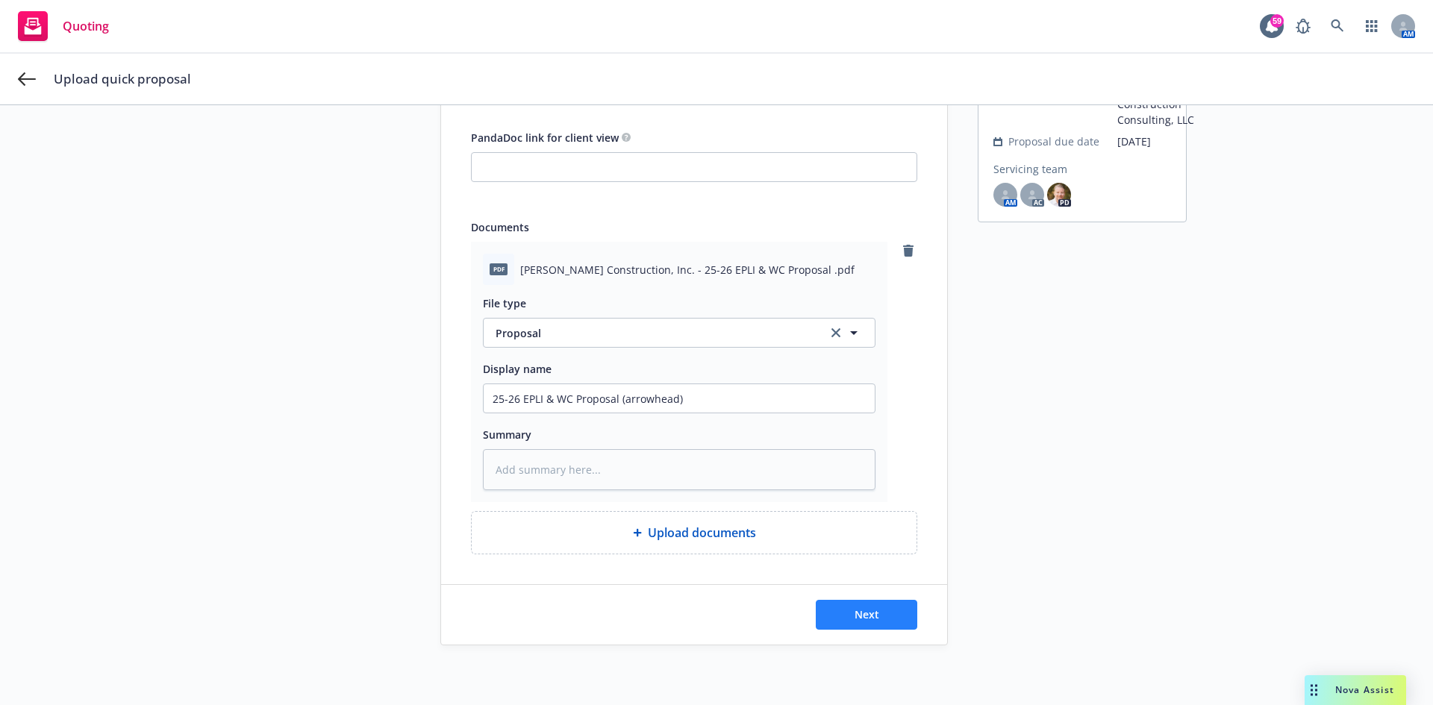
type input "25-26 EPLI & WC Proposal (arrowhead)"
click at [859, 617] on span "Next" at bounding box center [867, 615] width 25 height 14
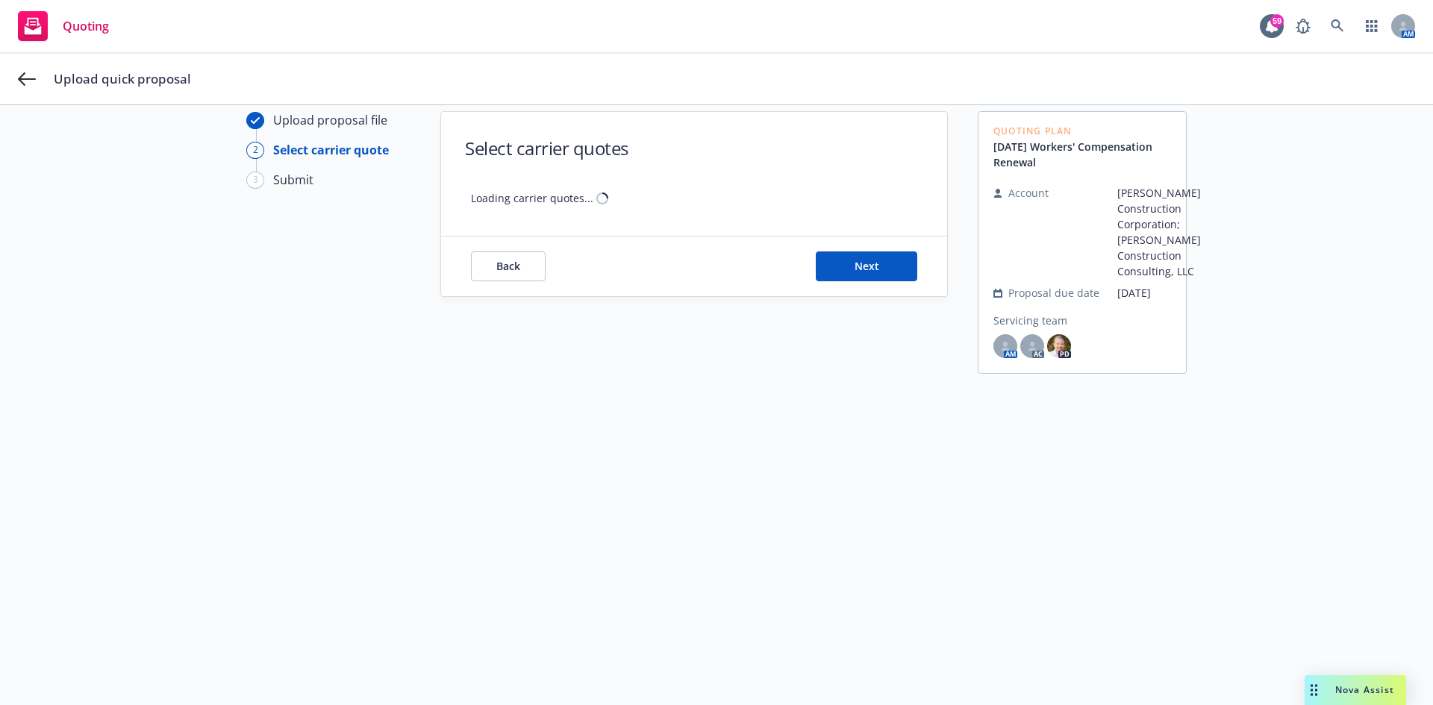
scroll to position [54, 0]
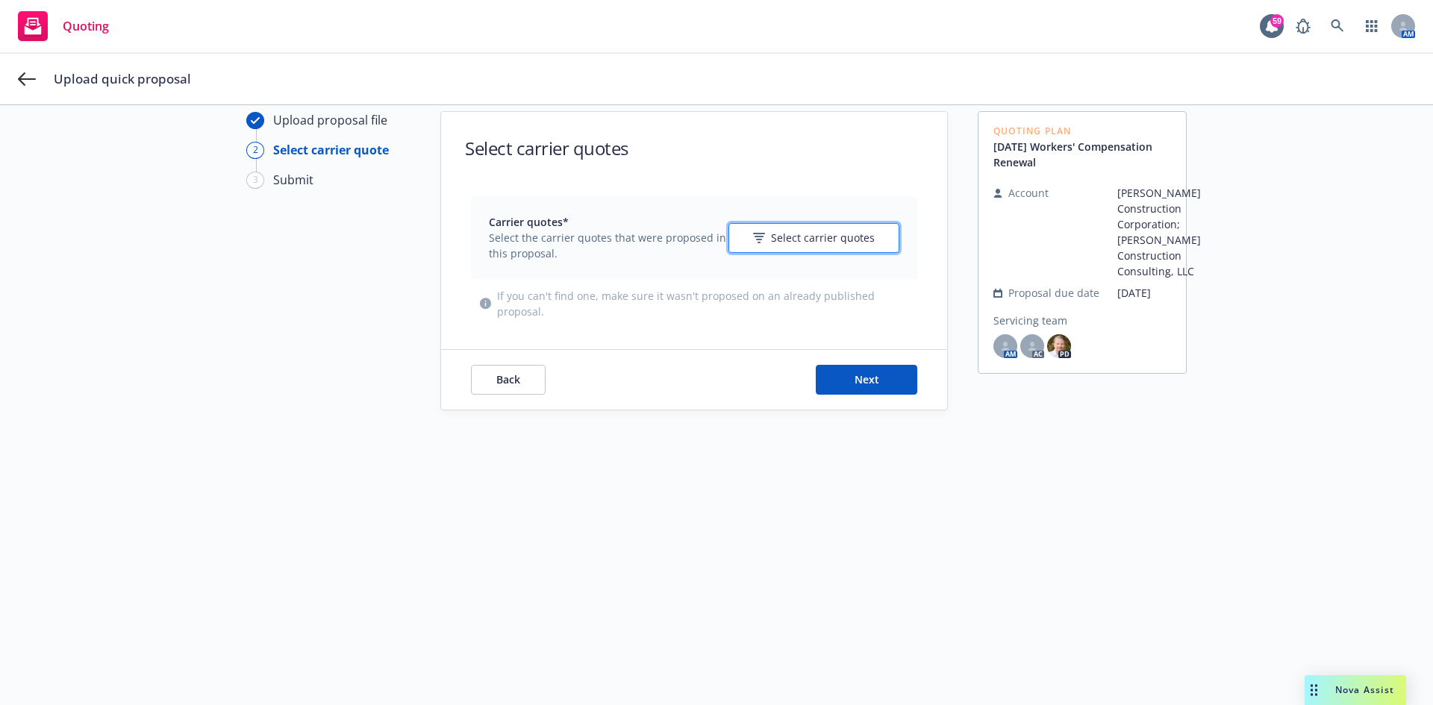
click at [820, 240] on span "Select carrier quotes" at bounding box center [823, 238] width 104 height 16
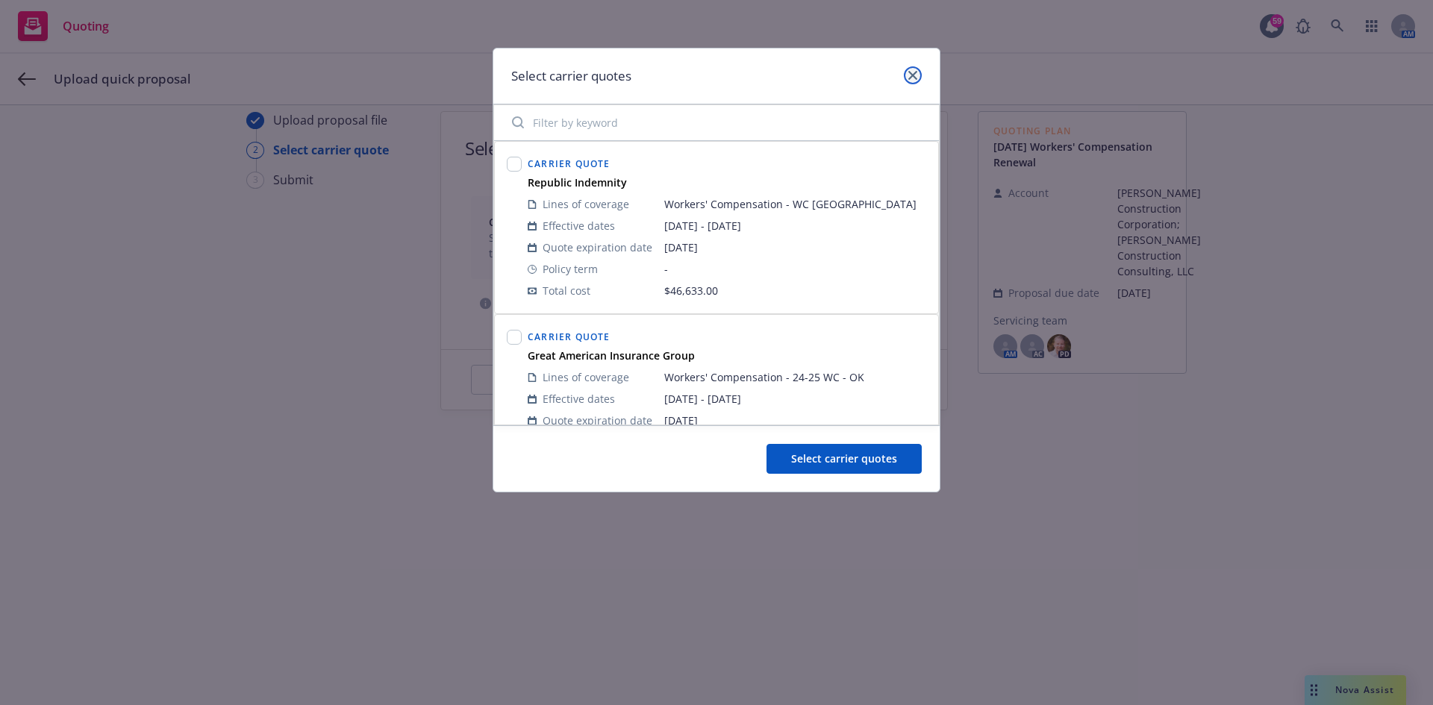
click at [911, 66] on link "close" at bounding box center [913, 75] width 18 height 18
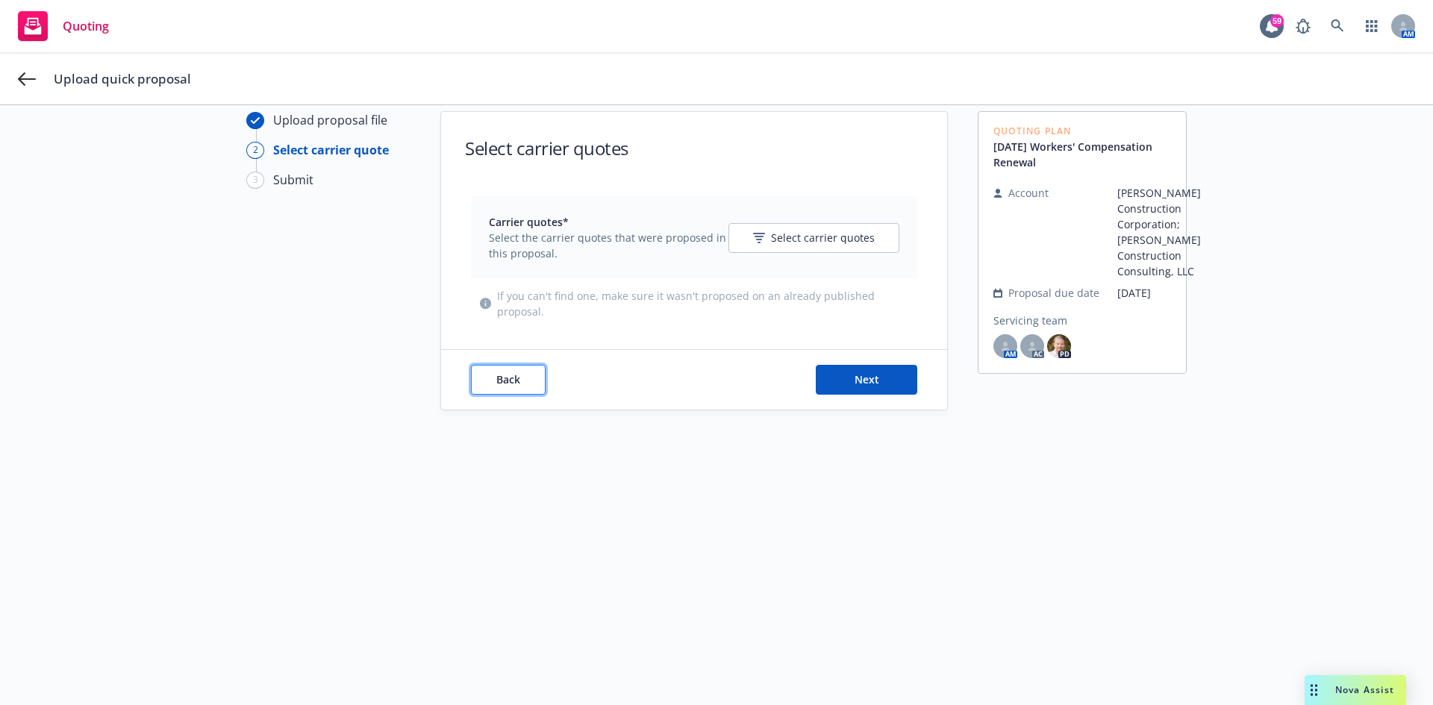
click at [505, 381] on span "Back" at bounding box center [508, 379] width 24 height 14
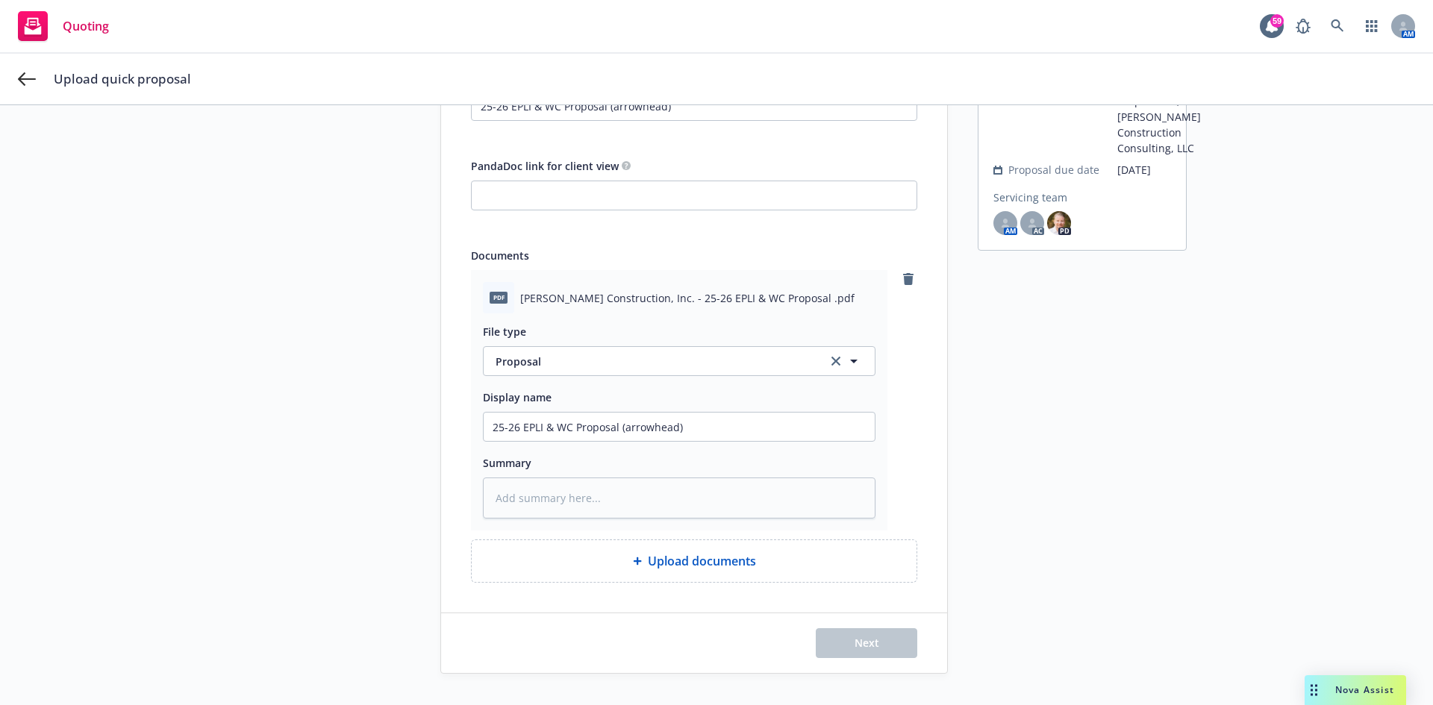
scroll to position [203, 0]
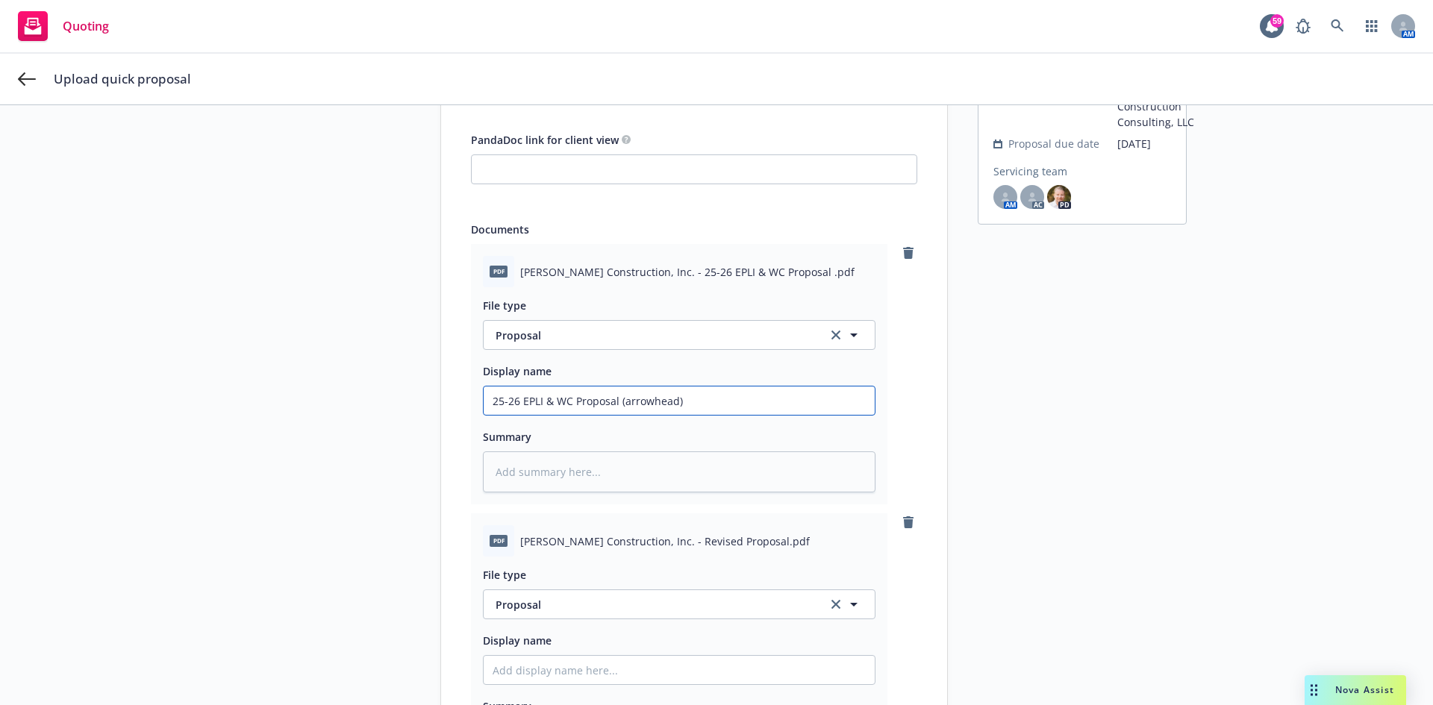
drag, startPoint x: 664, startPoint y: 411, endPoint x: 230, endPoint y: 402, distance: 433.8
click at [230, 402] on div "Upload proposal file 2 Select carrier quote 3 Submit Upload proposal file Title…" at bounding box center [716, 439] width 1397 height 955
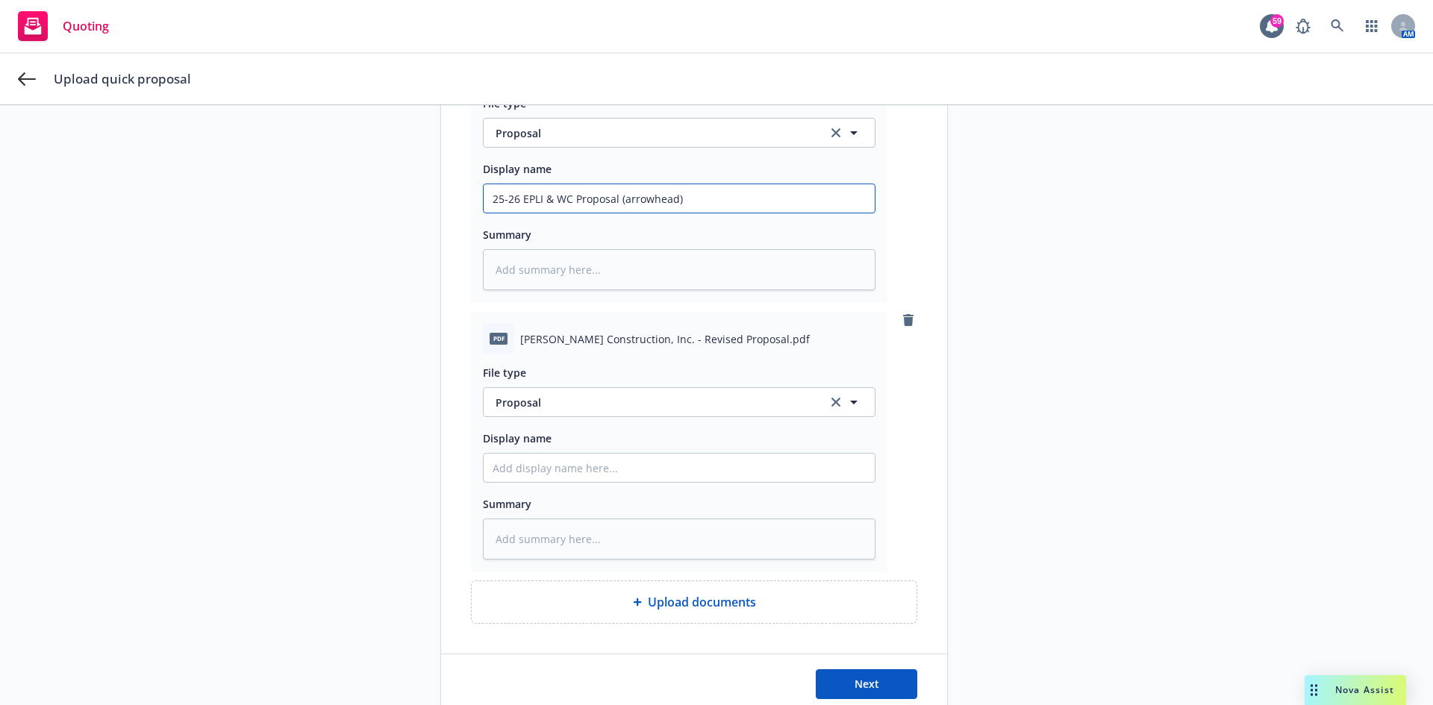
scroll to position [427, 0]
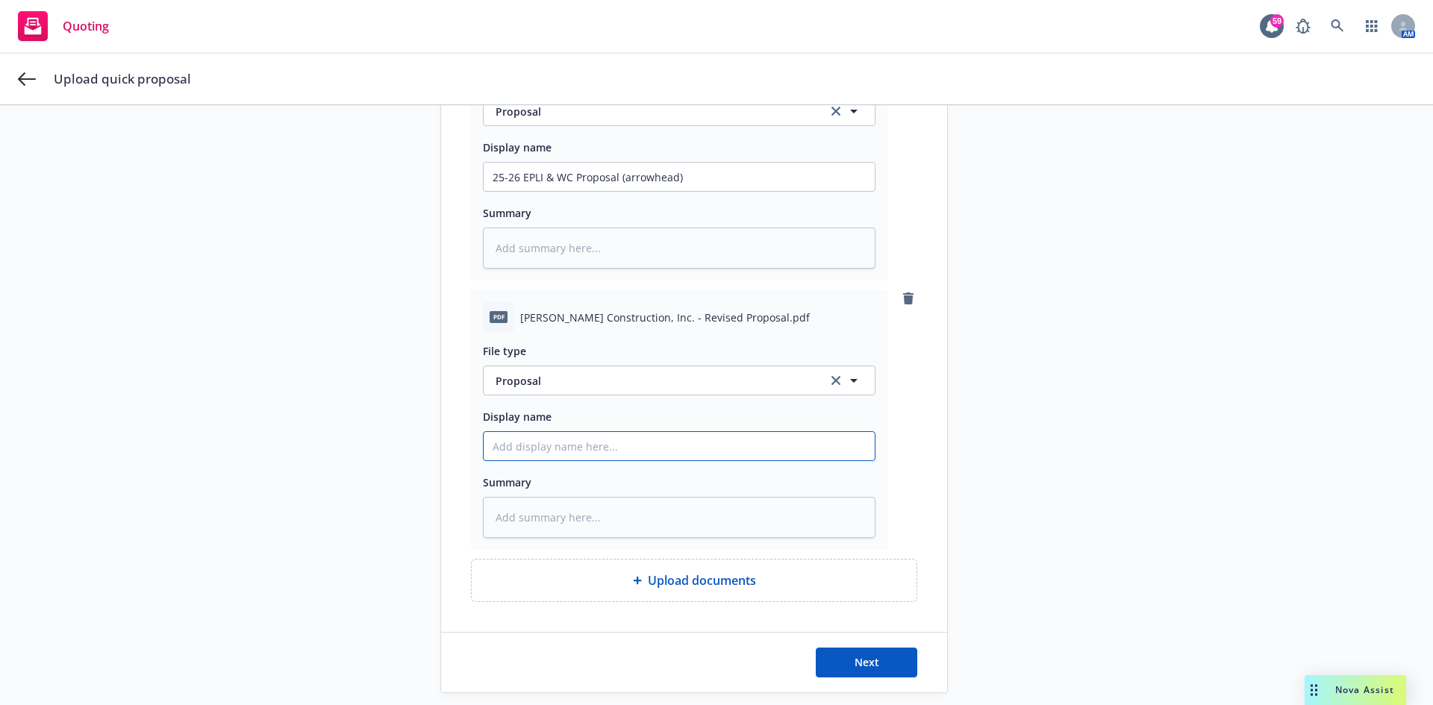
click at [570, 449] on input "Display name" at bounding box center [679, 446] width 391 height 28
paste input "25-26 EPLI & WC Proposal (arrowhead)"
type textarea "x"
type input "25-26 EPLI & WC Proposal (arrowhead)"
type textarea "x"
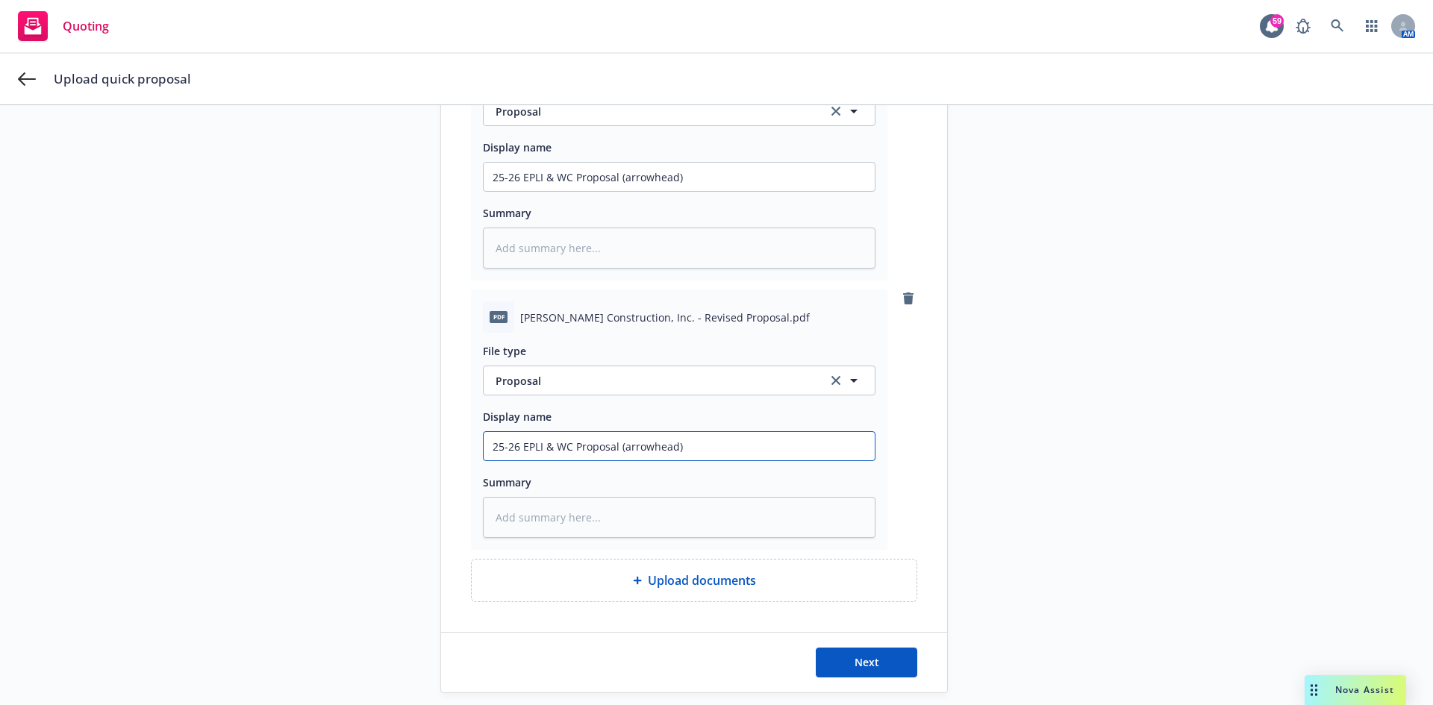
type input "25-26 EPLI & WC Proposal (Farrowhead)"
type textarea "x"
type input "25-26 EPLI & WC Proposal (Fiarrowhead)"
type textarea "x"
type input "25-26 EPLI & WC Proposal (Finarrowhead)"
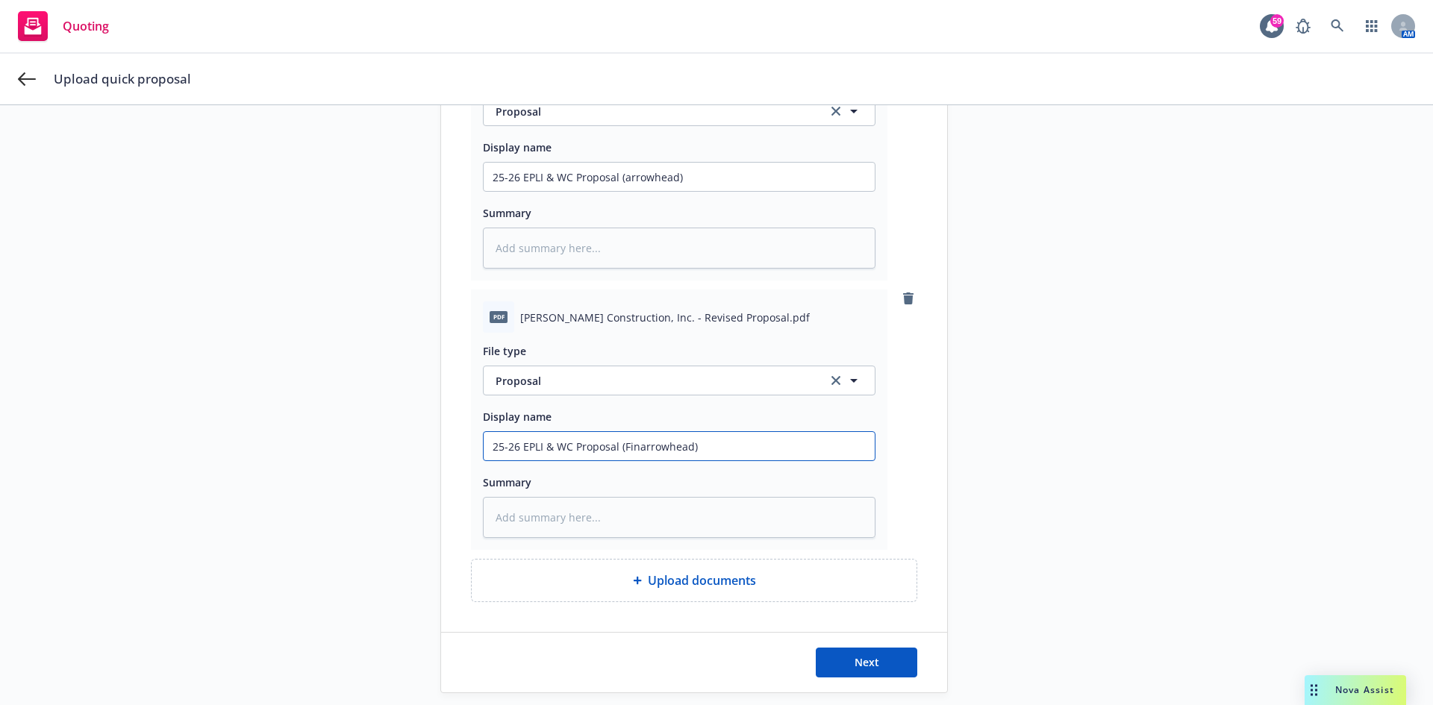
type textarea "x"
type input "25-26 EPLI & WC Proposal (Finaarrowhead)"
type textarea "x"
type input "25-26 EPLI & WC Proposal (Finalarrowhead)"
type textarea "x"
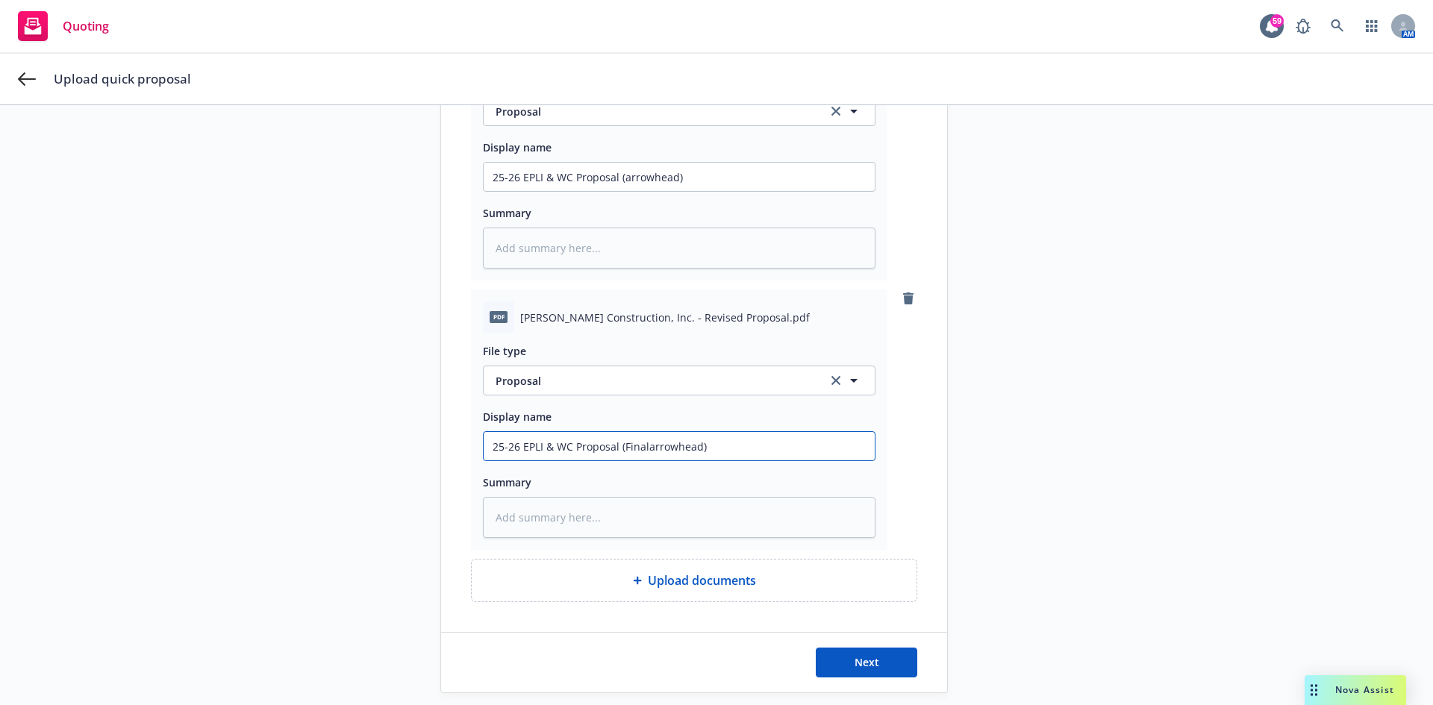
type input "25-26 EPLI & WC Proposal (Final arrowhead)"
type textarea "x"
type input "25-26 EPLI & WC Proposal (Final Aarrowhead)"
type textarea "x"
type input "25-26 EPLI & WC Proposal (Final arrowhead)"
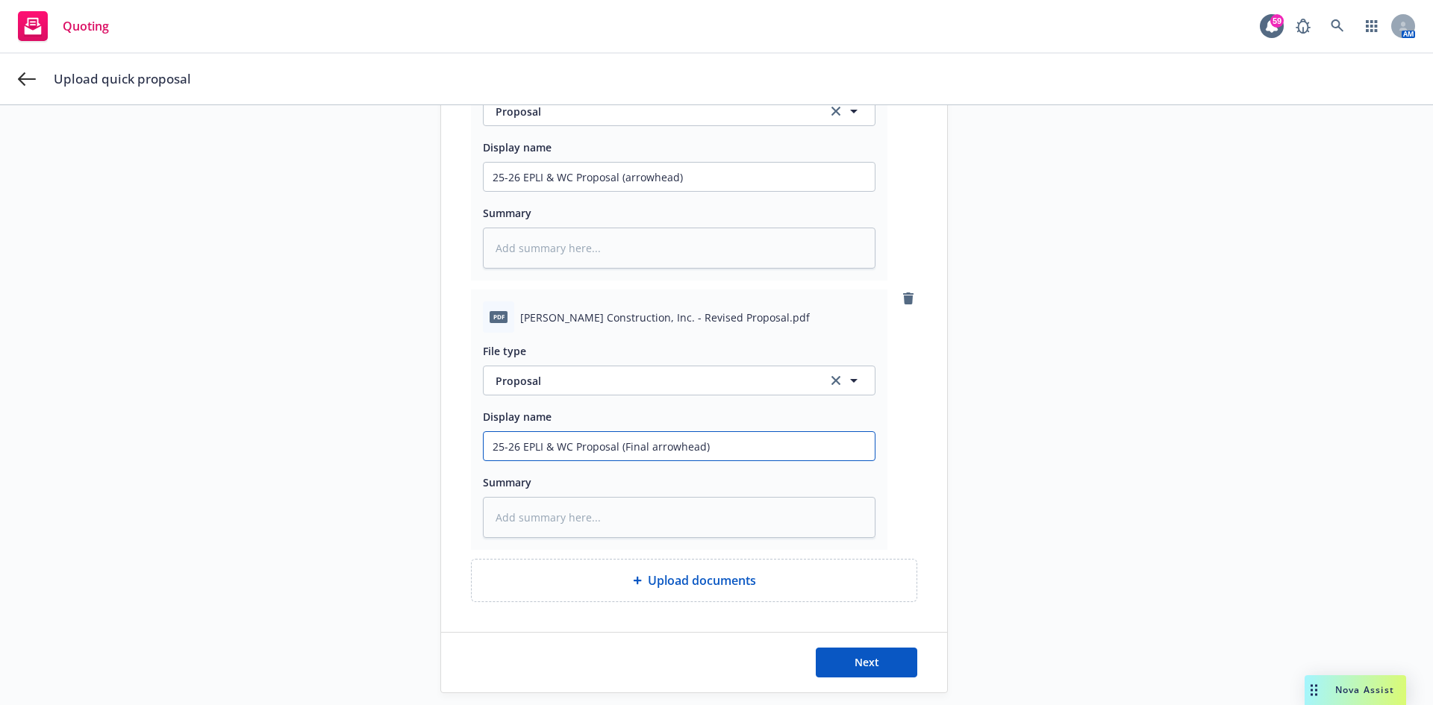
type textarea "x"
type input "25-26 EPLI & WC Proposal (Final Rarrowhead)"
type textarea "x"
type input "25-26 EPLI & WC Proposal (Final Rearrowhead)"
type textarea "x"
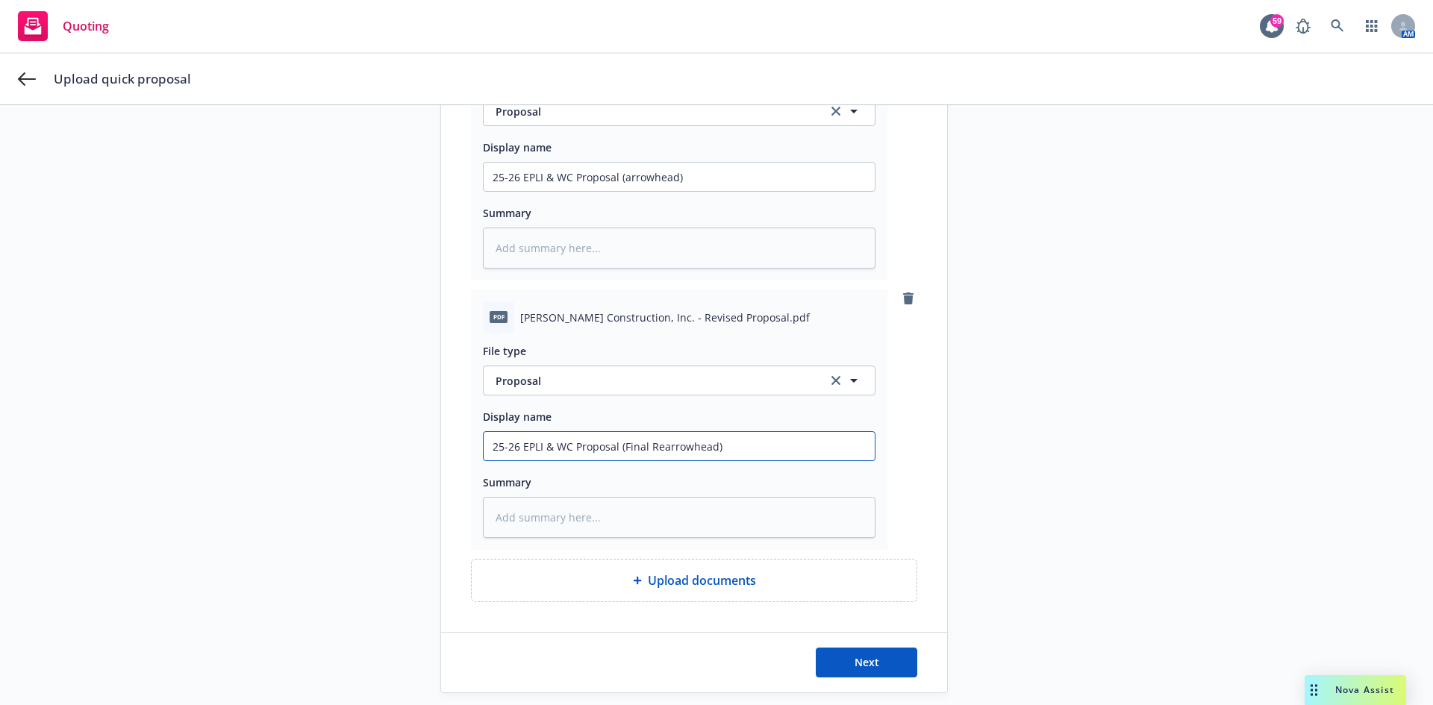
type input "25-26 EPLI & WC Proposal (Final Reparrowhead)"
type textarea "x"
type input "25-26 EPLI & WC Proposal (Final Repuarrowhead)"
type textarea "x"
type input "25-26 EPLI & WC Proposal (Final Repubarrowhead)"
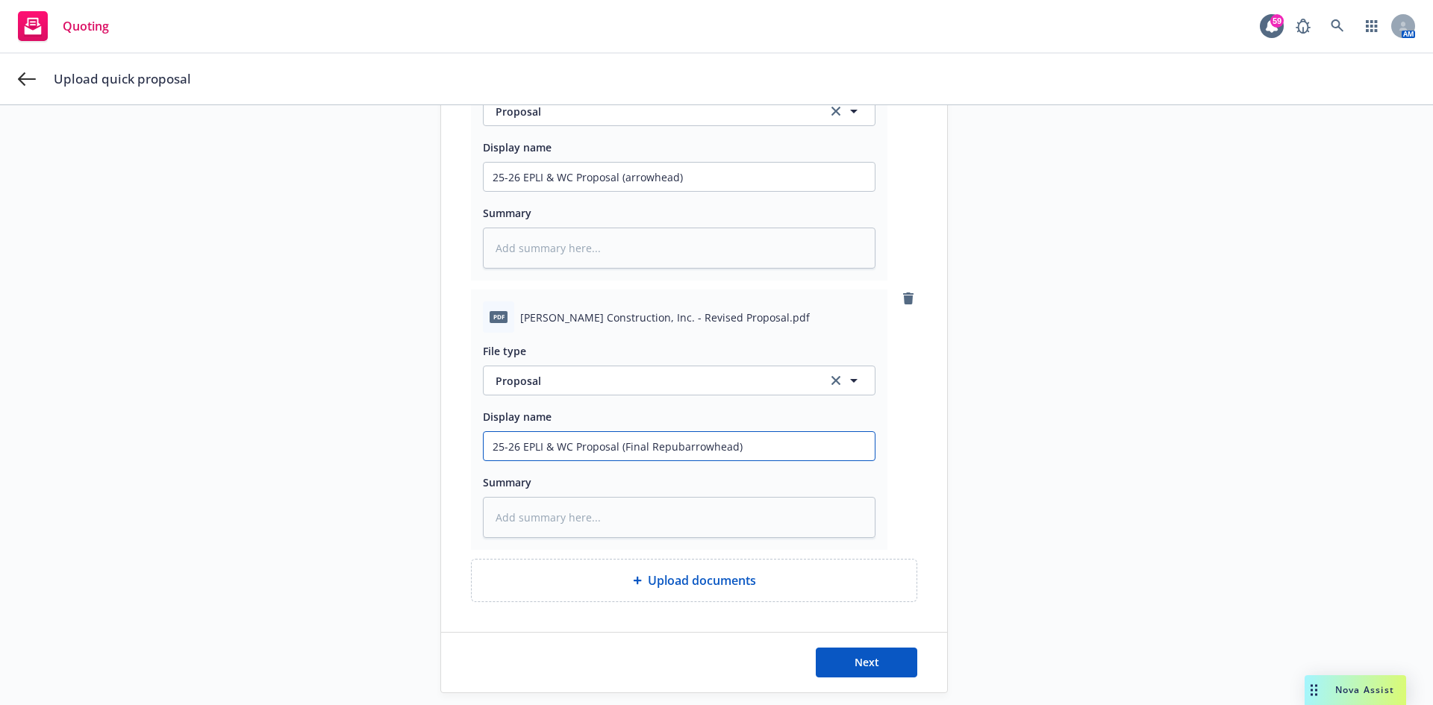
type textarea "x"
type input "25-26 EPLI & WC Proposal (Final Republarrowhead)"
type textarea "x"
type input "25-26 EPLI & WC Proposal (Final Republiarrowhead)"
type textarea "x"
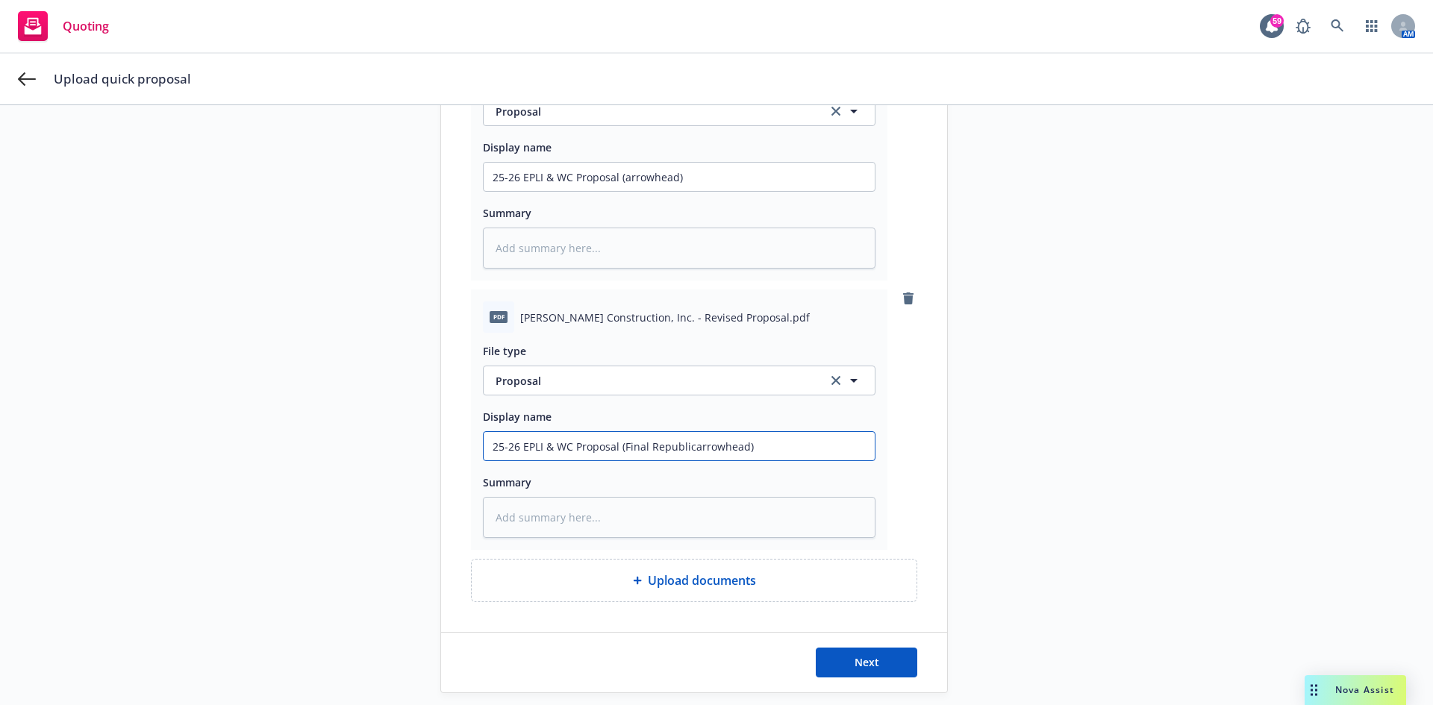
type input "25-26 EPLI & WC Proposal (Final Republic arrowhead)"
type textarea "x"
type input "25-26 EPLI & WC Proposal (Final Republic Iarrowhead)"
type textarea "x"
type input "25-26 EPLI & WC Proposal (Final Republic Inarrowhead)"
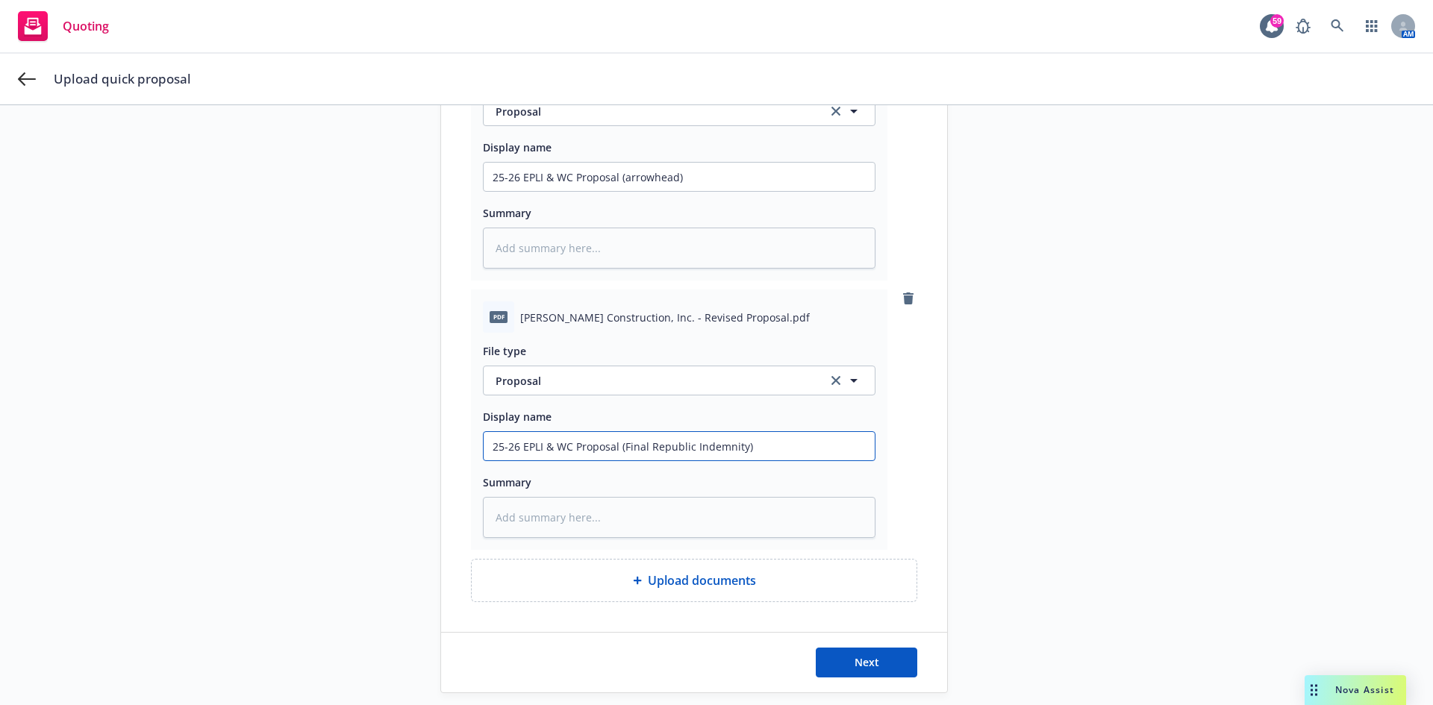
drag, startPoint x: 788, startPoint y: 449, endPoint x: 103, endPoint y: 454, distance: 685.2
click at [103, 454] on div "Upload proposal file 2 Select carrier quote 3 Submit Upload proposal file Title…" at bounding box center [716, 215] width 1397 height 955
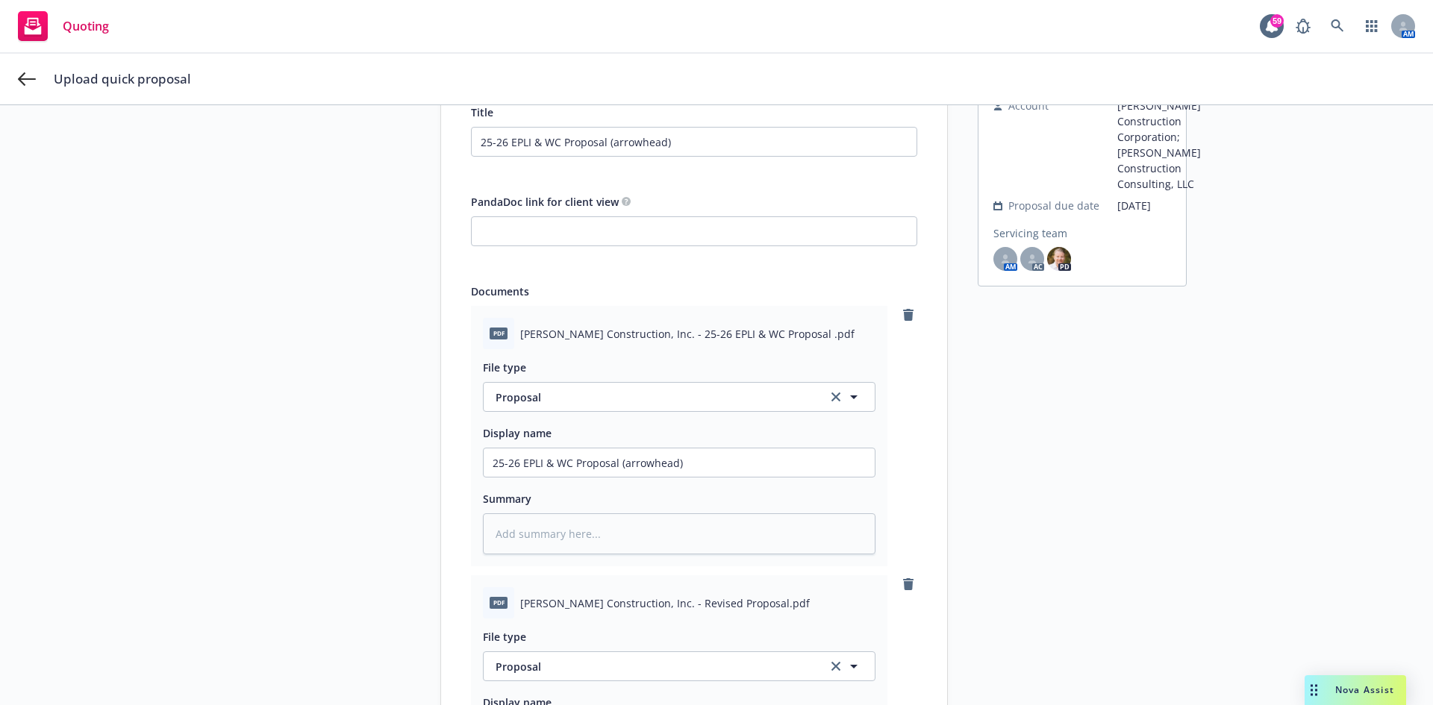
scroll to position [128, 0]
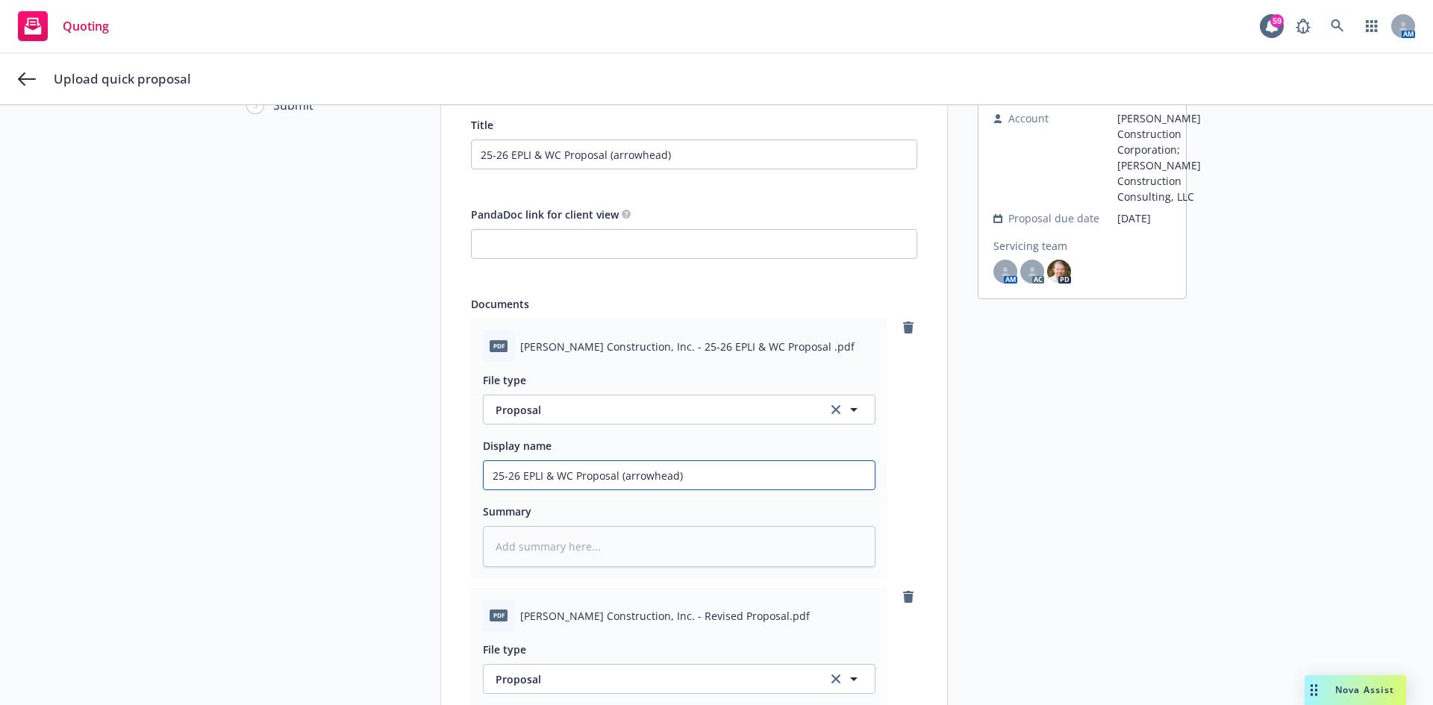
drag, startPoint x: 706, startPoint y: 481, endPoint x: 274, endPoint y: 490, distance: 432.3
click at [274, 490] on div "Upload proposal file 2 Select carrier quote 3 Submit Upload proposal file Title…" at bounding box center [716, 514] width 1397 height 955
paste input "Final Republic Indemnity"
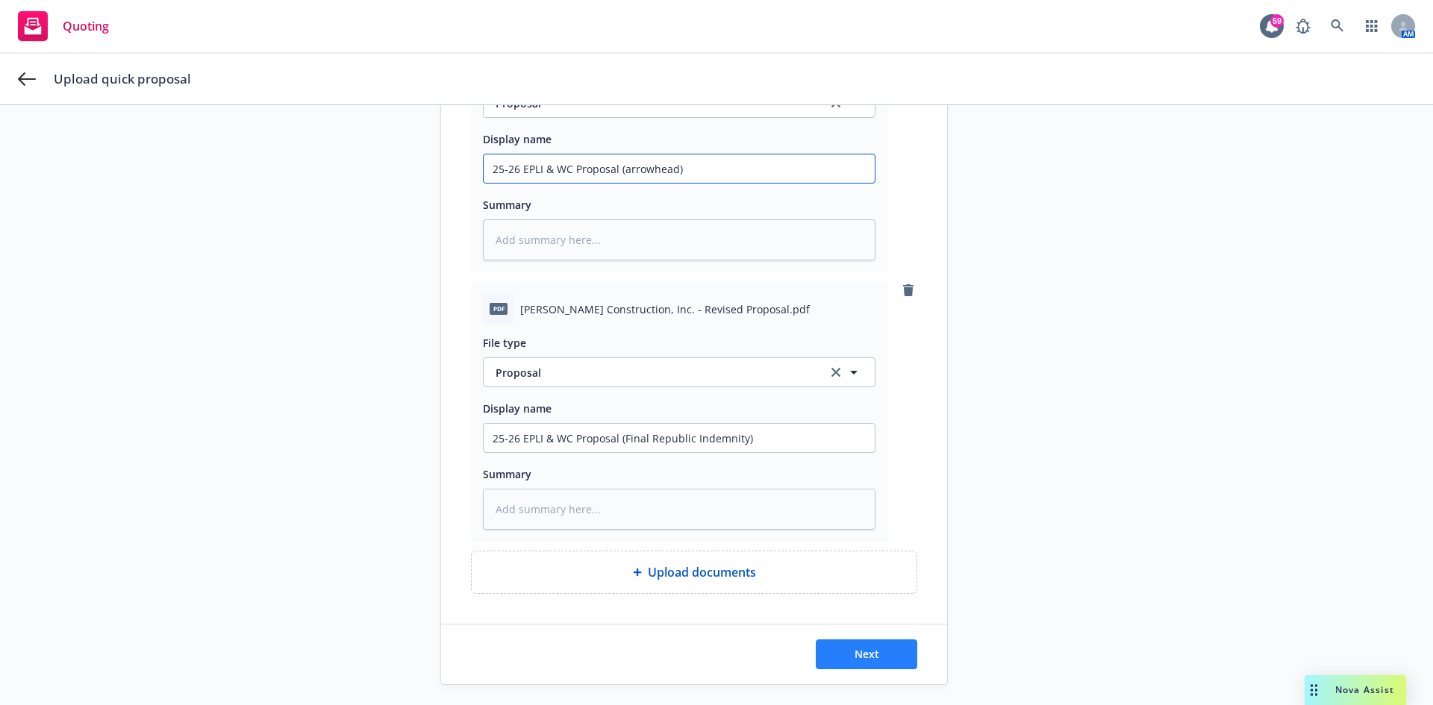
scroll to position [475, 0]
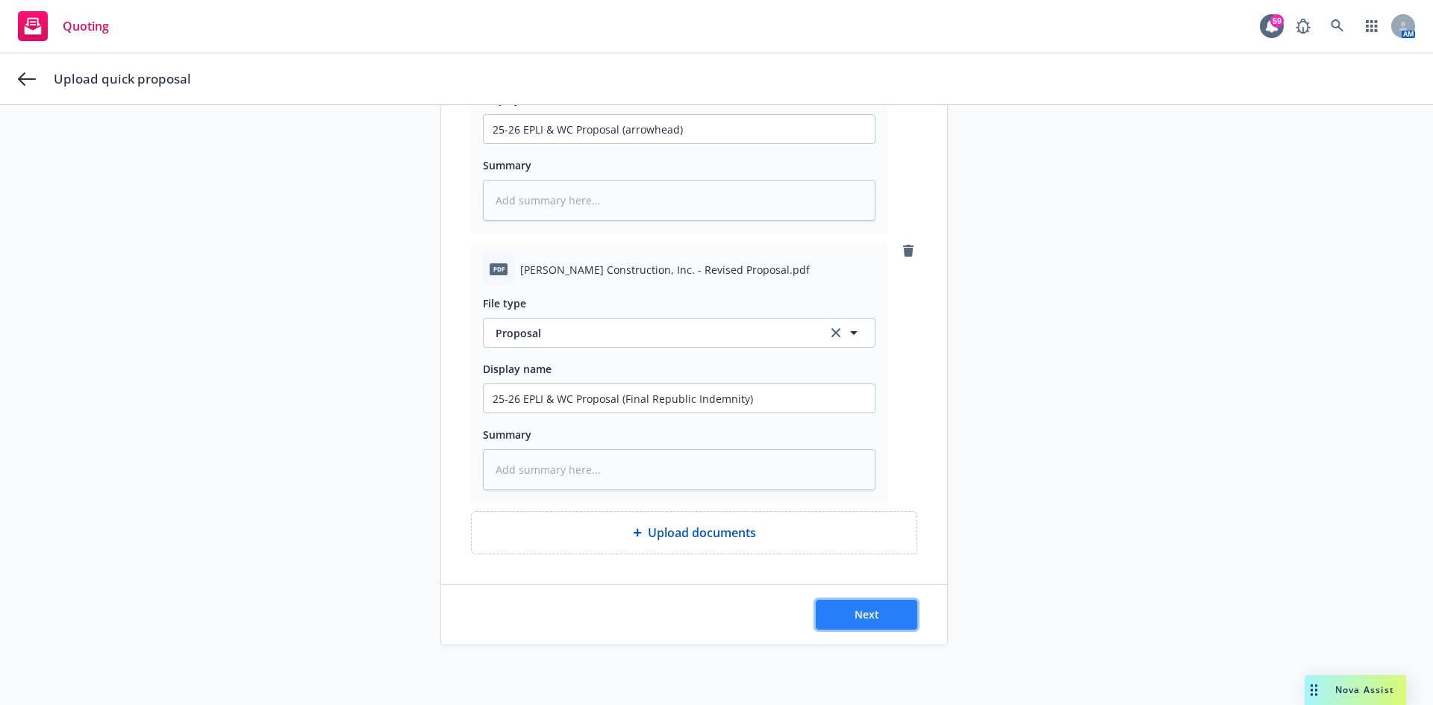
click at [878, 615] on button "Next" at bounding box center [867, 615] width 102 height 30
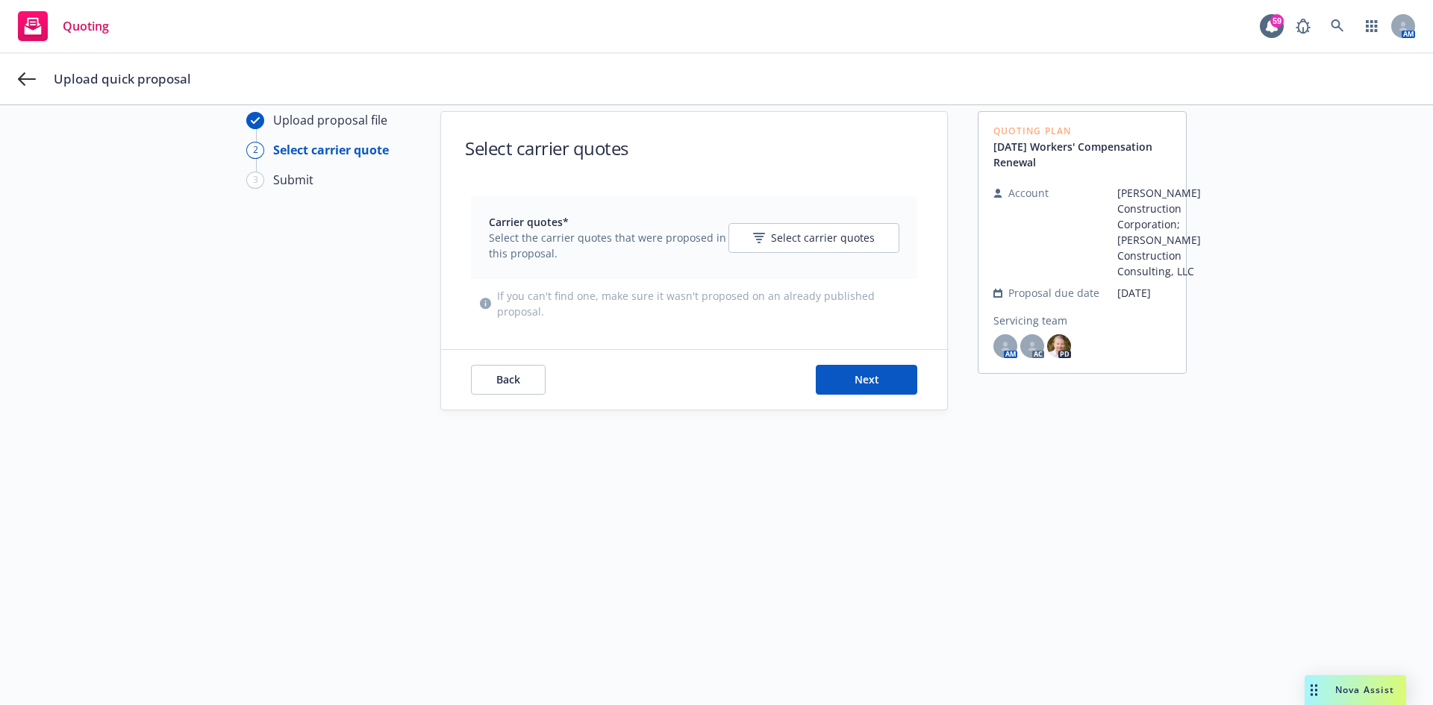
scroll to position [54, 0]
click at [791, 244] on span "Select carrier quotes" at bounding box center [823, 238] width 104 height 16
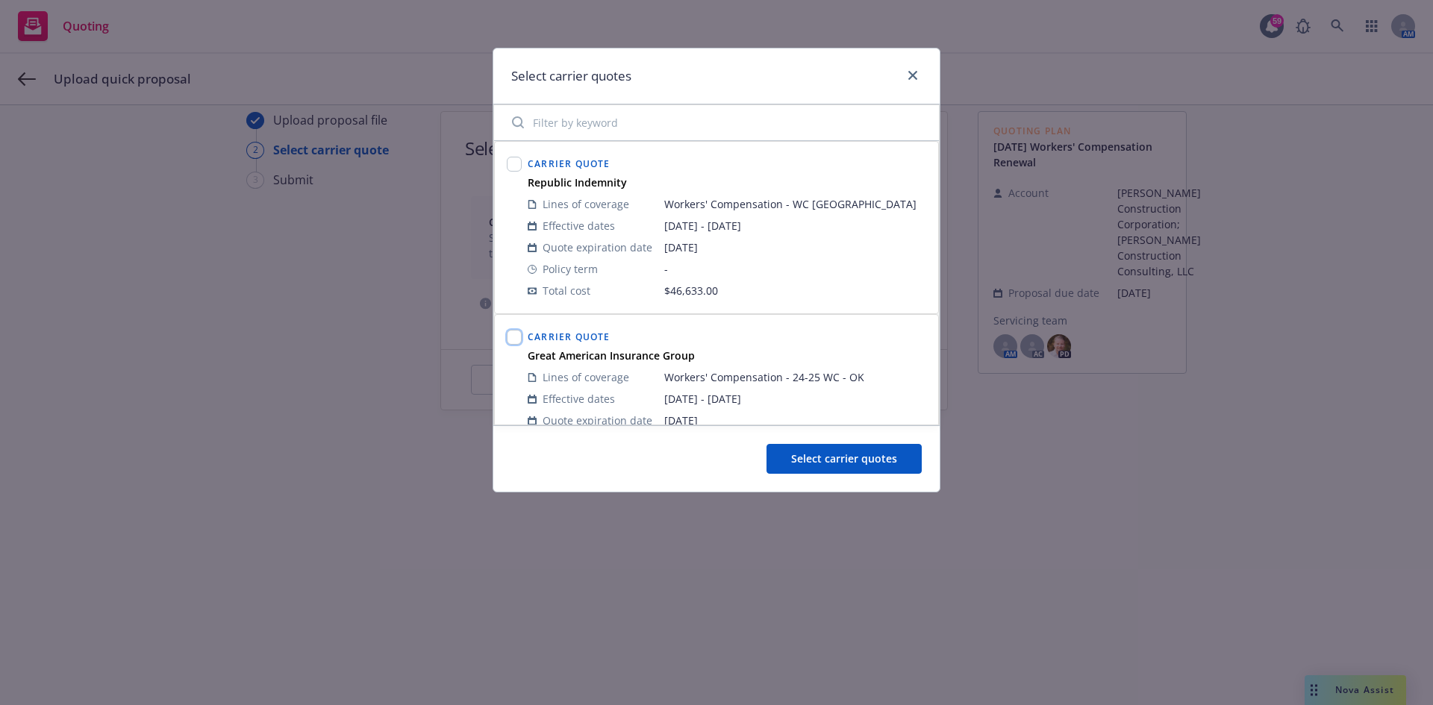
click at [512, 344] on input "checkbox" at bounding box center [514, 337] width 15 height 15
click at [517, 164] on input "checkbox" at bounding box center [514, 164] width 15 height 15
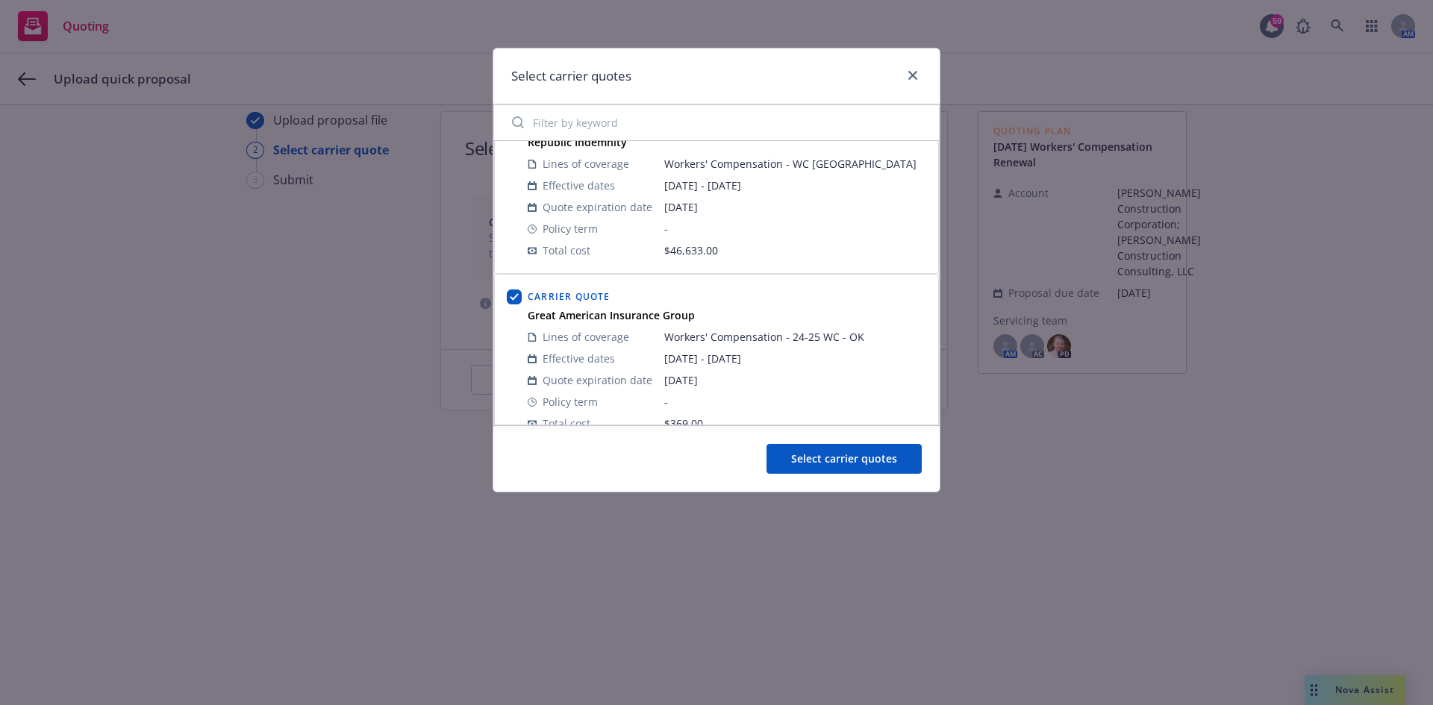
scroll to position [63, 0]
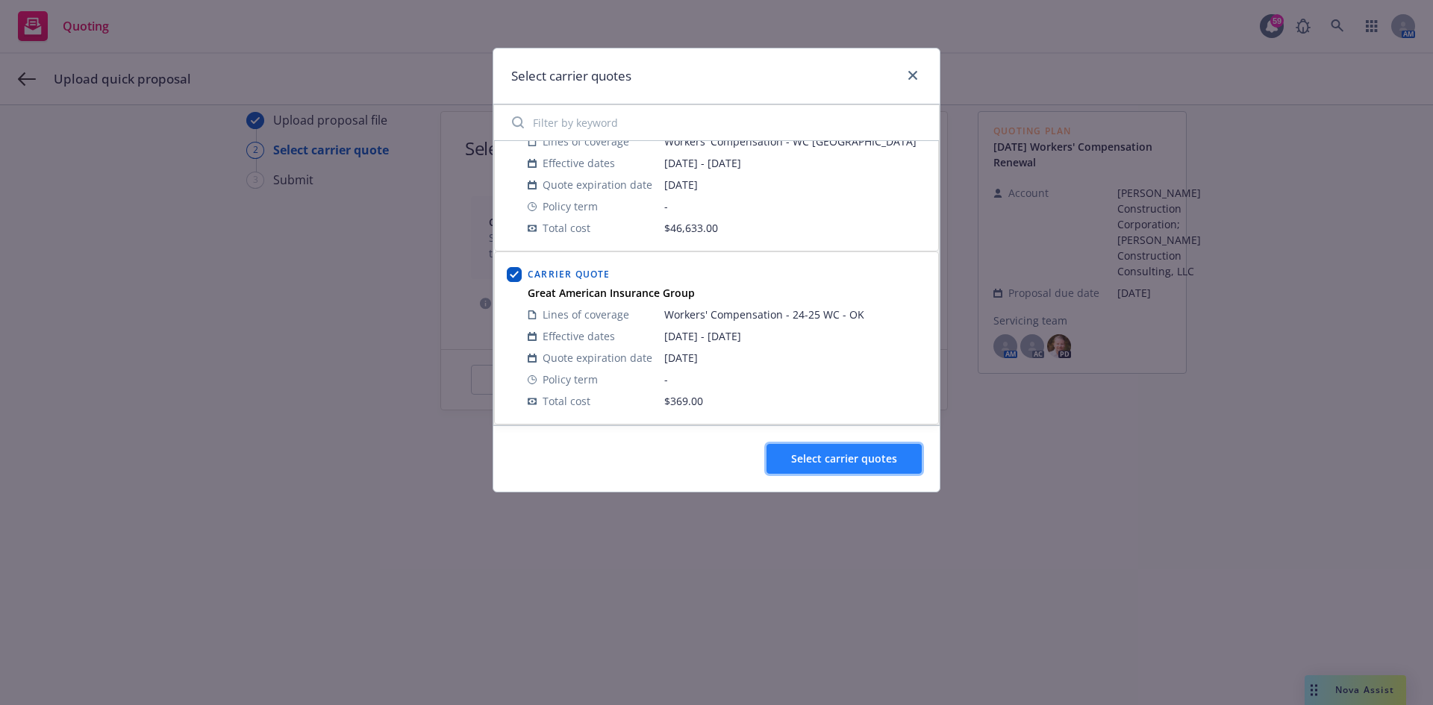
click at [799, 458] on span "Select carrier quotes" at bounding box center [844, 459] width 106 height 14
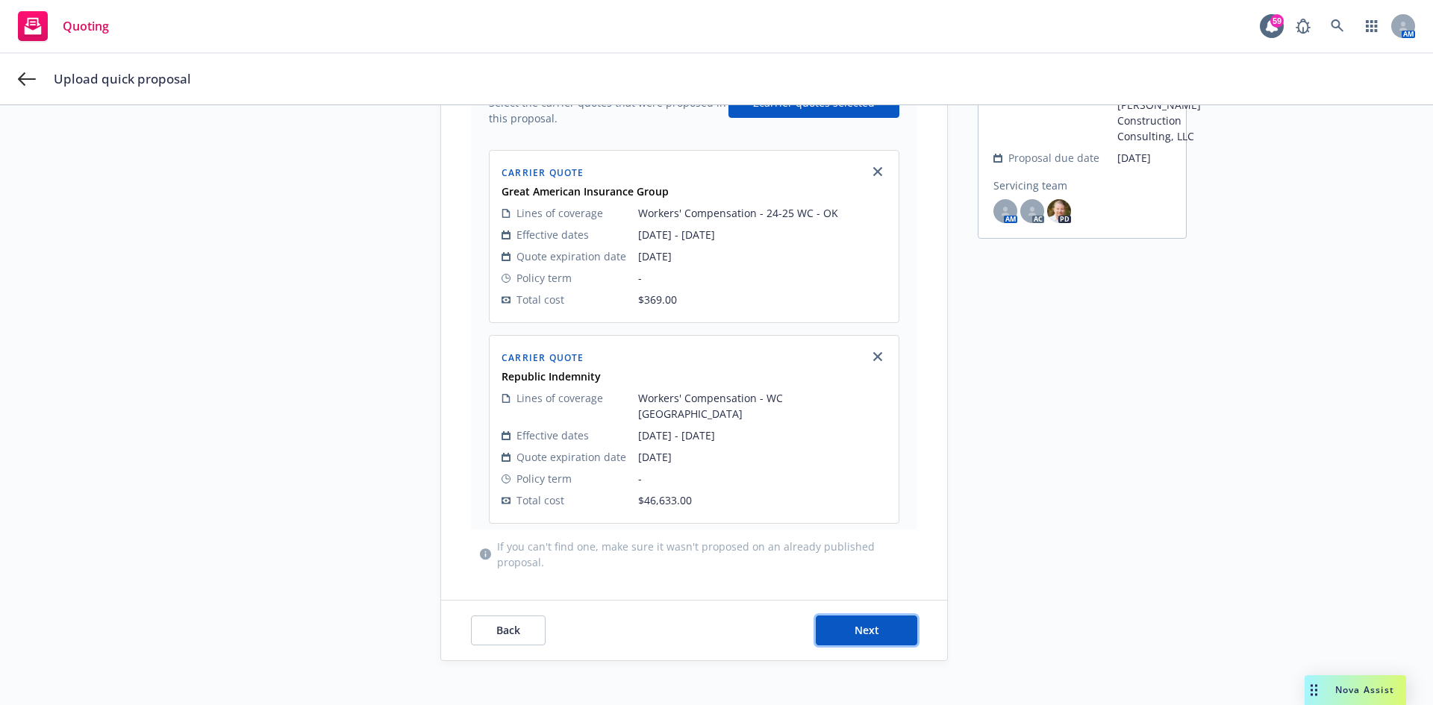
click at [855, 623] on span "Next" at bounding box center [867, 630] width 25 height 14
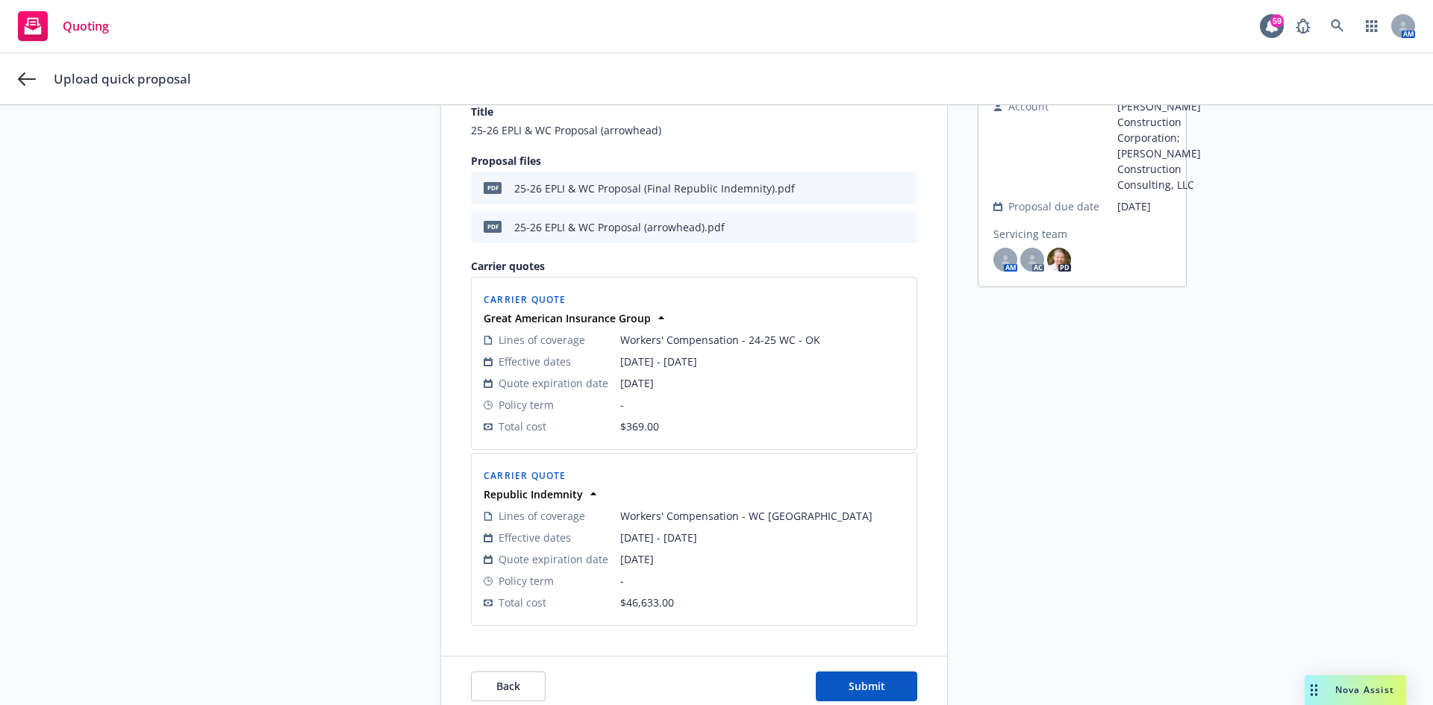
scroll to position [189, 0]
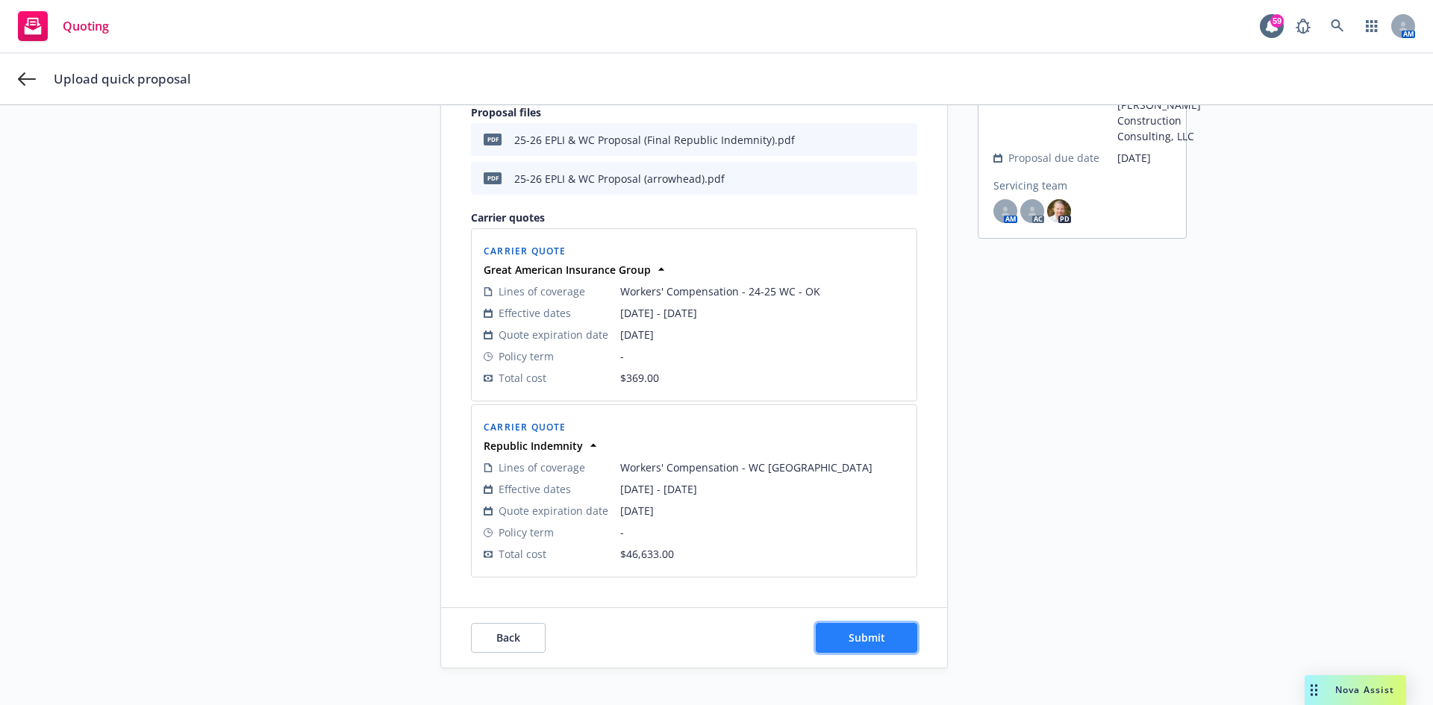
click at [864, 646] on button "Submit" at bounding box center [867, 638] width 102 height 30
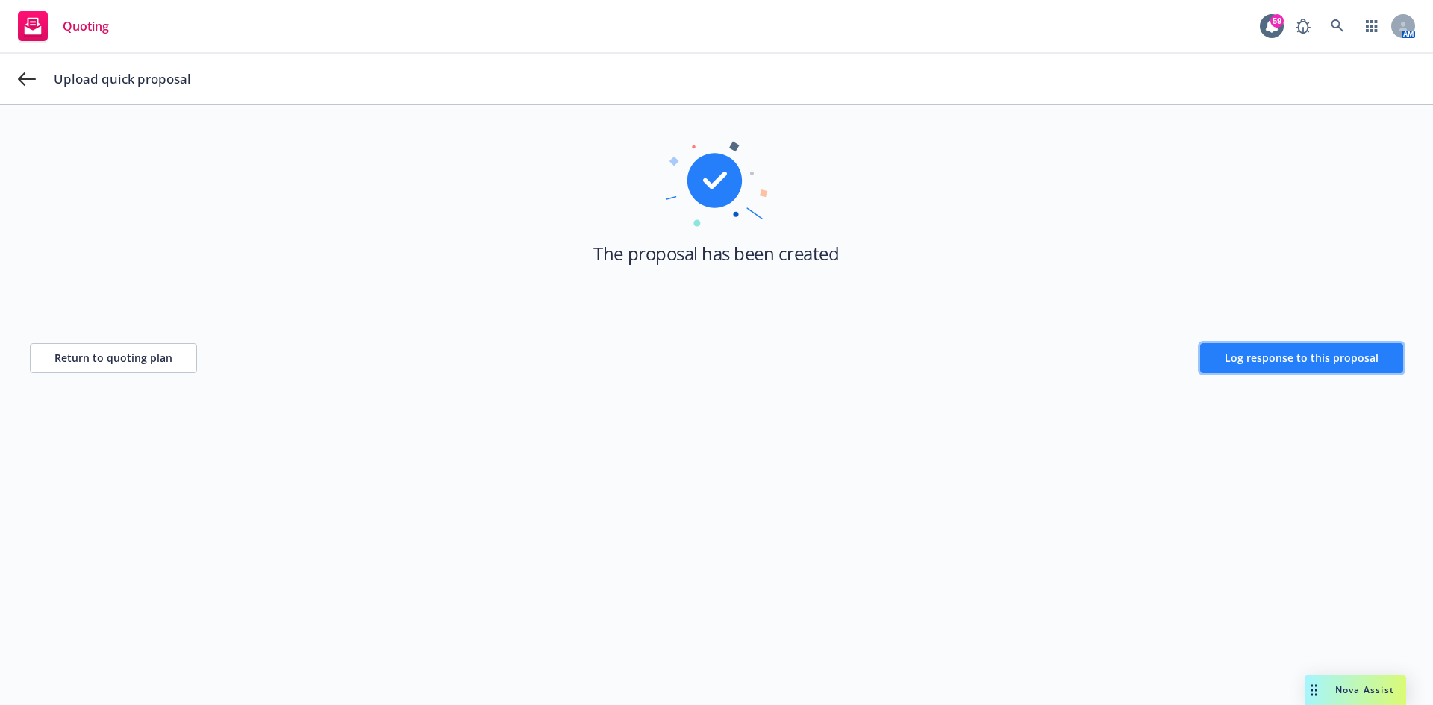
click at [1278, 366] on button "Log response to this proposal" at bounding box center [1301, 358] width 203 height 30
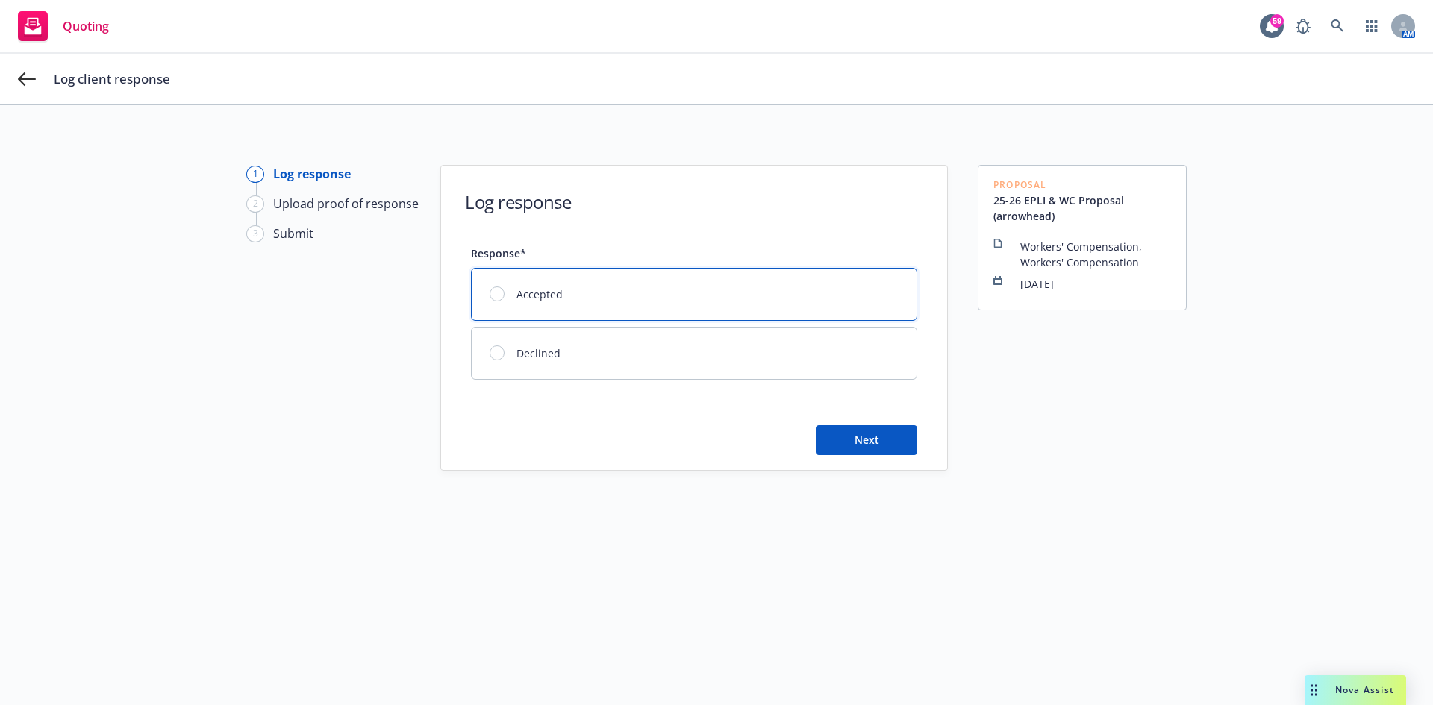
click at [592, 312] on div "Accepted" at bounding box center [694, 295] width 445 height 52
click at [825, 425] on div "Next" at bounding box center [694, 441] width 506 height 60
click at [868, 449] on button "Next" at bounding box center [867, 440] width 102 height 30
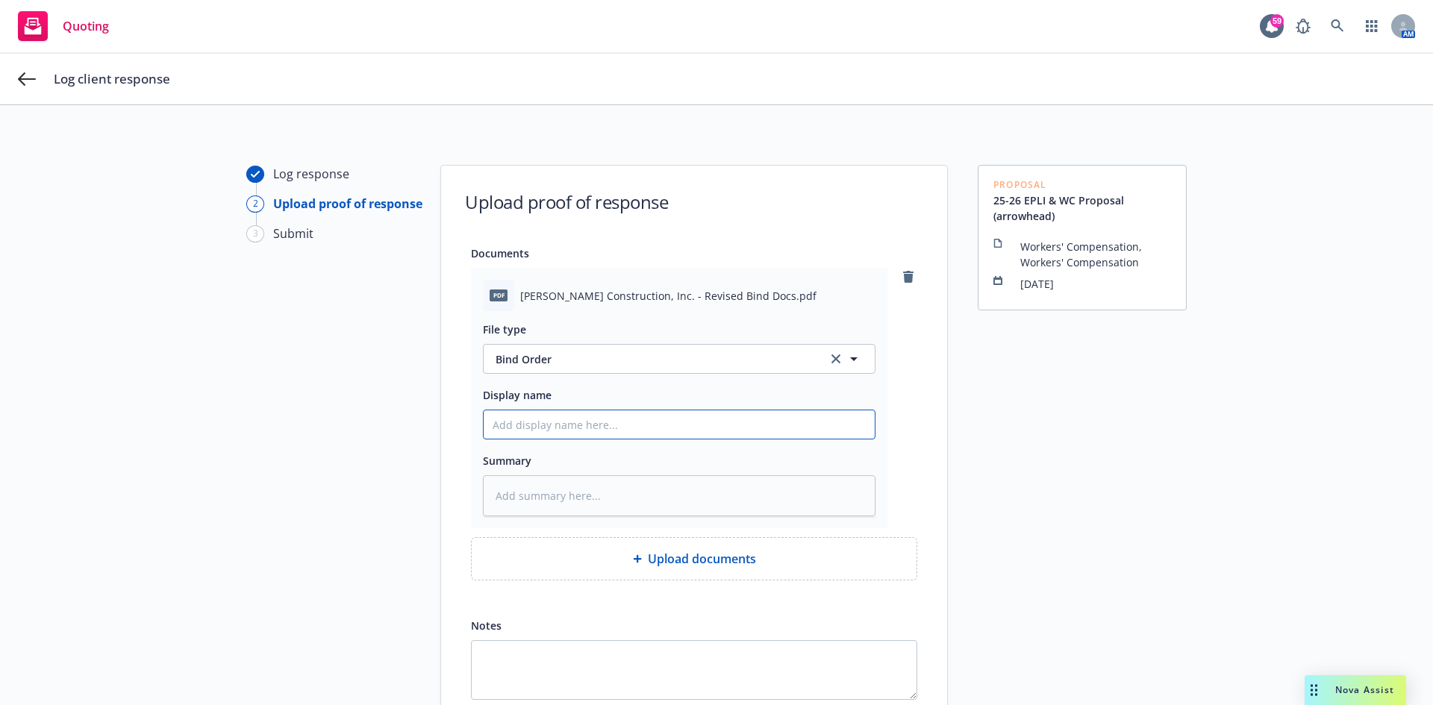
click at [620, 424] on input "Display name" at bounding box center [679, 425] width 391 height 28
paste input "25-26 EPLI & WC Proposal (Final Republic Indemnity)"
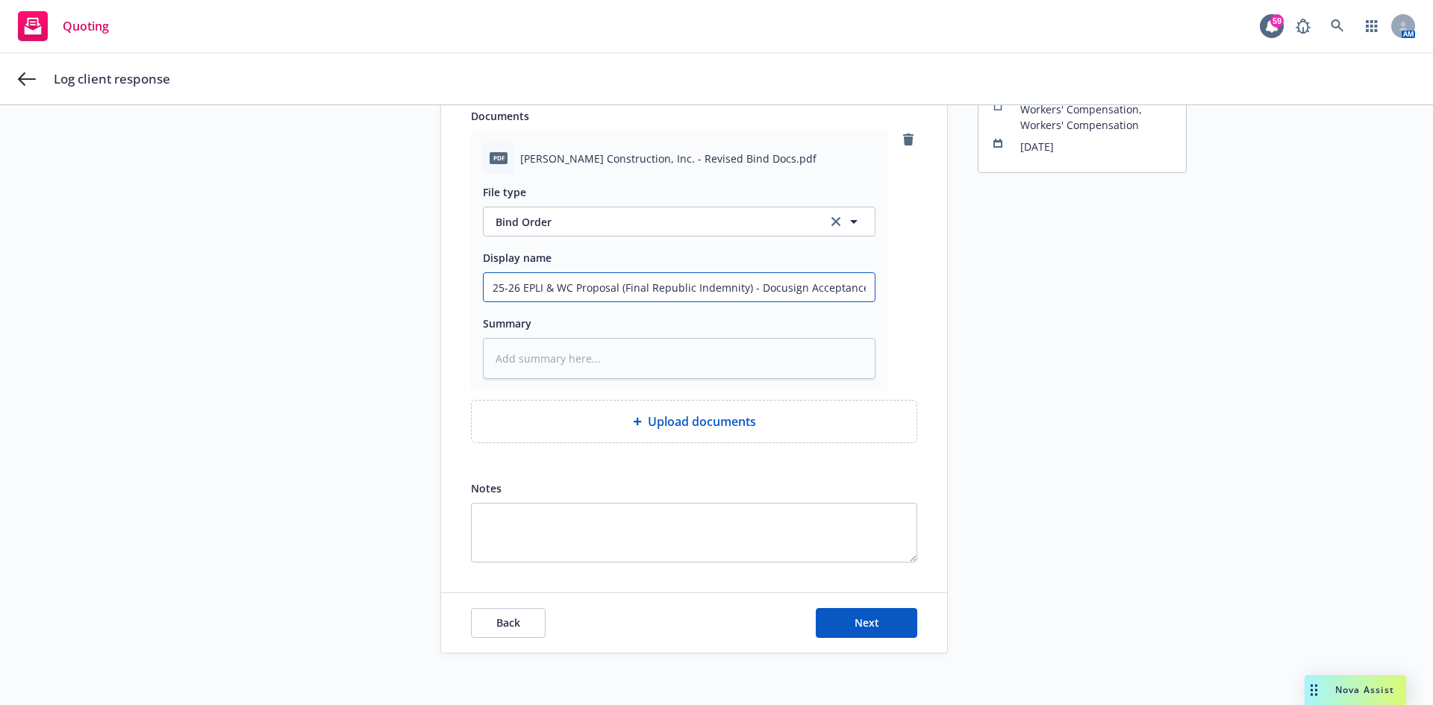
scroll to position [146, 0]
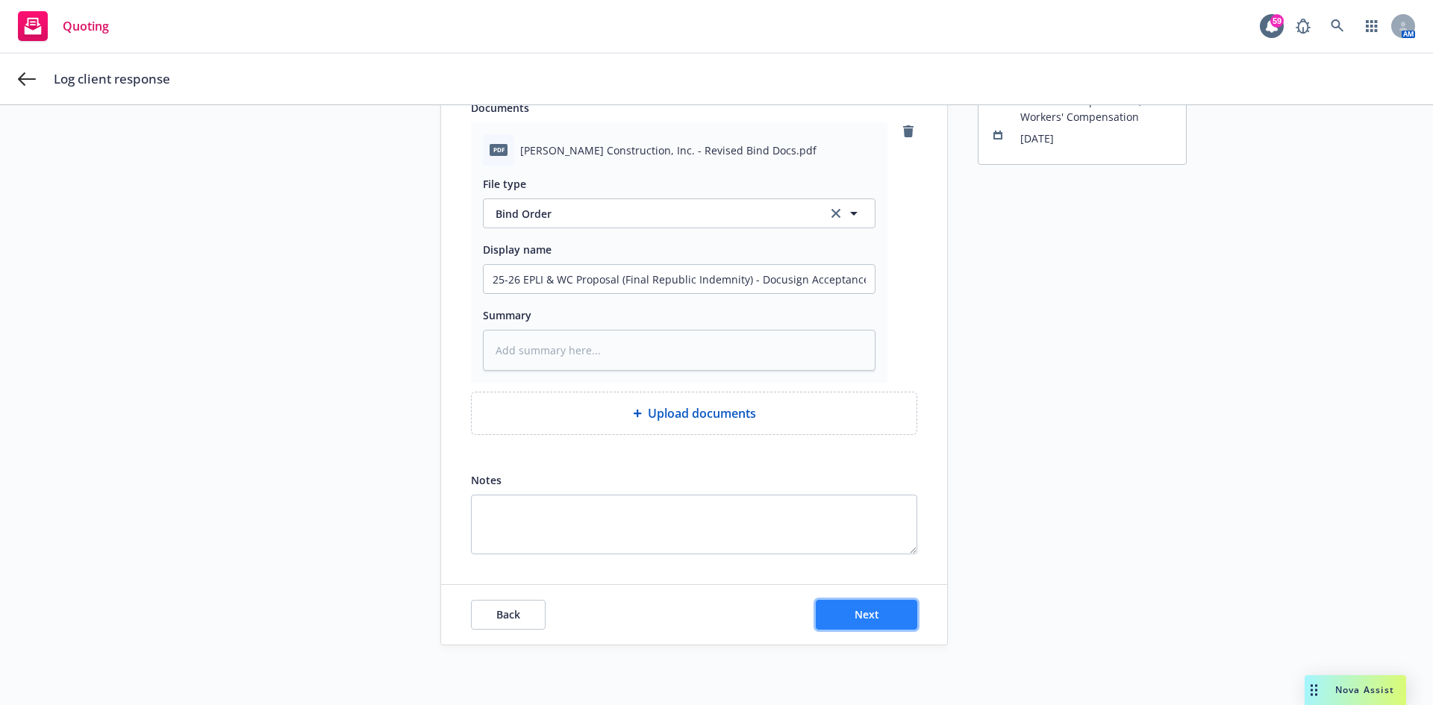
click at [861, 613] on span "Next" at bounding box center [867, 615] width 25 height 14
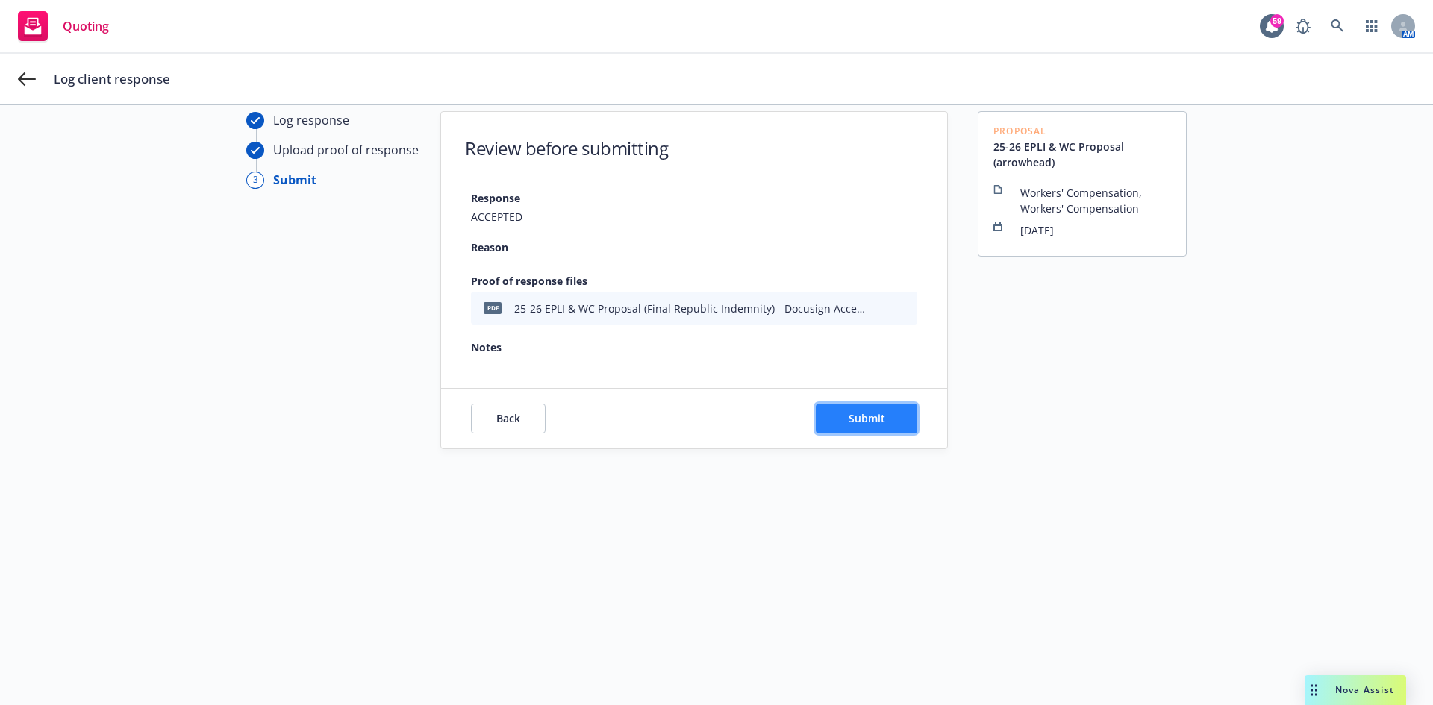
click at [851, 424] on span "Submit" at bounding box center [867, 418] width 37 height 14
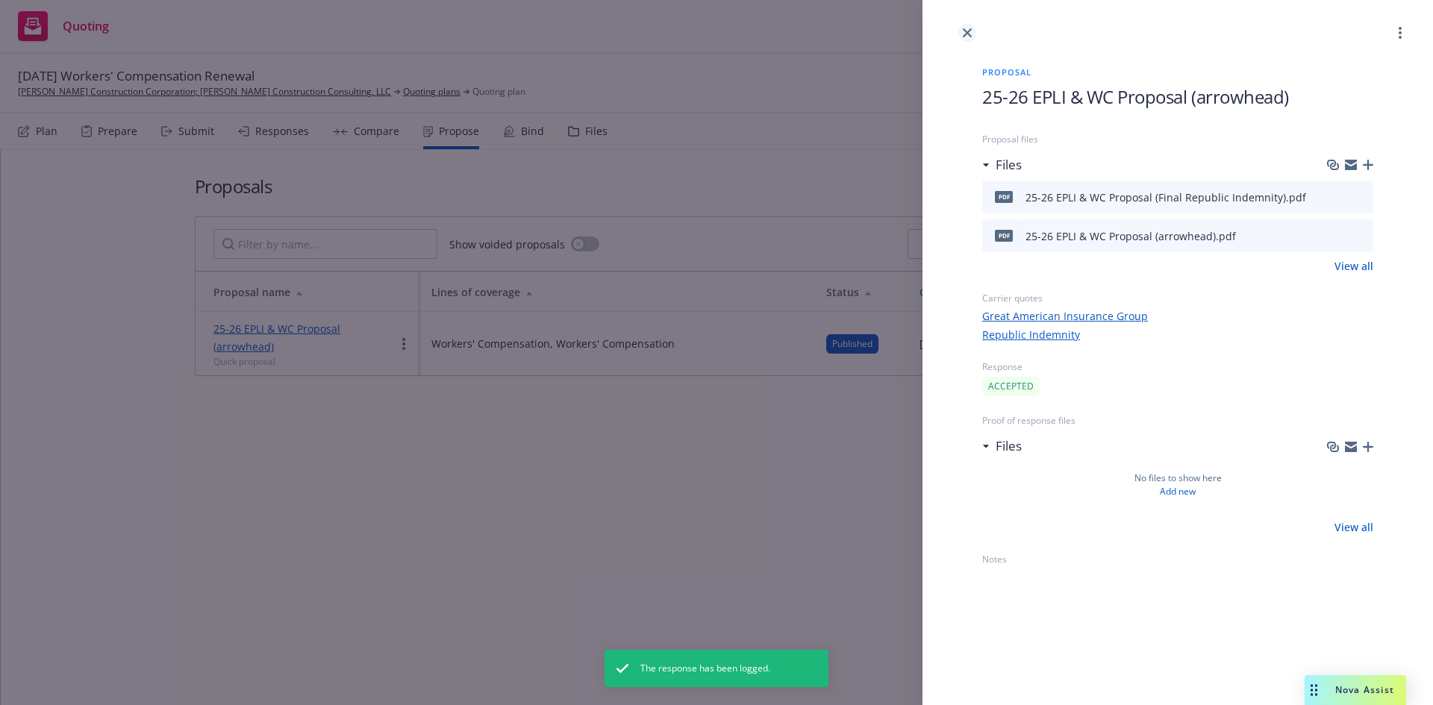
click at [965, 31] on icon "close" at bounding box center [967, 32] width 9 height 9
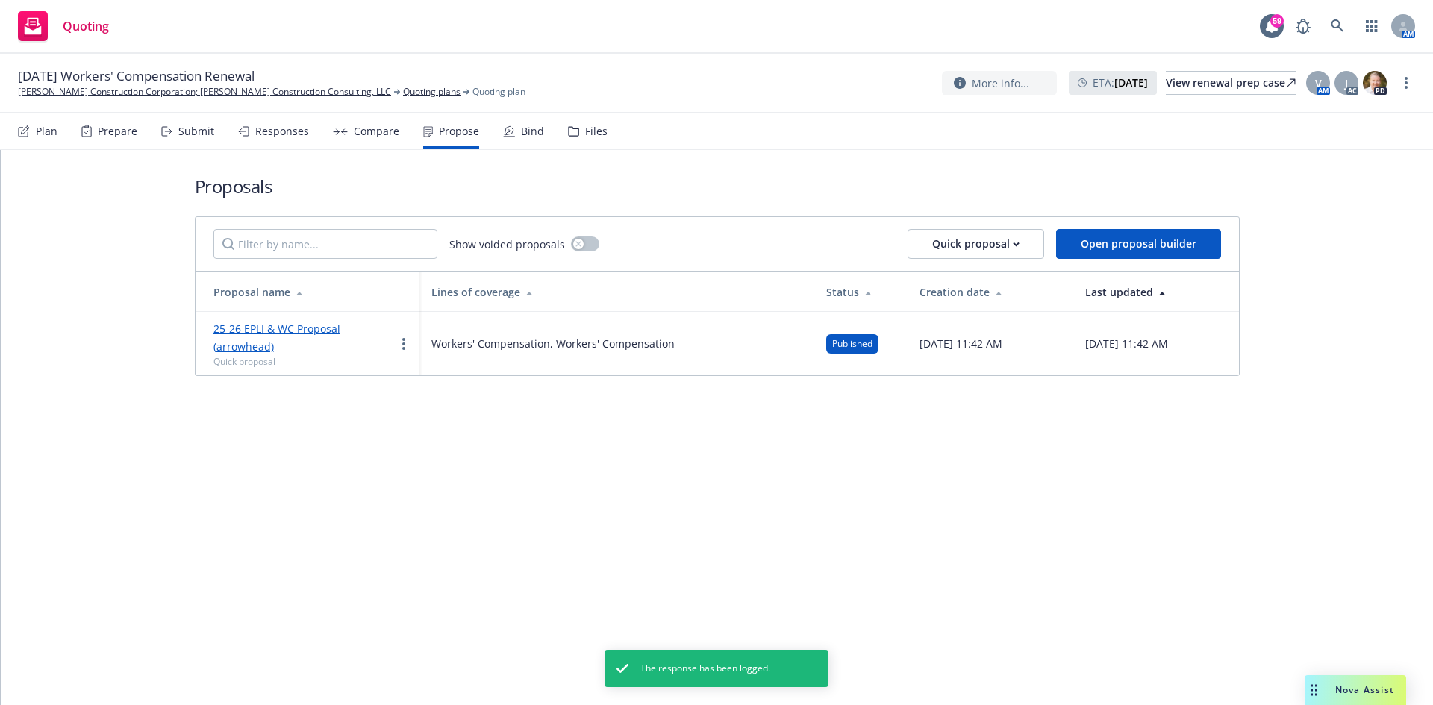
click at [526, 131] on div "Bind" at bounding box center [532, 131] width 23 height 12
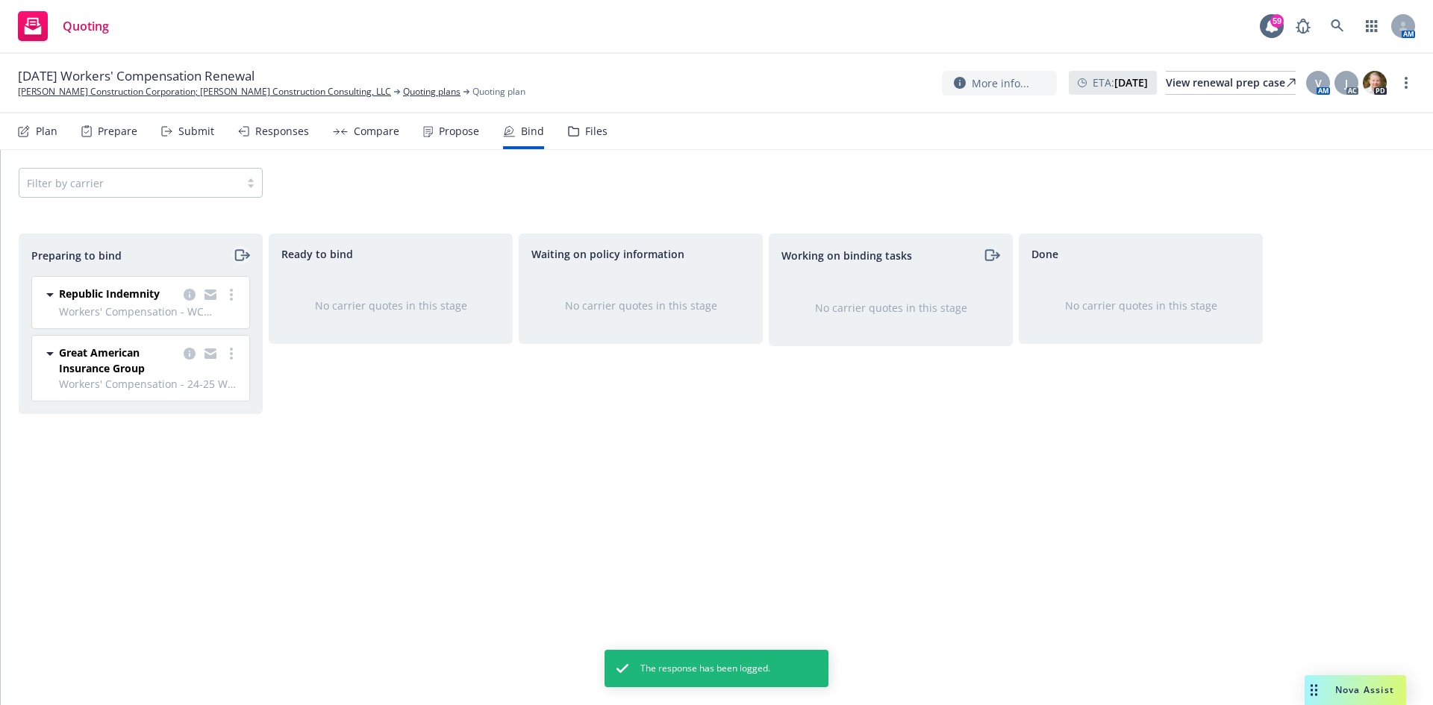
click at [237, 250] on icon "moveRight" at bounding box center [239, 255] width 8 height 10
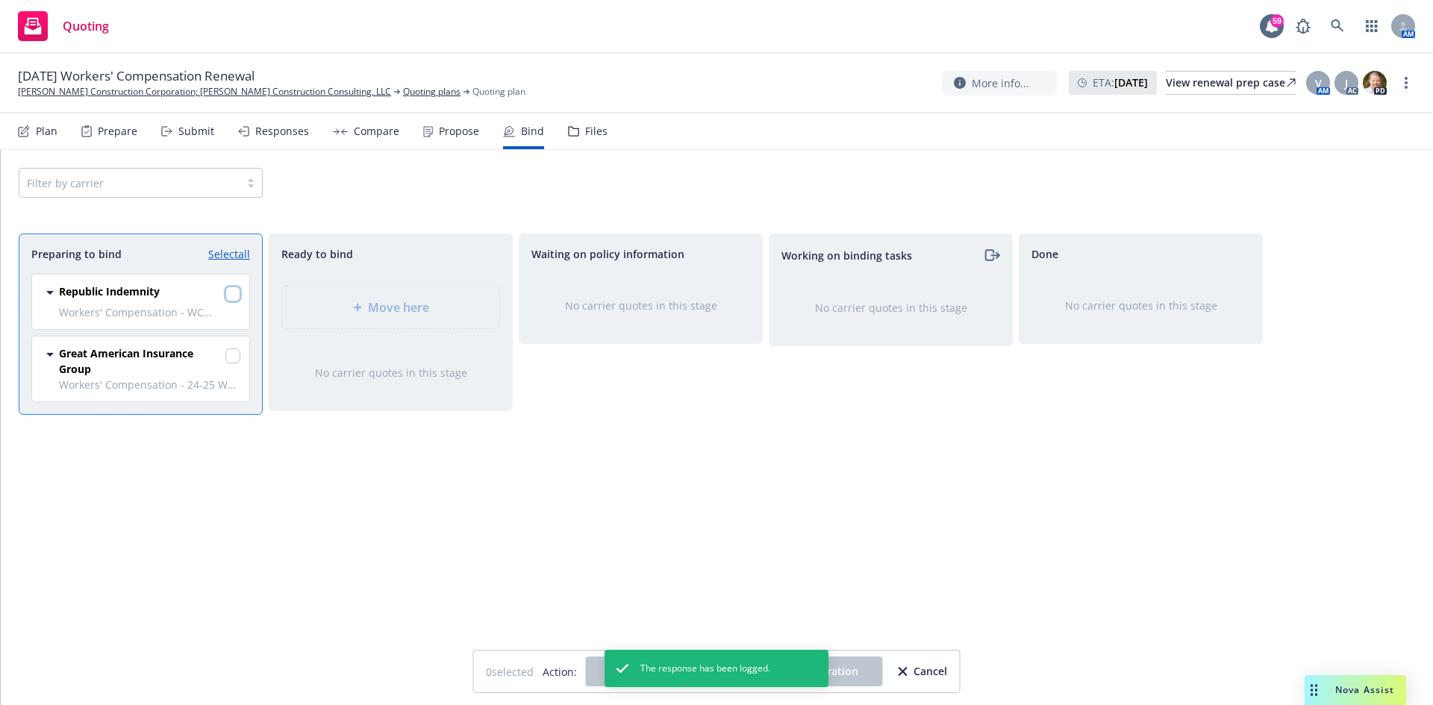
click at [237, 293] on input "checkbox" at bounding box center [232, 294] width 15 height 15
click at [233, 352] on input "checkbox" at bounding box center [232, 356] width 15 height 15
click at [593, 674] on button "Log bind order" at bounding box center [648, 672] width 125 height 30
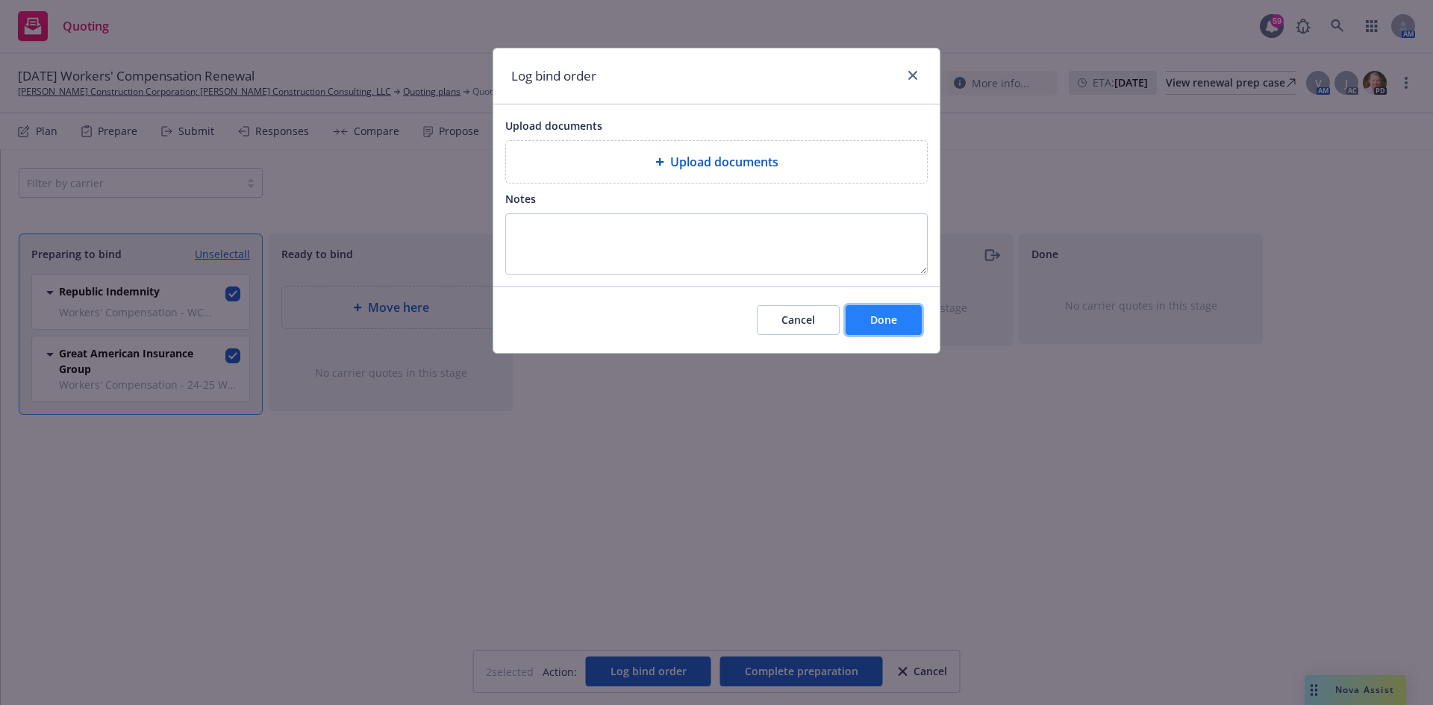
click at [869, 322] on button "Done" at bounding box center [884, 320] width 76 height 30
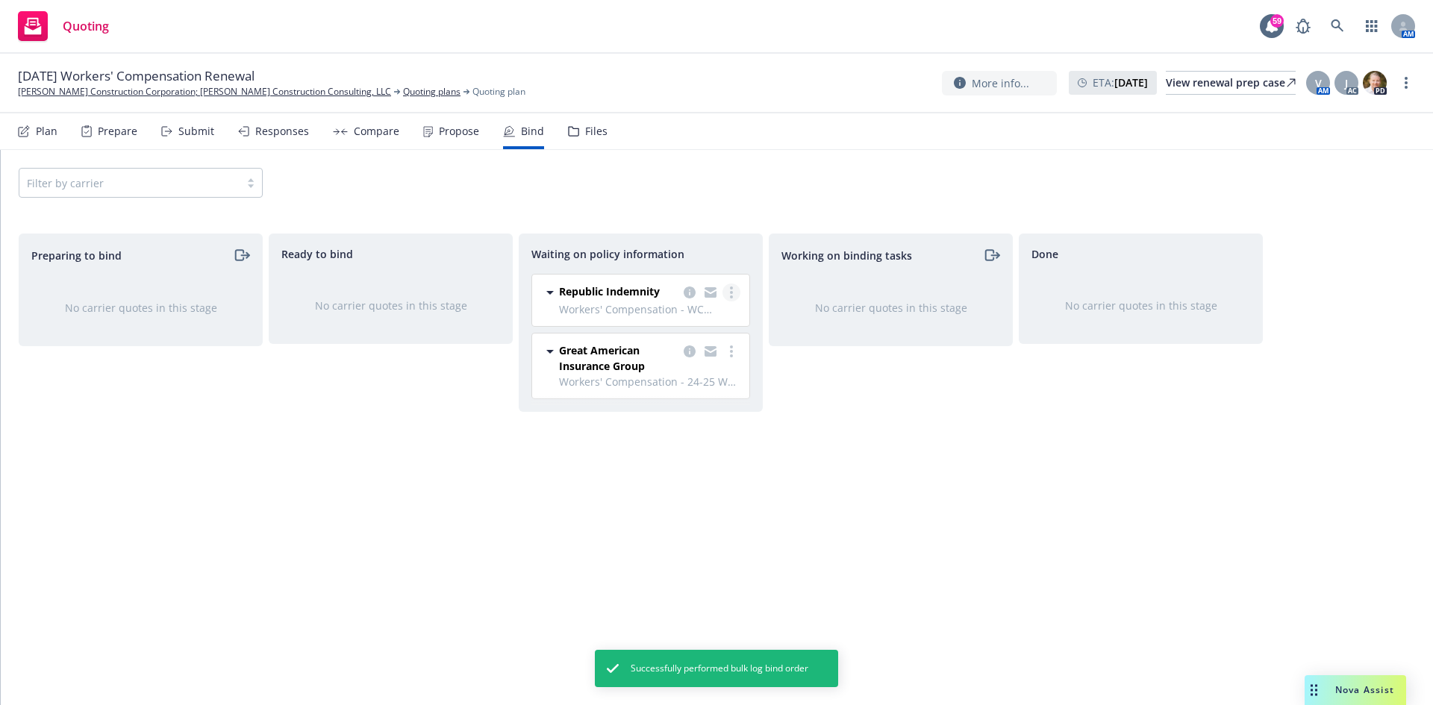
click at [734, 291] on link "more" at bounding box center [732, 293] width 18 height 18
click at [678, 327] on span "Create policies" at bounding box center [660, 323] width 110 height 14
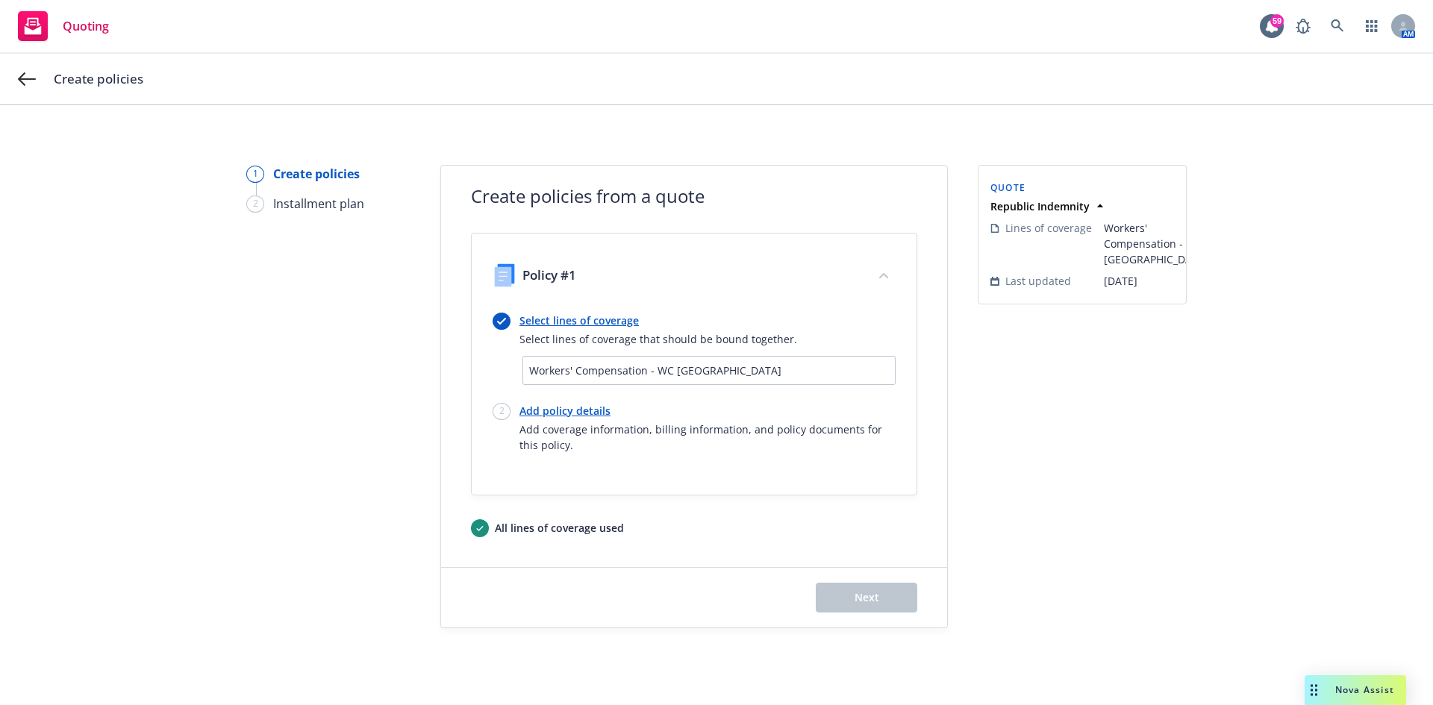
click at [554, 412] on link "Add policy details" at bounding box center [707, 411] width 376 height 16
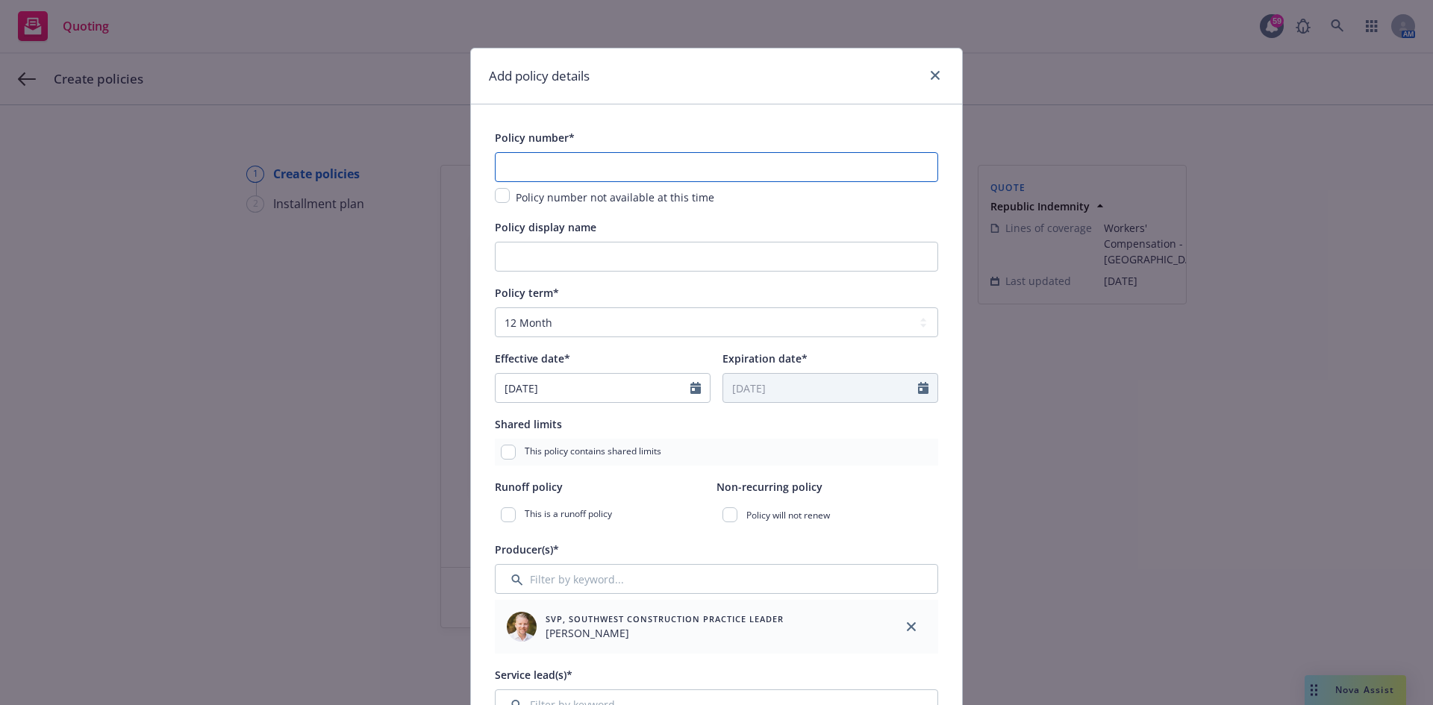
click at [570, 158] on input "text" at bounding box center [716, 167] width 443 height 30
paste input "25818101"
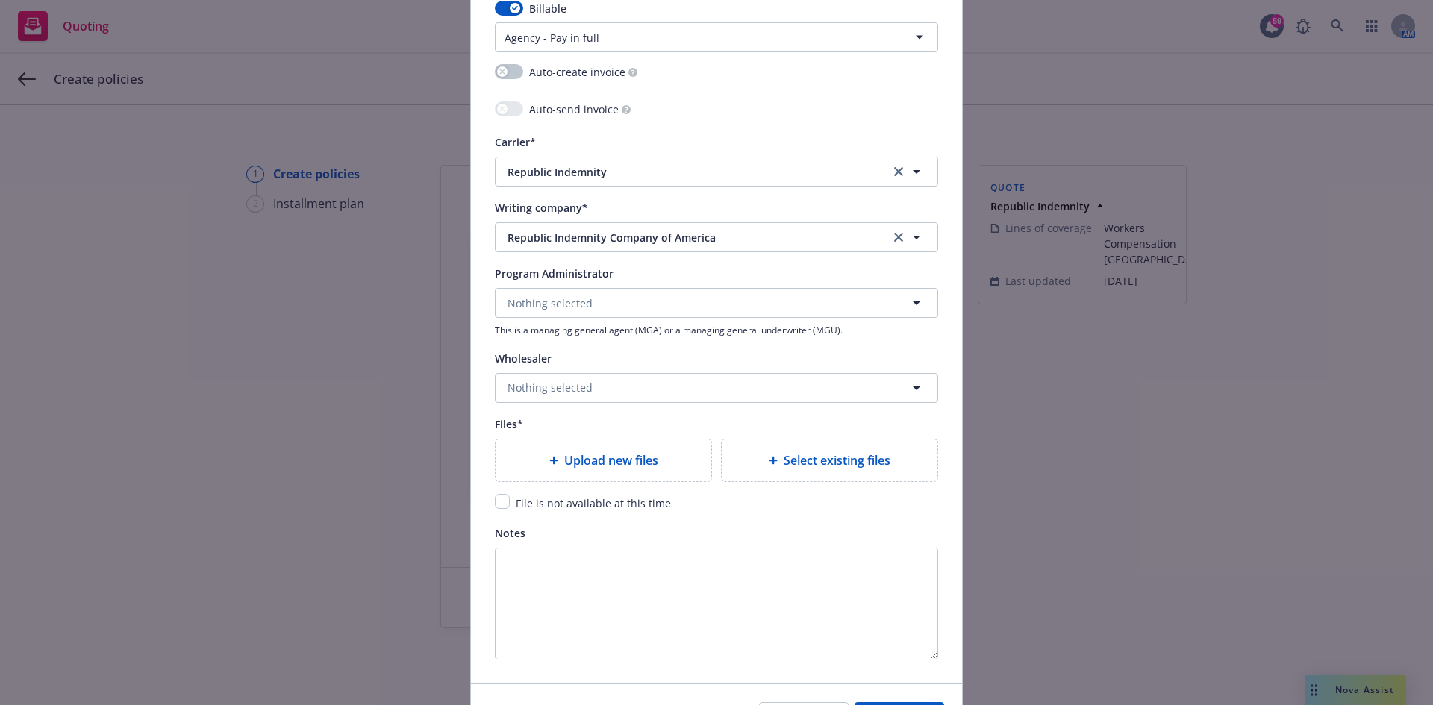
scroll to position [1344, 0]
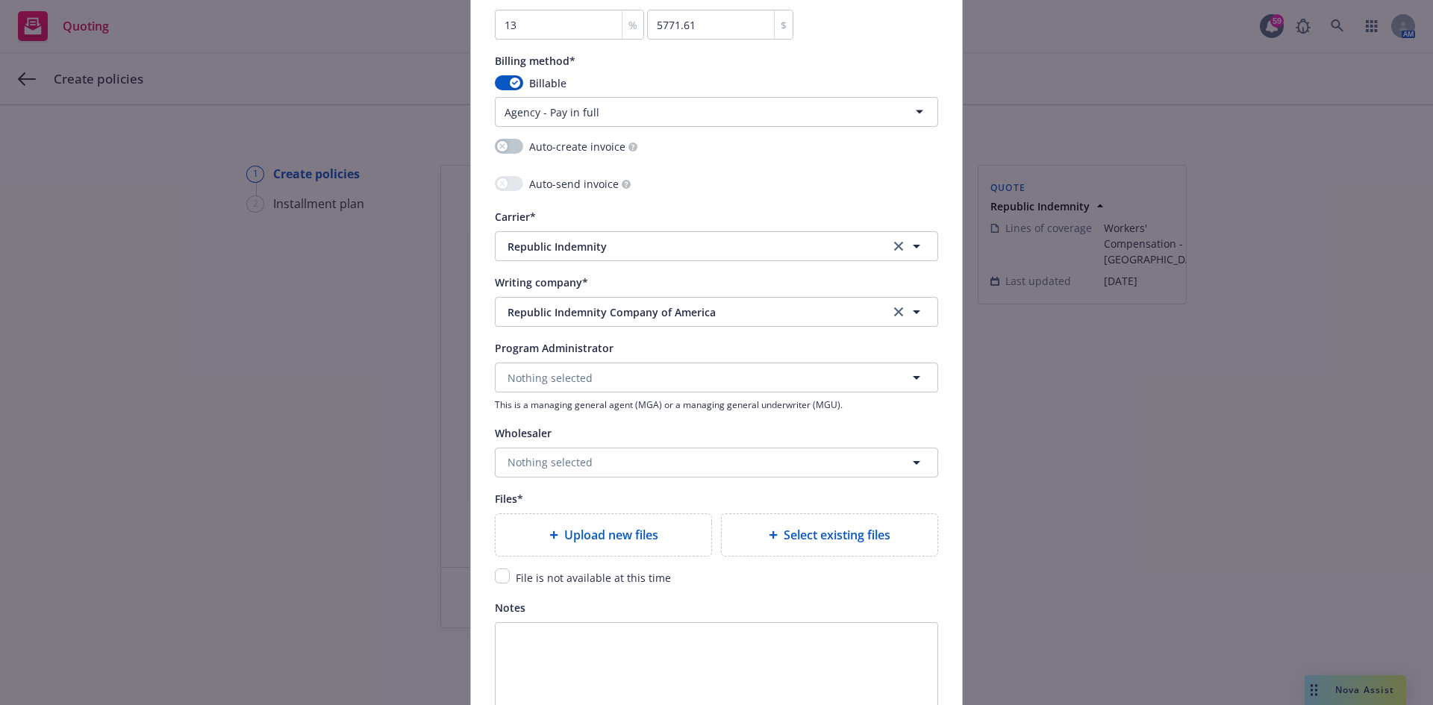
click at [683, 109] on html "Quoting 59 AM Create policies 1 Create policies 2 Installment plan Create polic…" at bounding box center [716, 352] width 1433 height 705
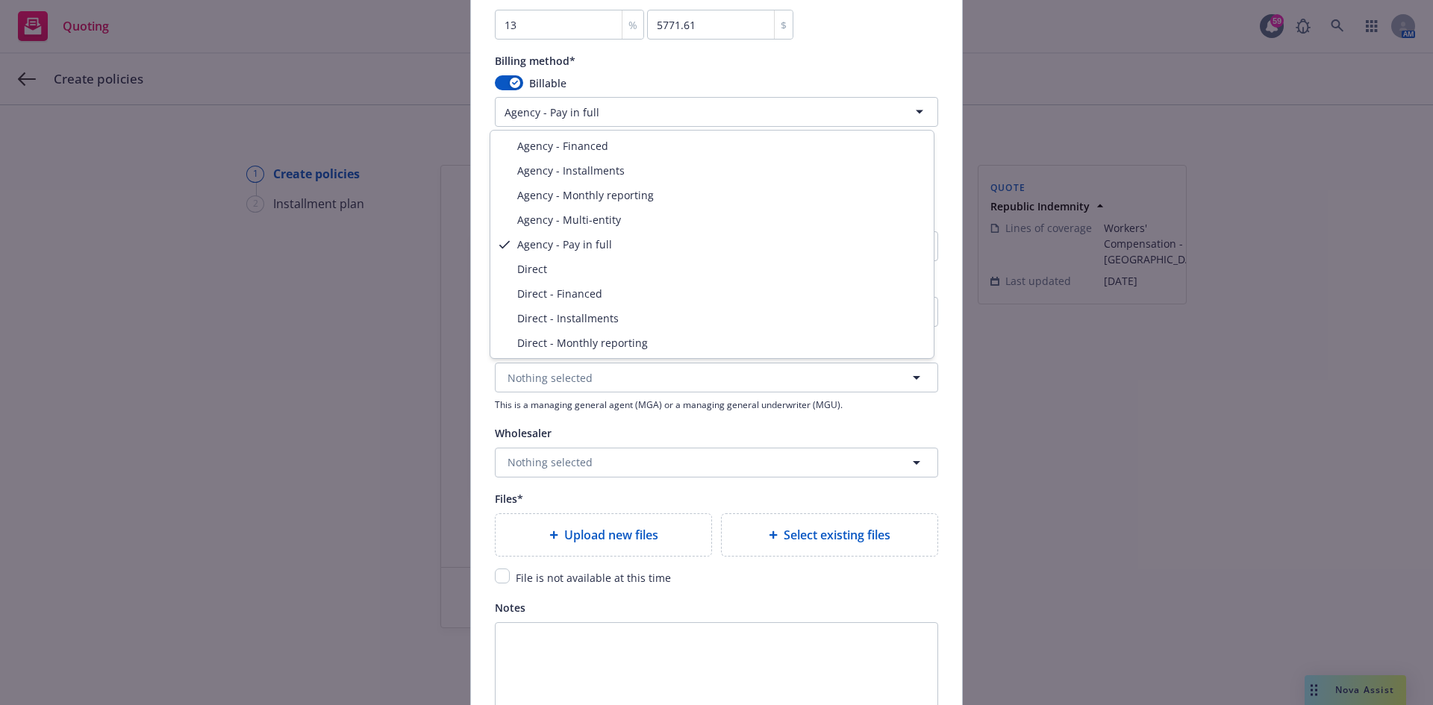
drag, startPoint x: 558, startPoint y: 338, endPoint x: 568, endPoint y: 340, distance: 10.6
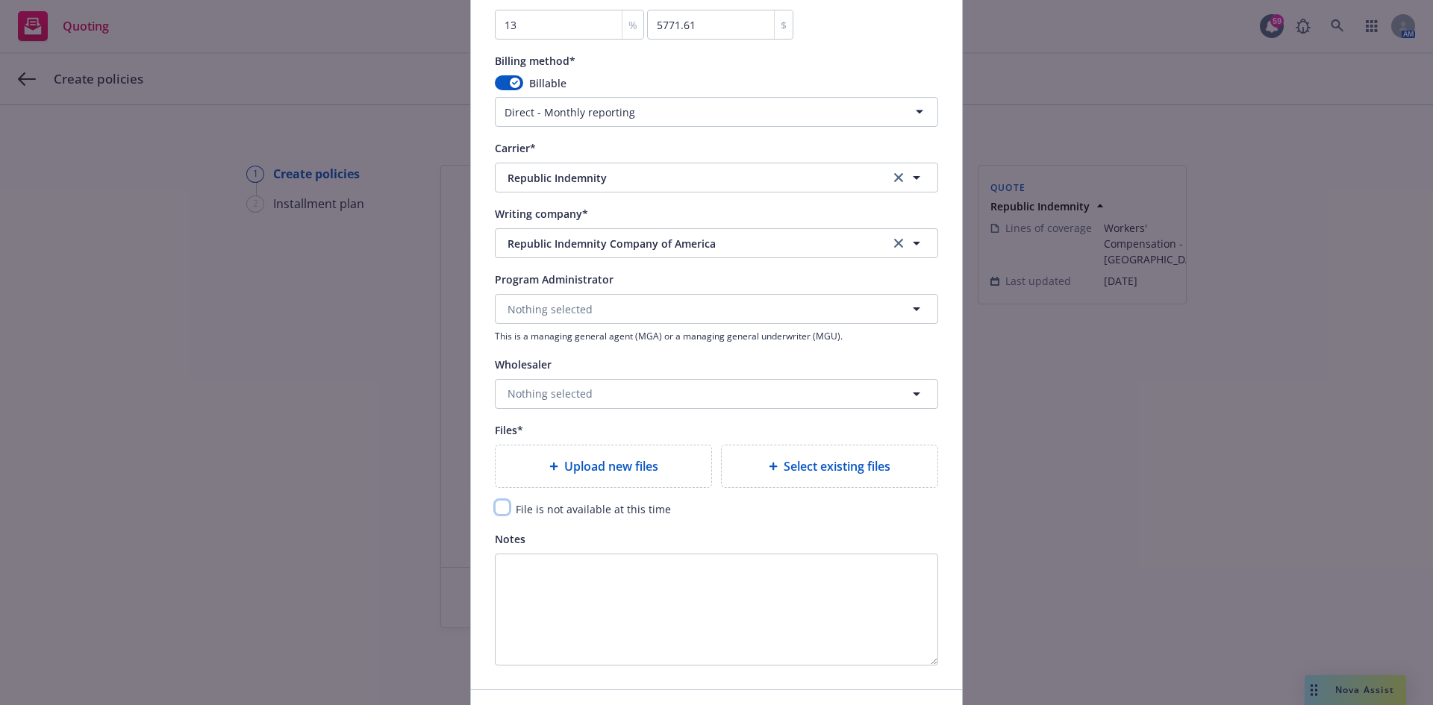
click at [502, 514] on input "checkbox" at bounding box center [502, 507] width 15 height 15
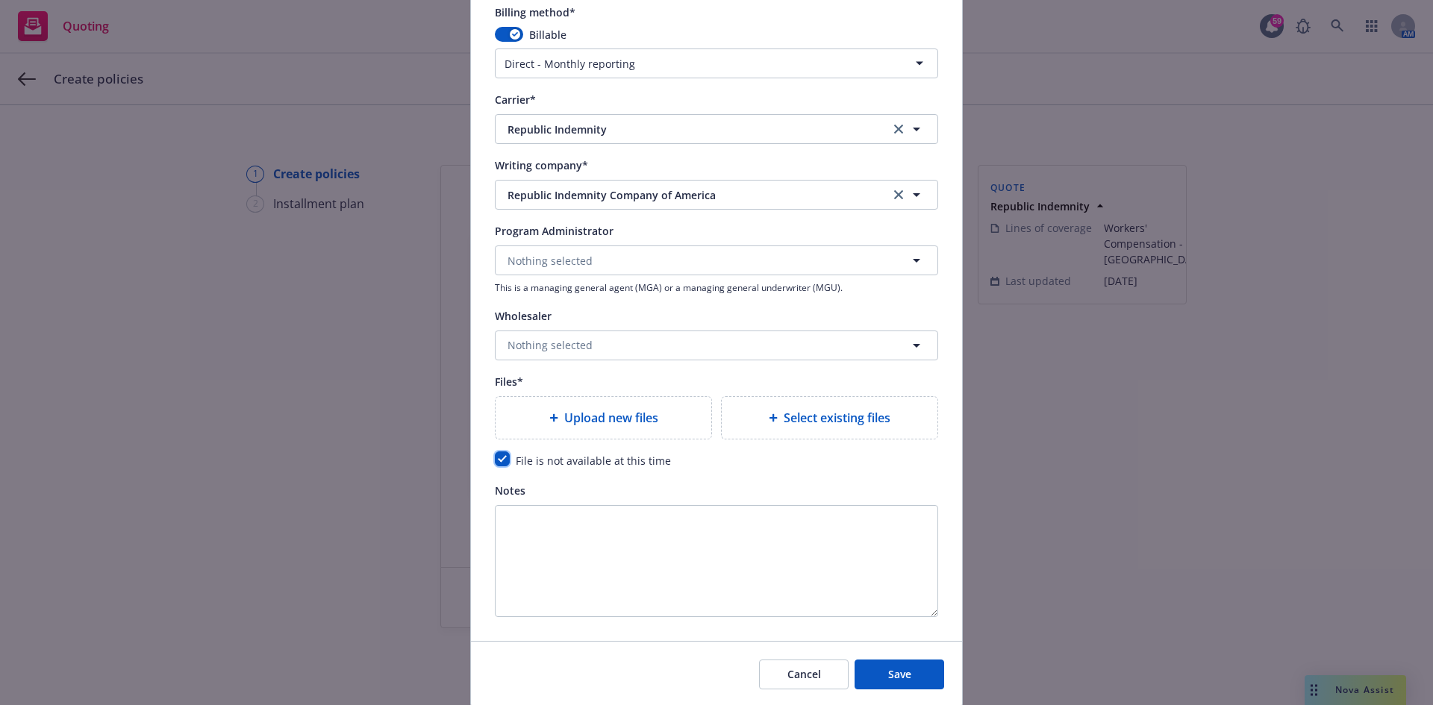
scroll to position [1443, 0]
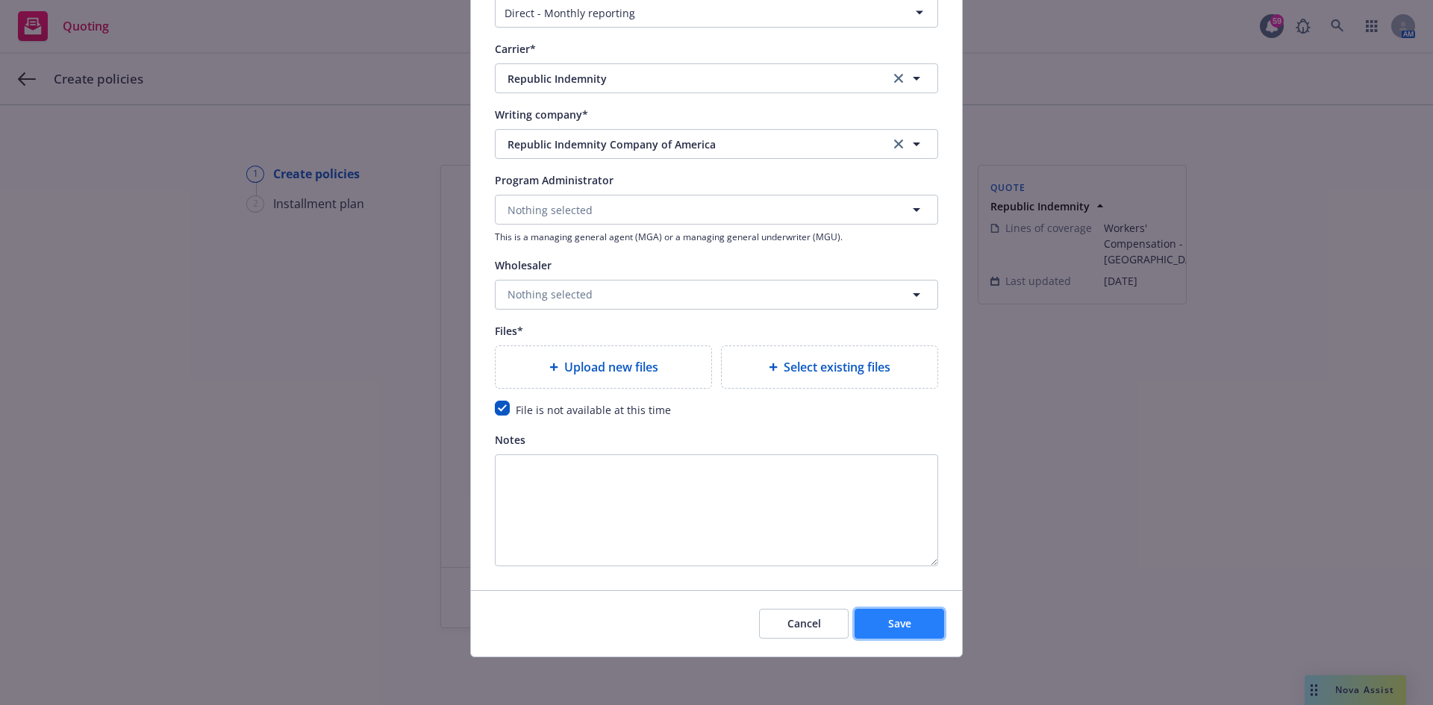
click at [869, 617] on button "Save" at bounding box center [900, 624] width 90 height 30
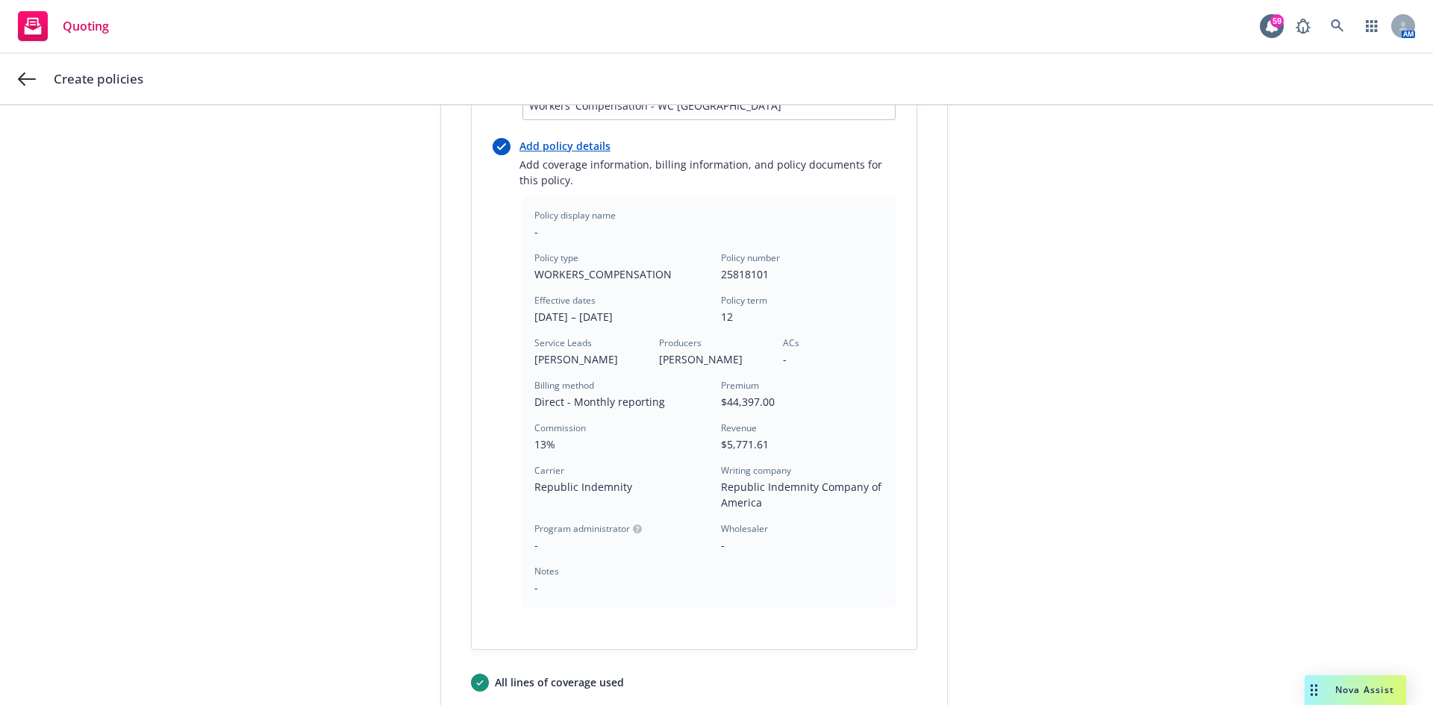
scroll to position [373, 0]
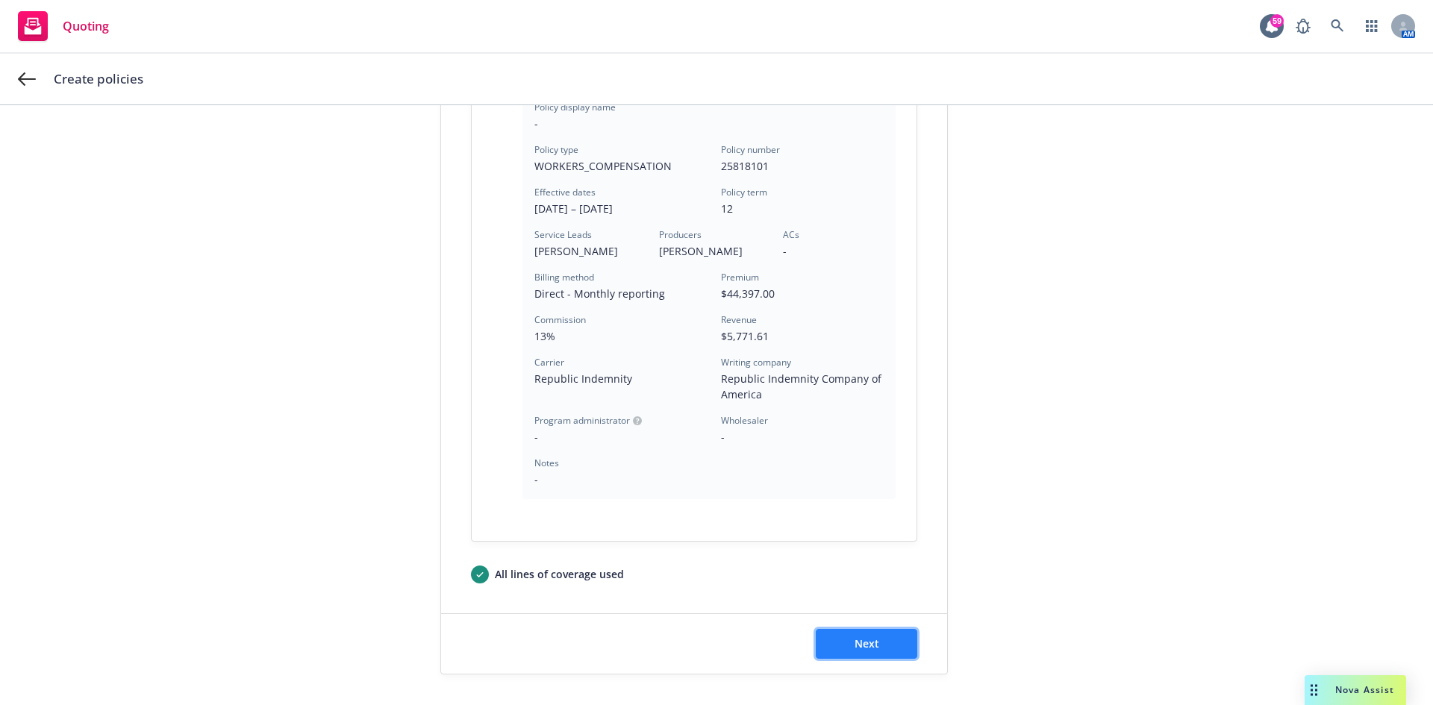
click at [854, 653] on button "Next" at bounding box center [867, 644] width 102 height 30
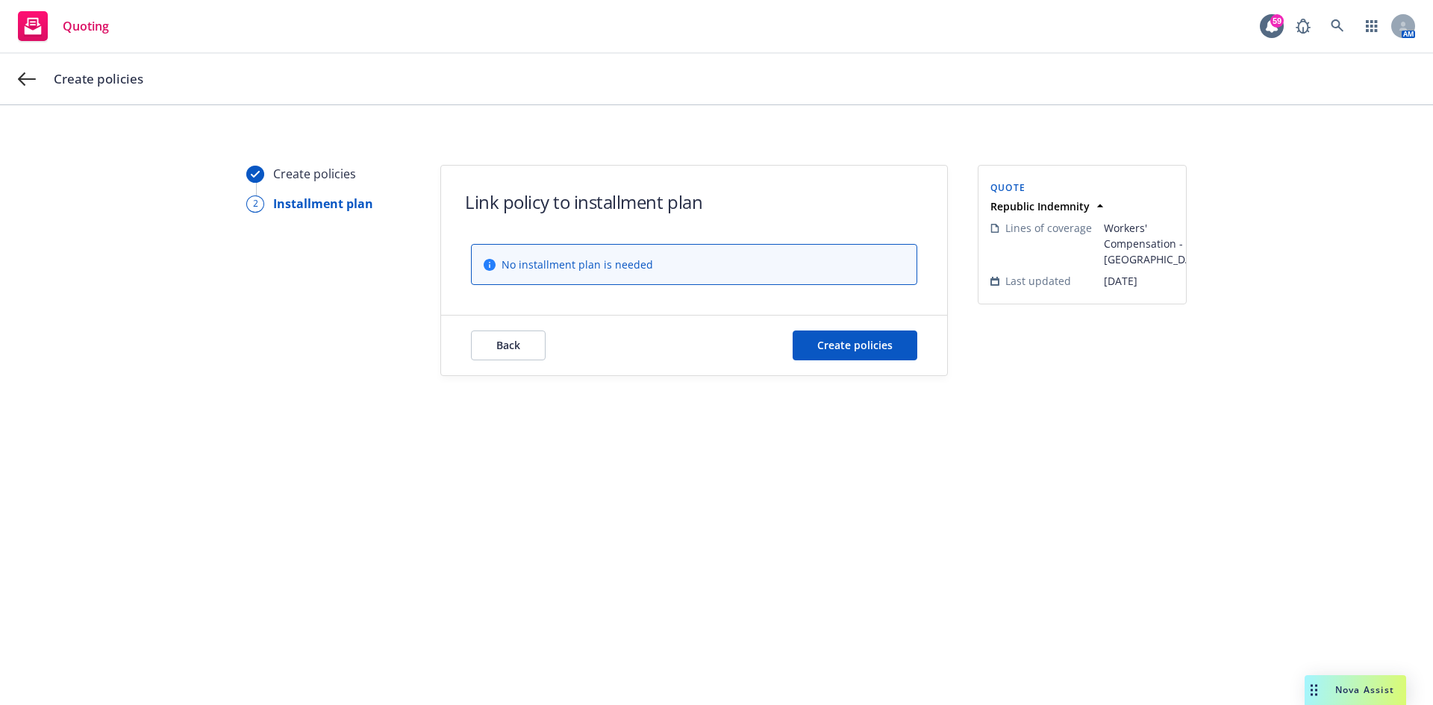
scroll to position [0, 0]
click at [865, 349] on span "Create policies" at bounding box center [854, 345] width 75 height 14
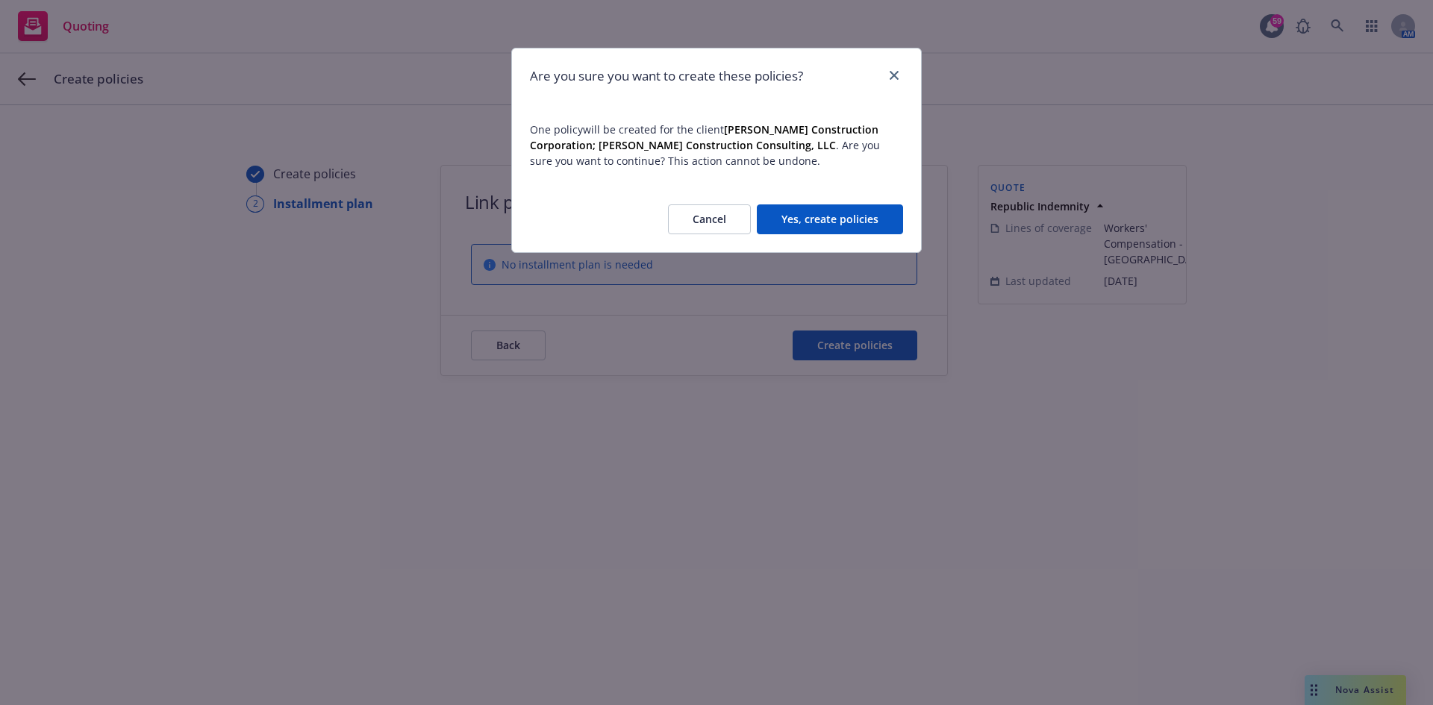
click at [853, 220] on button "Yes, create policies" at bounding box center [830, 220] width 146 height 30
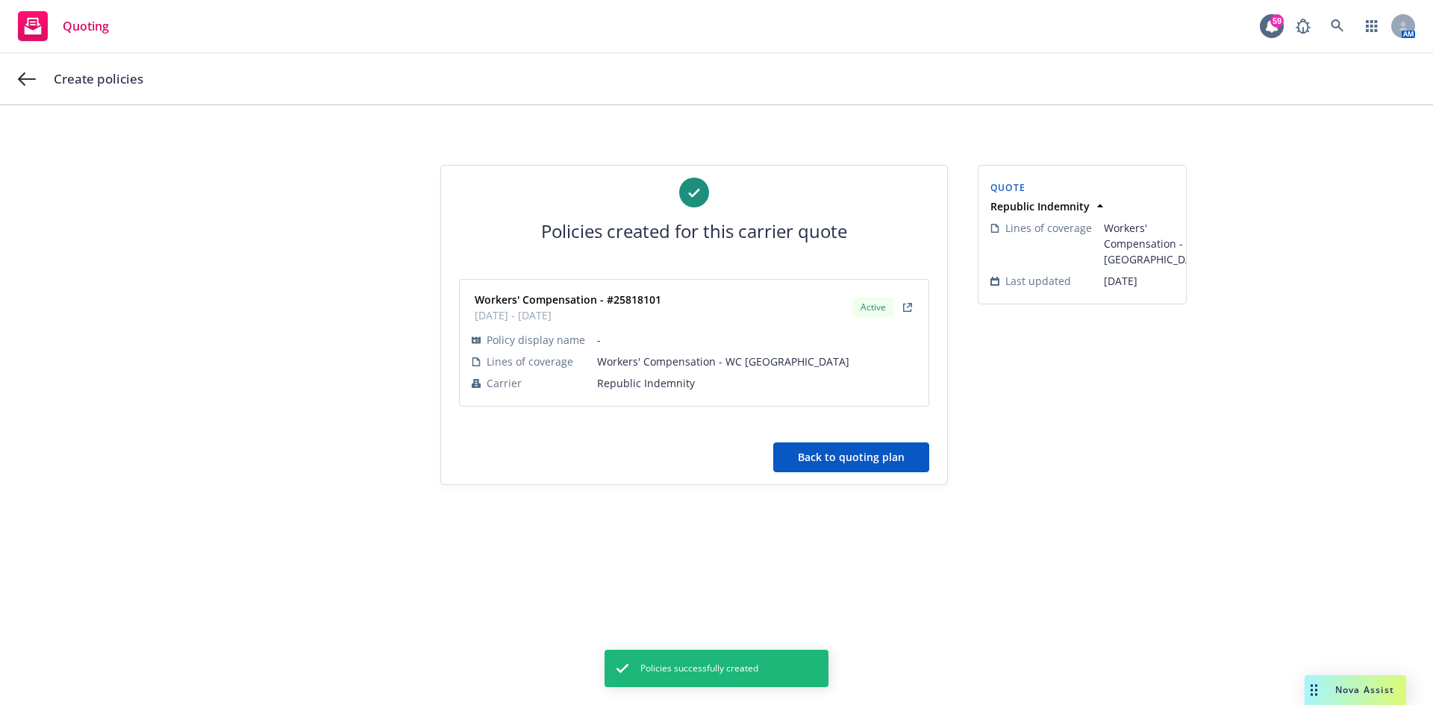
click at [860, 455] on button "Back to quoting plan" at bounding box center [851, 458] width 156 height 30
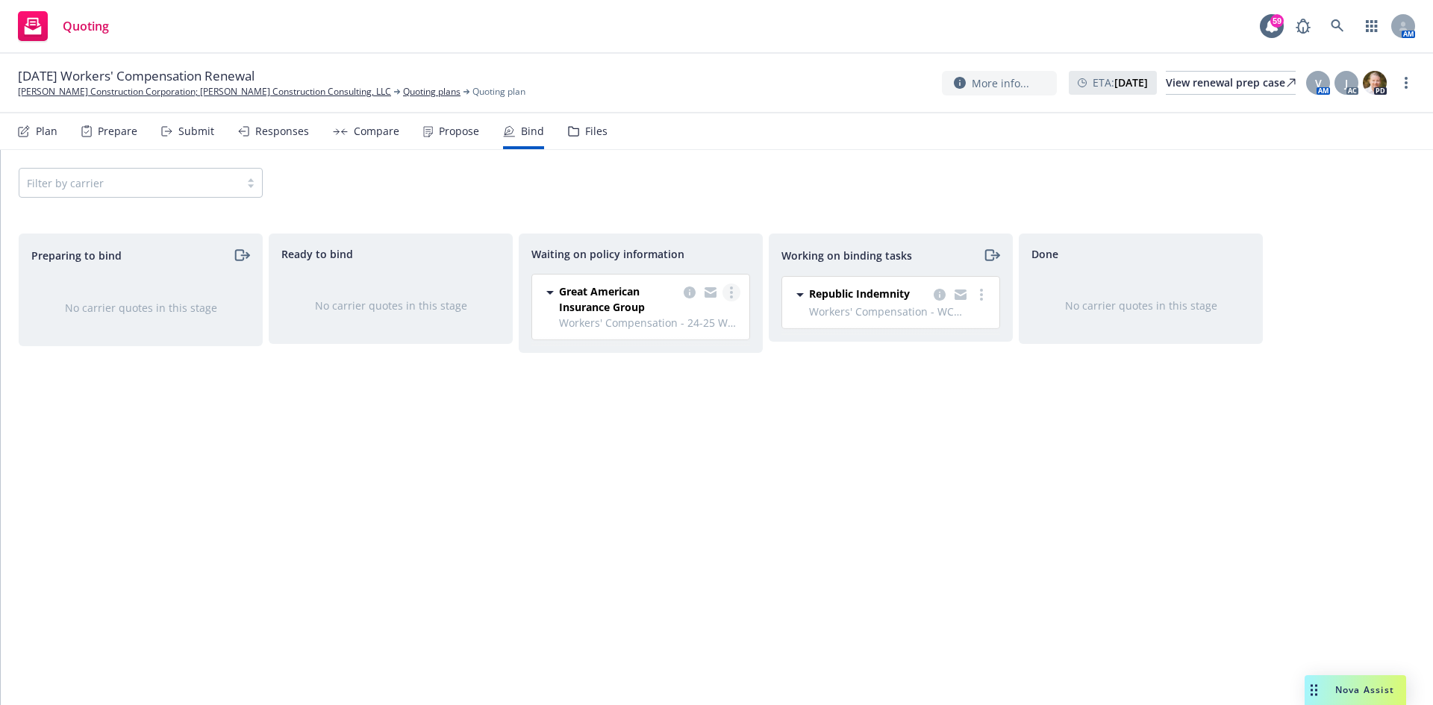
click at [727, 292] on link "more" at bounding box center [732, 293] width 18 height 18
click at [703, 329] on span "Create policies" at bounding box center [660, 323] width 110 height 14
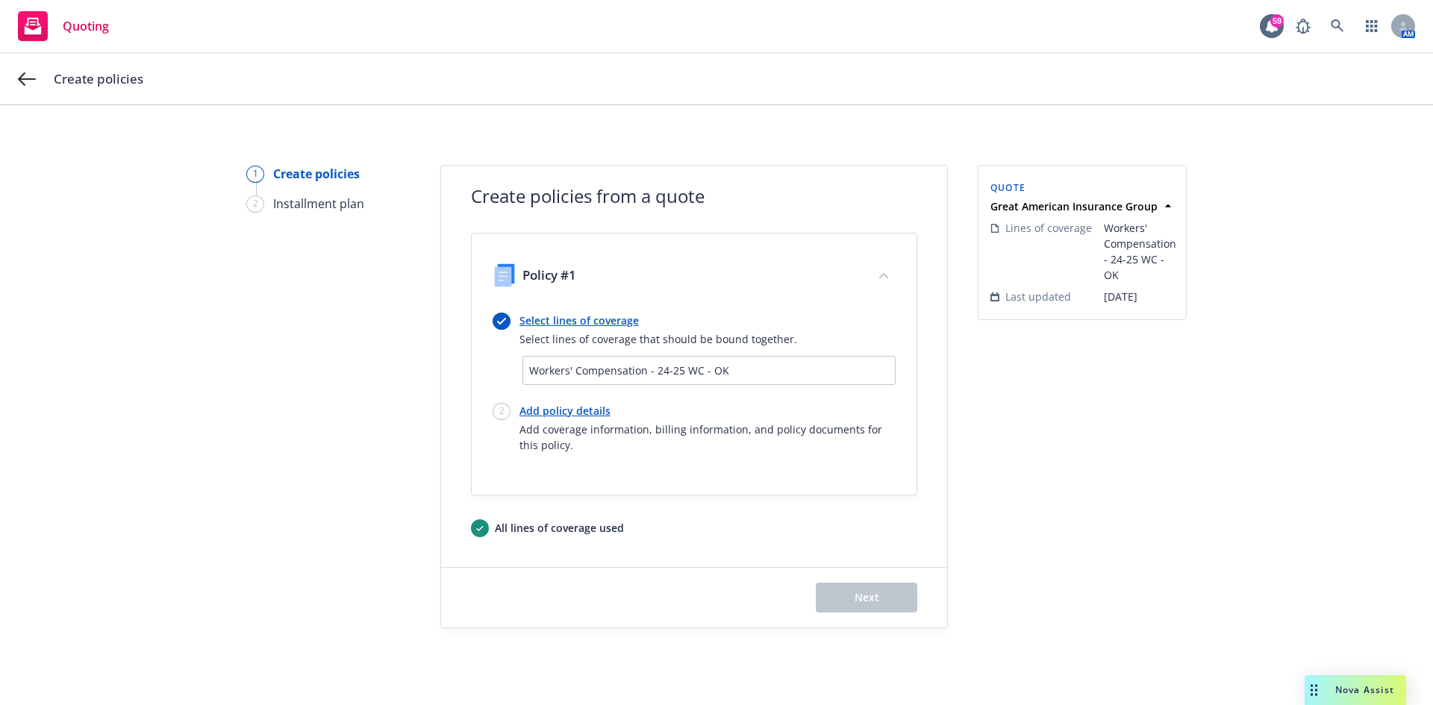
drag, startPoint x: 531, startPoint y: 409, endPoint x: 568, endPoint y: 411, distance: 36.6
click at [532, 409] on link "Add policy details" at bounding box center [707, 411] width 376 height 16
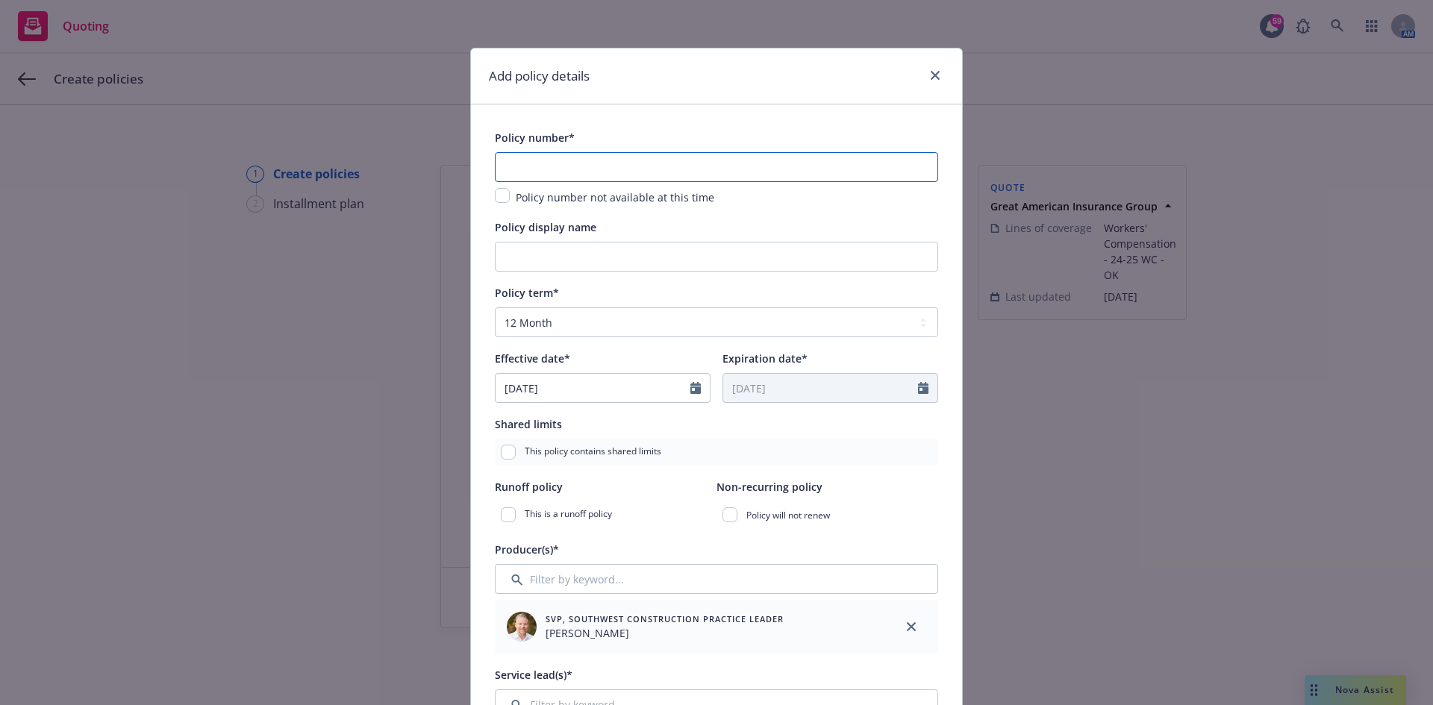
click at [579, 168] on input "text" at bounding box center [716, 167] width 443 height 30
paste input "WC F406004"
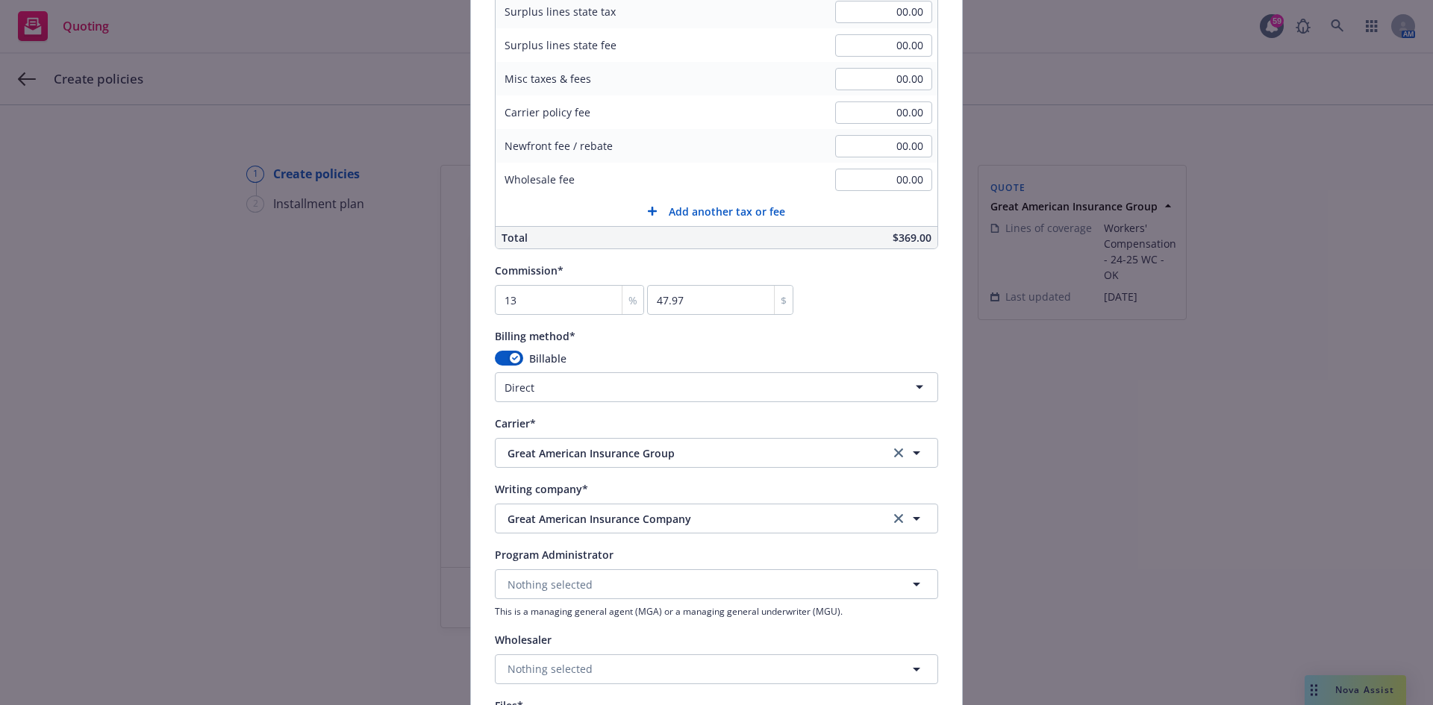
scroll to position [1418, 0]
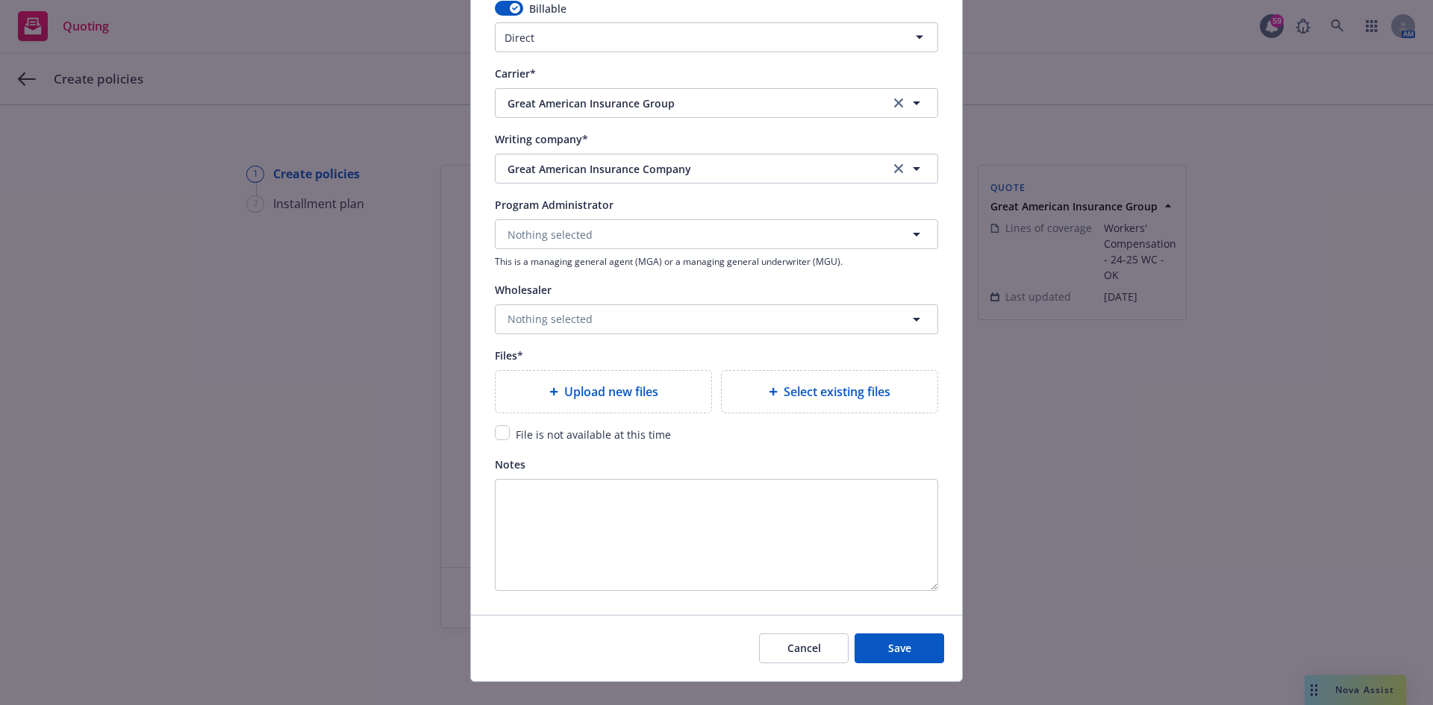
click at [496, 441] on div "File is not available at this time" at bounding box center [716, 434] width 443 height 18
click at [495, 429] on input "checkbox" at bounding box center [502, 432] width 15 height 15
click at [882, 666] on div "Cancel Save" at bounding box center [716, 648] width 491 height 66
click at [888, 649] on span "Save" at bounding box center [899, 648] width 23 height 14
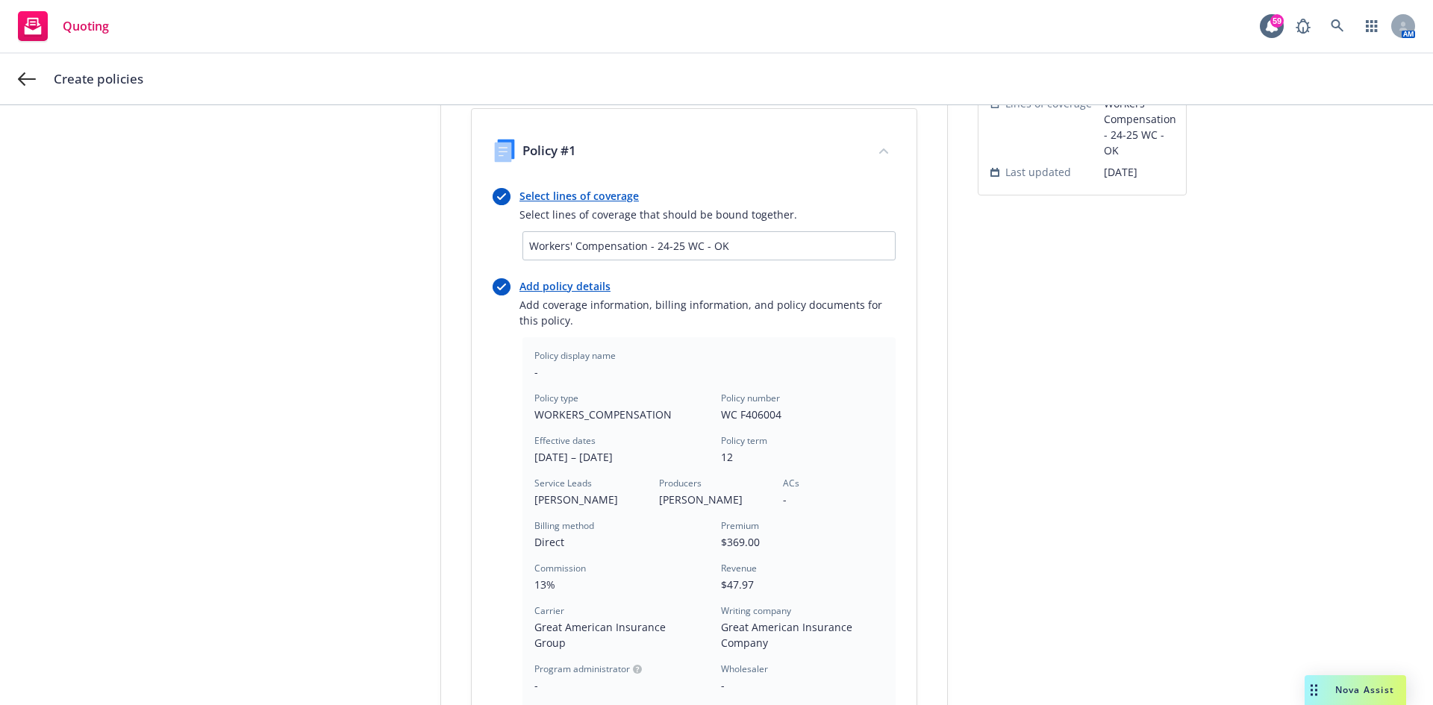
scroll to position [402, 0]
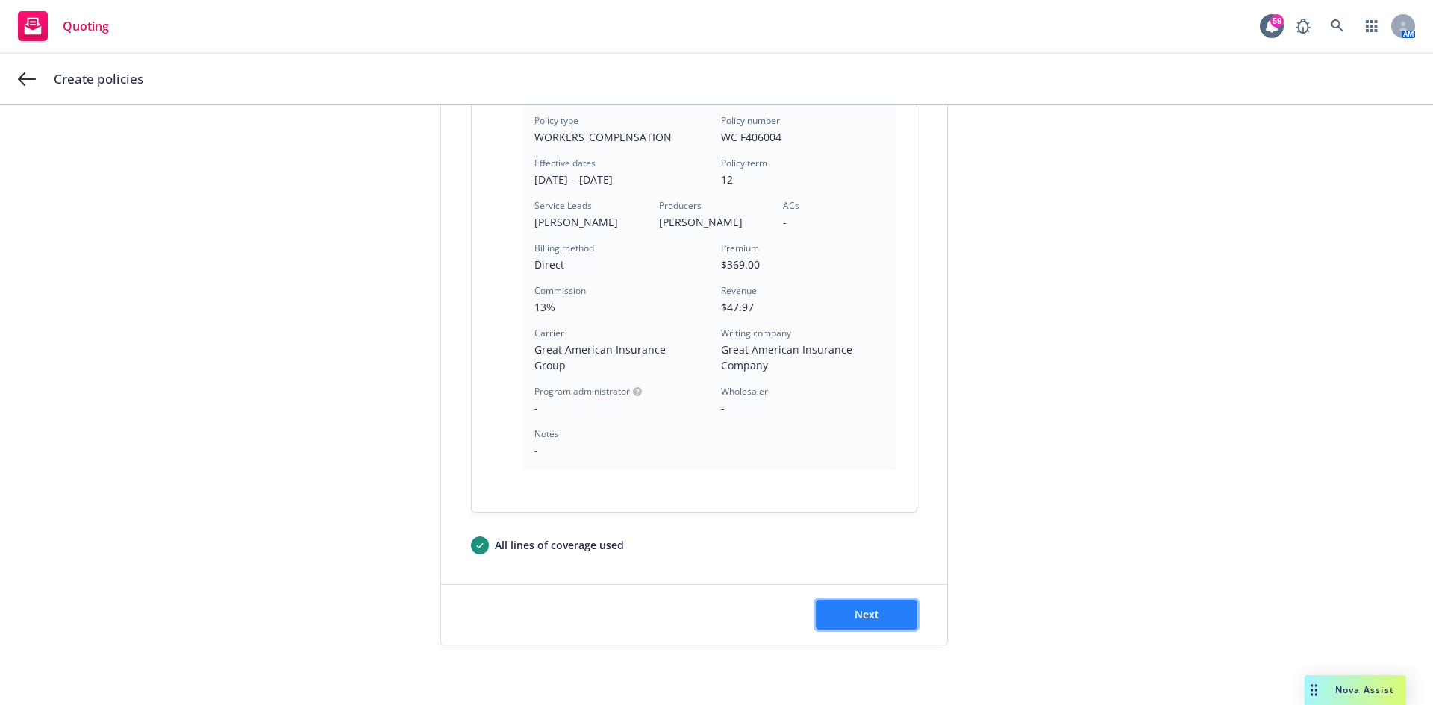
click at [874, 611] on button "Next" at bounding box center [867, 615] width 102 height 30
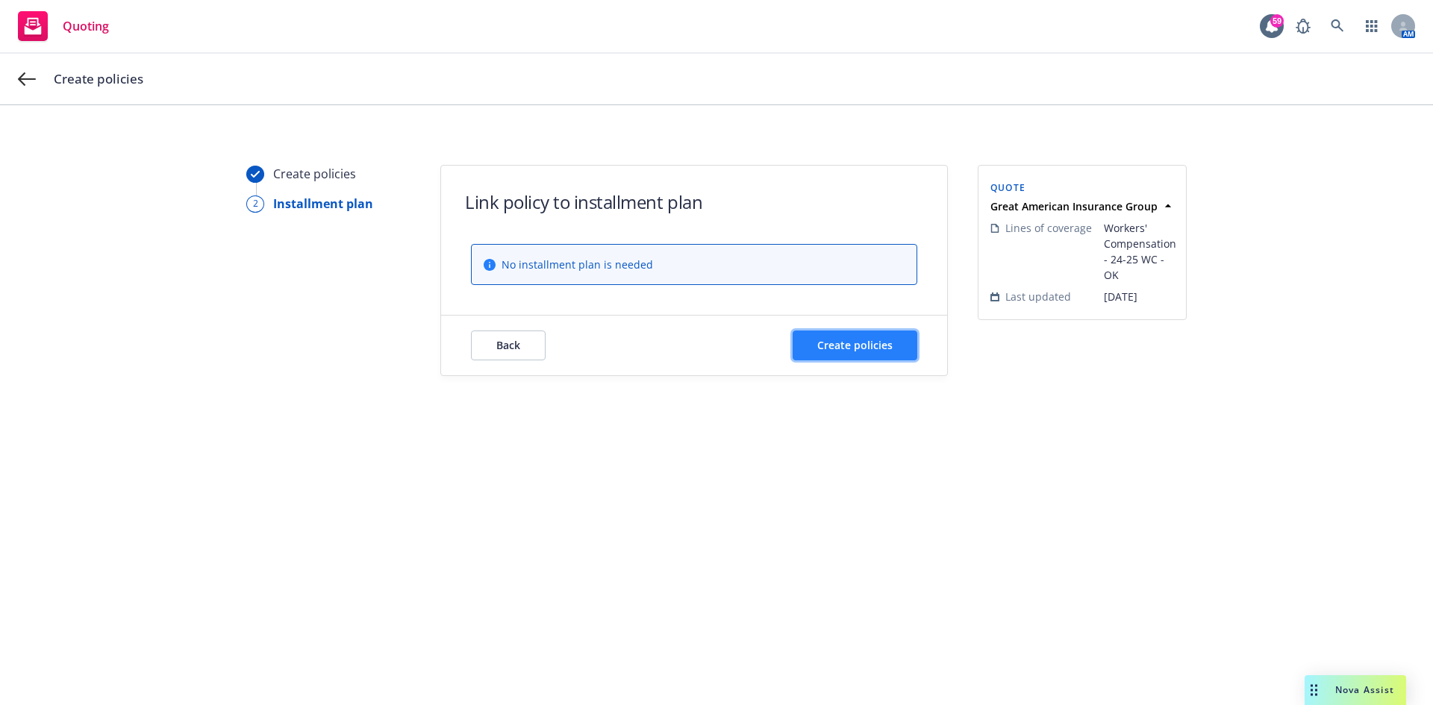
click at [830, 356] on button "Create policies" at bounding box center [855, 346] width 125 height 30
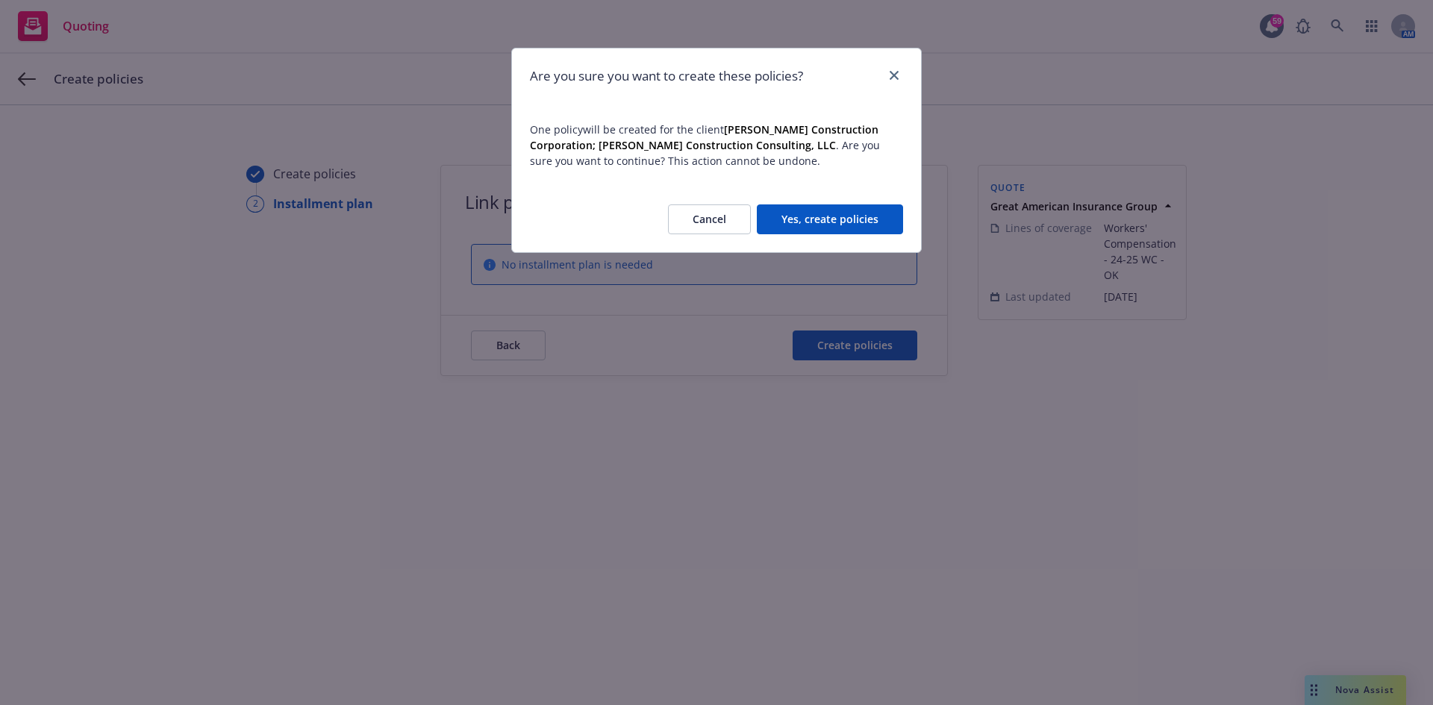
click at [856, 214] on button "Yes, create policies" at bounding box center [830, 220] width 146 height 30
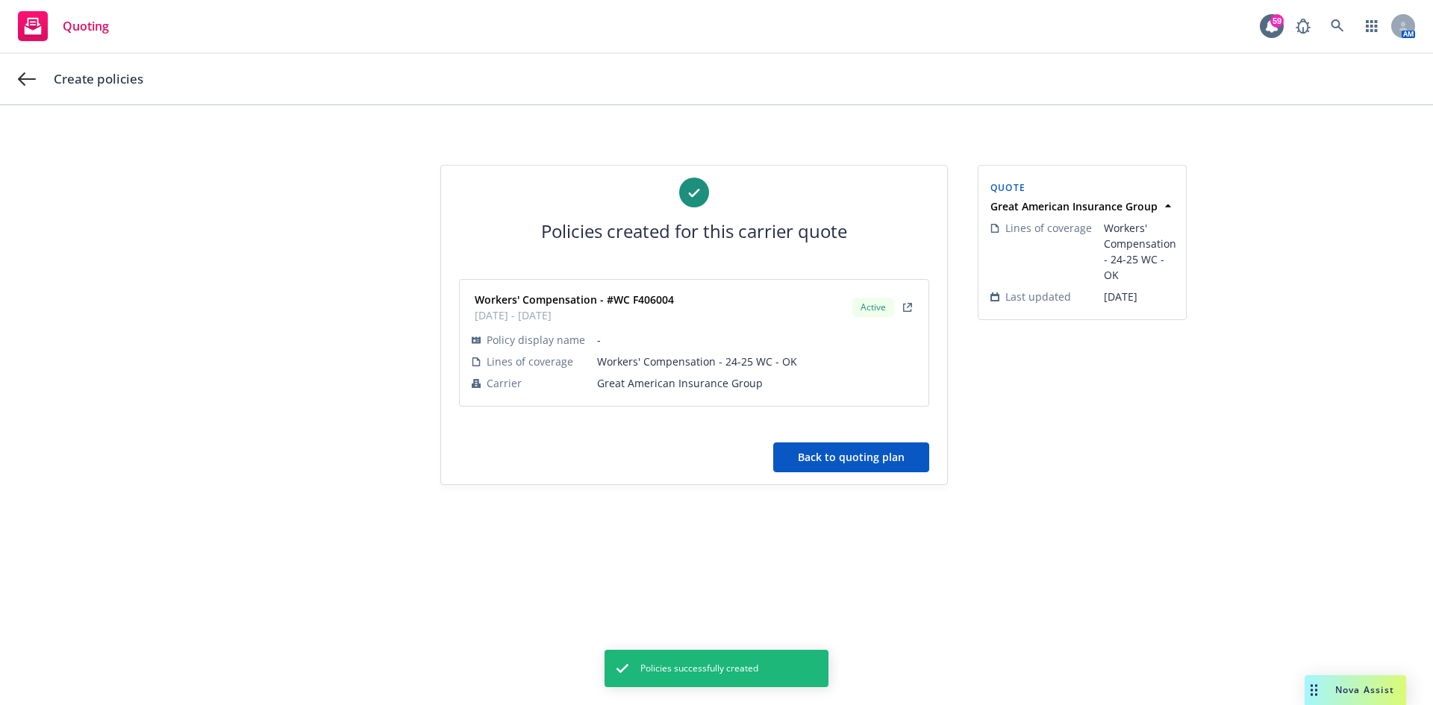
click at [805, 457] on button "Back to quoting plan" at bounding box center [851, 458] width 156 height 30
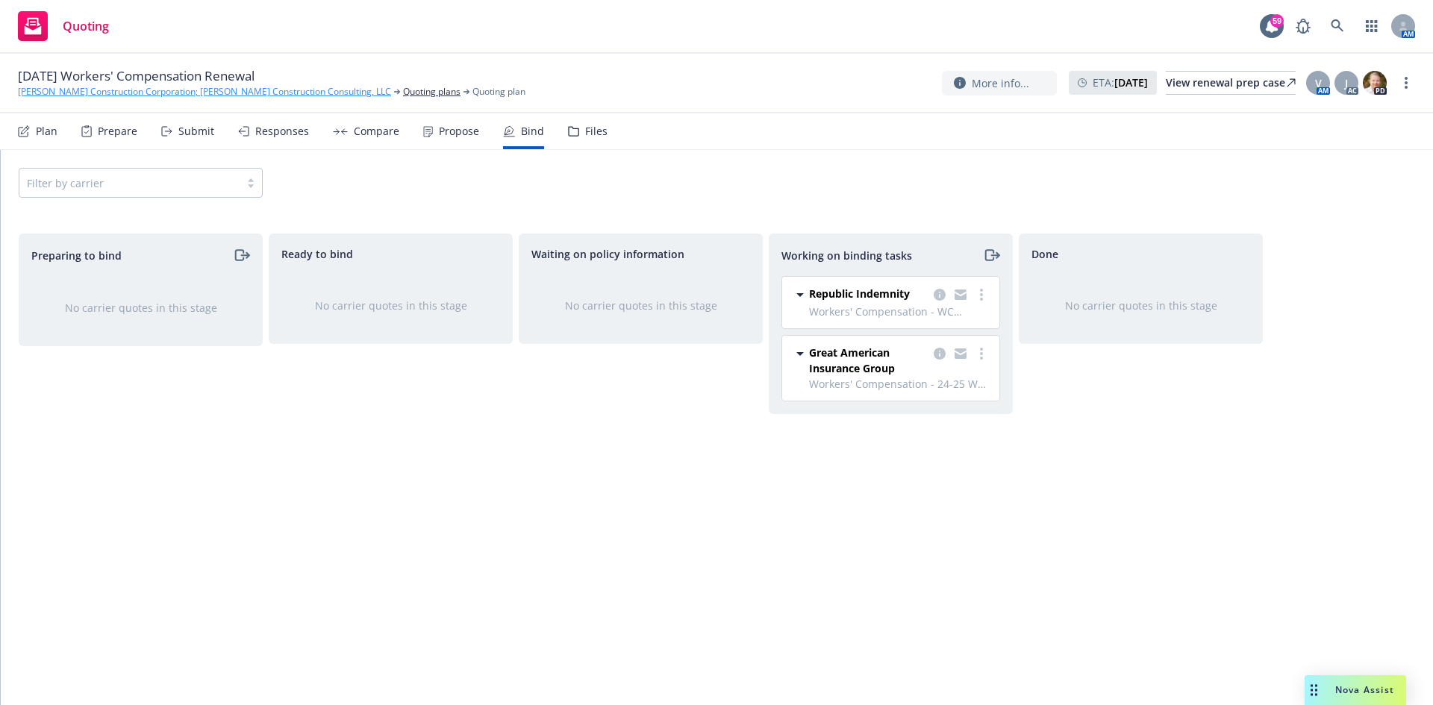
click at [234, 87] on link "[PERSON_NAME] Construction Corporation; [PERSON_NAME] Construction Consulting, …" at bounding box center [204, 91] width 373 height 13
